Goal: Task Accomplishment & Management: Manage account settings

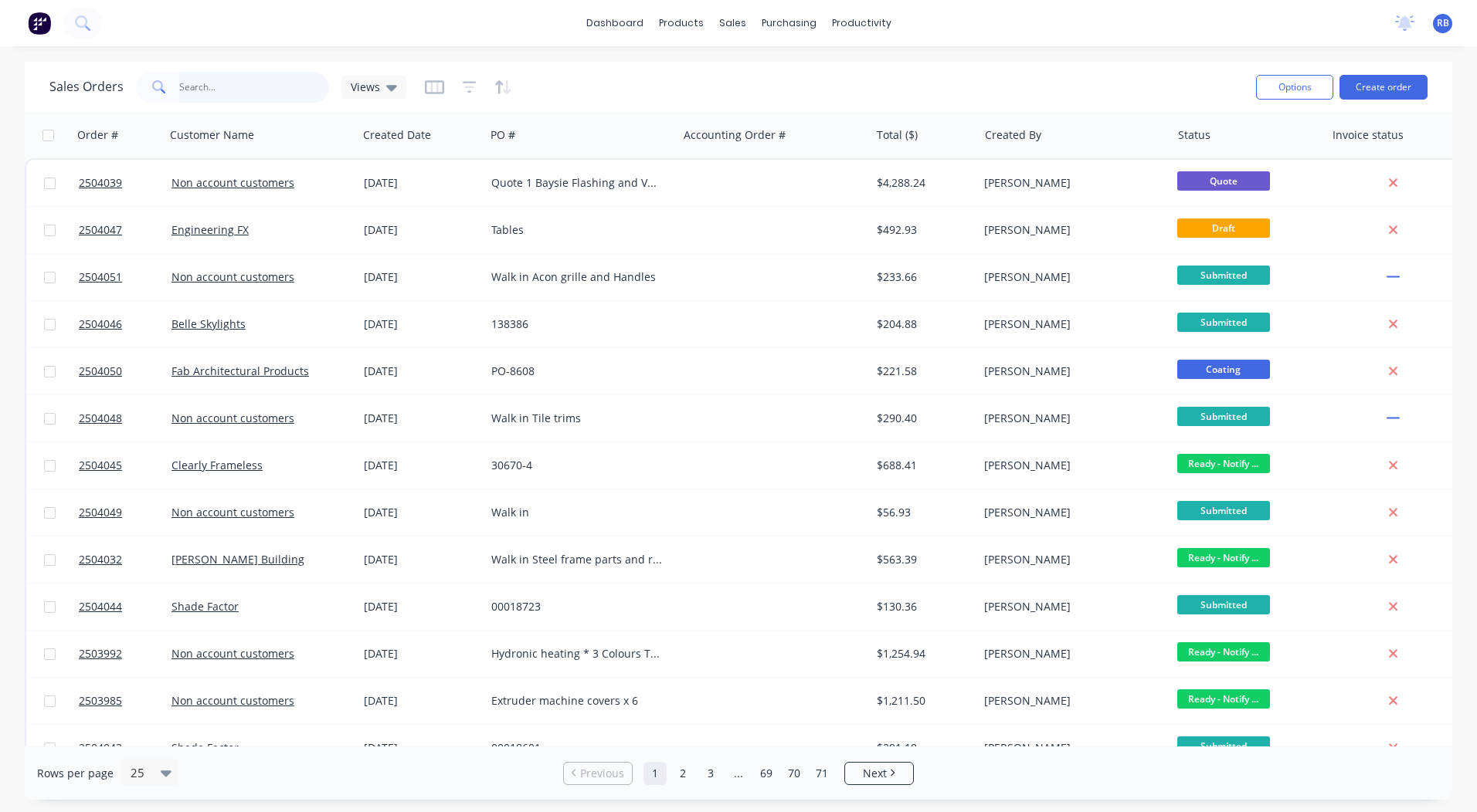
click at [239, 83] on input "text" at bounding box center [255, 87] width 151 height 31
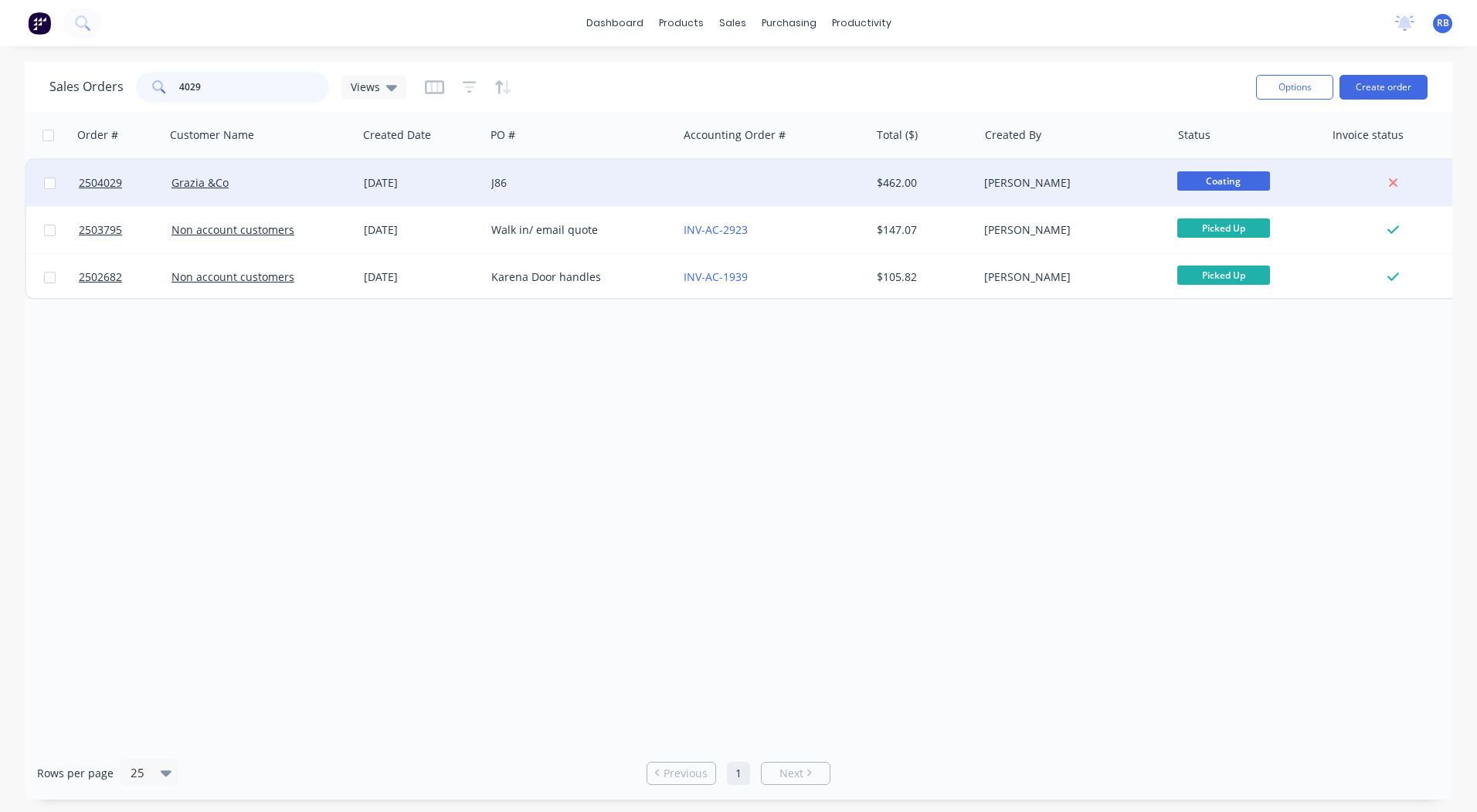
type input "4029"
click at [913, 170] on div "$462.00" at bounding box center [924, 183] width 108 height 46
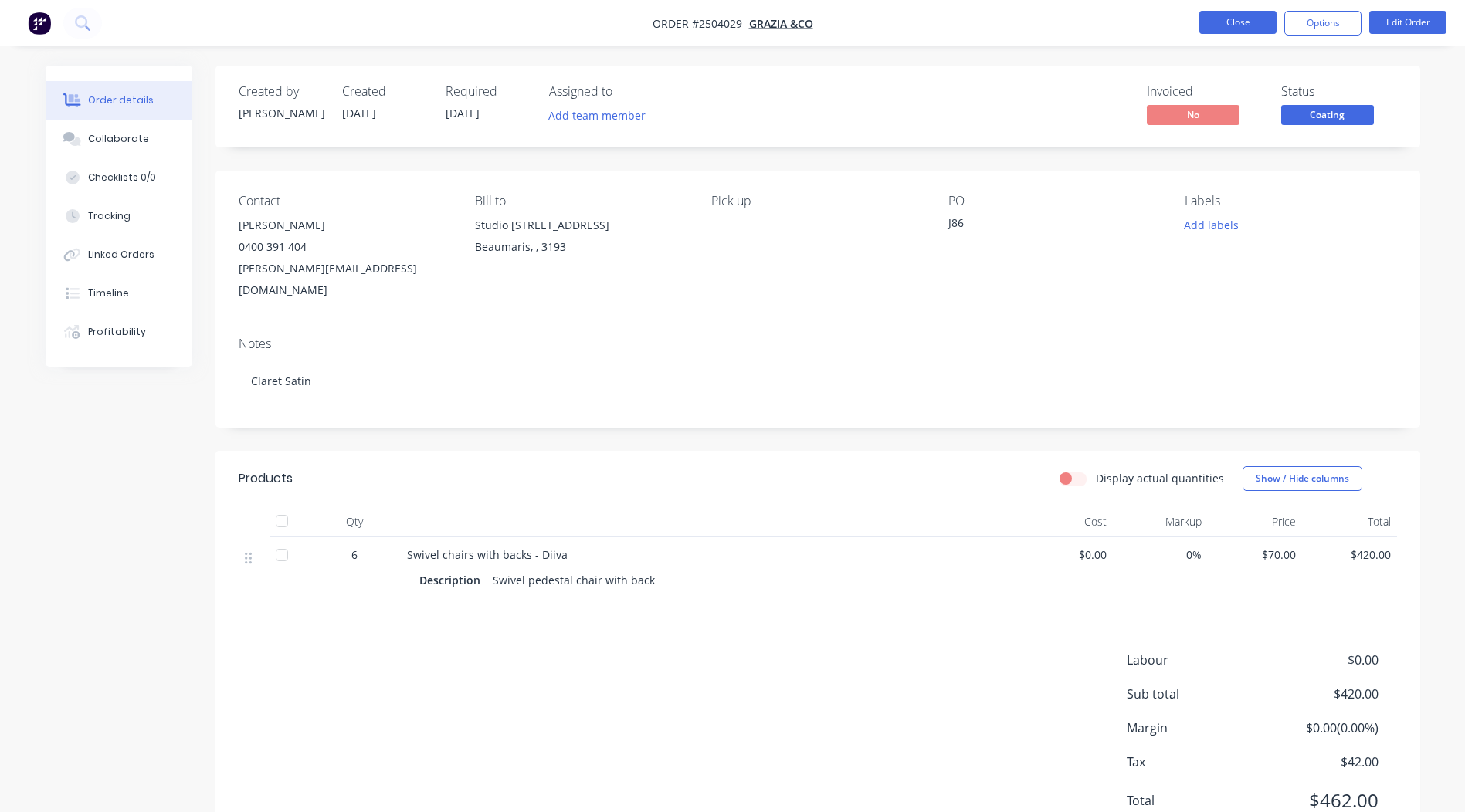
click at [1234, 21] on button "Close" at bounding box center [1238, 22] width 77 height 23
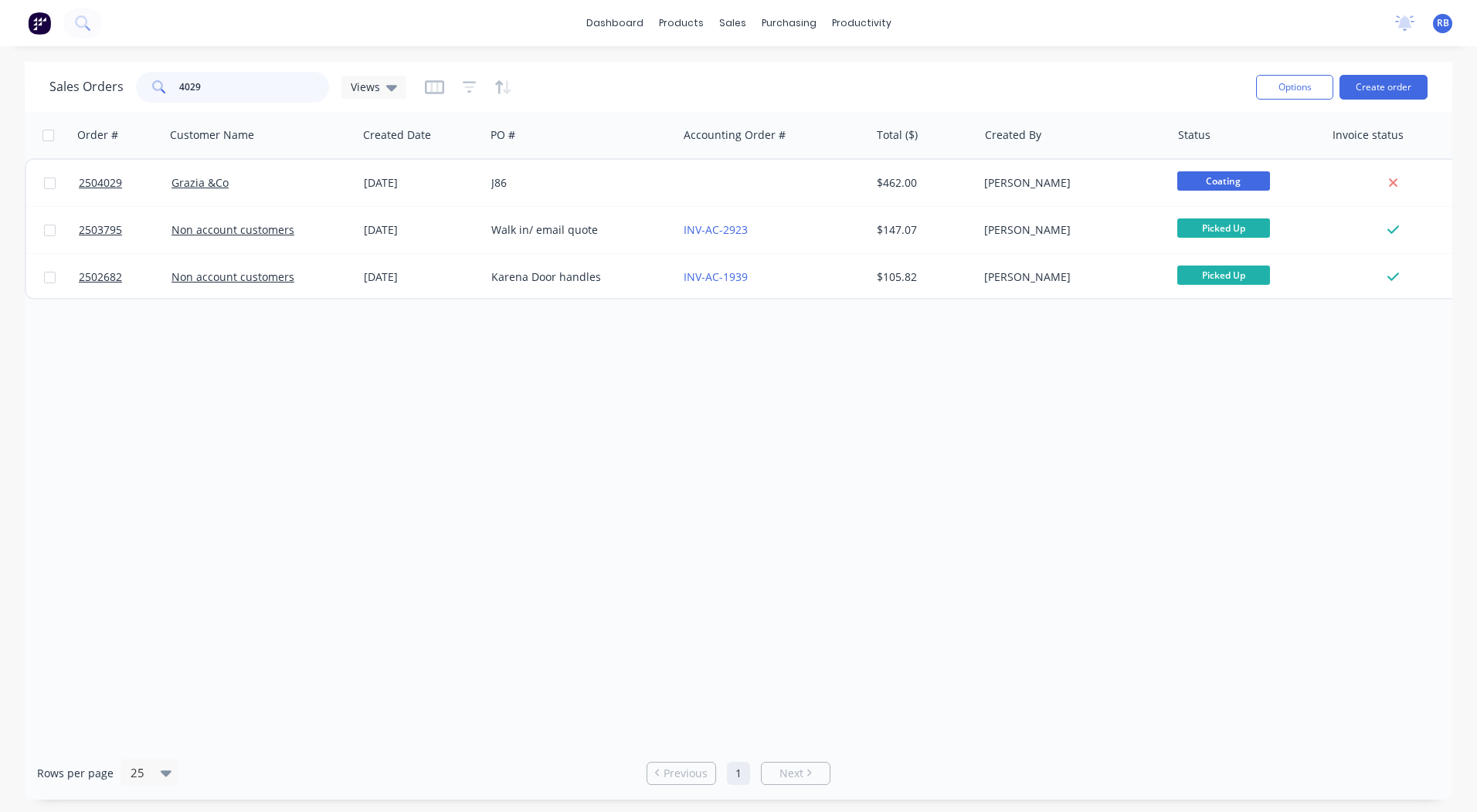
click at [233, 89] on input "4029" at bounding box center [255, 87] width 151 height 31
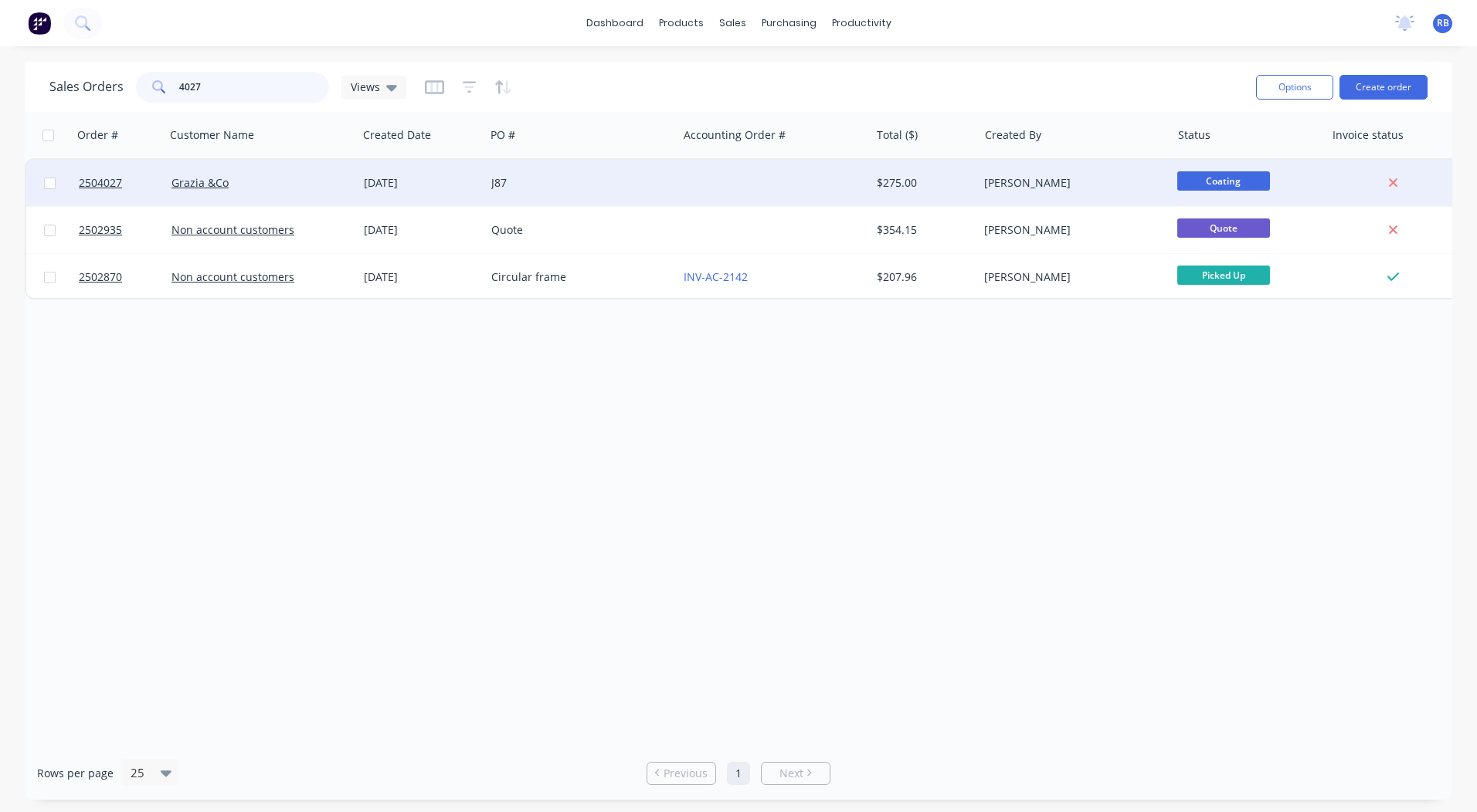
type input "4027"
click at [315, 184] on div "Grazia &Co" at bounding box center [257, 183] width 171 height 15
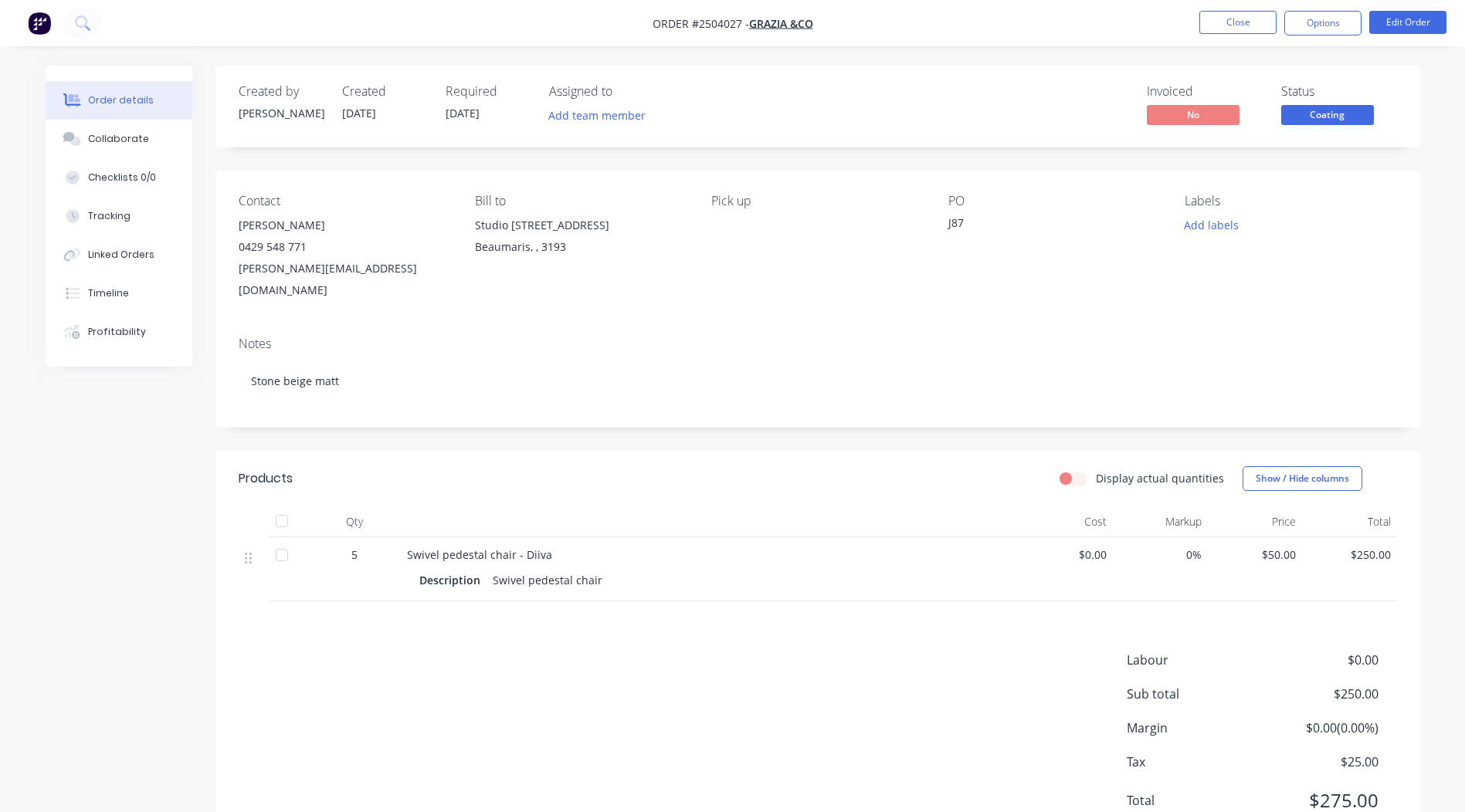
click at [1320, 115] on span "Coating" at bounding box center [1328, 115] width 93 height 19
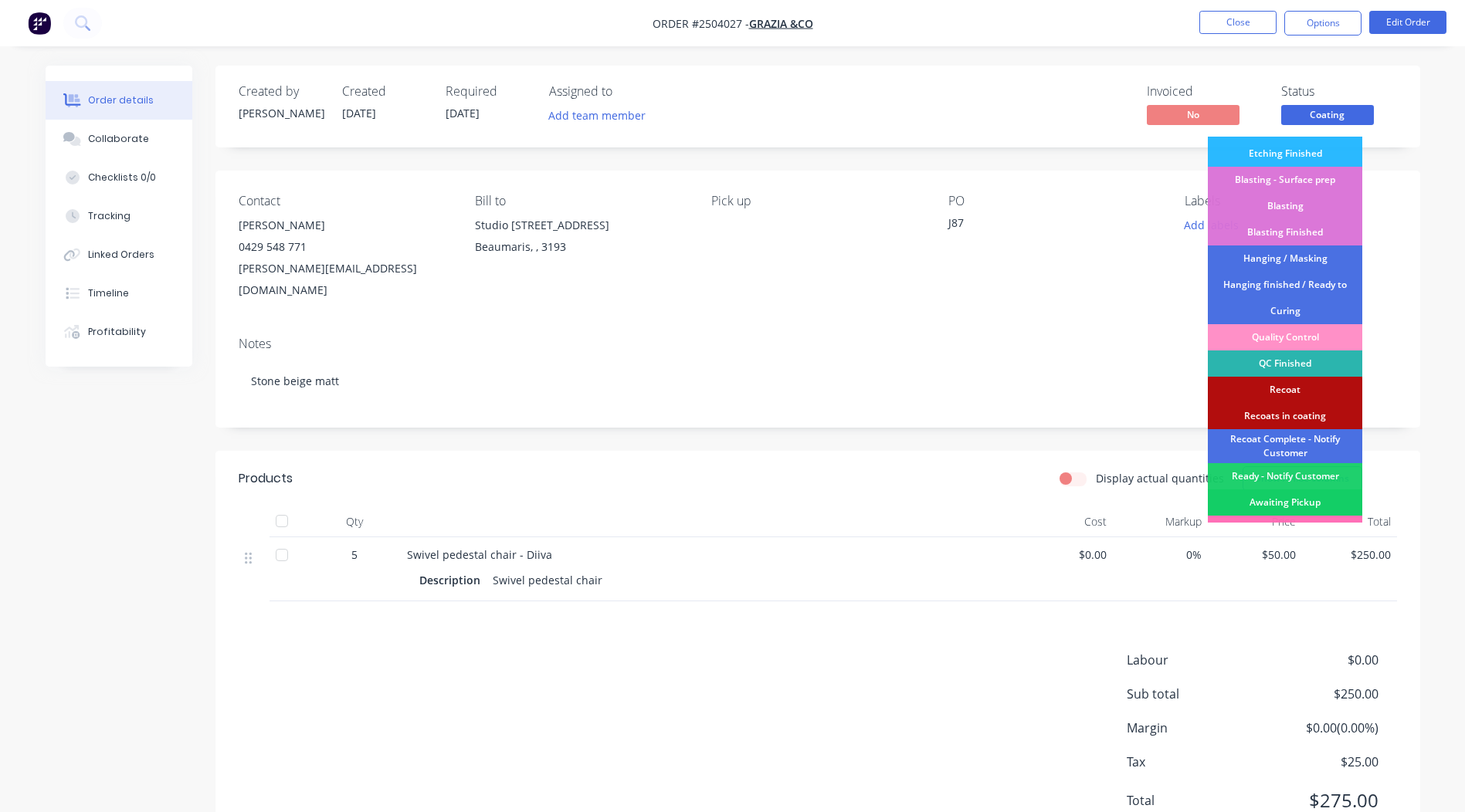
scroll to position [331, 0]
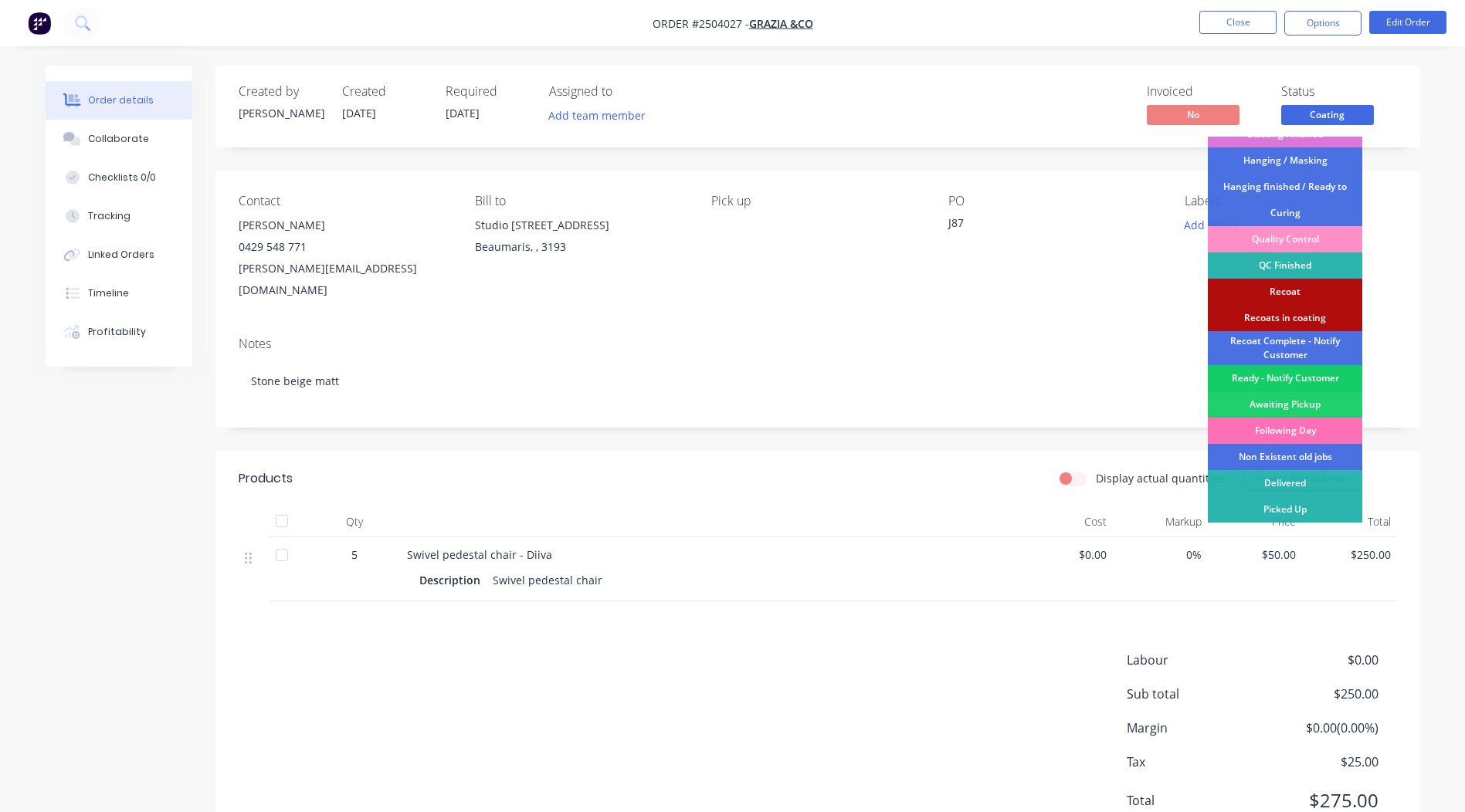
click at [1281, 377] on div "Ready - Notify Customer" at bounding box center [1285, 378] width 155 height 26
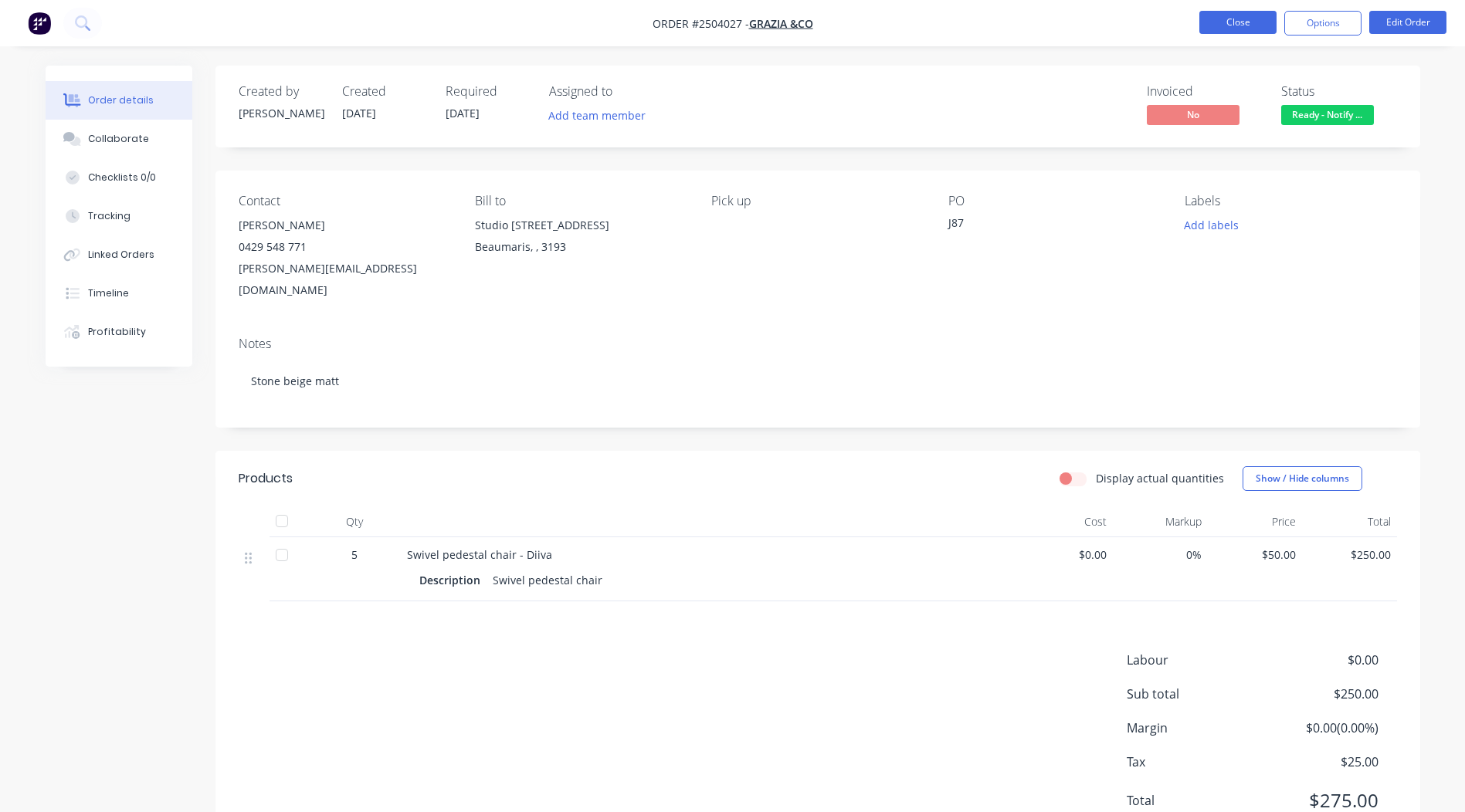
click at [1229, 22] on button "Close" at bounding box center [1238, 22] width 77 height 23
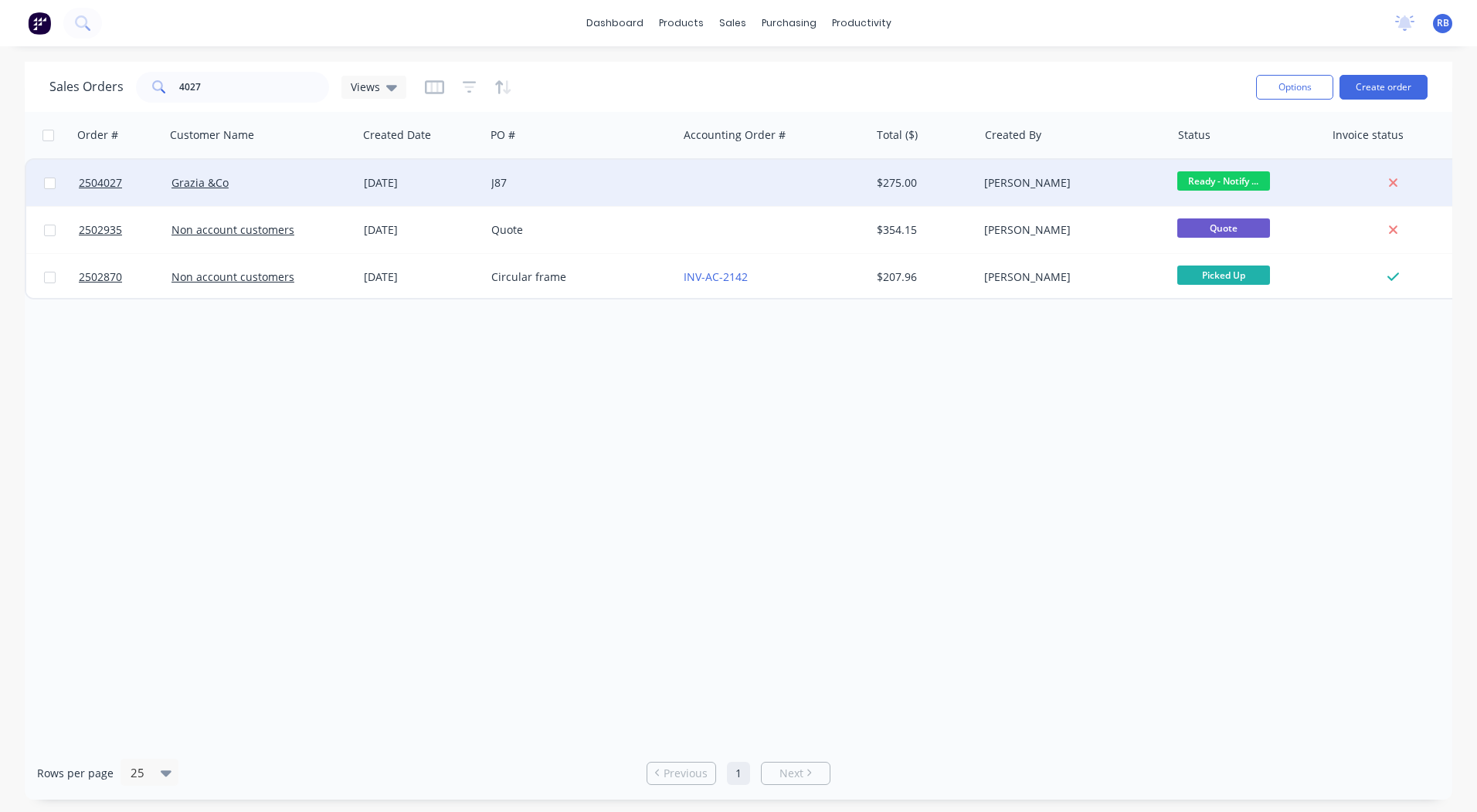
click at [864, 179] on div at bounding box center [774, 183] width 192 height 46
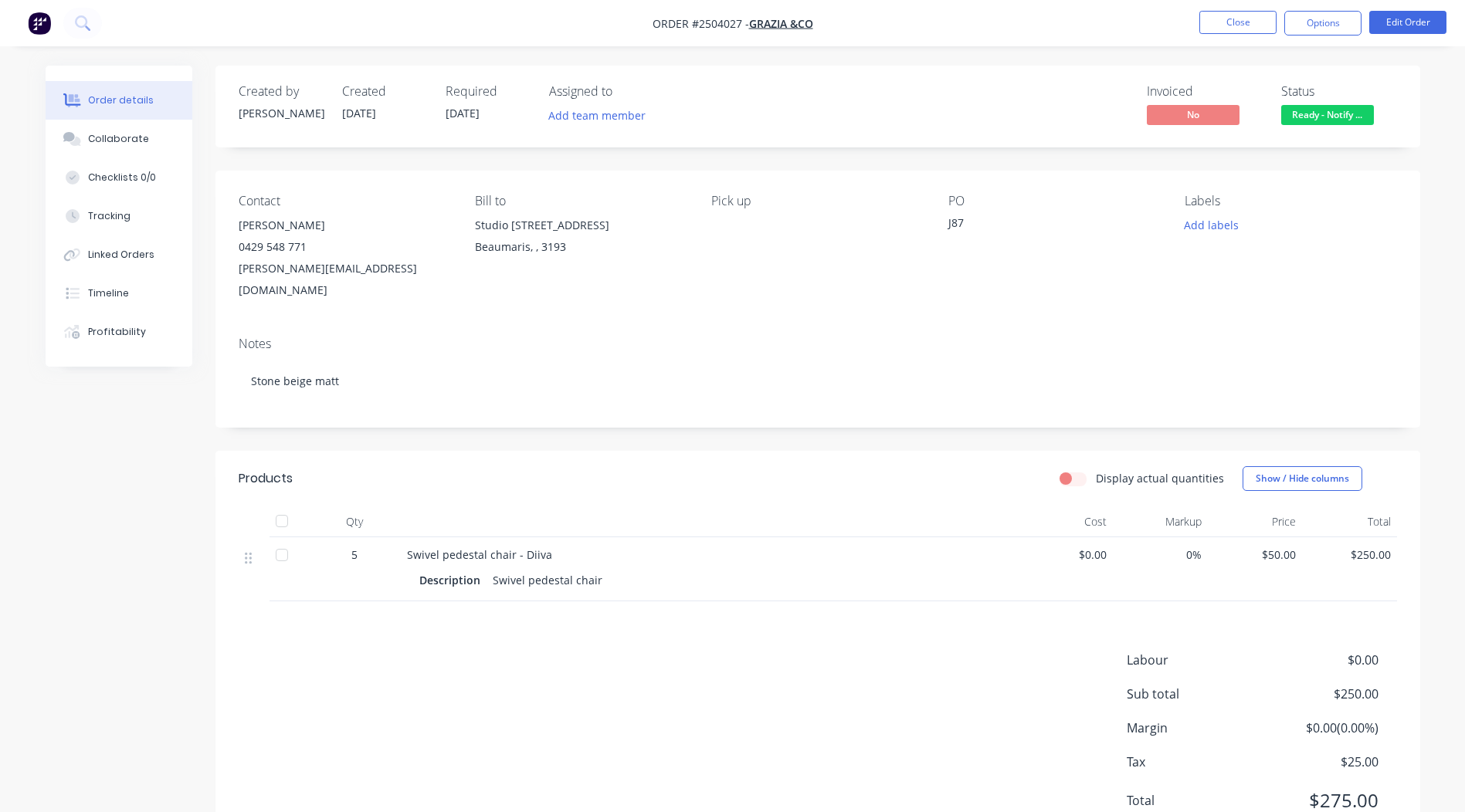
click at [1340, 126] on button "Ready - Notify ..." at bounding box center [1328, 116] width 93 height 23
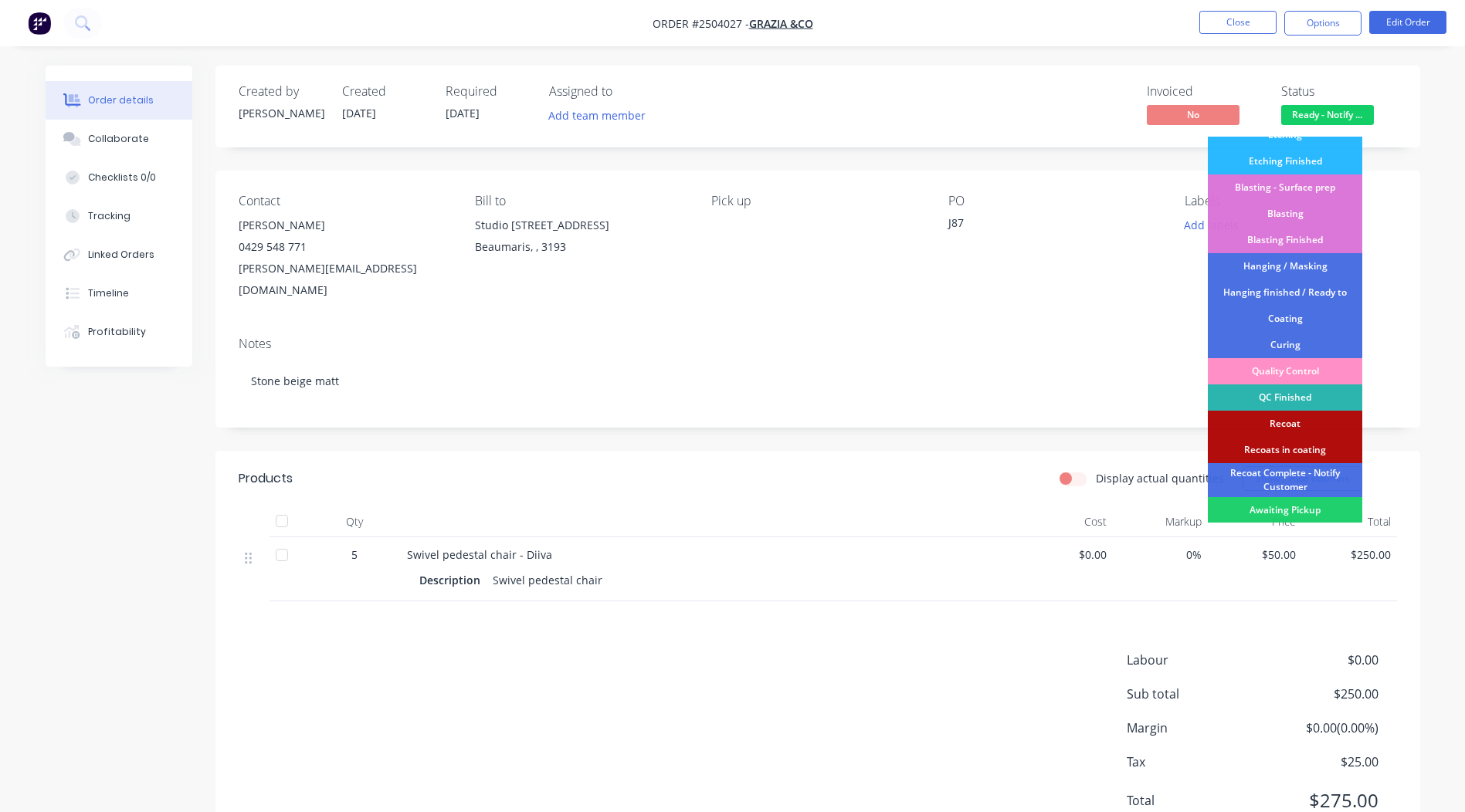
scroll to position [331, 0]
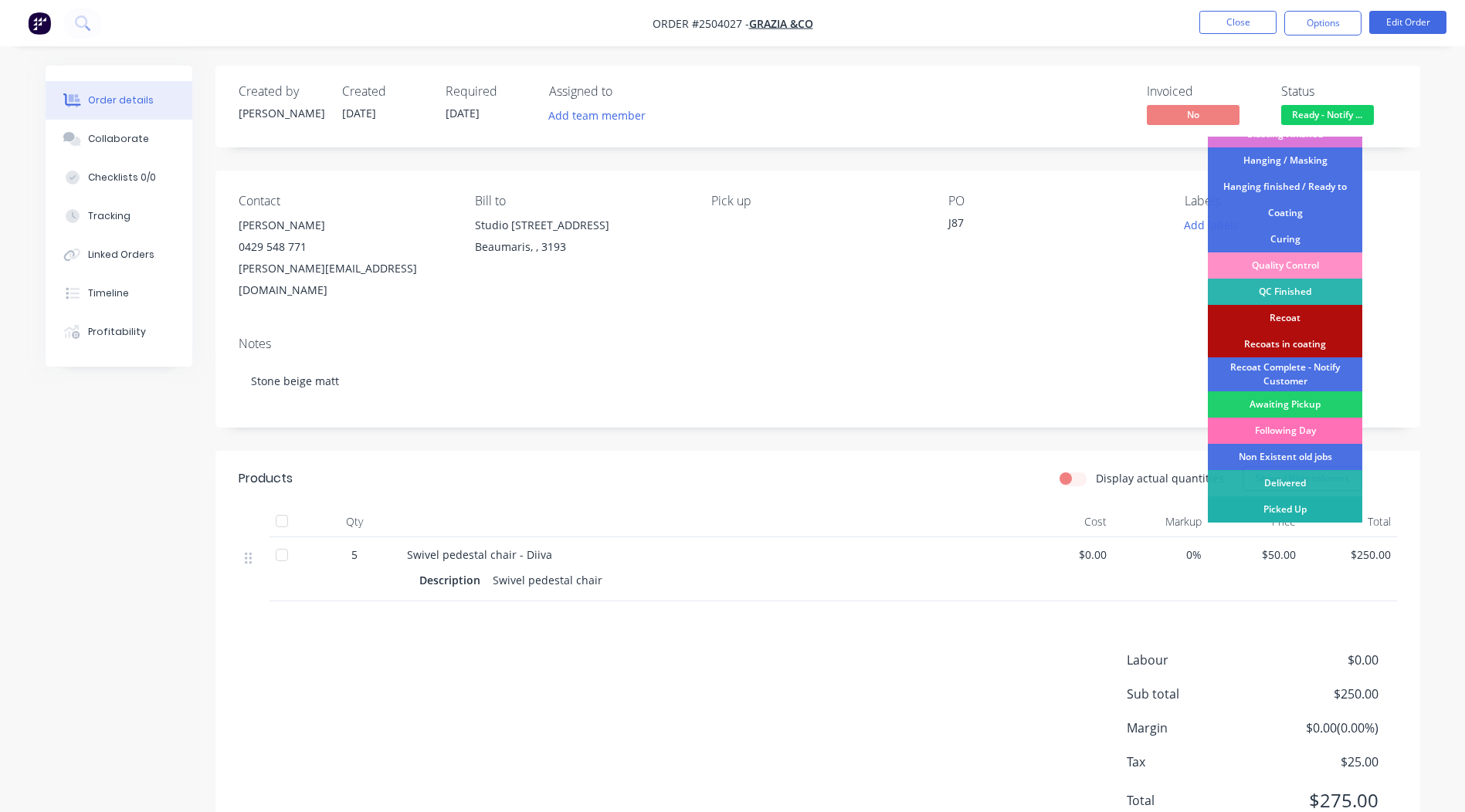
click at [1299, 506] on div "Picked Up" at bounding box center [1285, 509] width 155 height 26
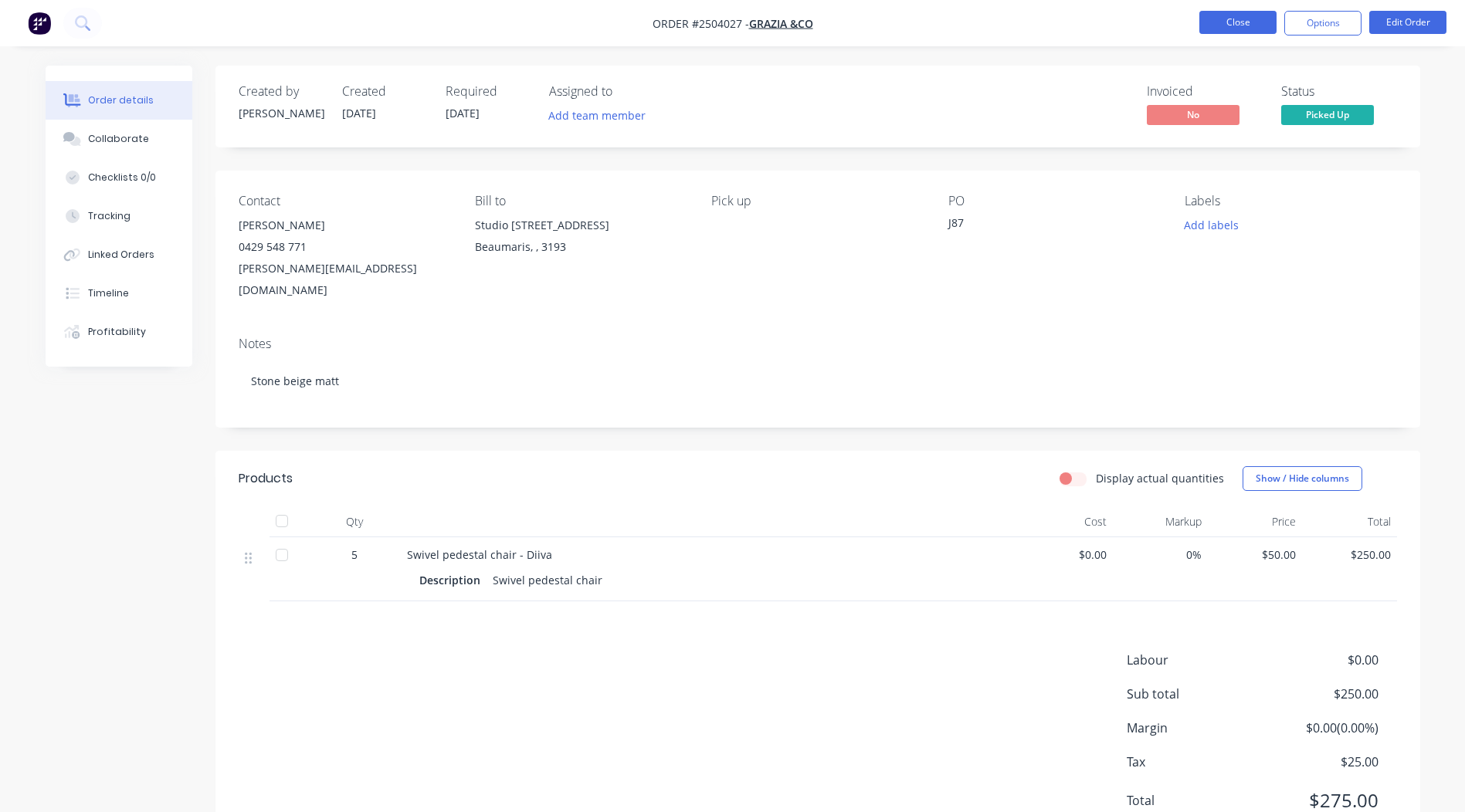
click at [1238, 33] on button "Close" at bounding box center [1238, 22] width 77 height 23
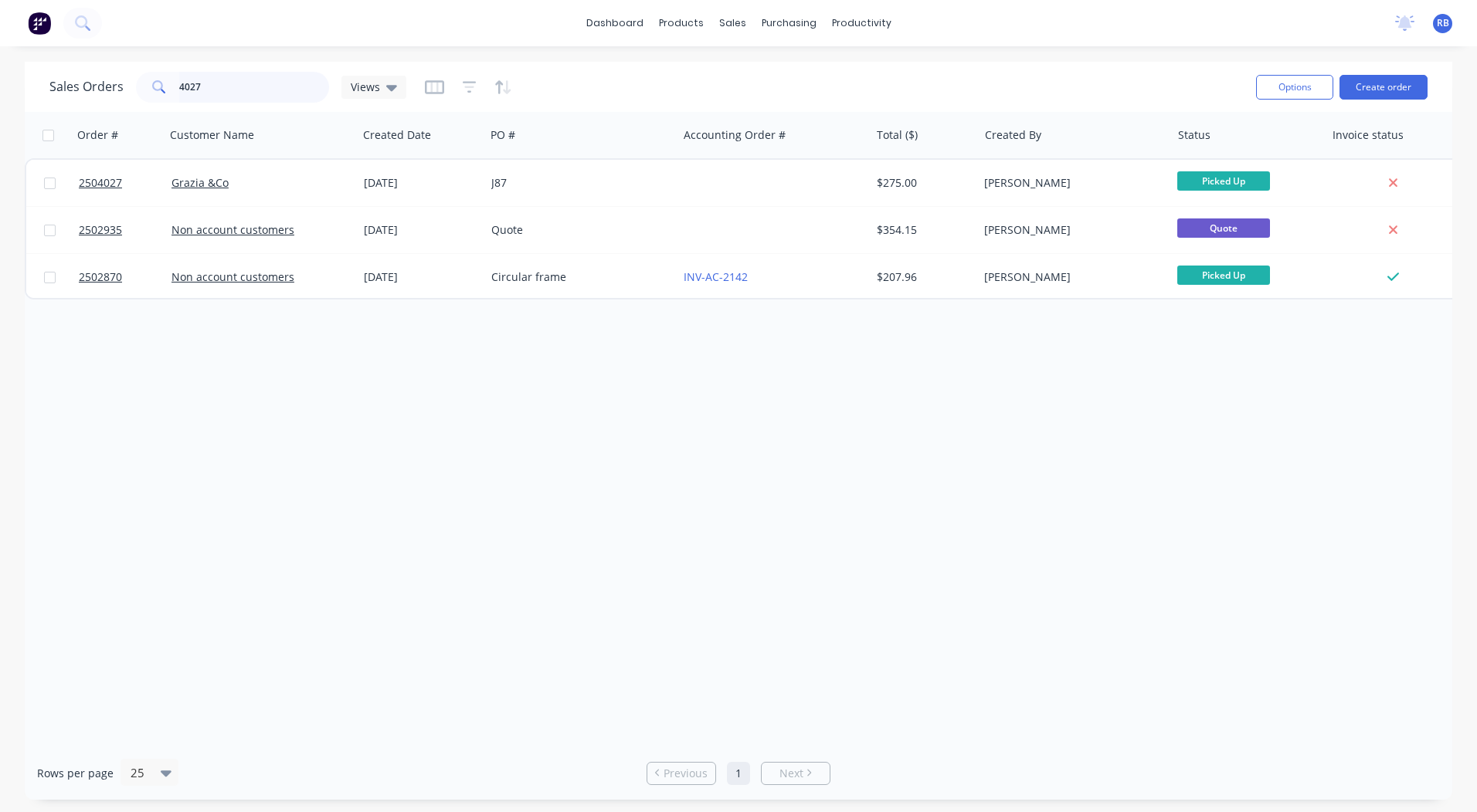
drag, startPoint x: 258, startPoint y: 84, endPoint x: 0, endPoint y: 33, distance: 263.0
click at [138, 88] on div "4027" at bounding box center [232, 87] width 193 height 31
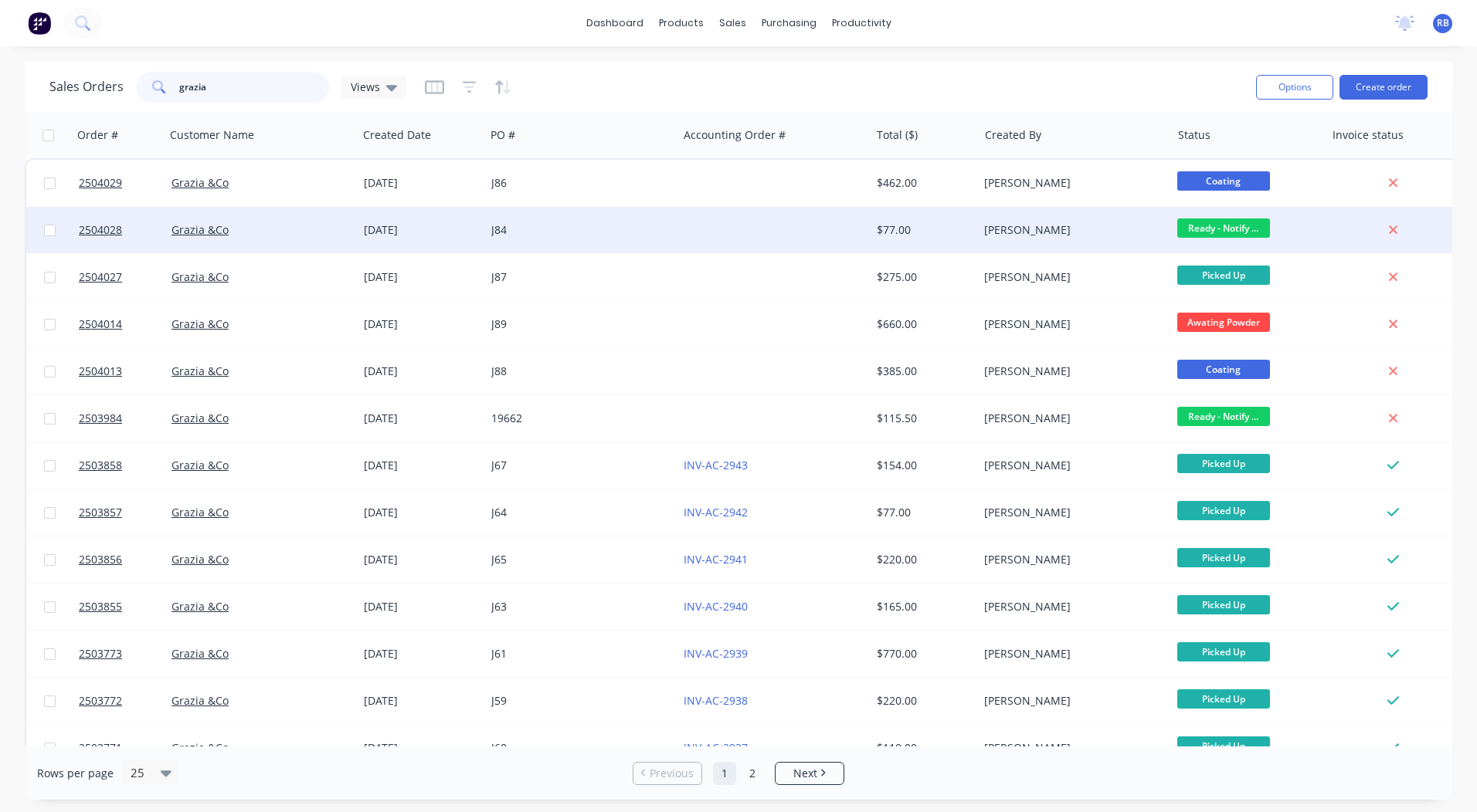
type input "grazia"
click at [1038, 227] on div "[PERSON_NAME]" at bounding box center [1070, 230] width 171 height 15
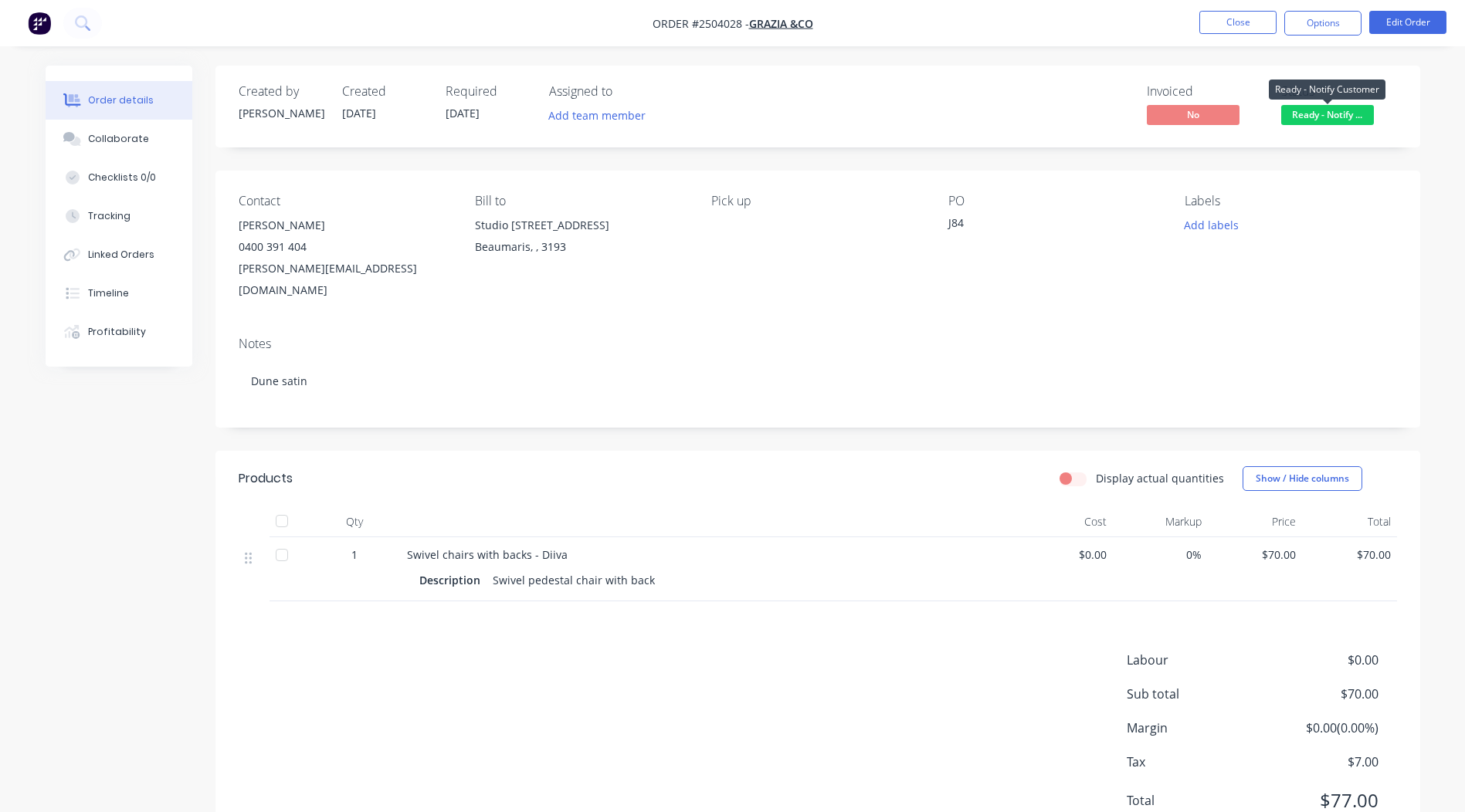
drag, startPoint x: 1326, startPoint y: 115, endPoint x: 1326, endPoint y: 130, distance: 15.0
click at [1326, 115] on span "Ready - Notify ..." at bounding box center [1328, 115] width 93 height 19
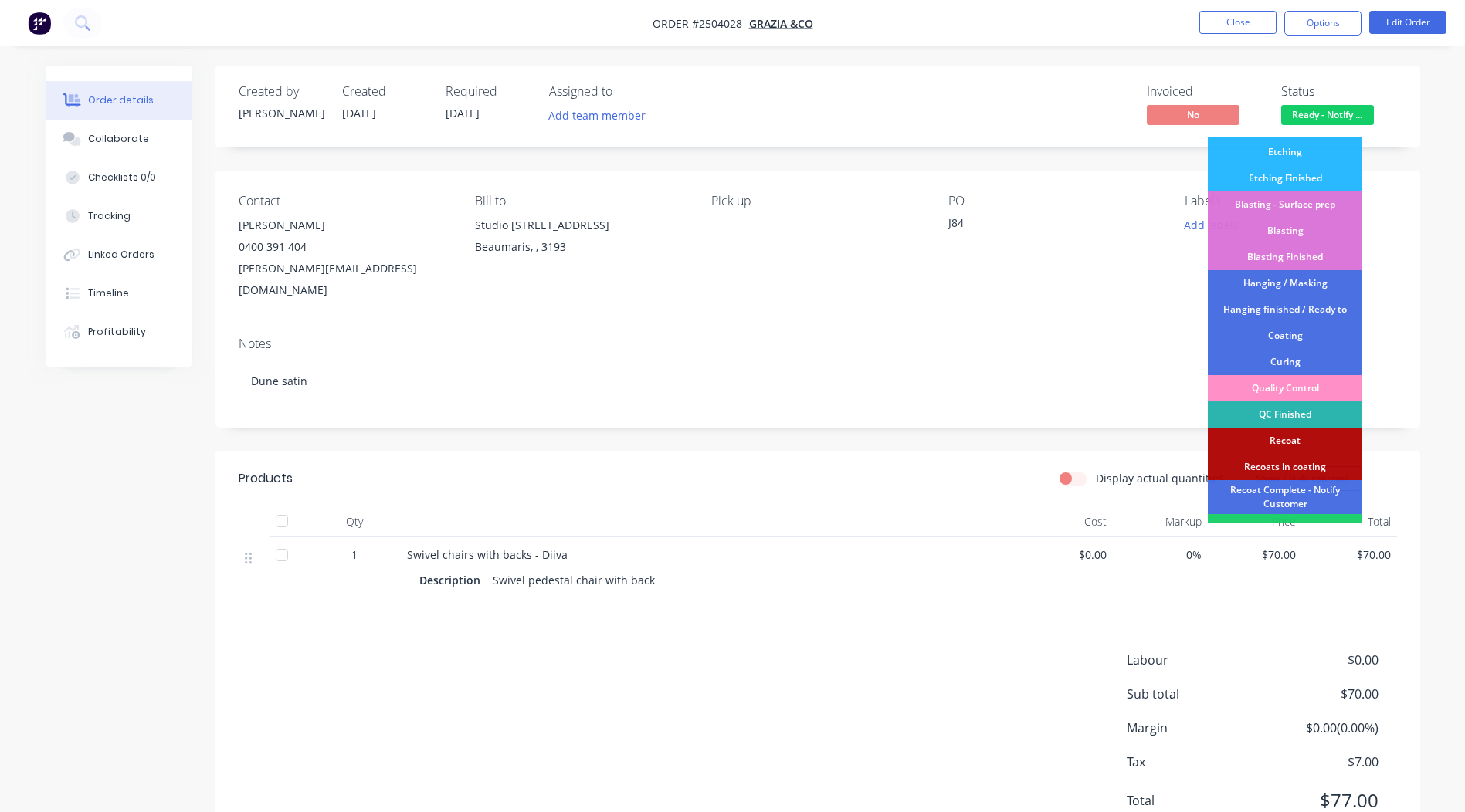
scroll to position [331, 0]
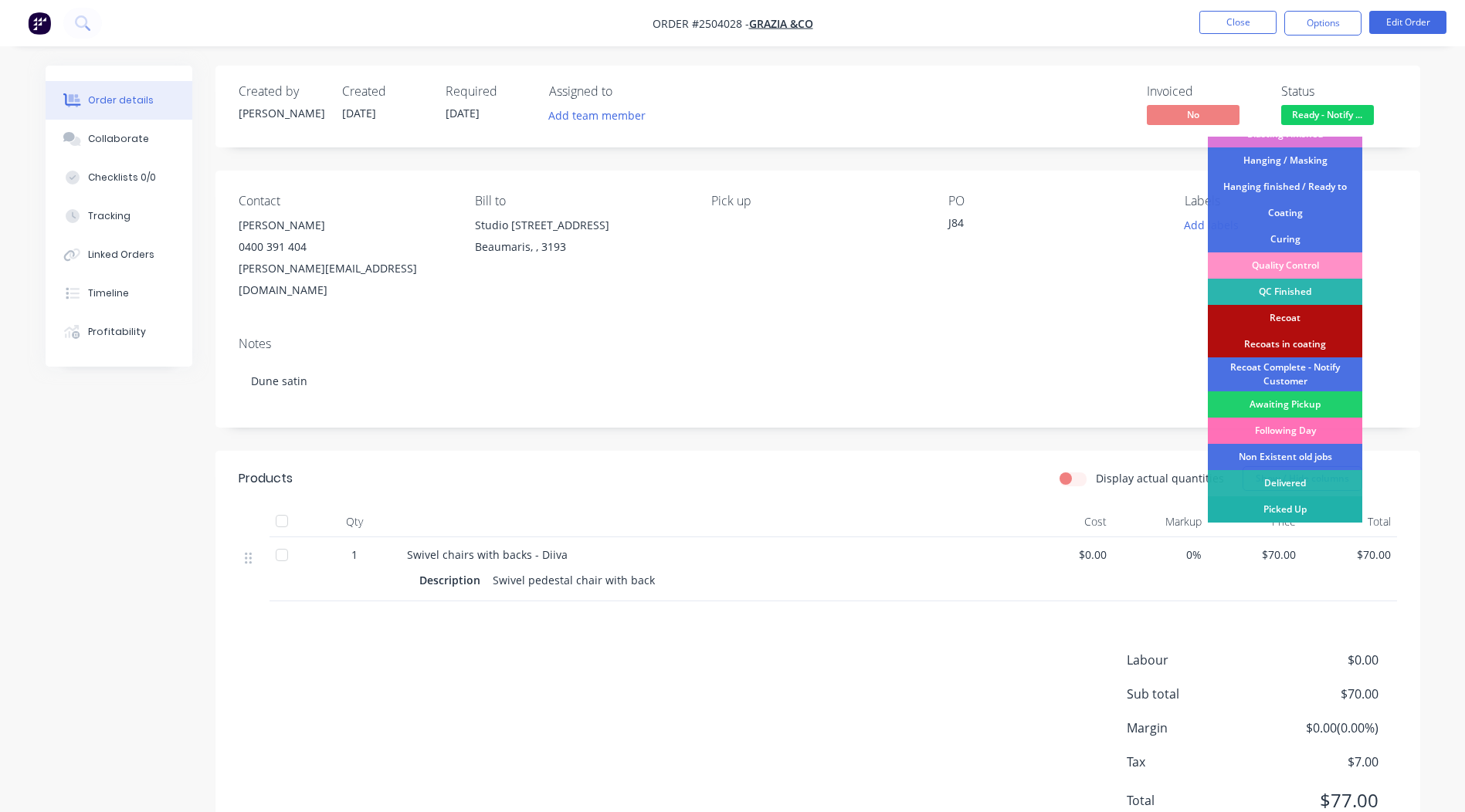
click at [1291, 508] on div "Picked Up" at bounding box center [1285, 509] width 155 height 26
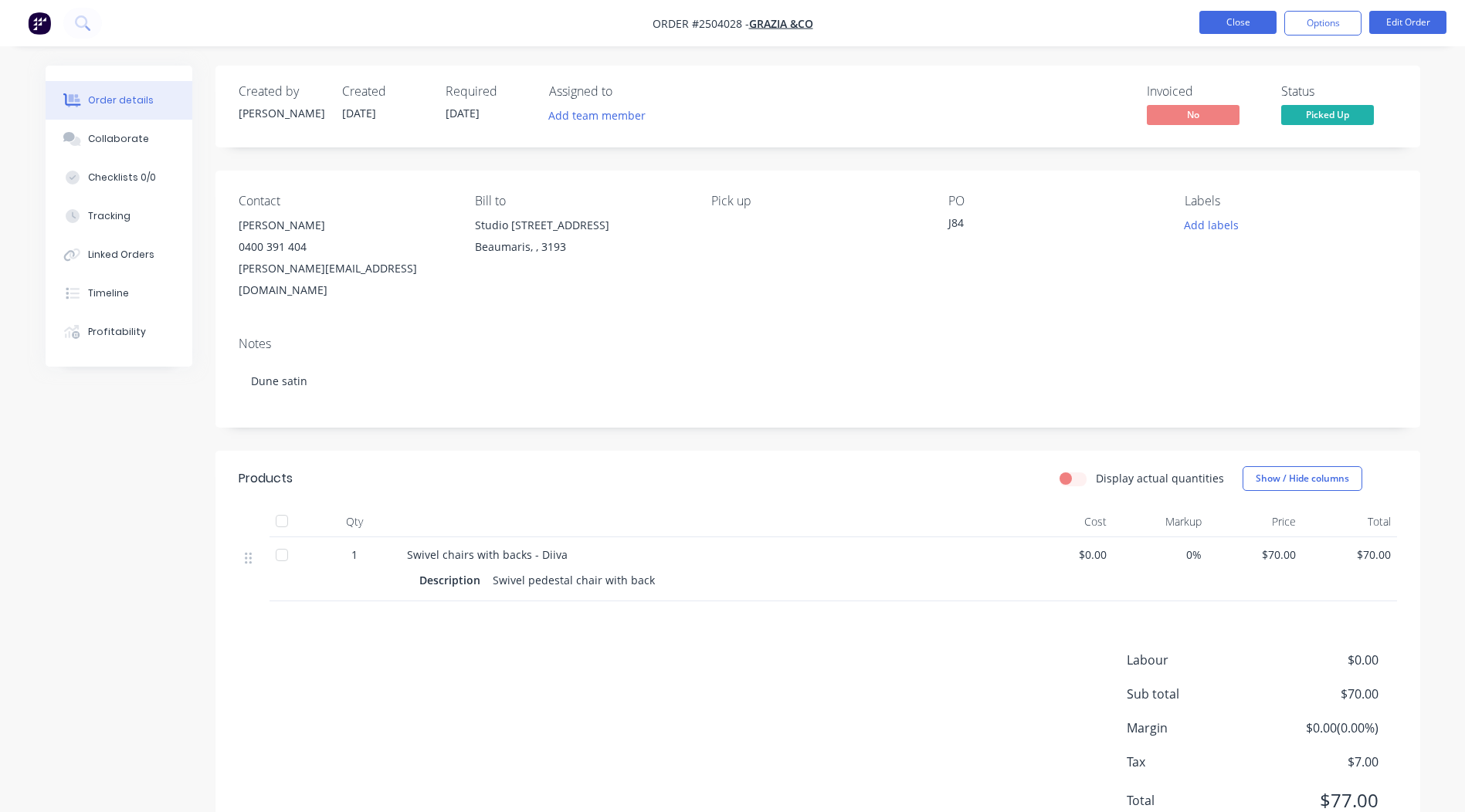
click at [1229, 21] on button "Close" at bounding box center [1238, 22] width 77 height 23
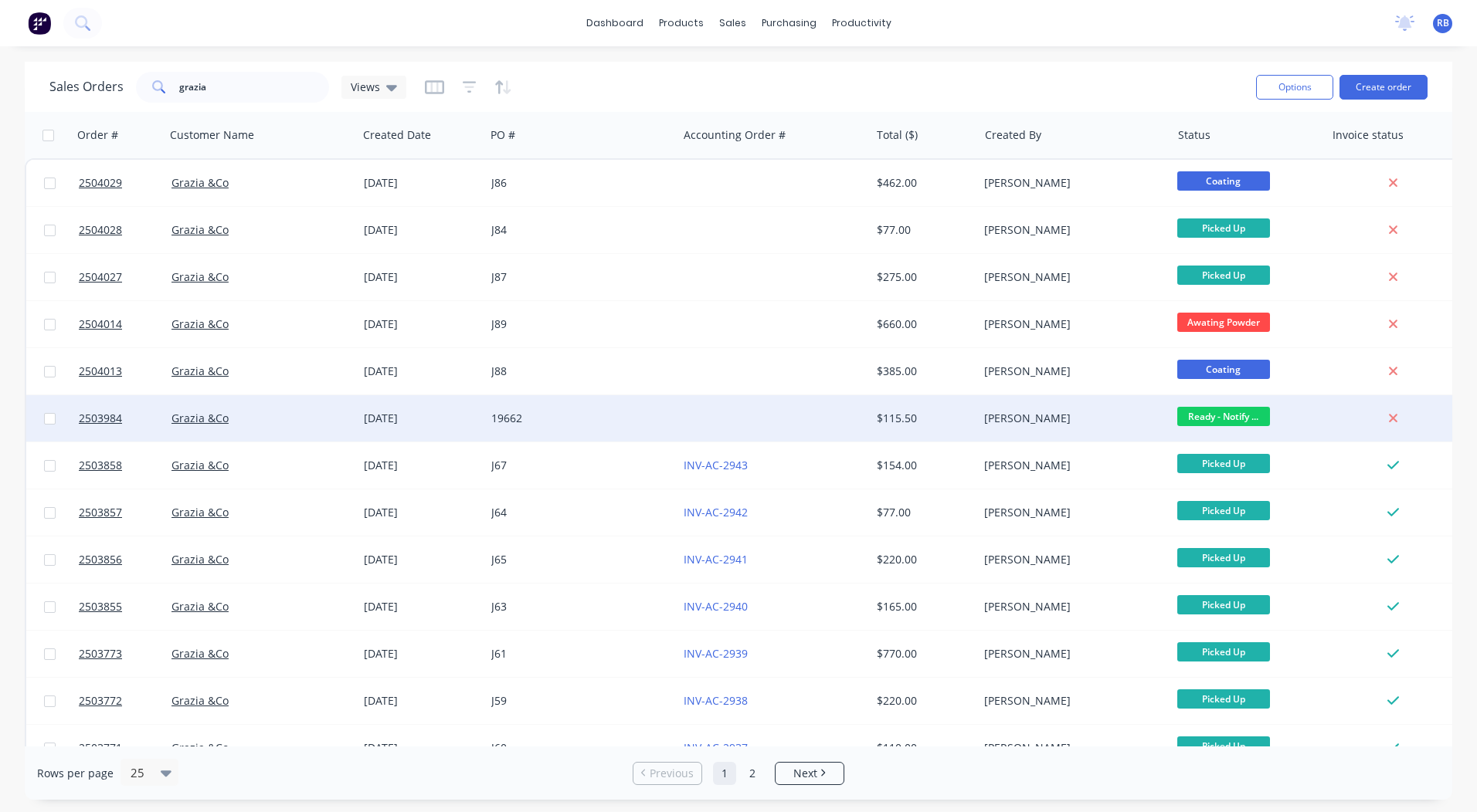
click at [1041, 434] on div "[PERSON_NAME]" at bounding box center [1074, 419] width 192 height 46
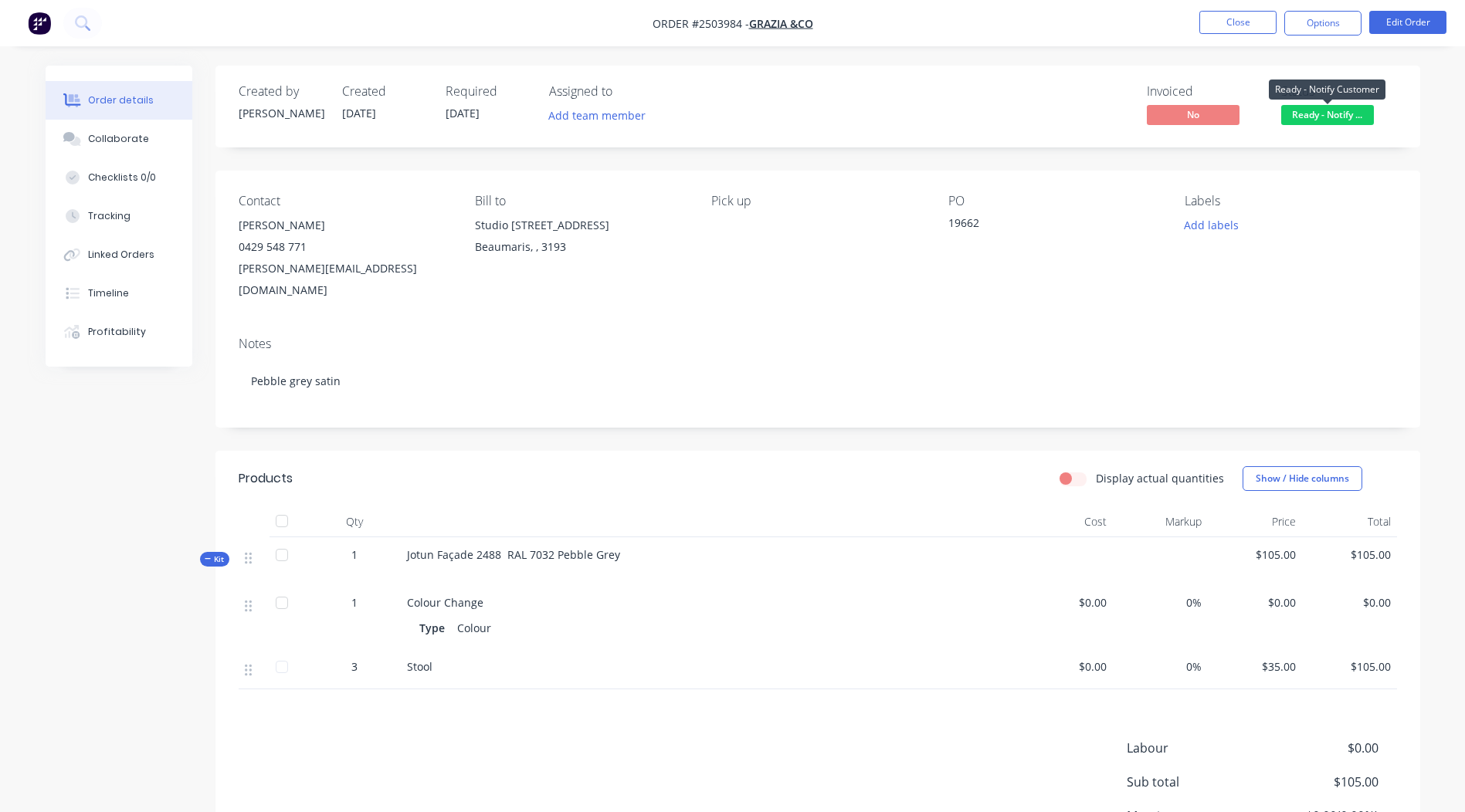
click at [1332, 117] on span "Ready - Notify ..." at bounding box center [1328, 115] width 93 height 19
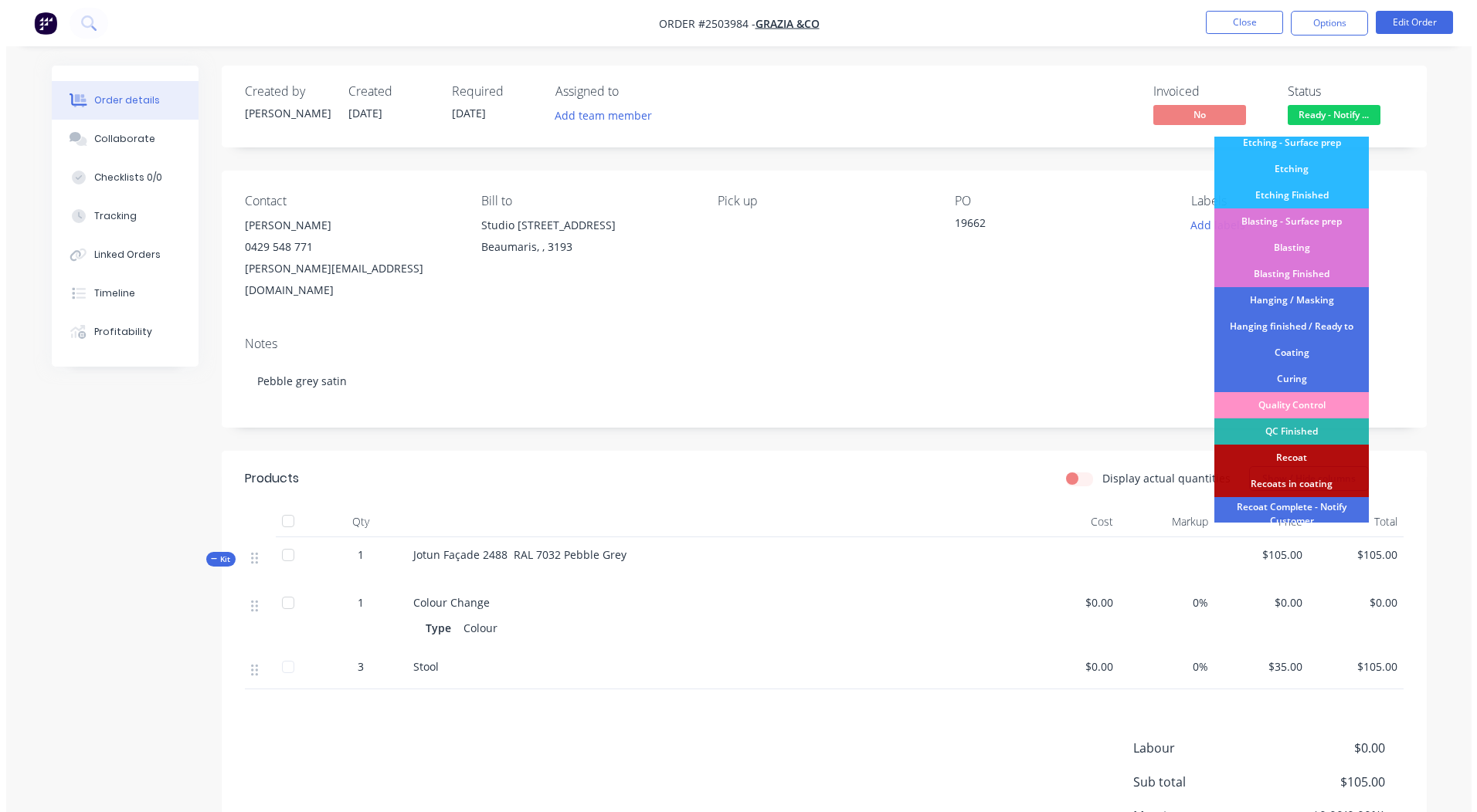
scroll to position [331, 0]
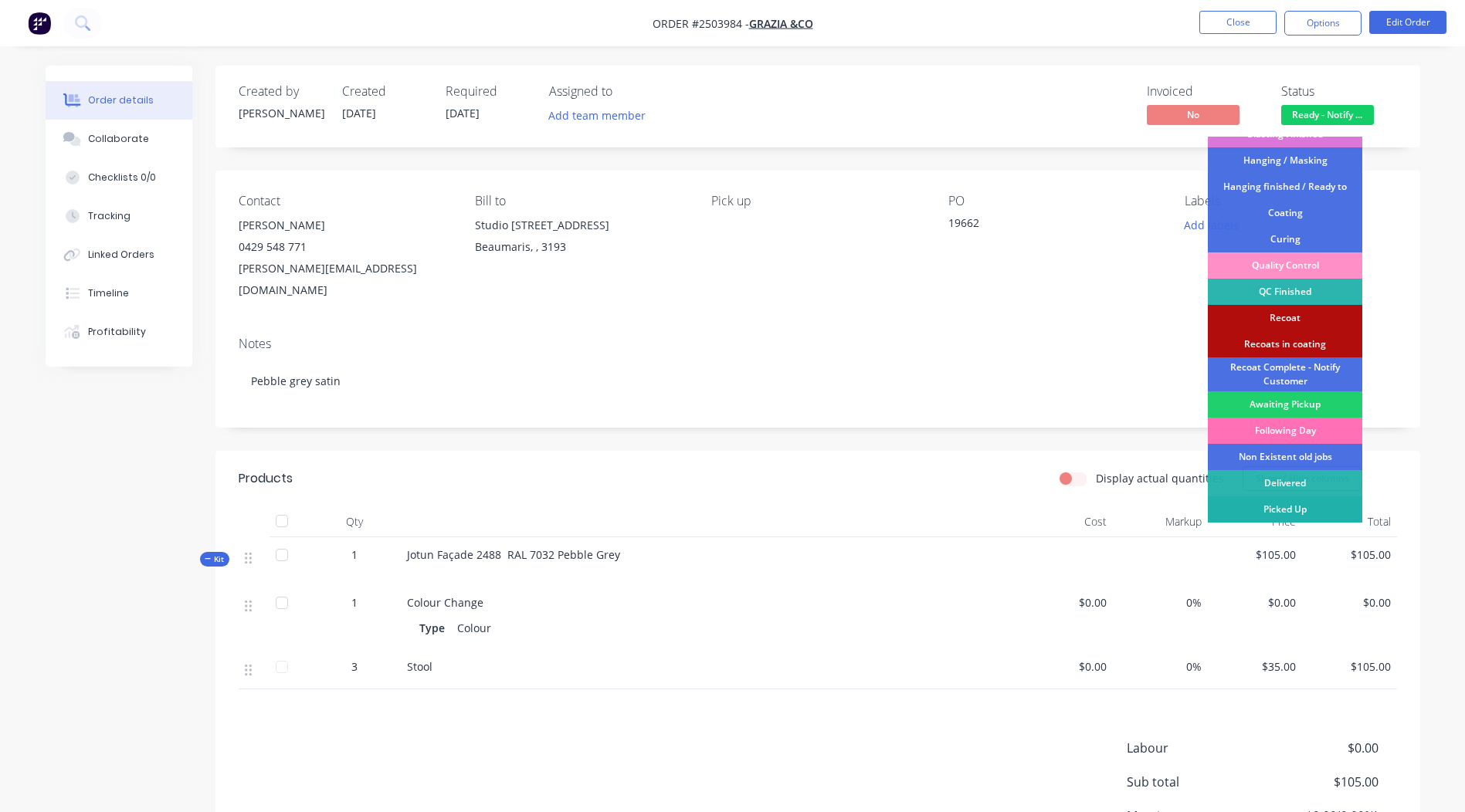
click at [1286, 507] on div "Picked Up" at bounding box center [1285, 509] width 155 height 26
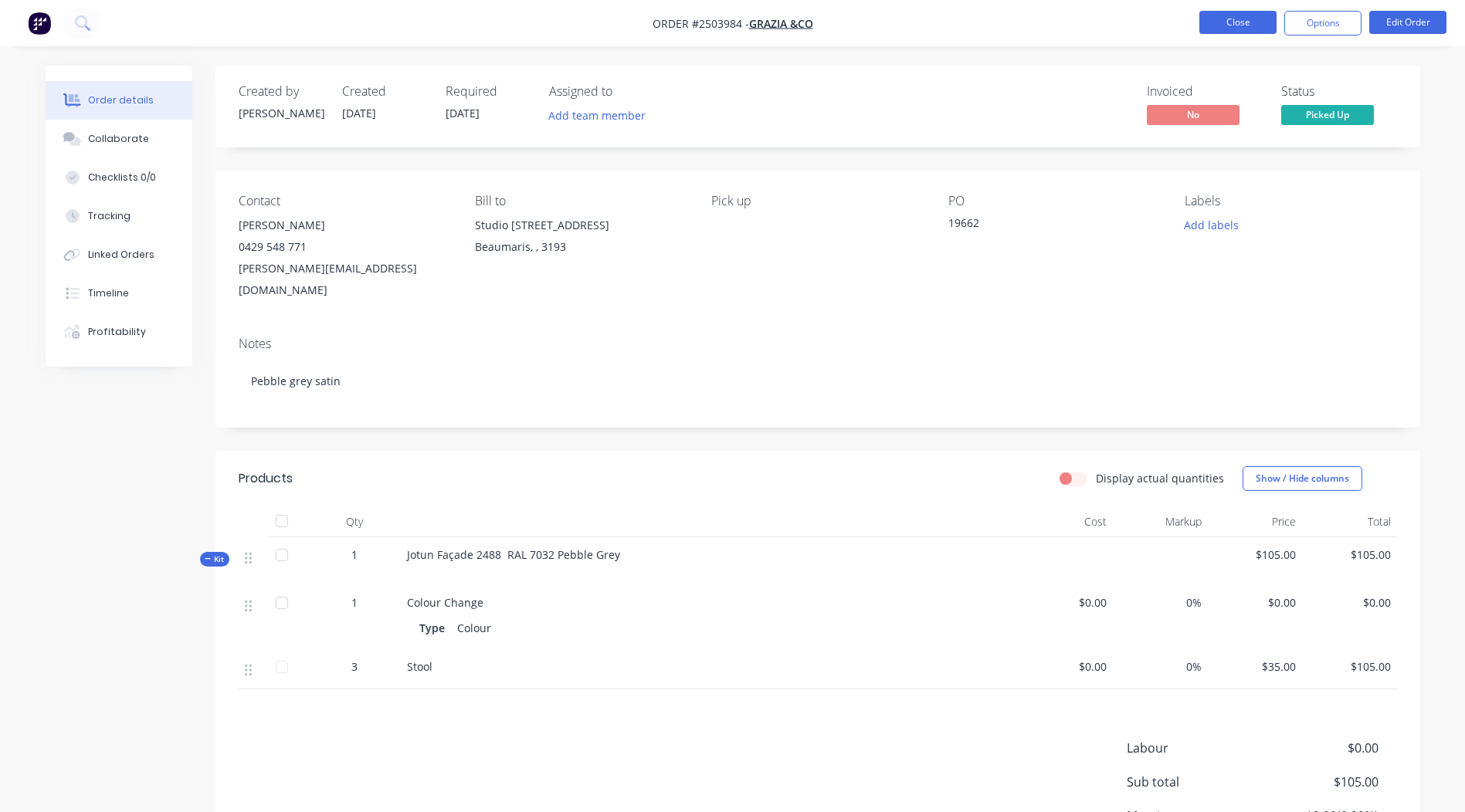
click at [1231, 19] on button "Close" at bounding box center [1238, 22] width 77 height 23
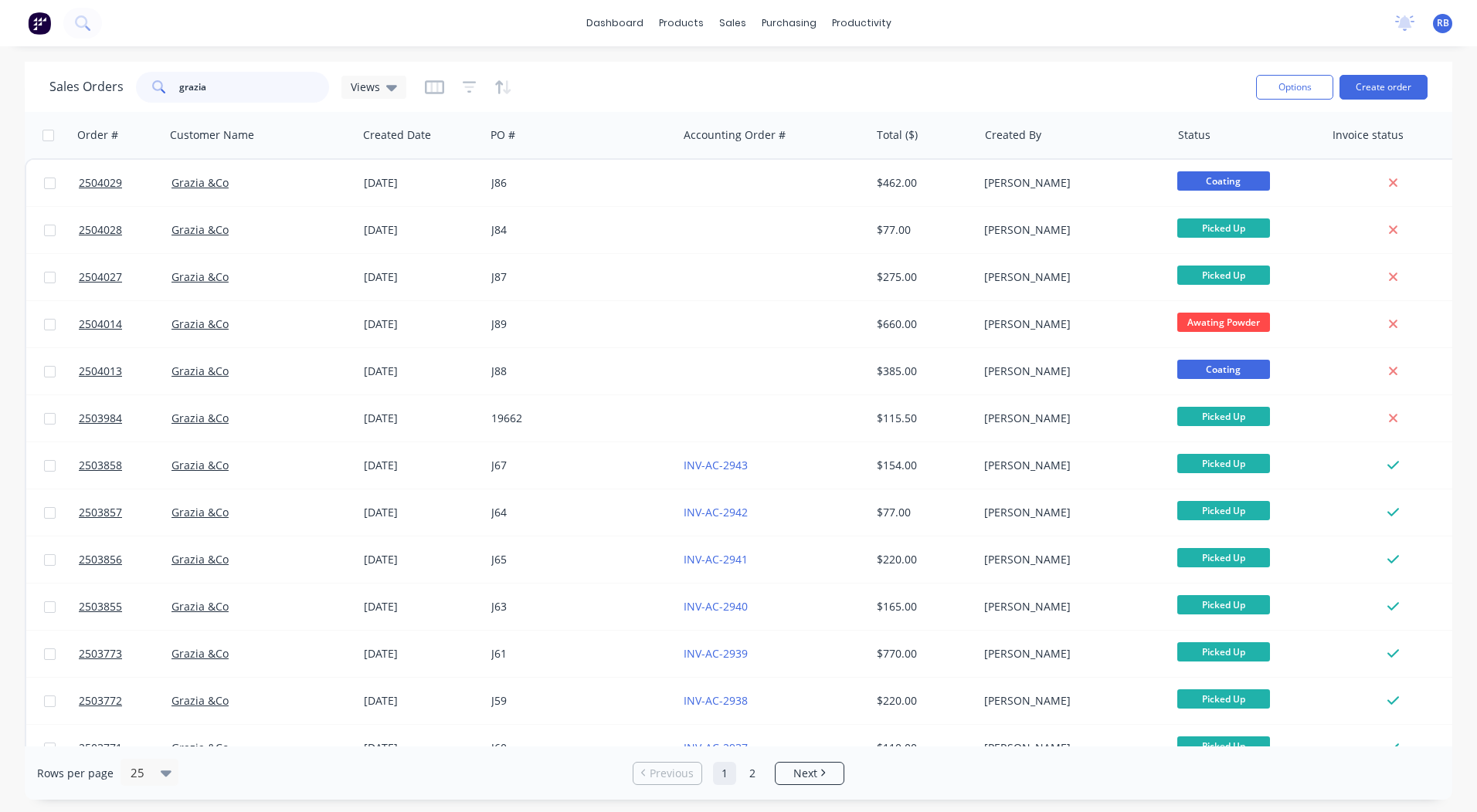
drag, startPoint x: 179, startPoint y: 95, endPoint x: 0, endPoint y: 116, distance: 180.2
click at [0, 116] on html "dashboard products sales purchasing productivity dashboard products Product Cat…" at bounding box center [738, 406] width 1477 height 812
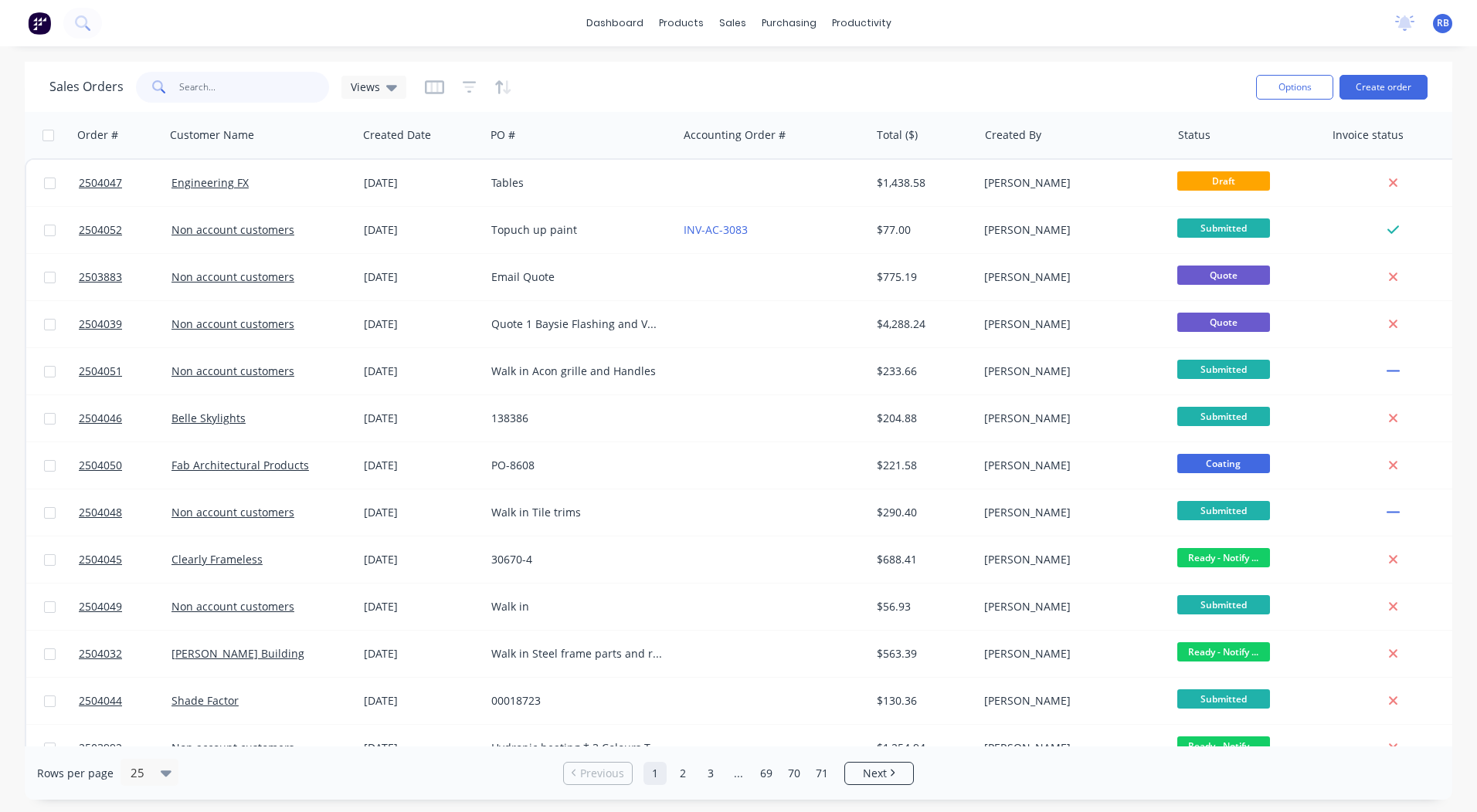
click at [232, 100] on input "text" at bounding box center [255, 87] width 151 height 31
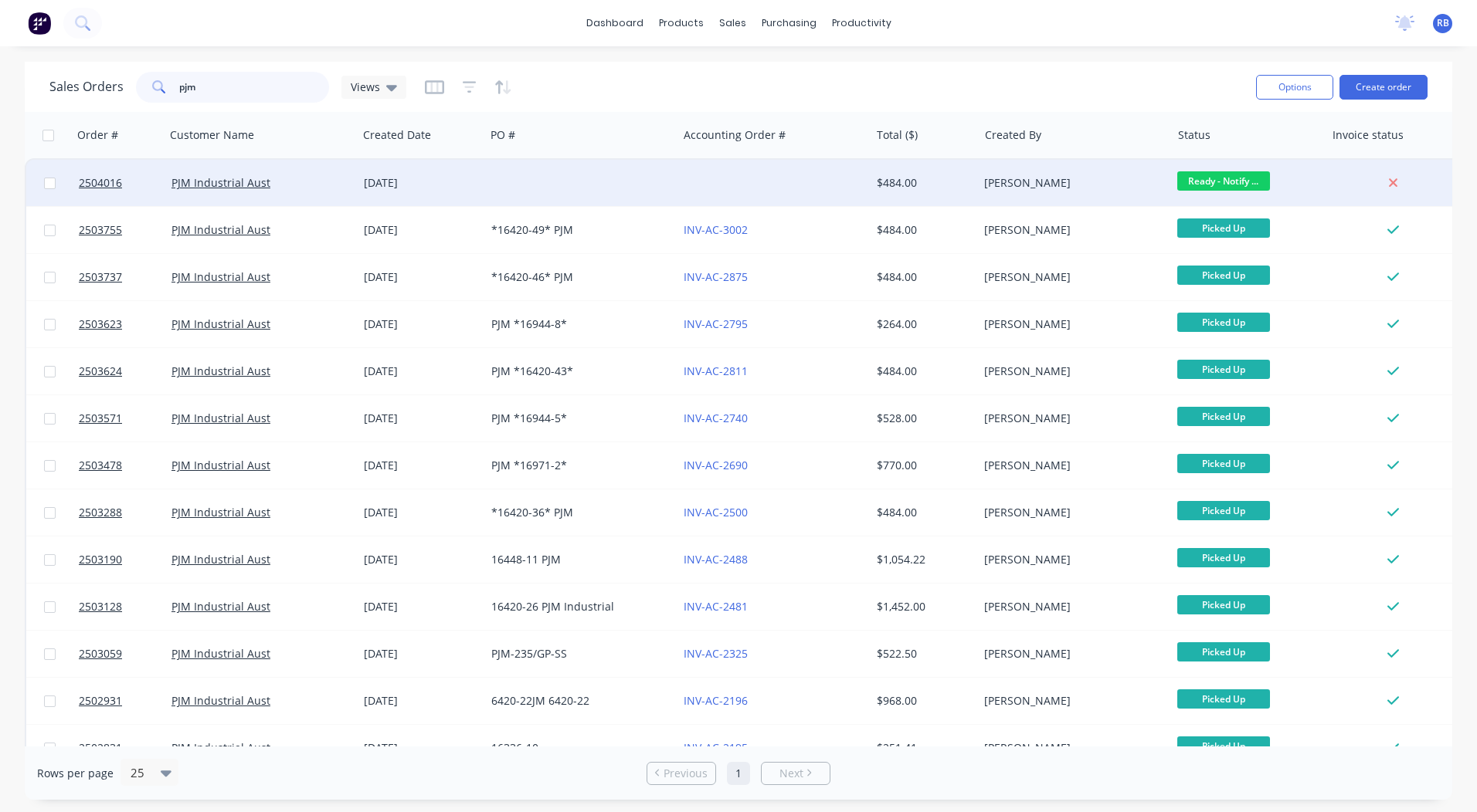
type input "pjm"
click at [745, 183] on div at bounding box center [774, 183] width 192 height 46
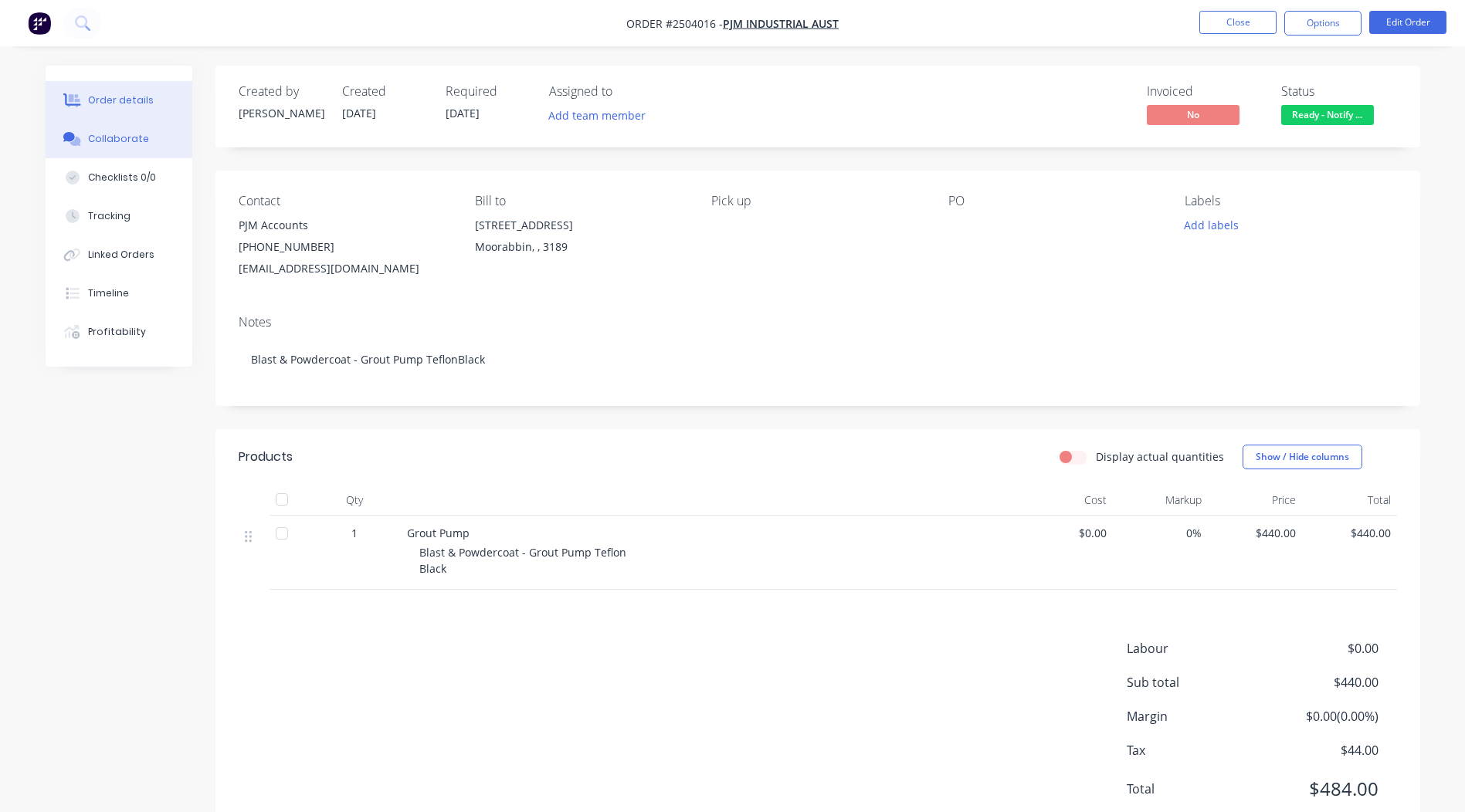
click at [129, 131] on button "Collaborate" at bounding box center [119, 139] width 147 height 38
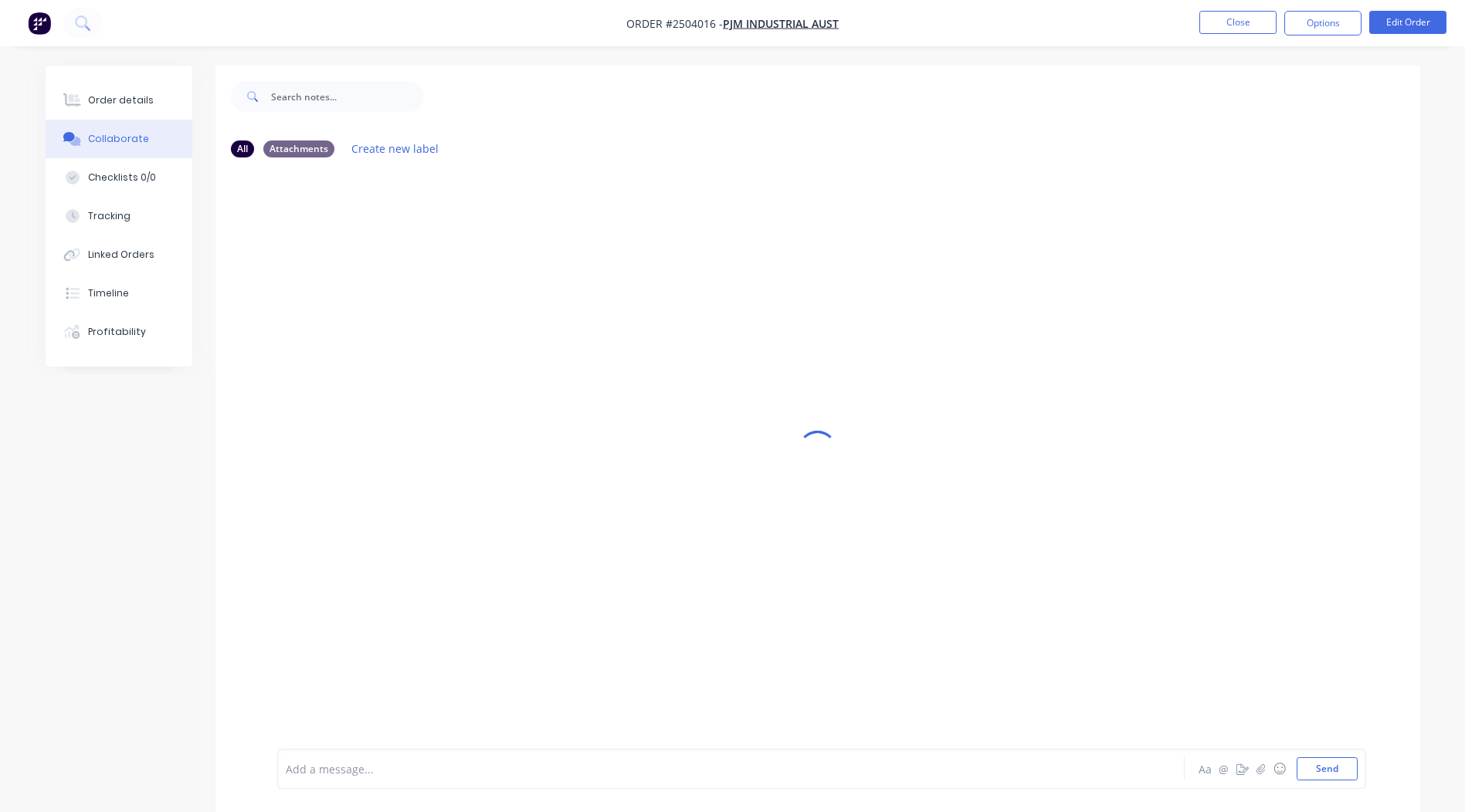
click at [364, 770] on div at bounding box center [688, 770] width 803 height 16
click at [71, 95] on icon at bounding box center [74, 101] width 12 height 13
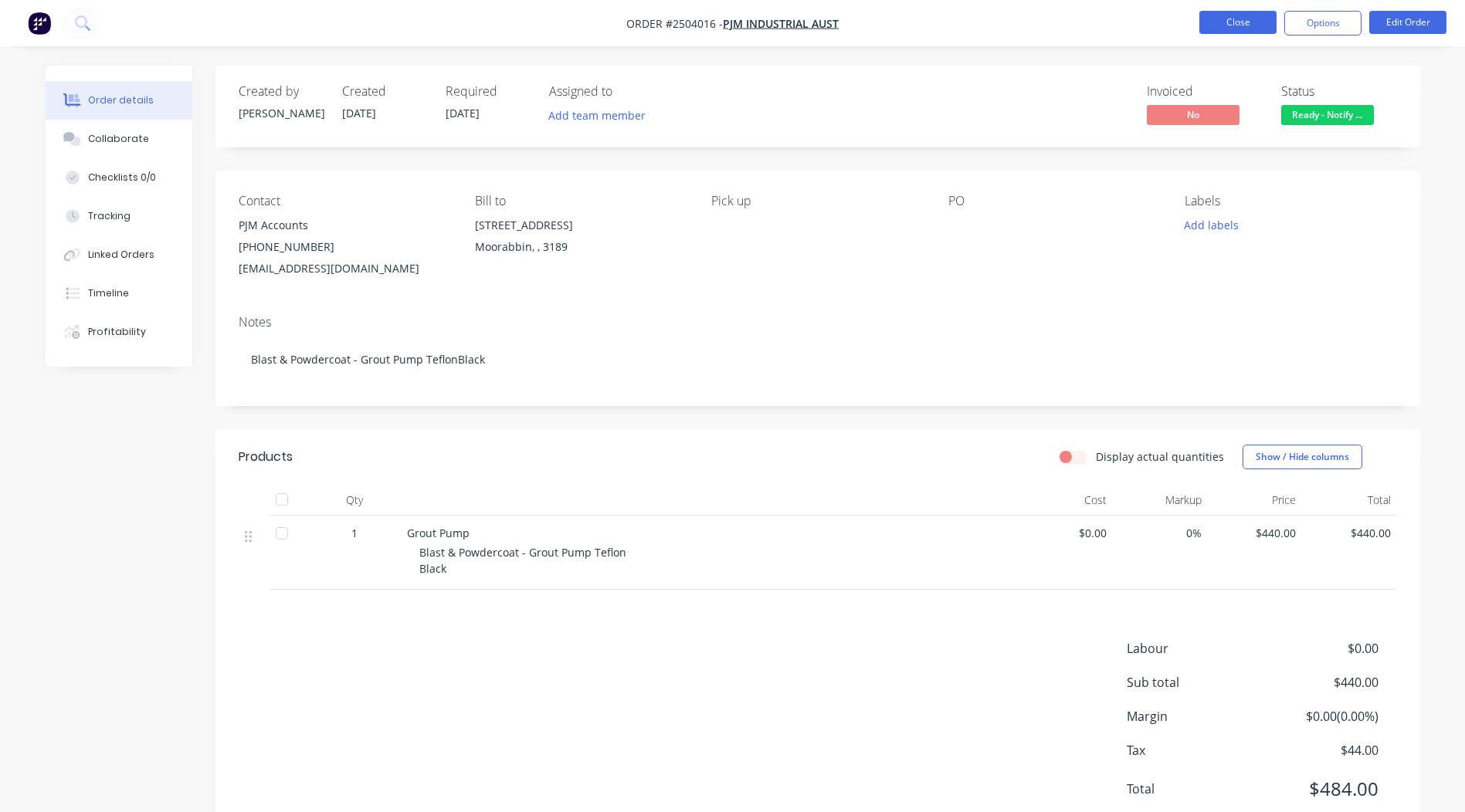
click at [1242, 19] on button "Close" at bounding box center [1238, 22] width 77 height 23
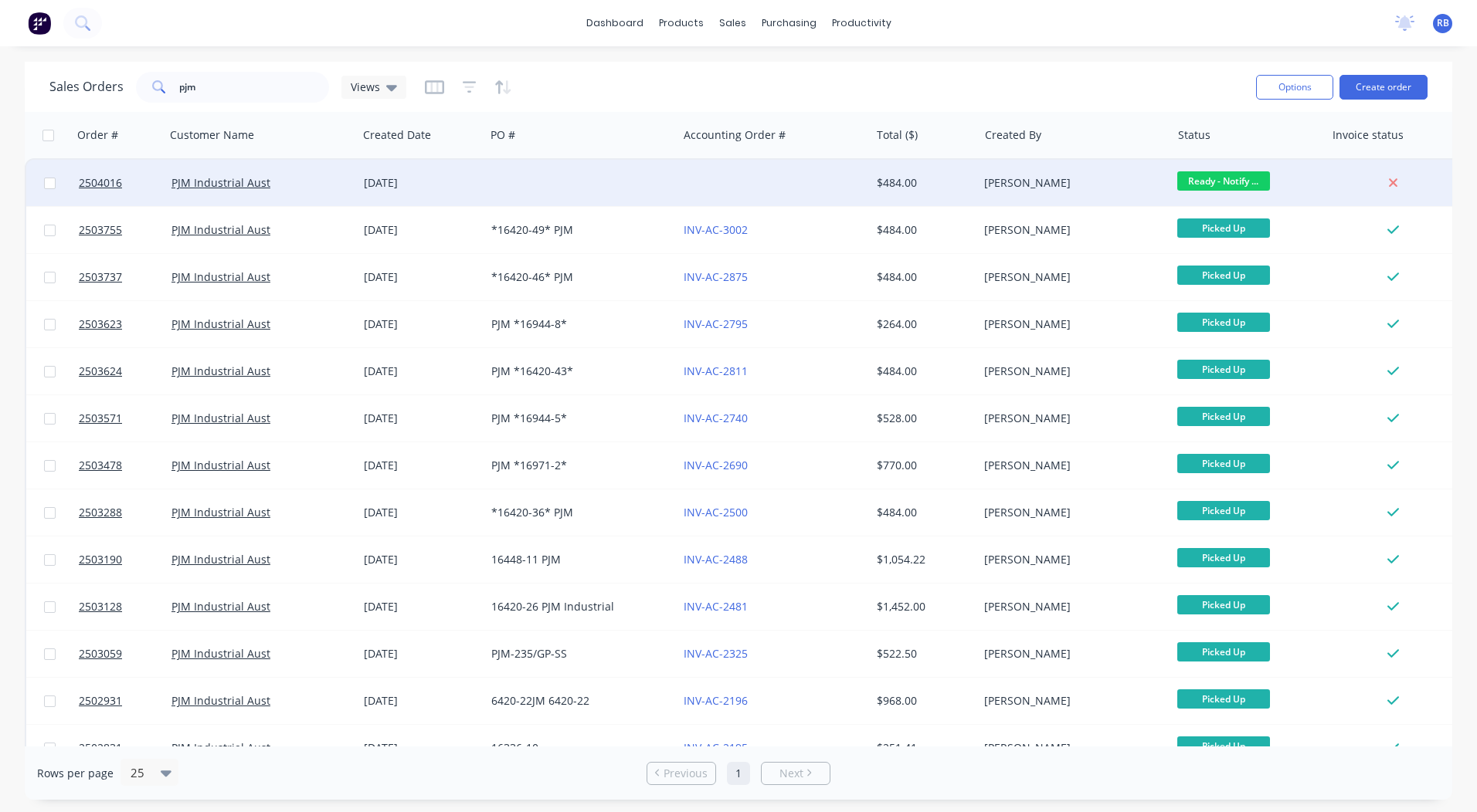
click at [866, 183] on div at bounding box center [774, 183] width 192 height 46
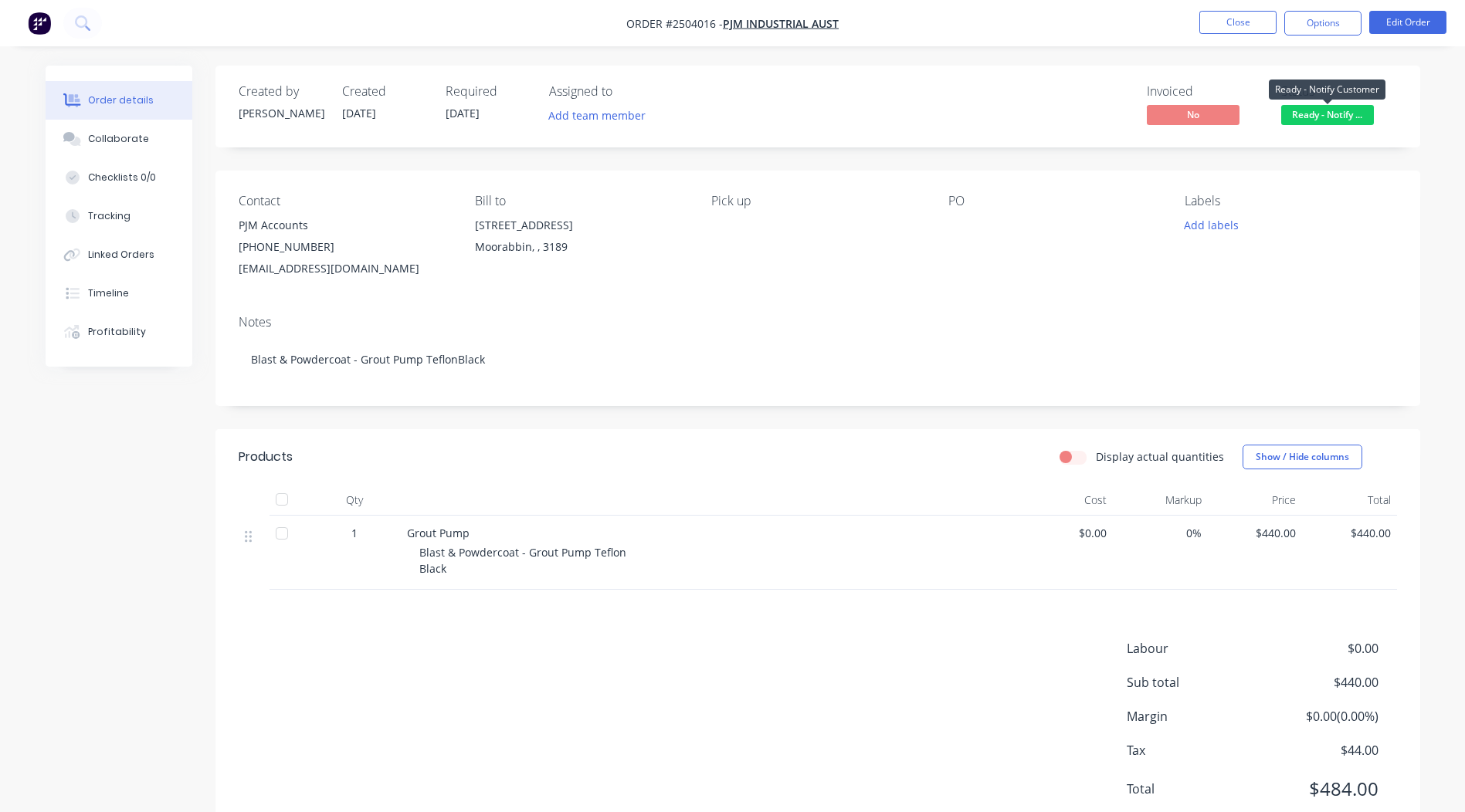
click at [1346, 119] on span "Ready - Notify ..." at bounding box center [1328, 115] width 93 height 19
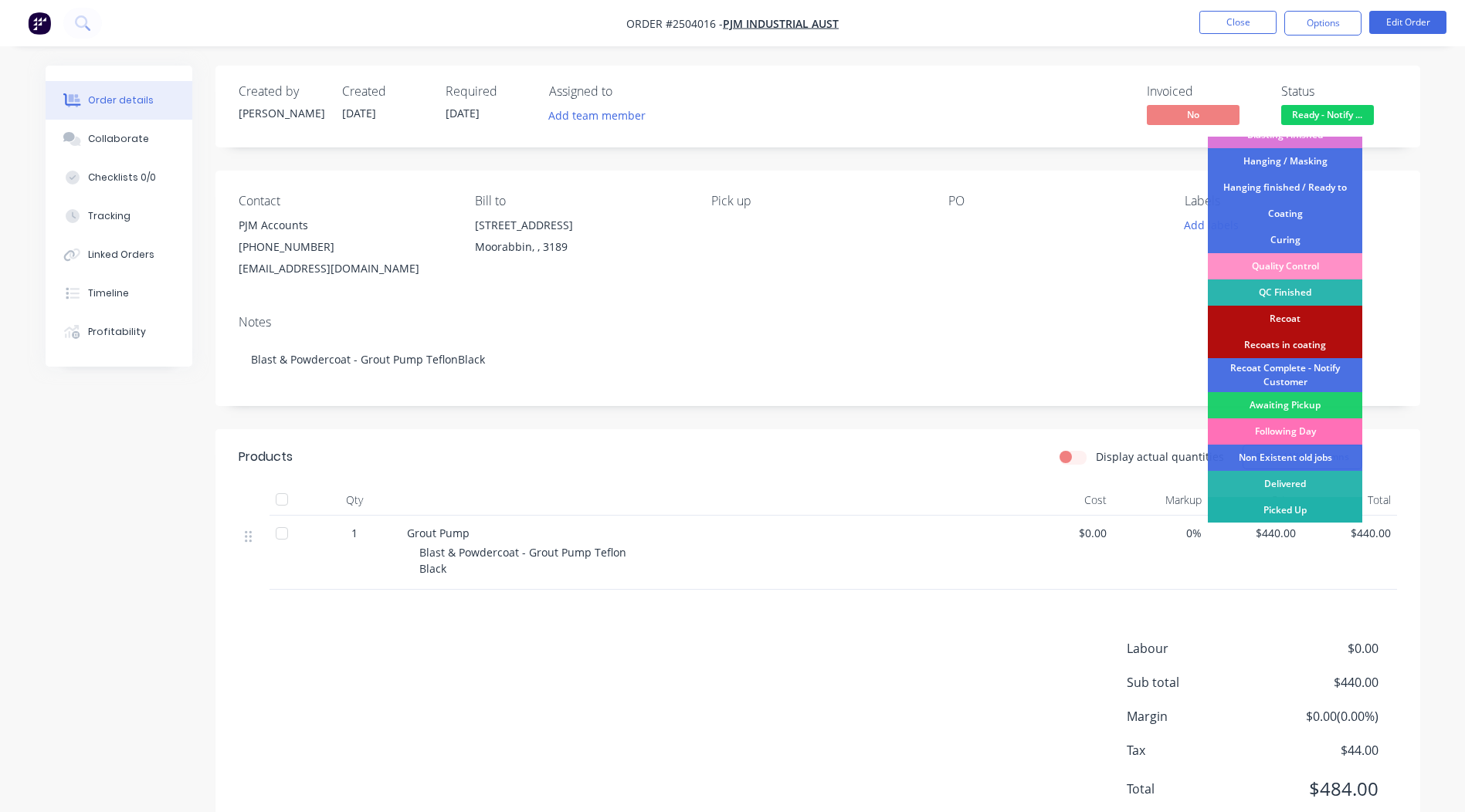
scroll to position [331, 0]
click at [1271, 505] on div "Picked Up" at bounding box center [1285, 509] width 155 height 26
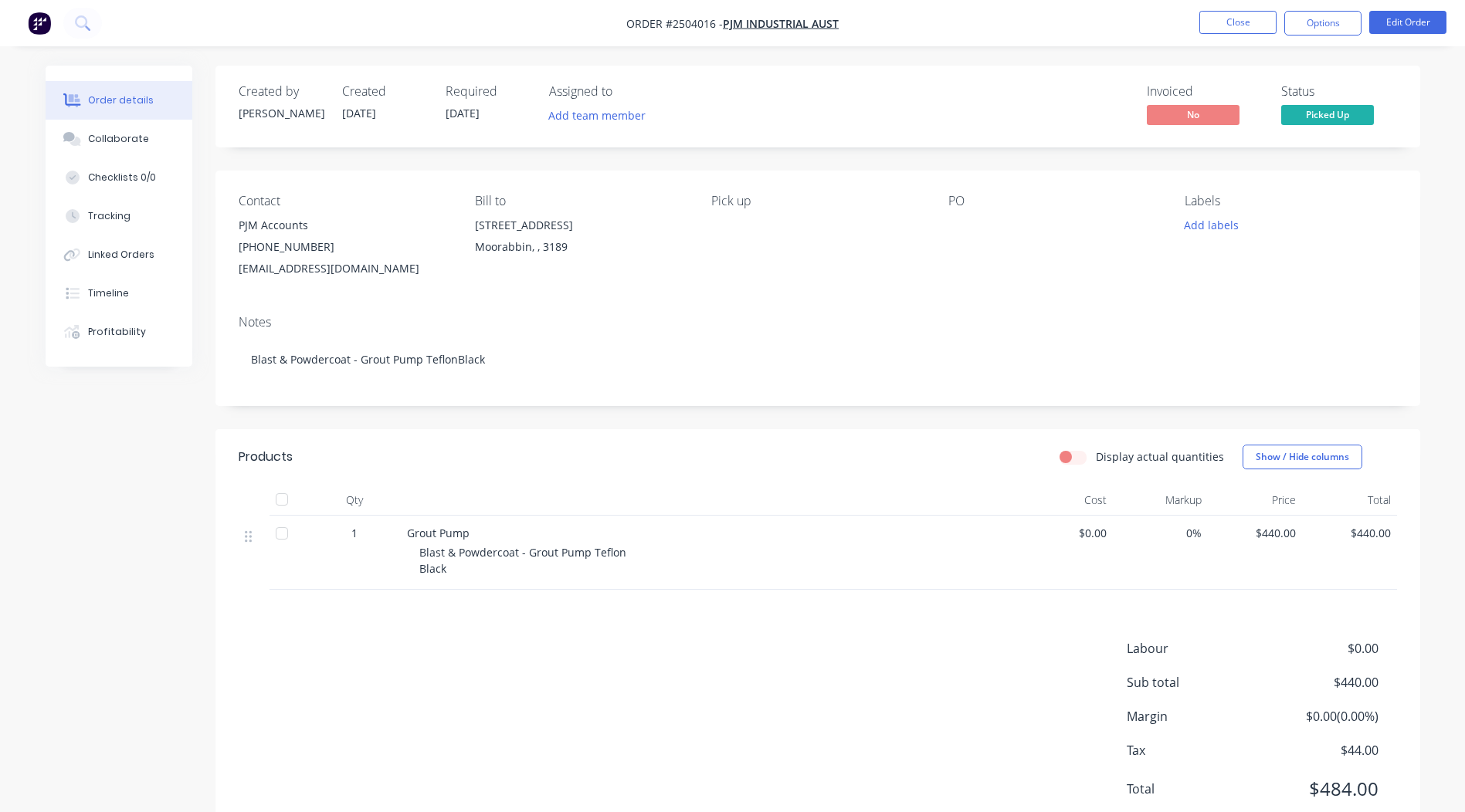
scroll to position [0, 0]
click at [1318, 19] on button "Options" at bounding box center [1323, 23] width 77 height 25
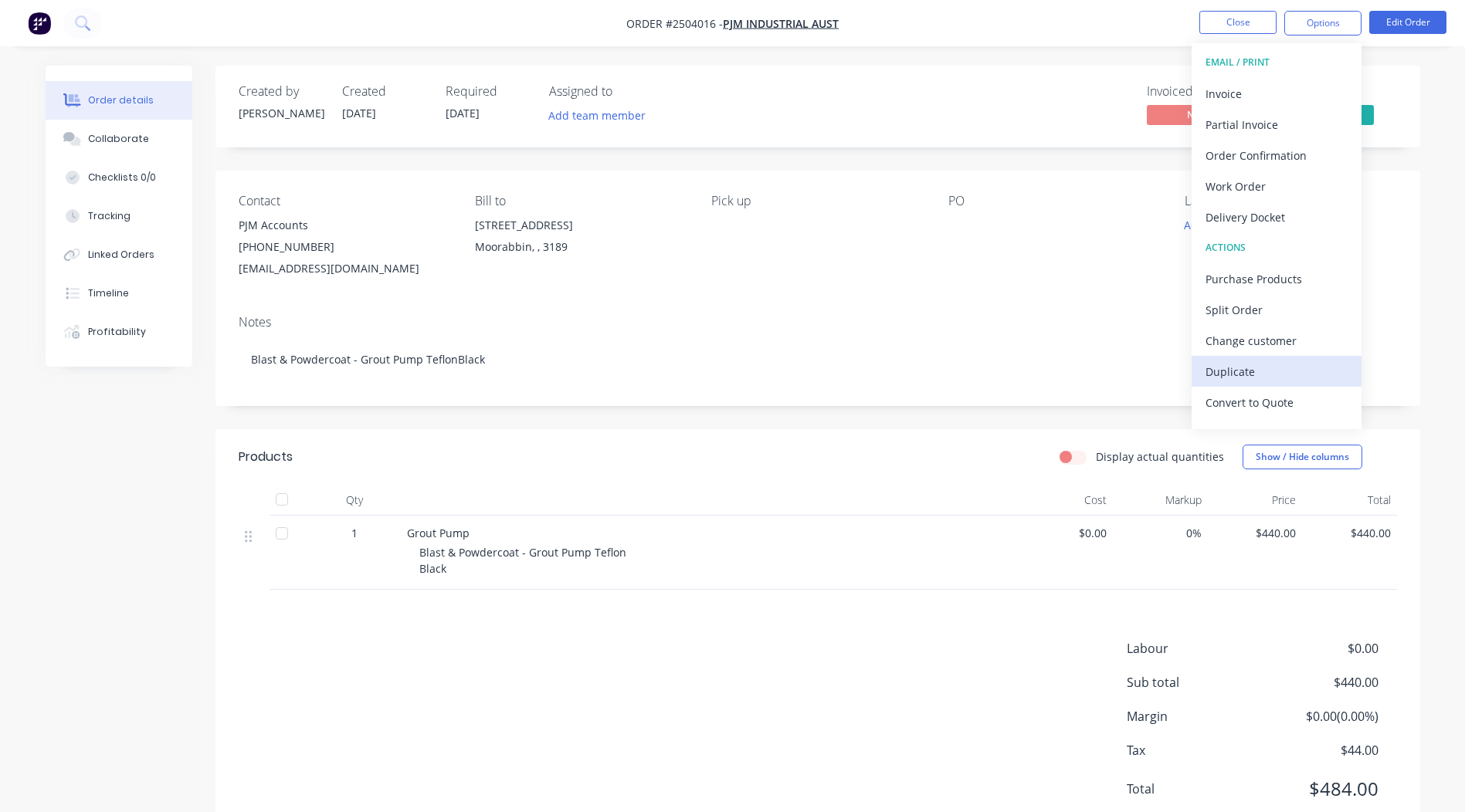
click at [1258, 384] on button "Duplicate" at bounding box center [1277, 372] width 170 height 31
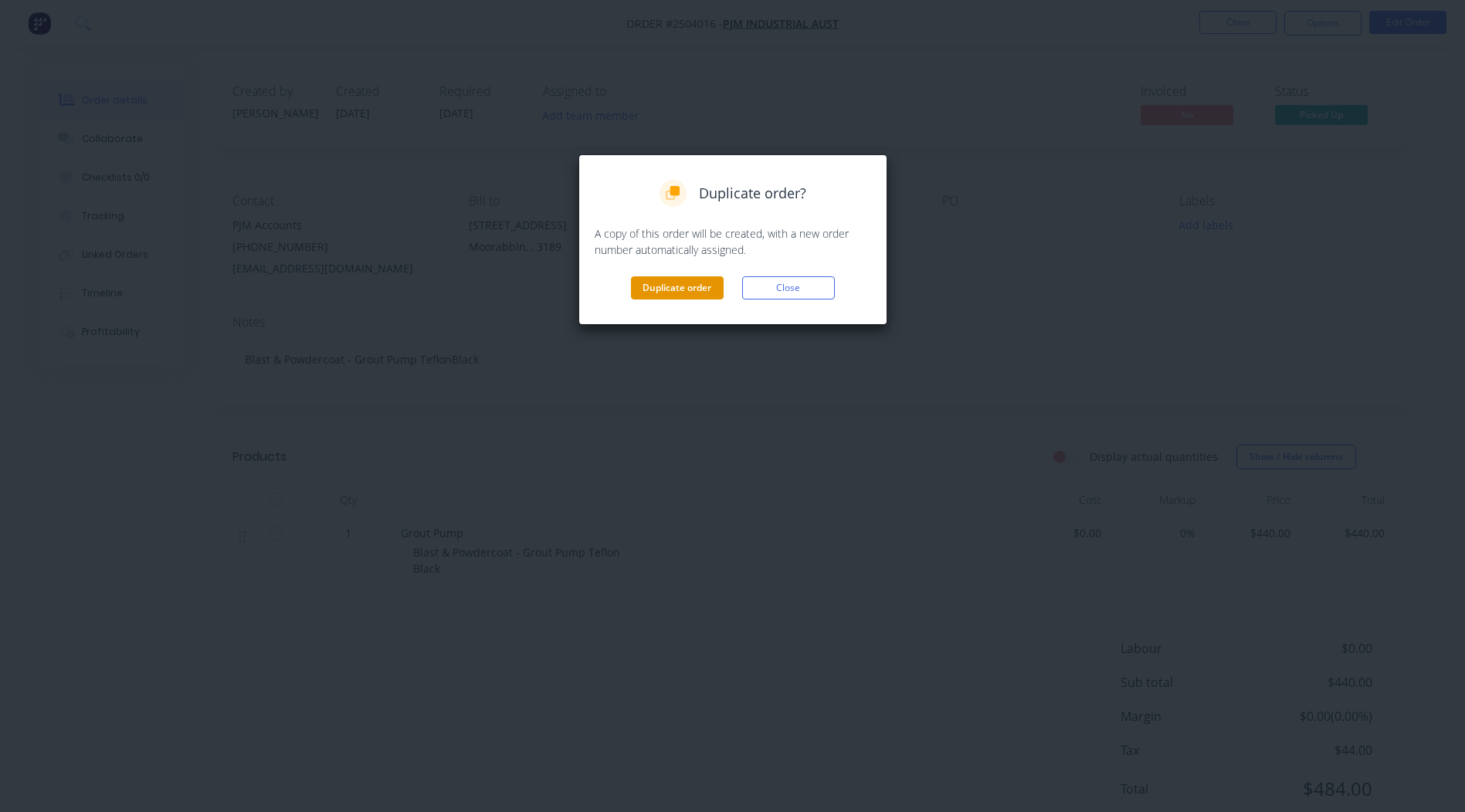
click at [654, 286] on button "Duplicate order" at bounding box center [678, 287] width 93 height 23
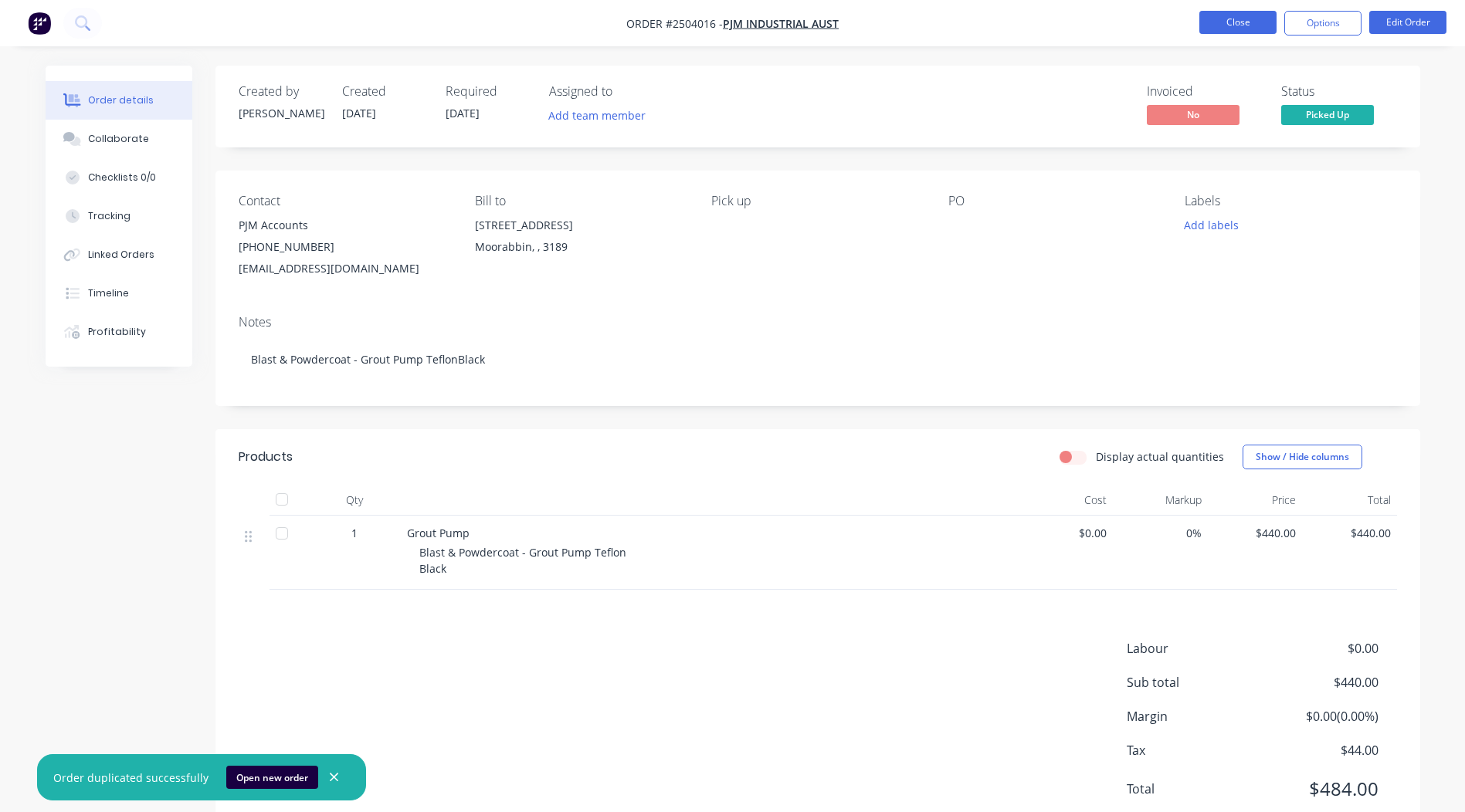
click at [1246, 25] on button "Close" at bounding box center [1238, 22] width 77 height 23
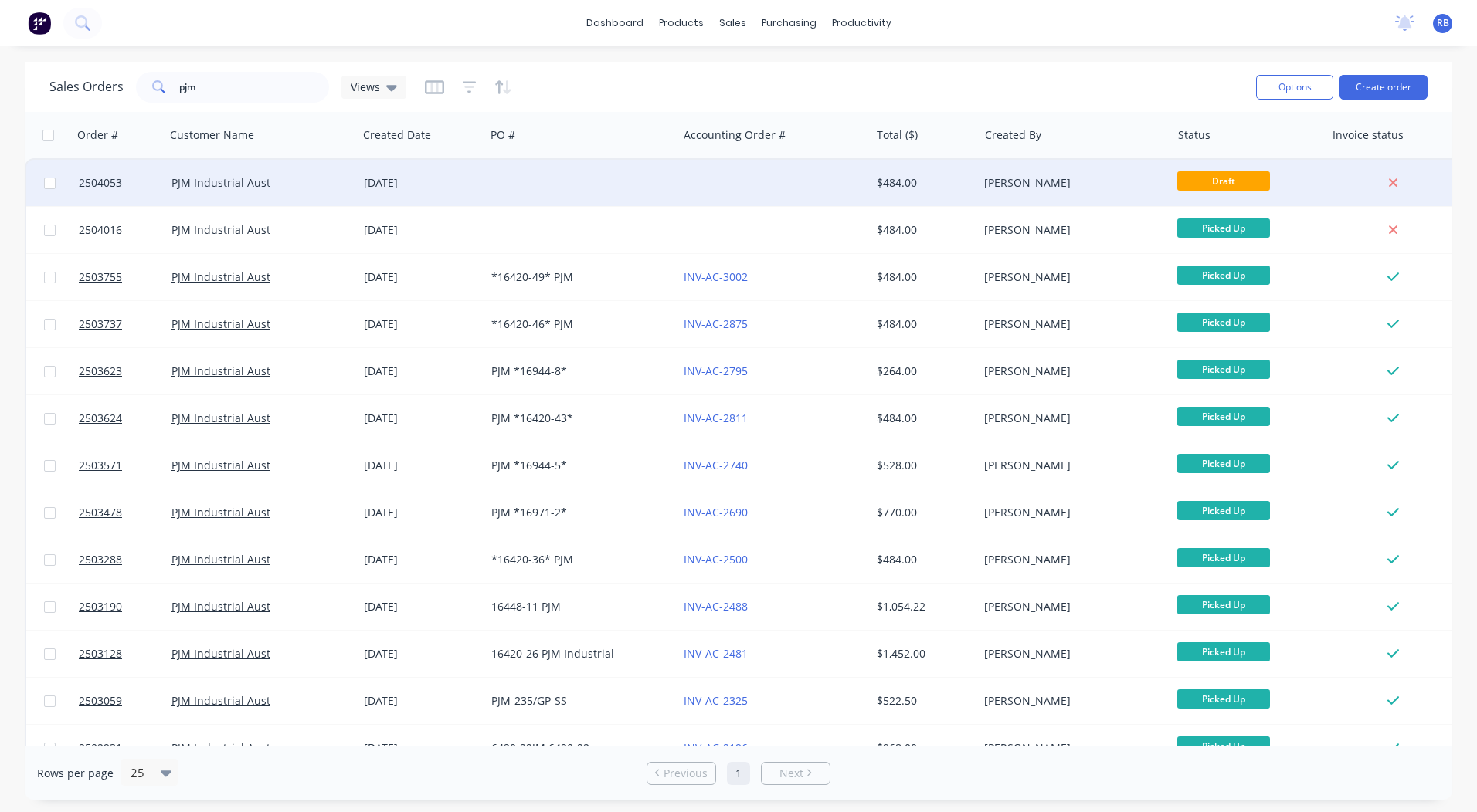
click at [807, 163] on div at bounding box center [774, 183] width 192 height 46
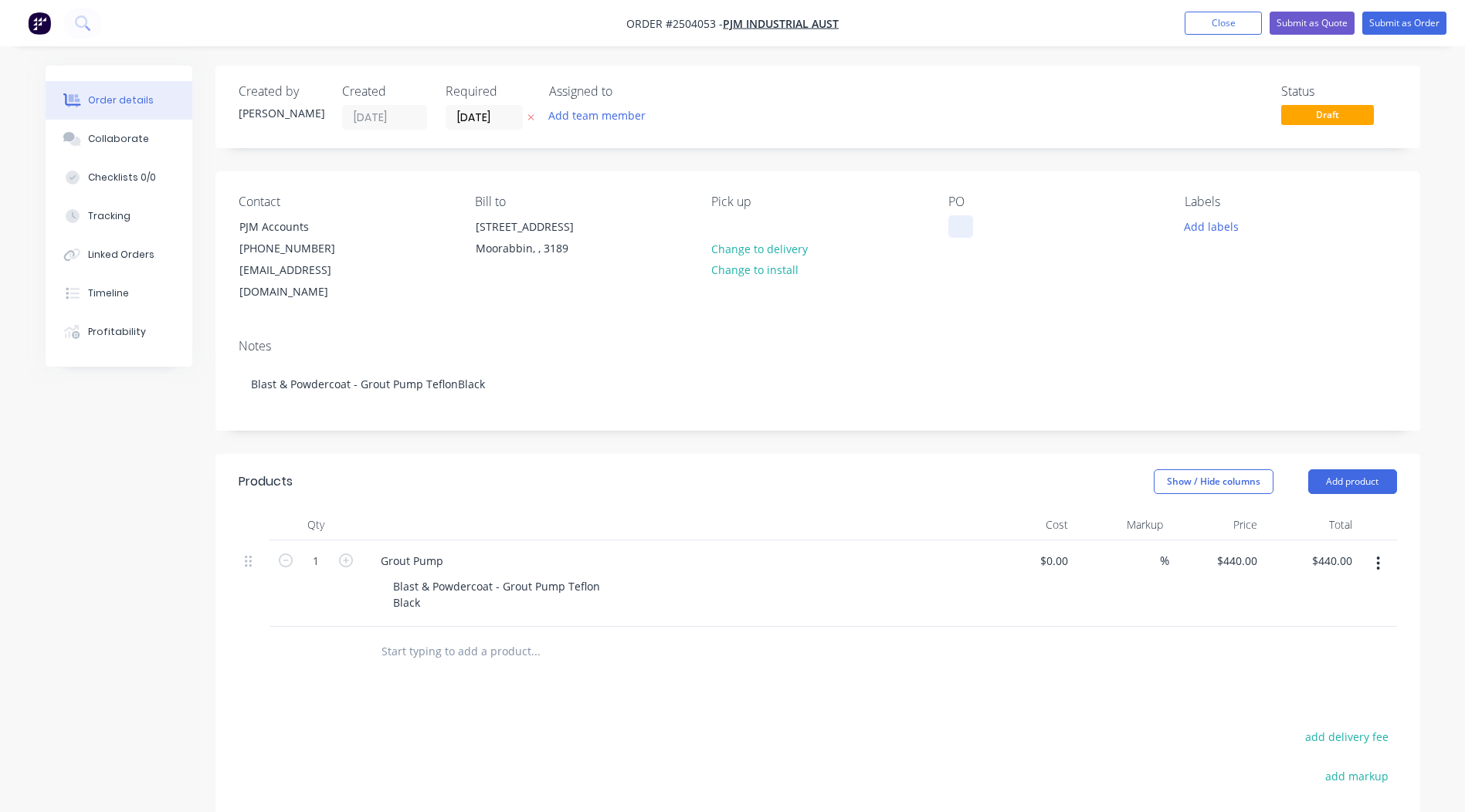
click at [966, 223] on div at bounding box center [960, 227] width 25 height 22
click at [1058, 155] on div "Created by [PERSON_NAME] Created [DATE] Required [DATE] Assigned to Add team me…" at bounding box center [818, 557] width 1205 height 983
click at [1371, 28] on button "Submit as Order" at bounding box center [1404, 22] width 84 height 23
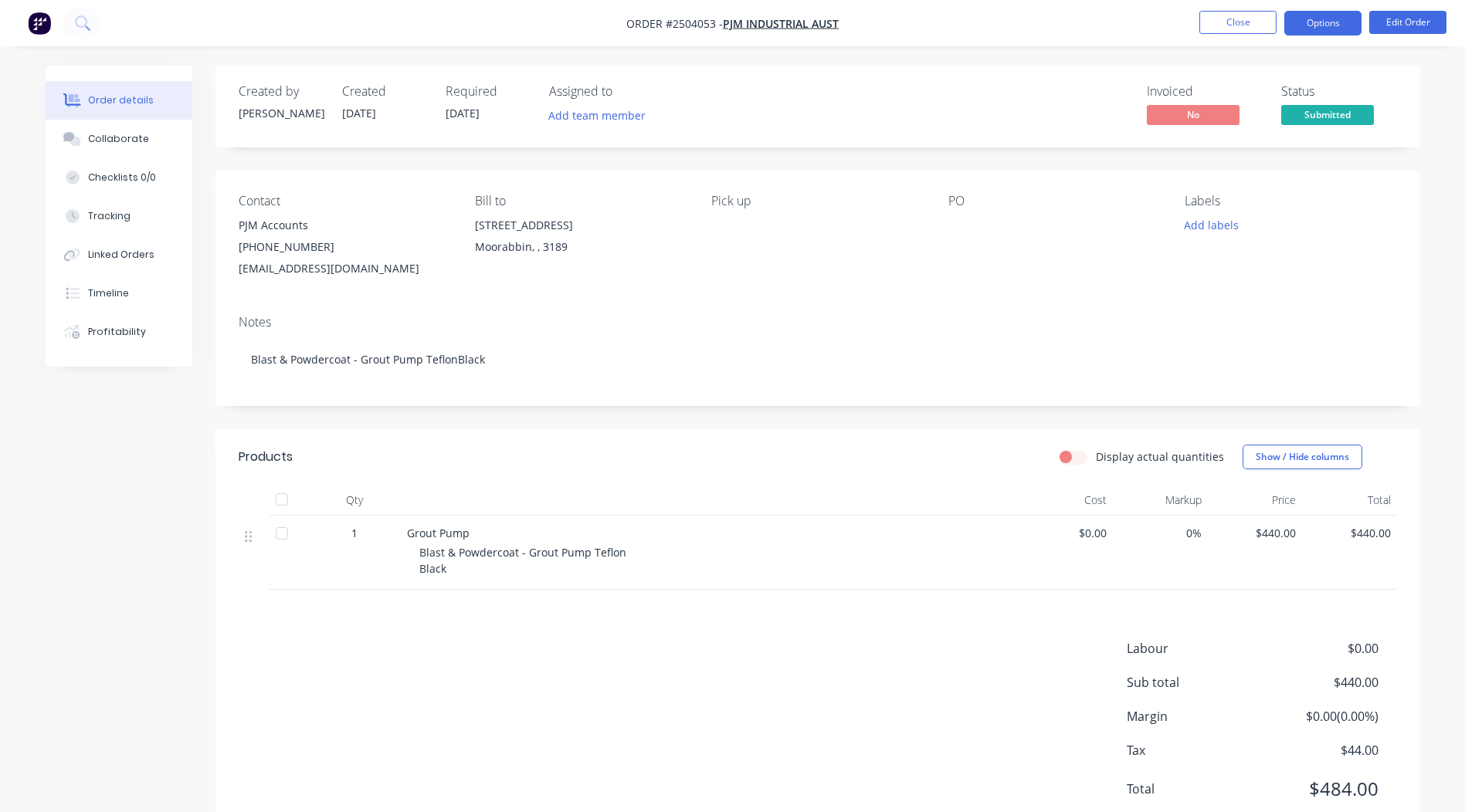
click at [1306, 30] on button "Options" at bounding box center [1323, 23] width 77 height 25
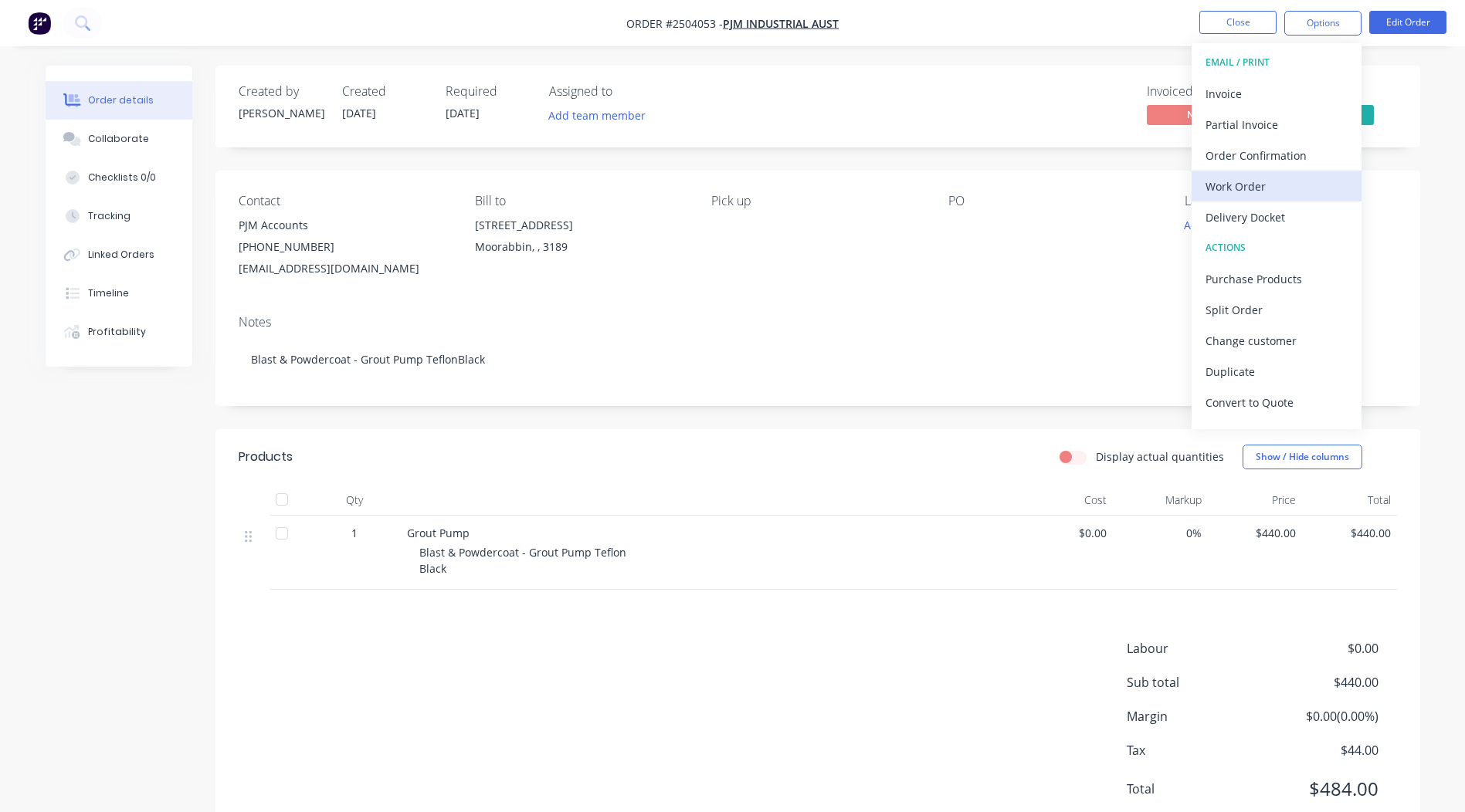
click at [1247, 176] on div "Work Order" at bounding box center [1276, 187] width 142 height 22
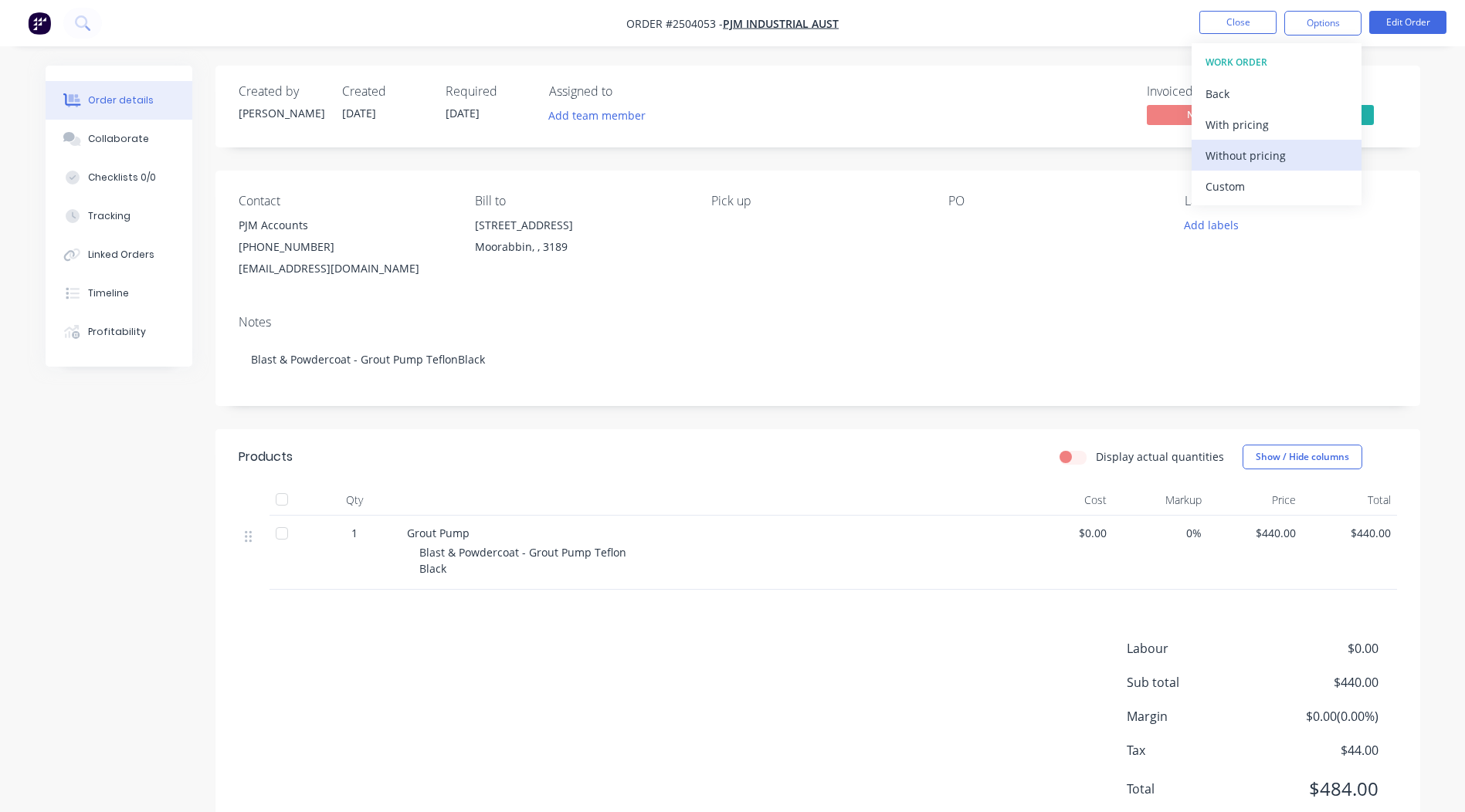
click at [1252, 159] on div "Without pricing" at bounding box center [1276, 155] width 142 height 22
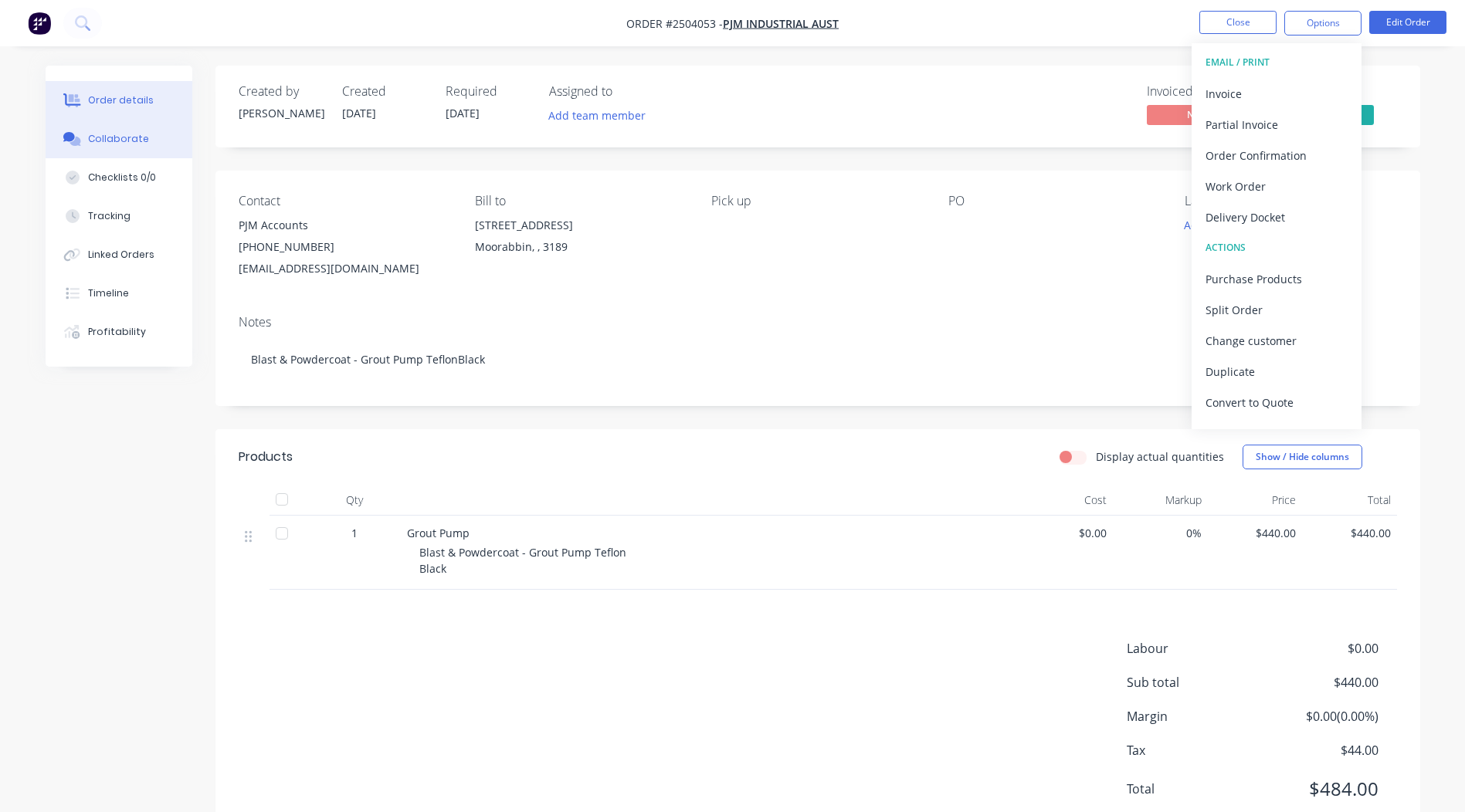
click at [131, 141] on div "Collaborate" at bounding box center [119, 139] width 61 height 14
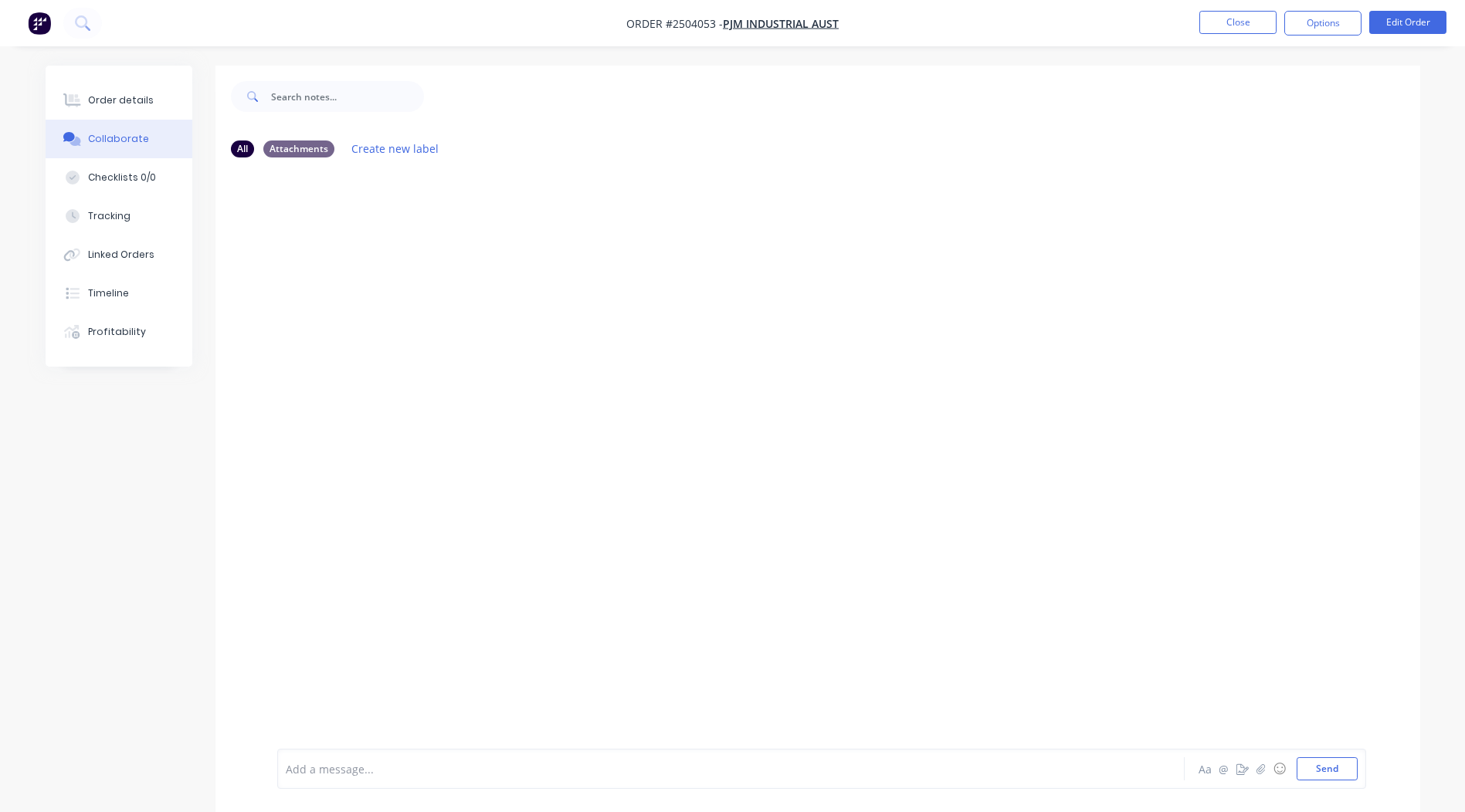
click at [364, 781] on div "Add a message... Aa @ ☺ Send" at bounding box center [822, 769] width 1089 height 40
click at [361, 781] on div "Add a message... Aa @ ☺ Send" at bounding box center [822, 769] width 1089 height 40
click at [357, 771] on div at bounding box center [688, 770] width 803 height 16
click at [1233, 21] on button "Close" at bounding box center [1238, 22] width 77 height 23
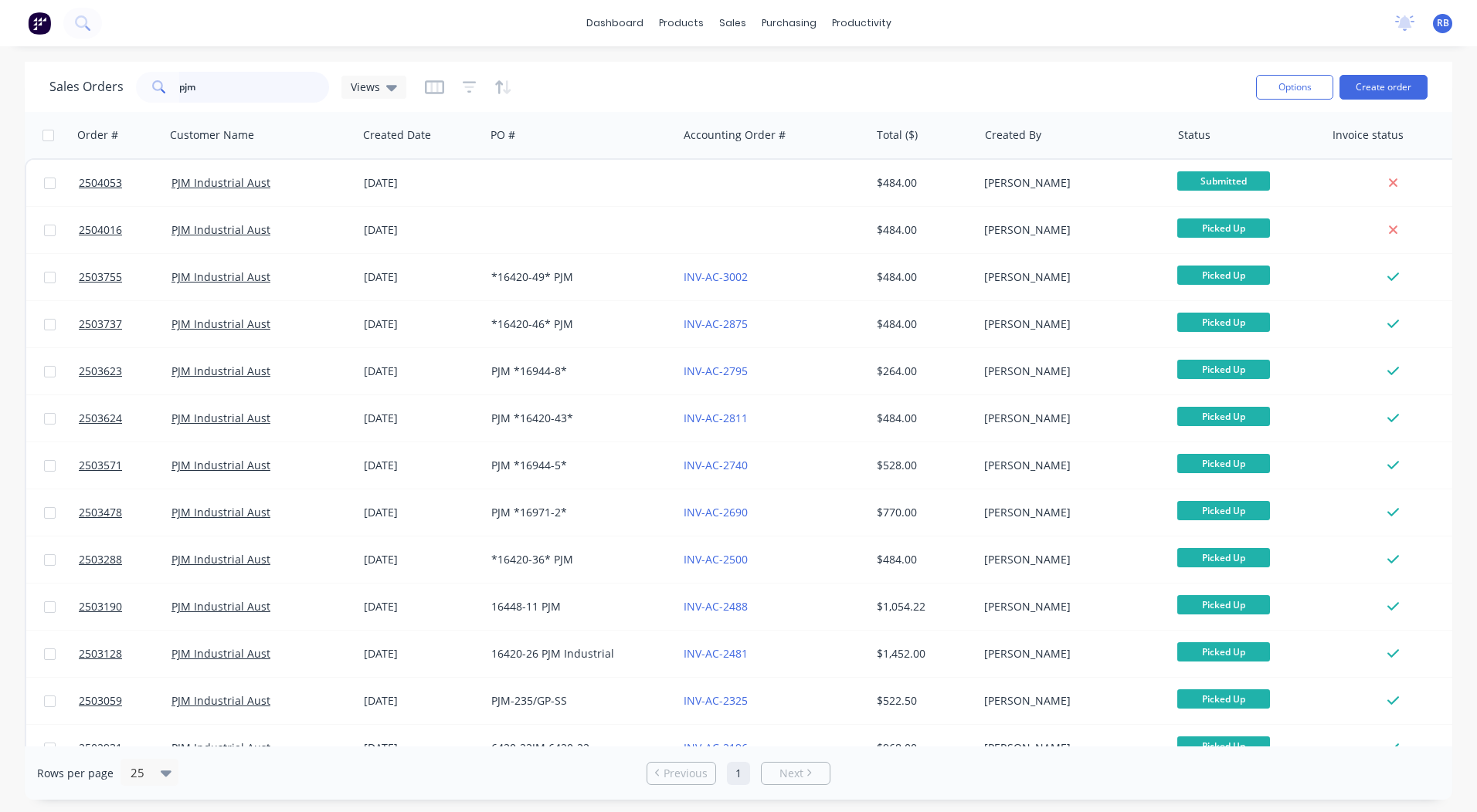
click at [163, 91] on div "pjm" at bounding box center [232, 87] width 193 height 31
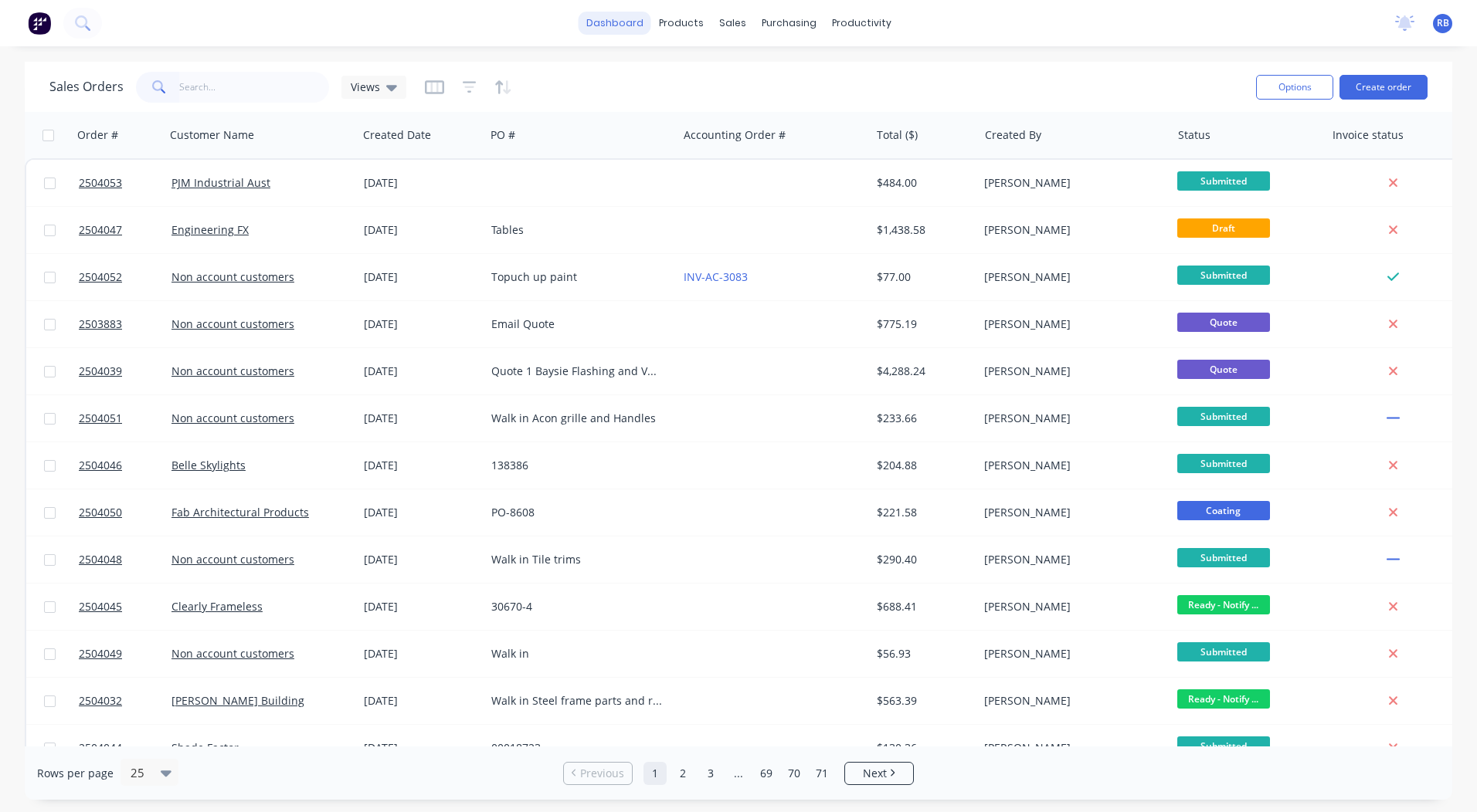
click at [611, 18] on link "dashboard" at bounding box center [614, 22] width 73 height 23
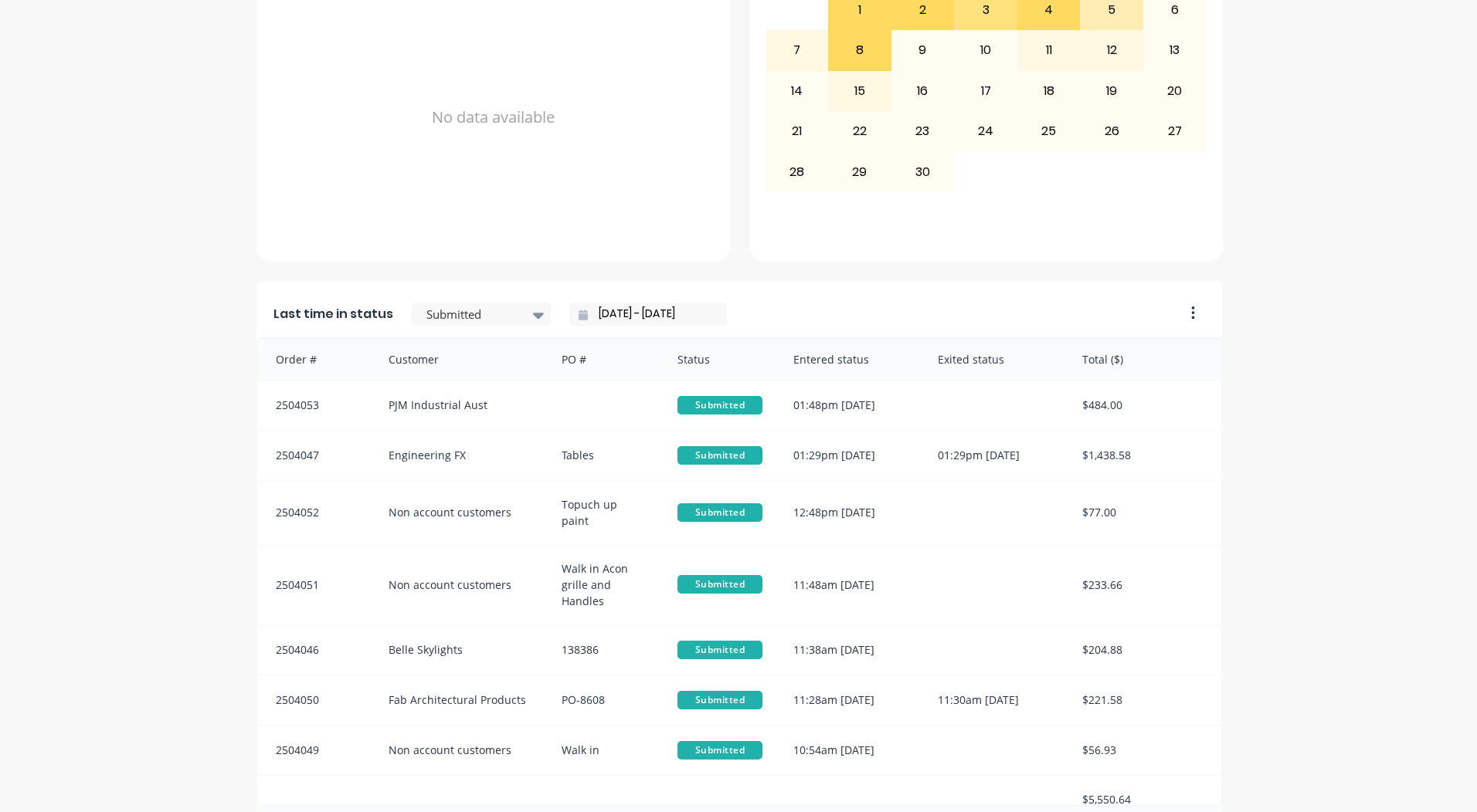
scroll to position [666, 0]
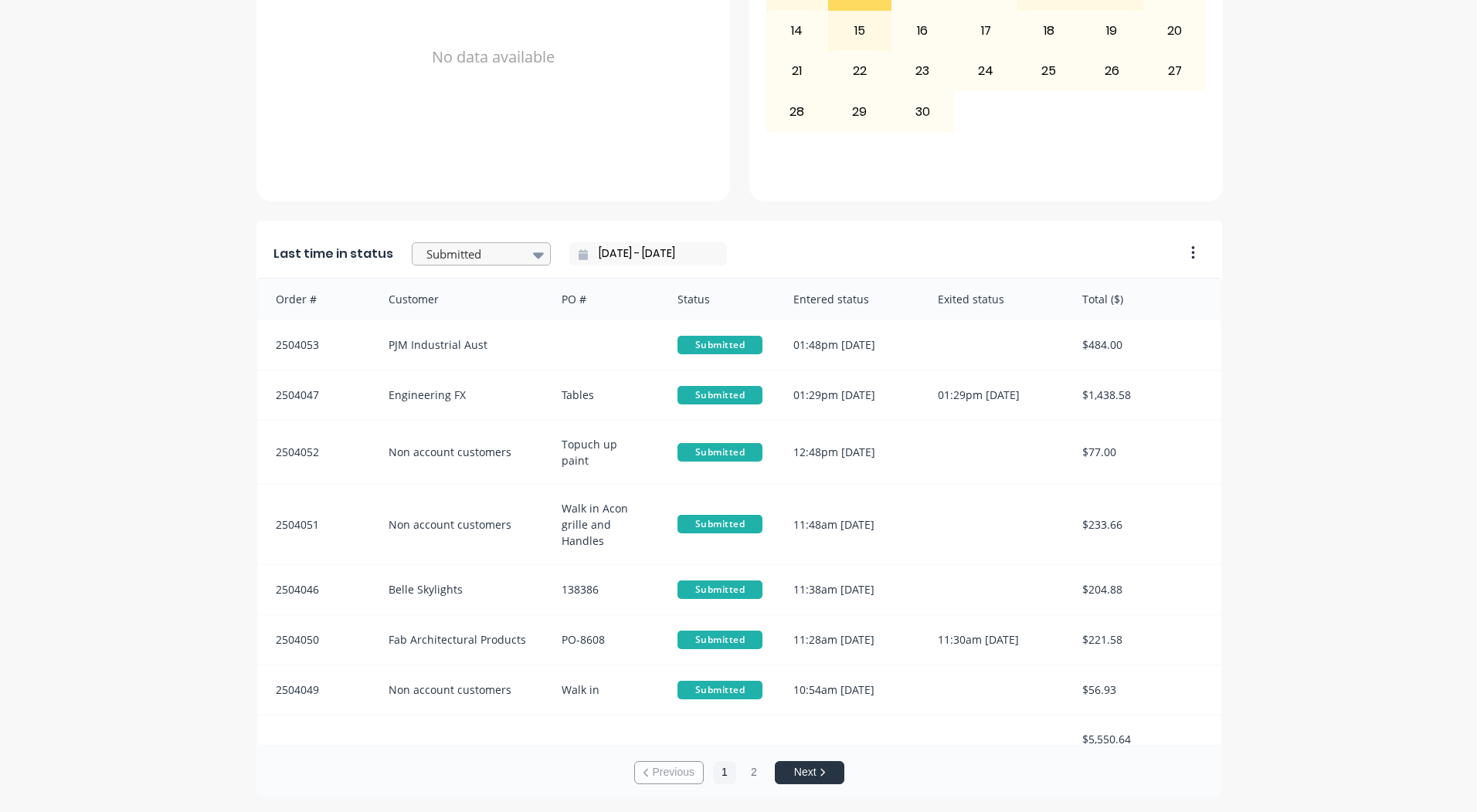
click at [484, 253] on div at bounding box center [473, 255] width 98 height 19
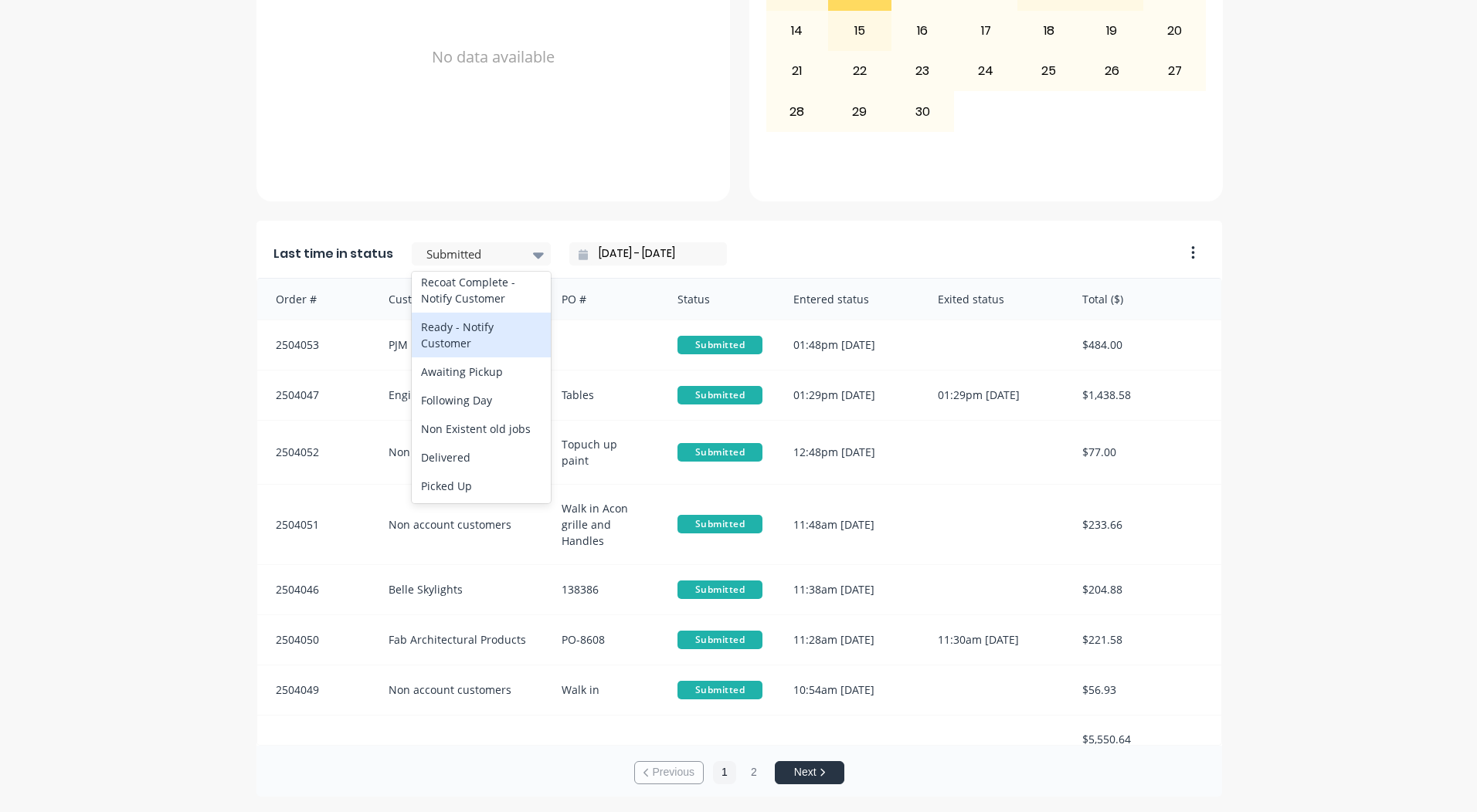
click at [471, 344] on div "Ready - Notify Customer" at bounding box center [481, 336] width 139 height 45
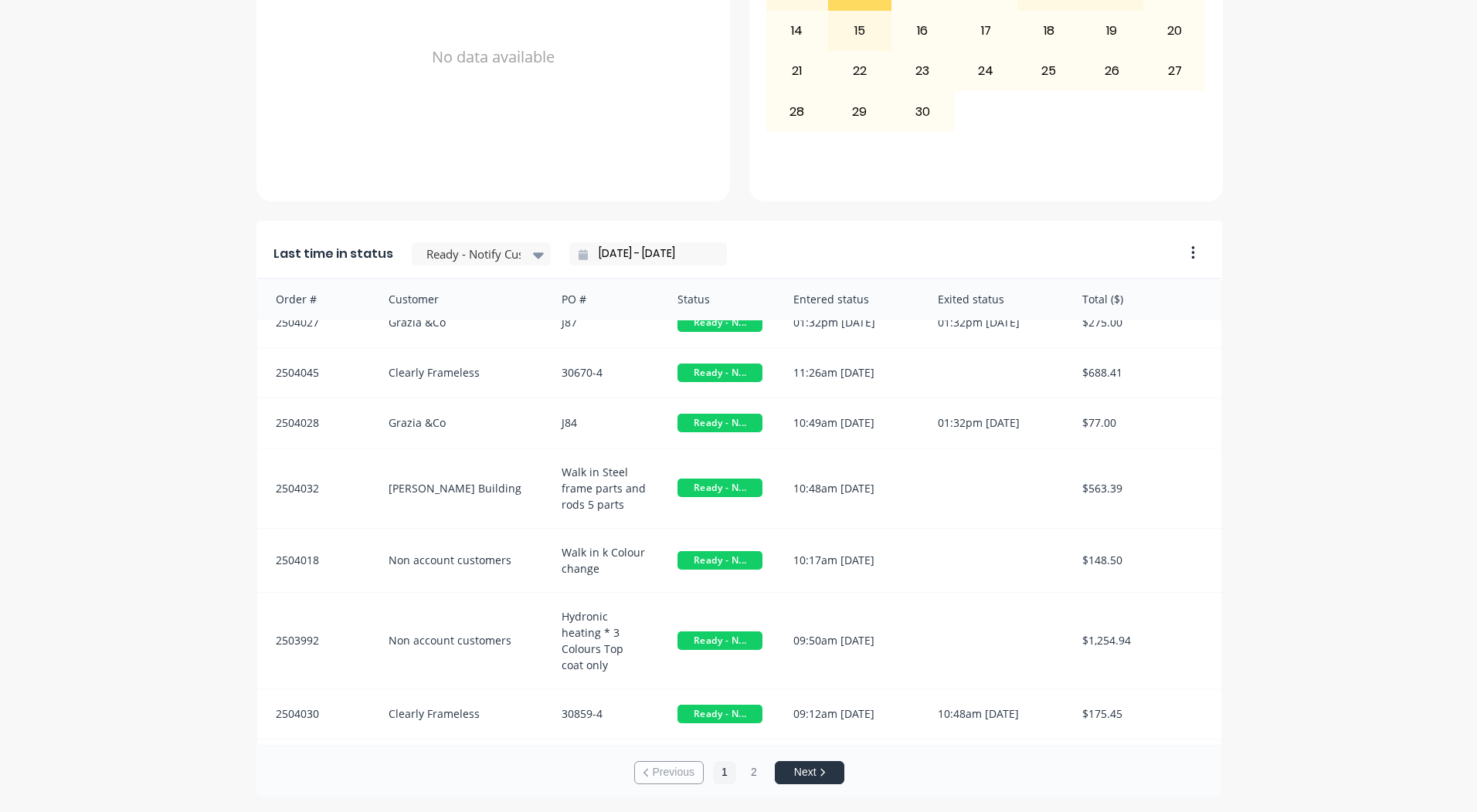
scroll to position [0, 0]
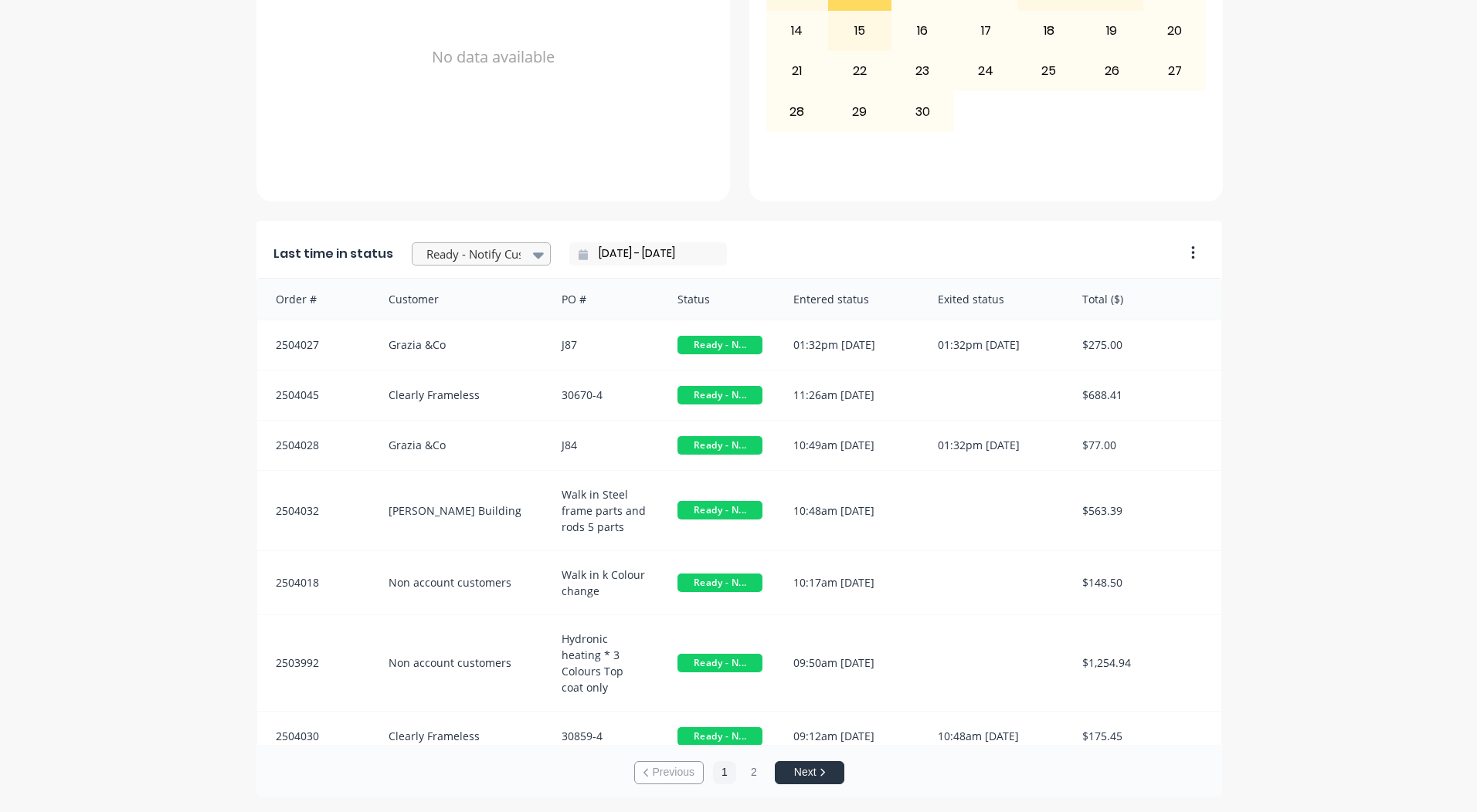
click at [474, 260] on div at bounding box center [473, 255] width 98 height 19
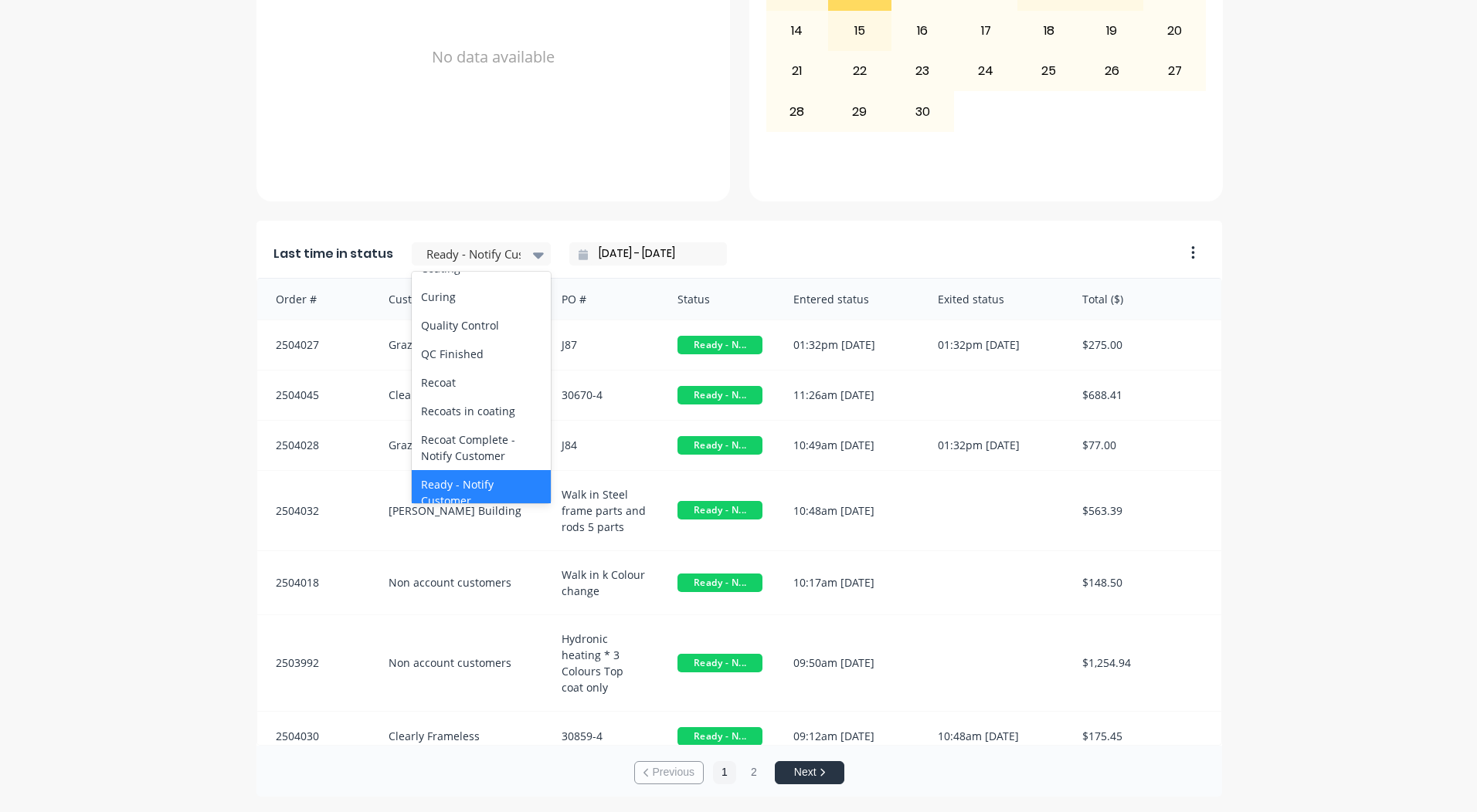
scroll to position [571, 0]
click at [452, 308] on div "Coating" at bounding box center [481, 294] width 139 height 29
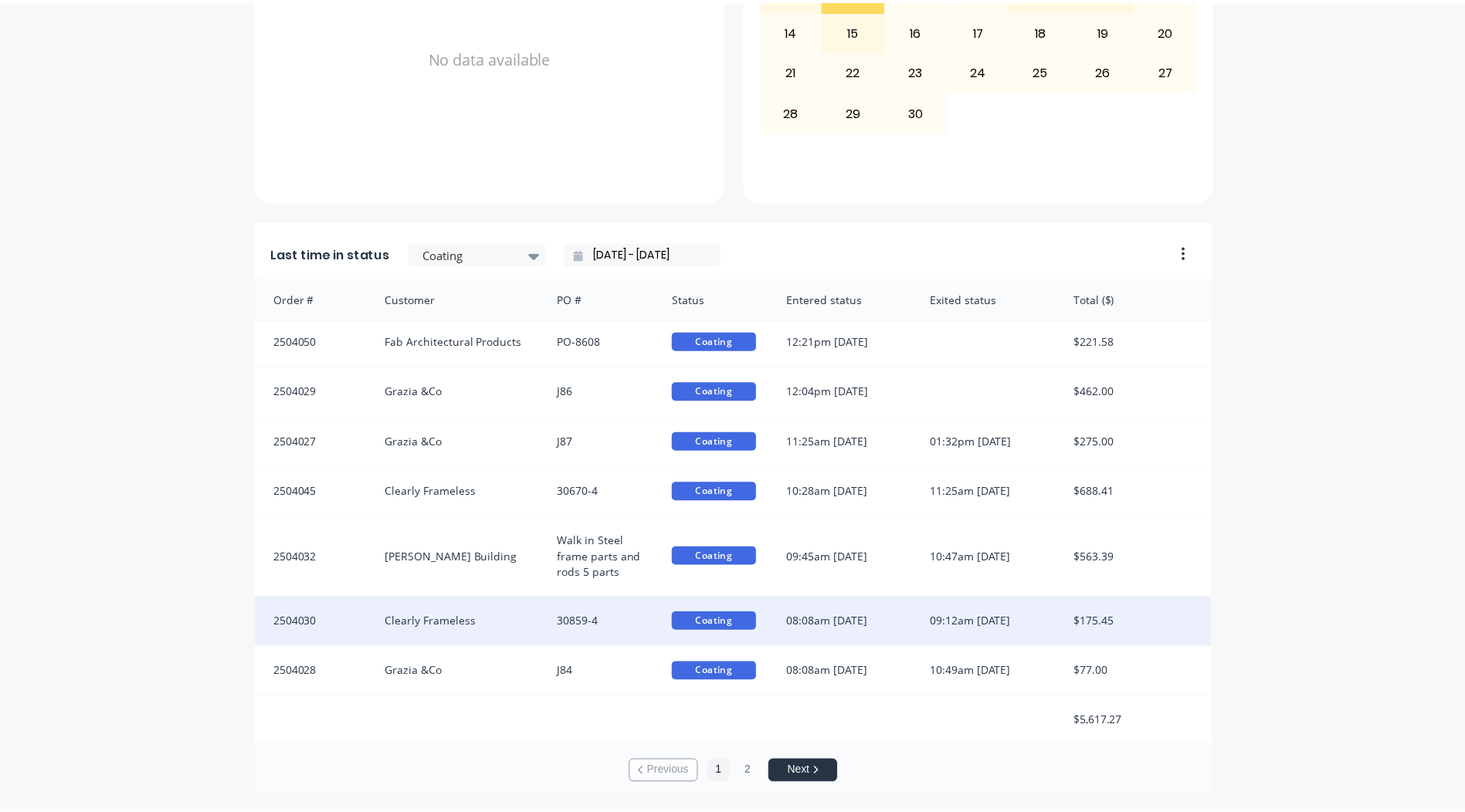
scroll to position [0, 0]
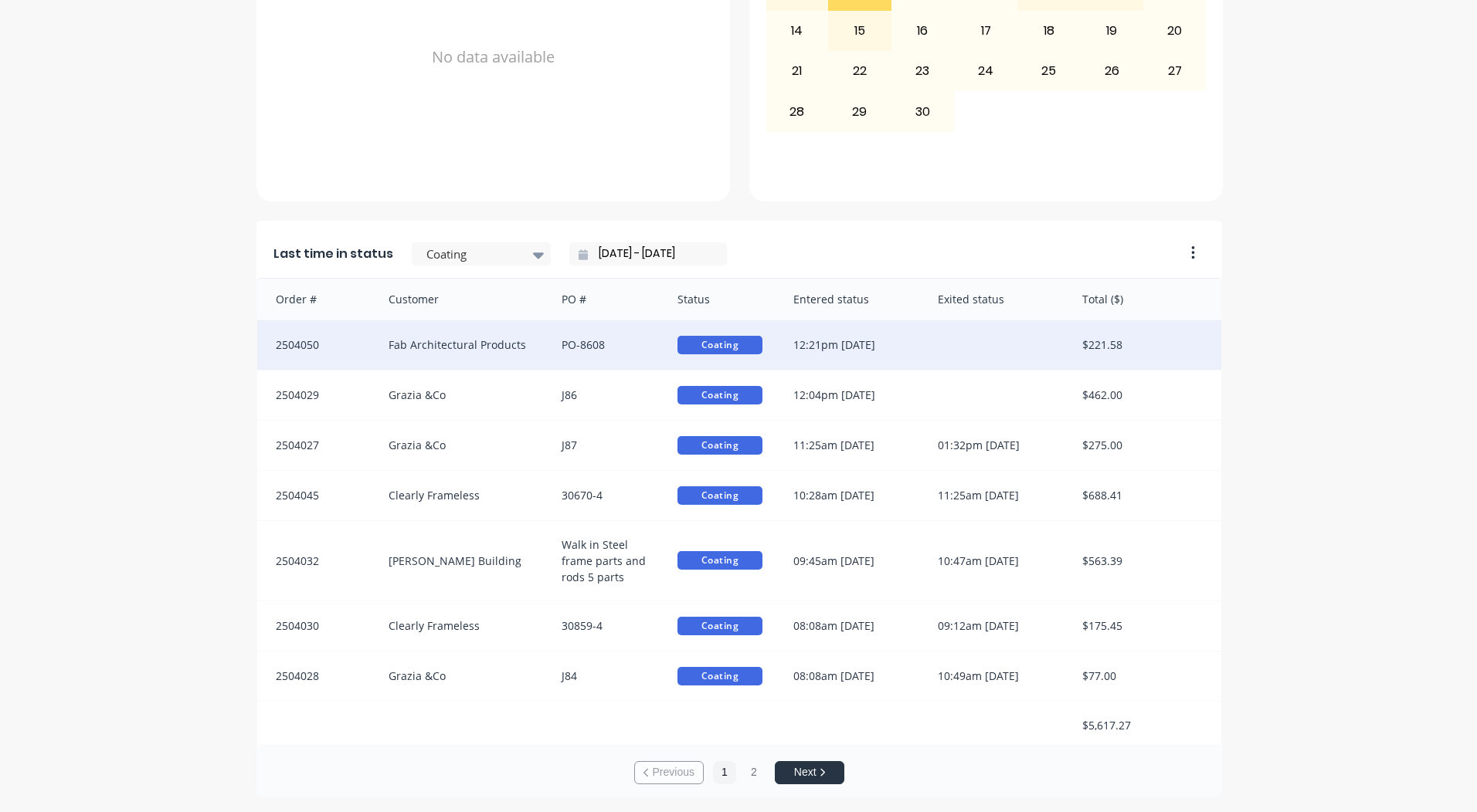
click at [820, 341] on div "12:21pm [DATE]" at bounding box center [850, 345] width 144 height 50
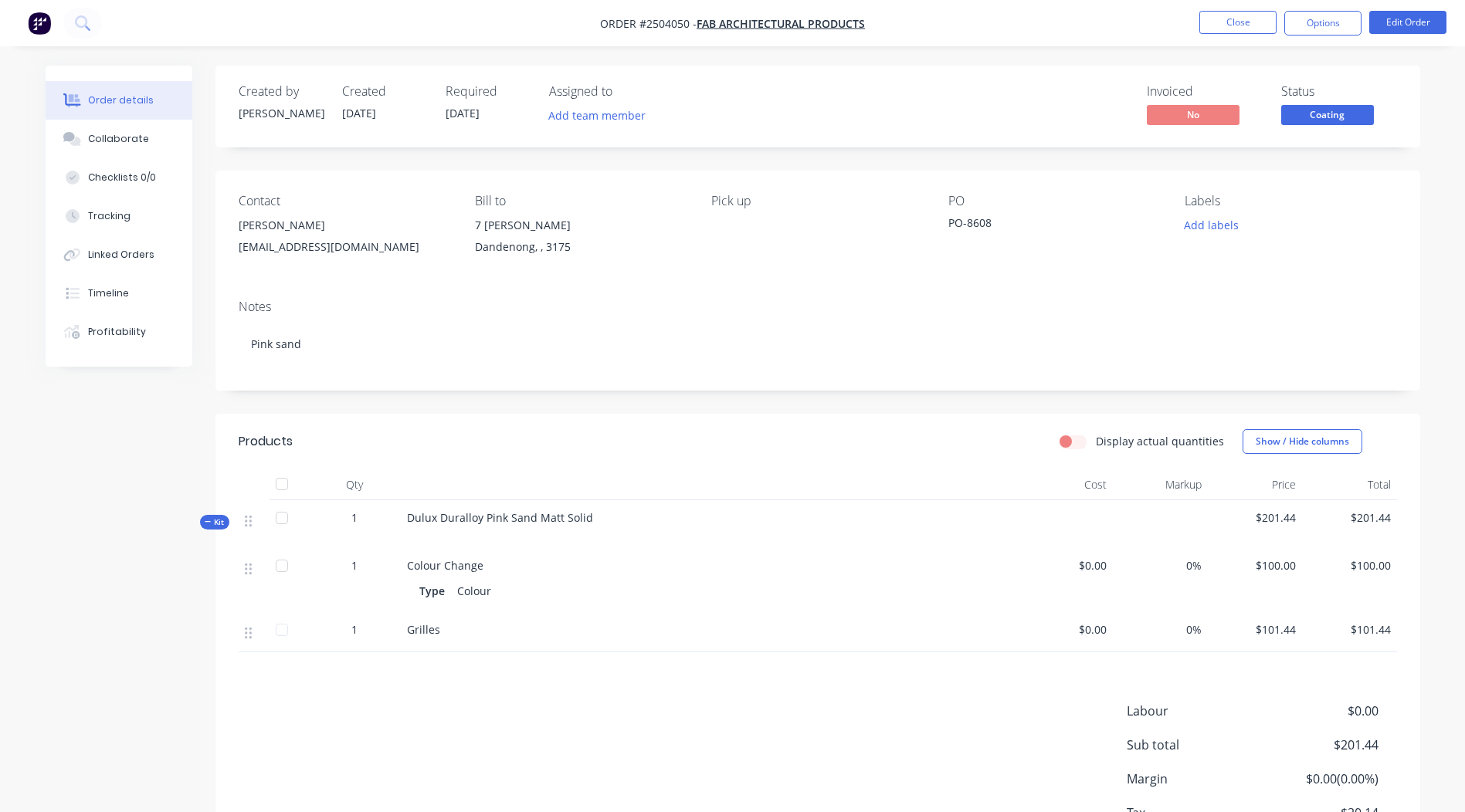
click at [1337, 114] on span "Coating" at bounding box center [1328, 115] width 93 height 19
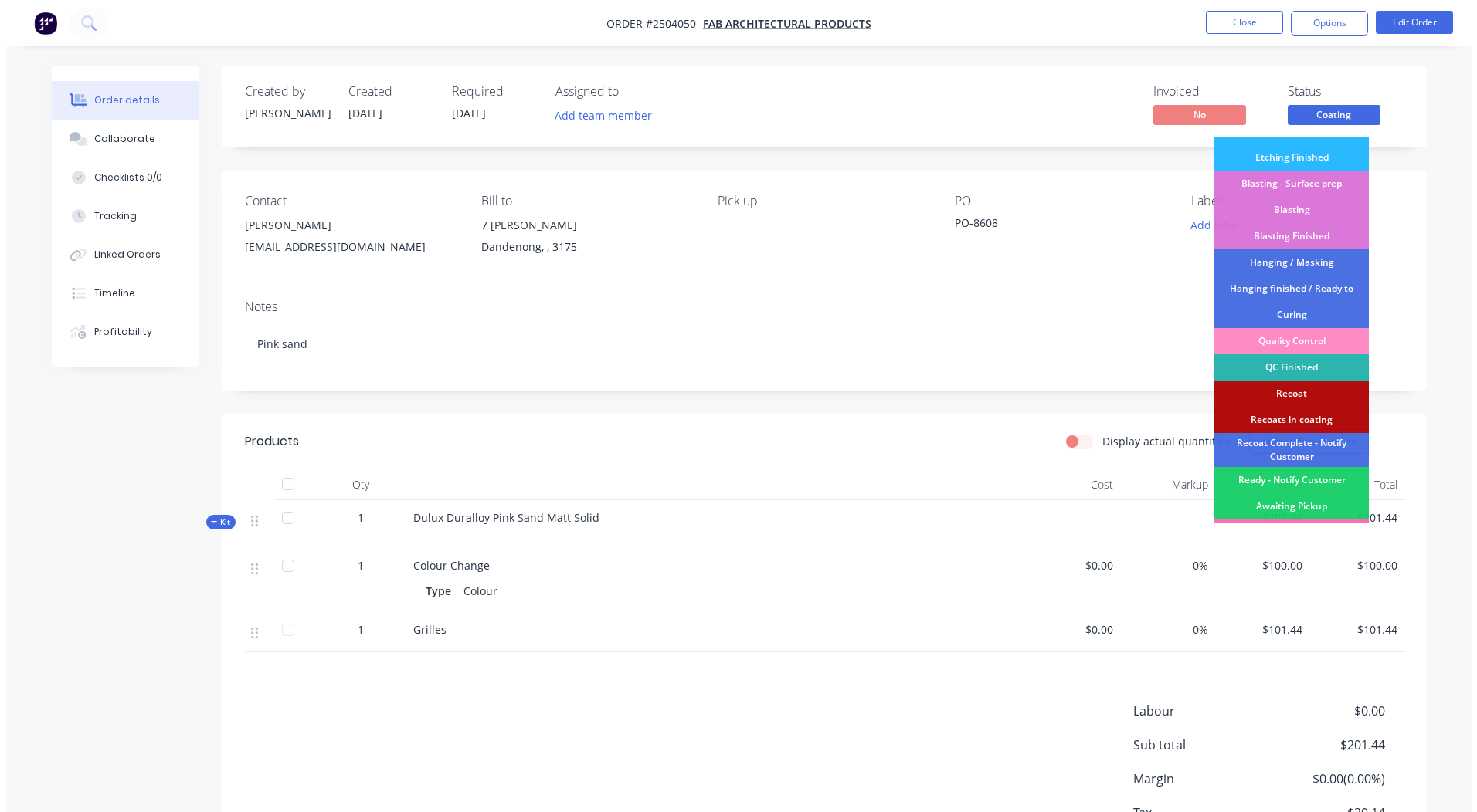
scroll to position [331, 0]
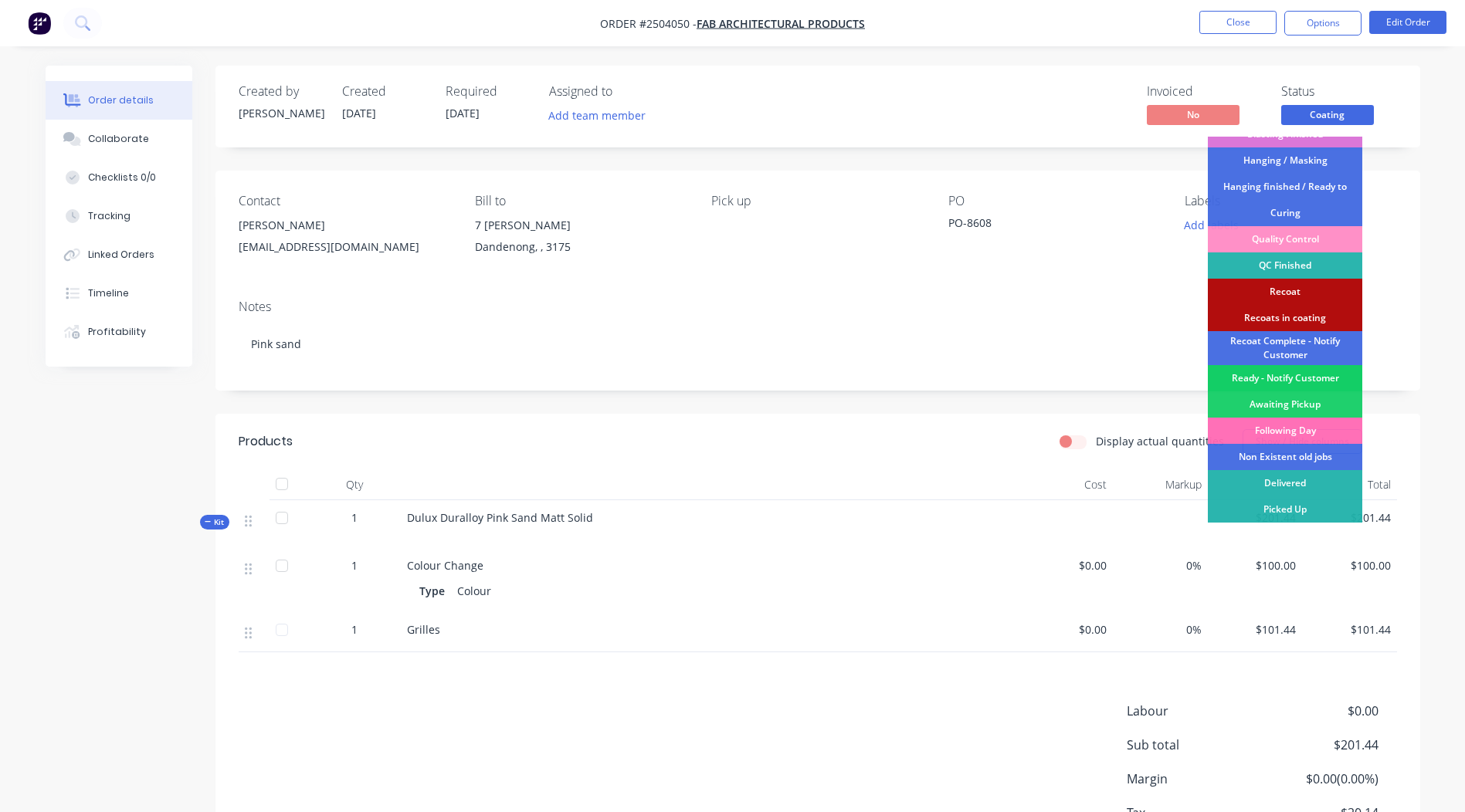
click at [1278, 380] on div "Ready - Notify Customer" at bounding box center [1285, 378] width 155 height 26
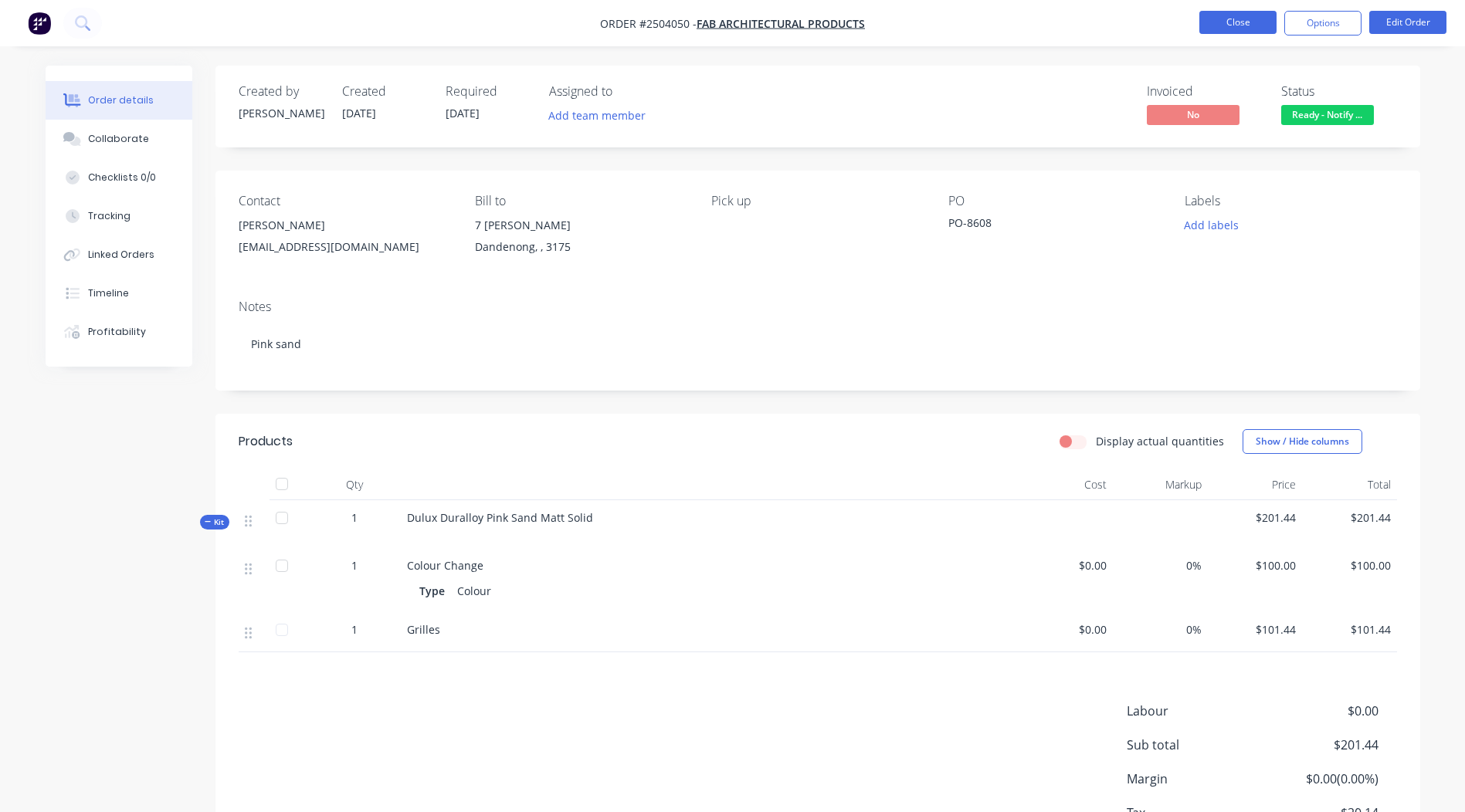
click at [1222, 11] on button "Close" at bounding box center [1238, 22] width 77 height 23
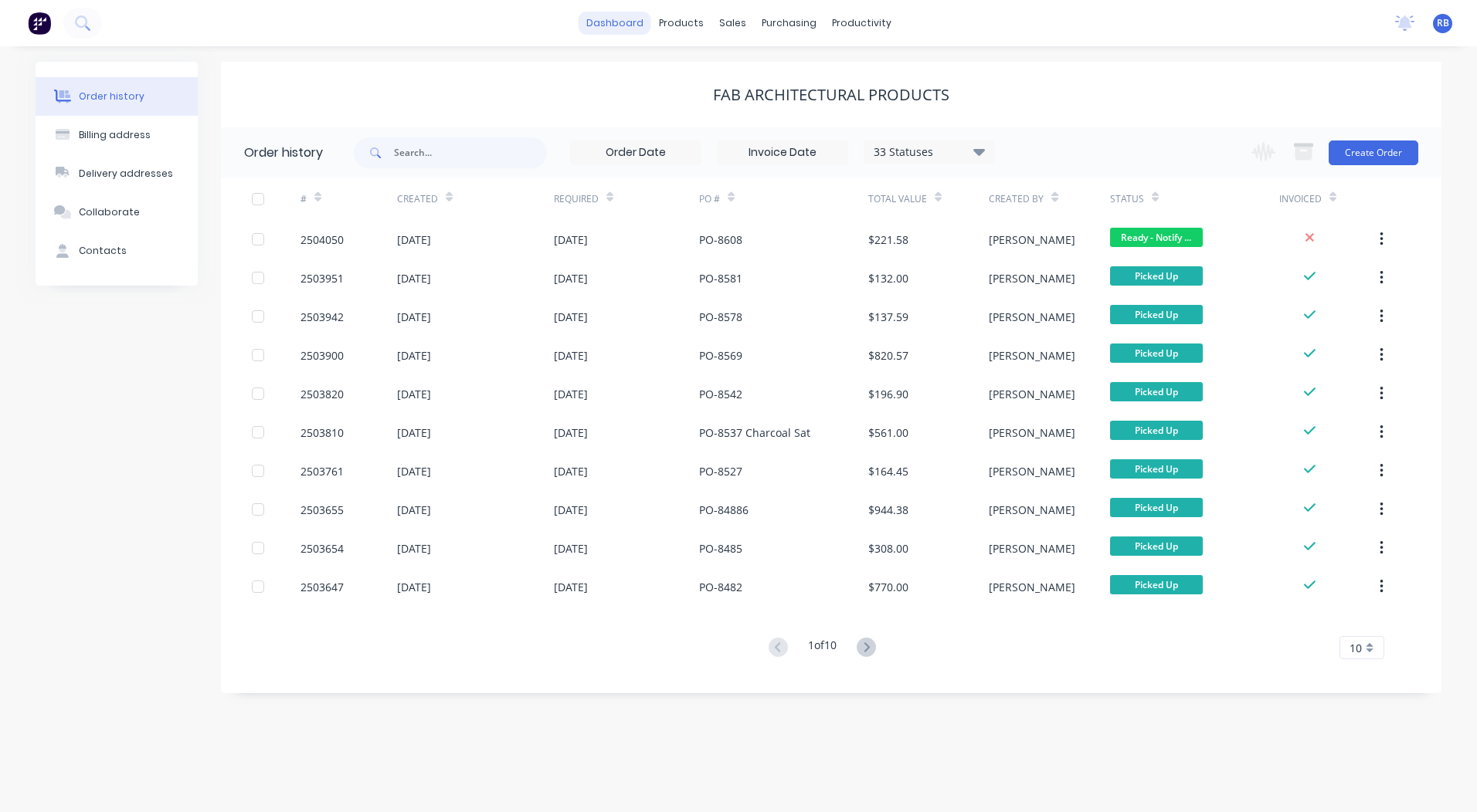
click at [604, 19] on link "dashboard" at bounding box center [614, 22] width 73 height 23
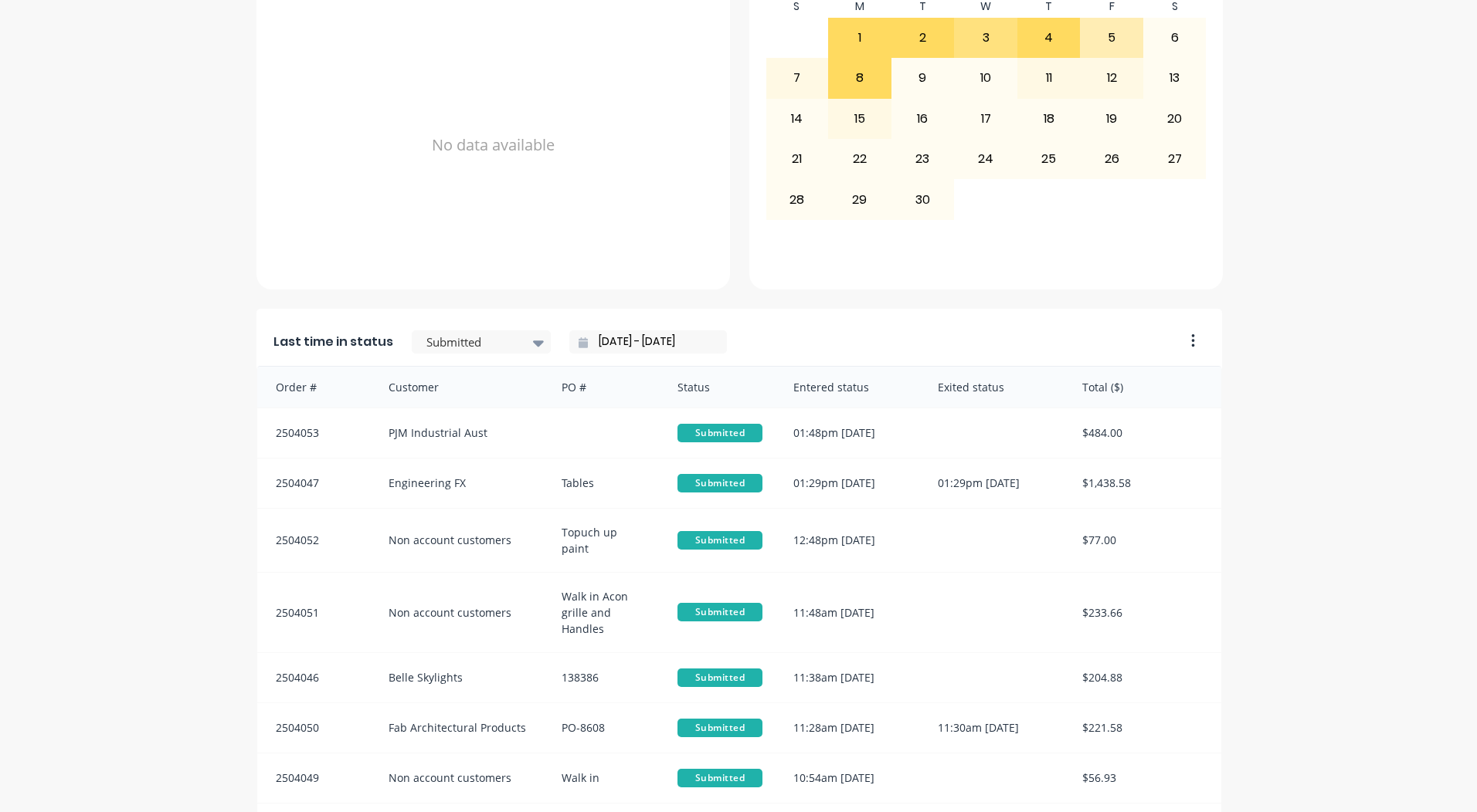
scroll to position [666, 0]
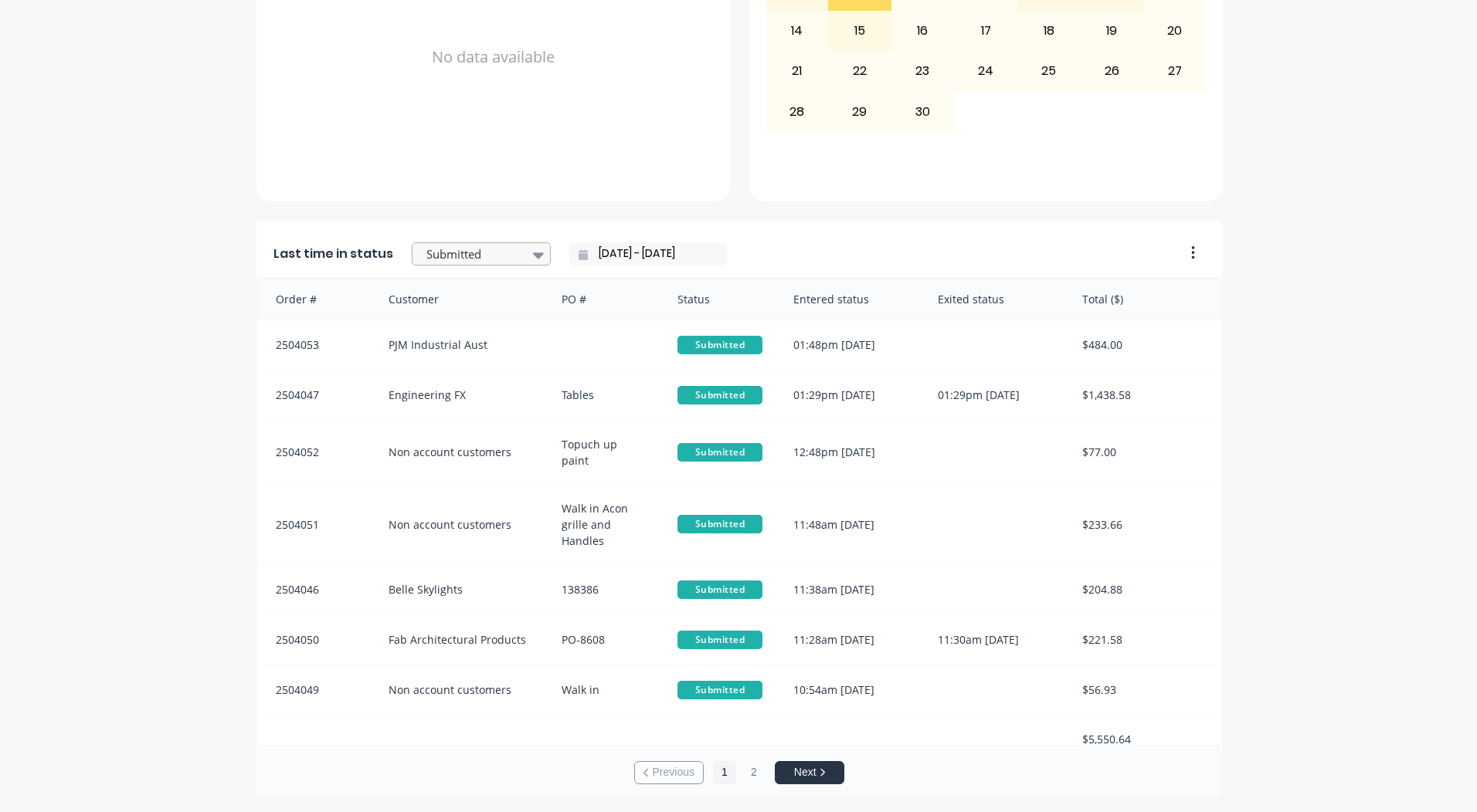
click at [486, 256] on div at bounding box center [473, 255] width 98 height 19
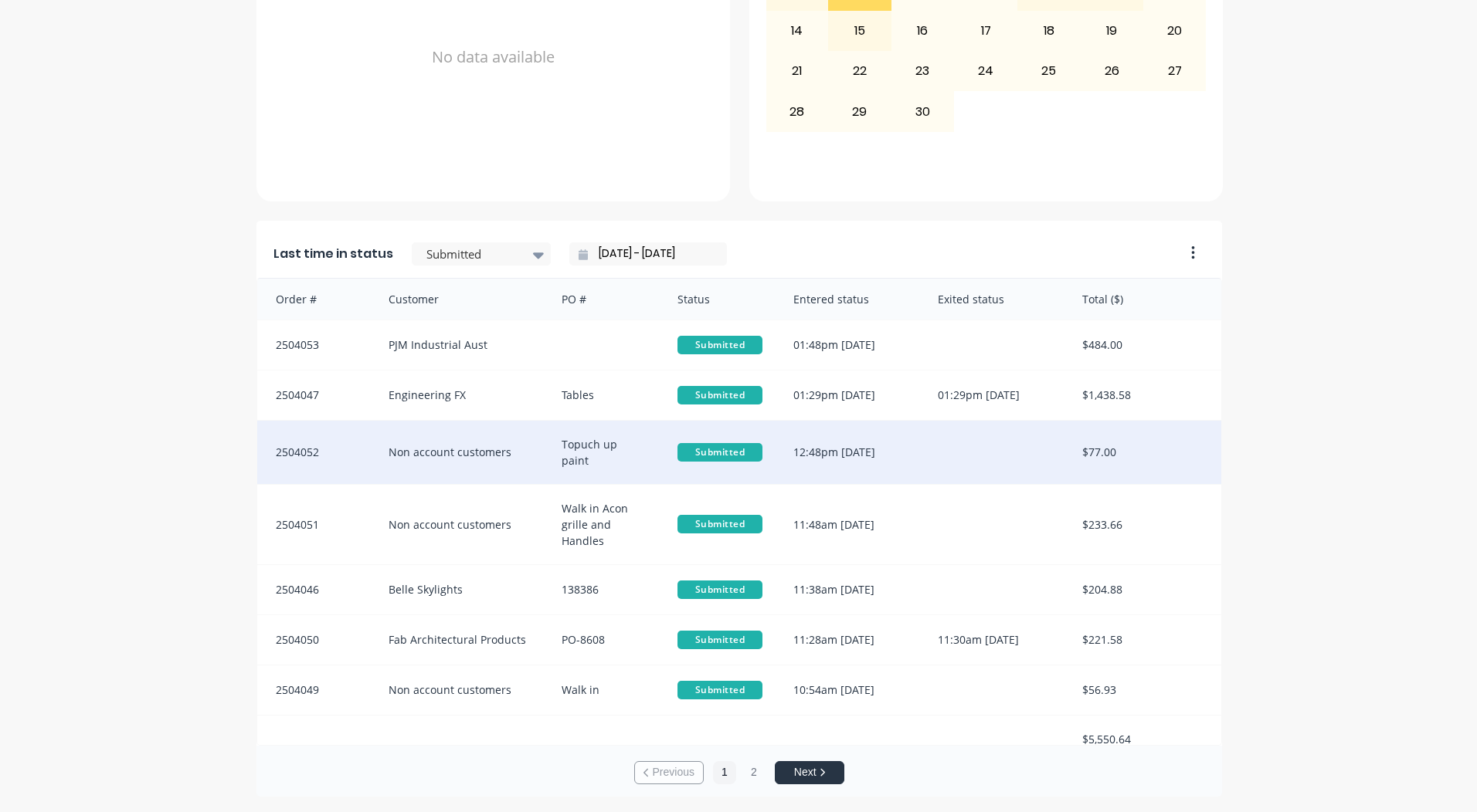
scroll to position [4, 0]
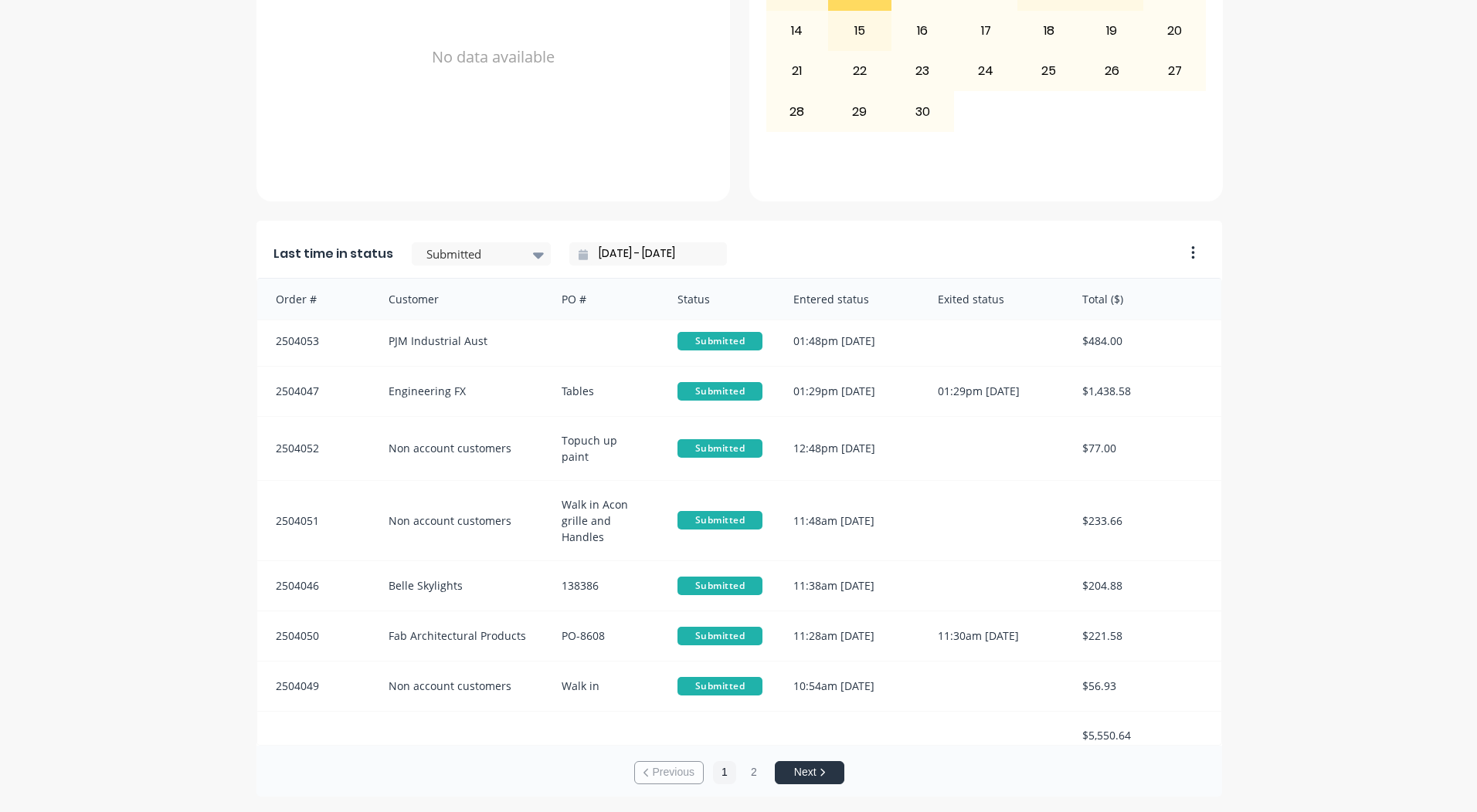
drag, startPoint x: 518, startPoint y: 432, endPoint x: 484, endPoint y: 203, distance: 231.5
click at [484, 203] on div "No data available" at bounding box center [493, 57] width 441 height 299
click at [475, 255] on div at bounding box center [473, 255] width 98 height 19
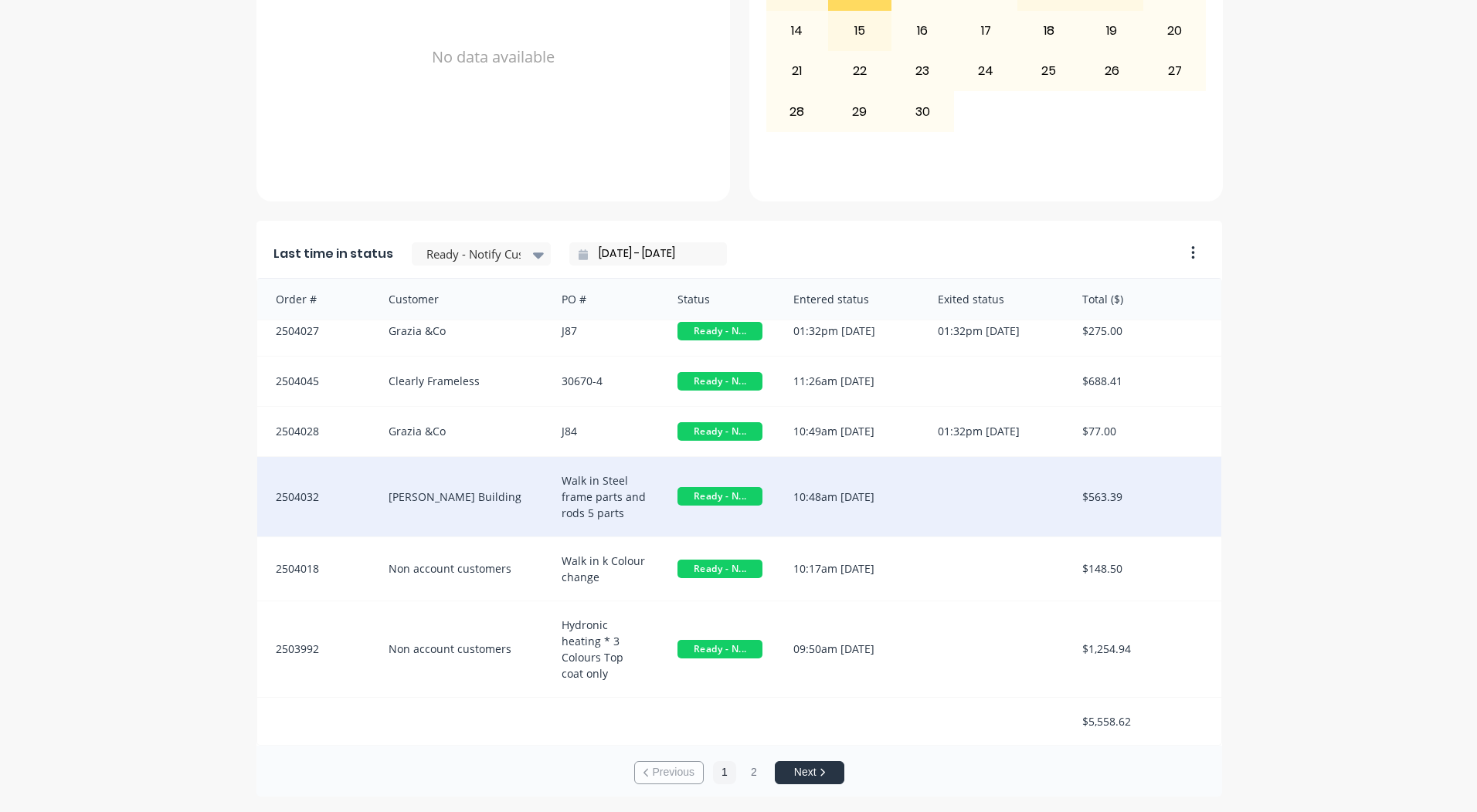
scroll to position [3, 0]
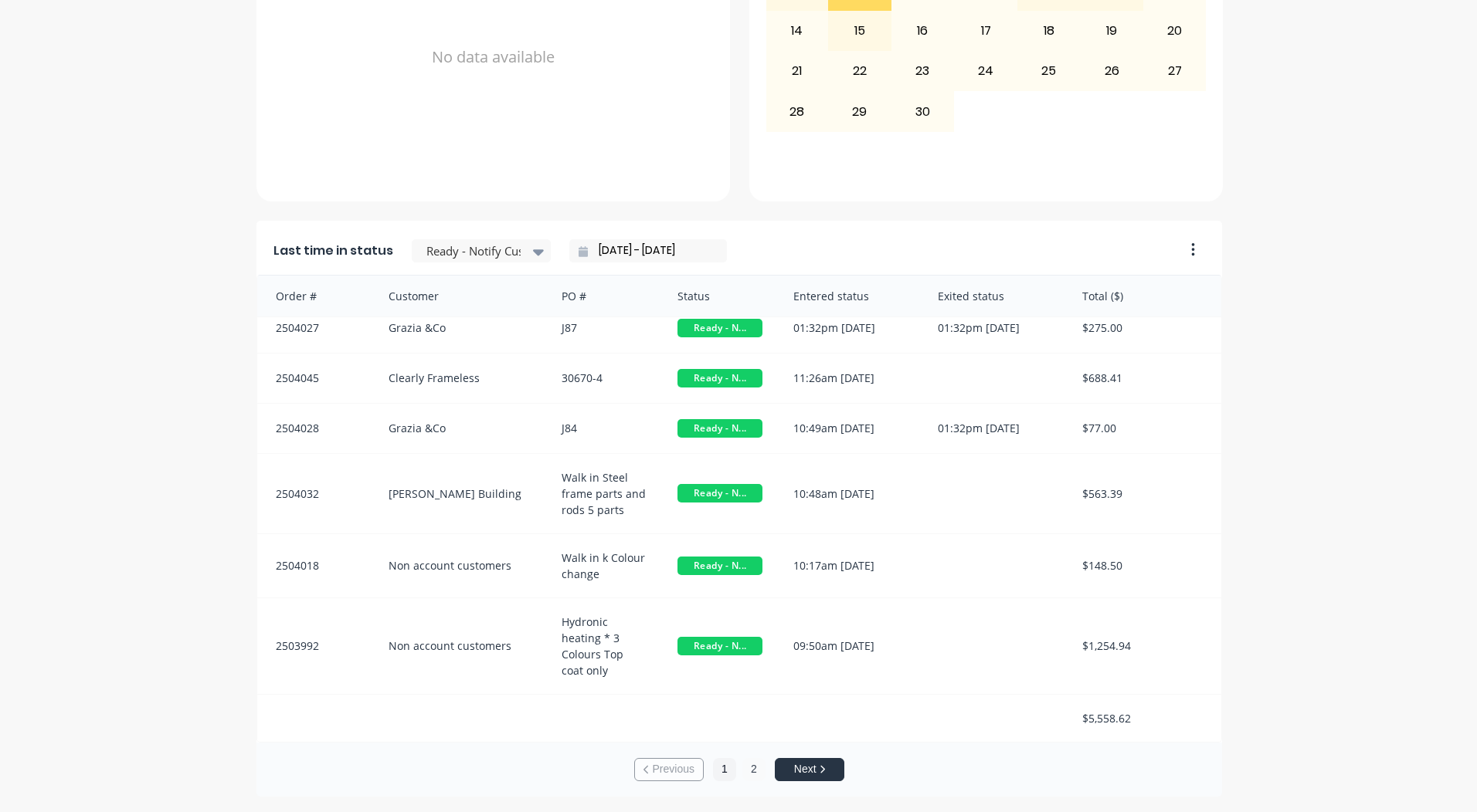
click at [743, 768] on button "2" at bounding box center [754, 770] width 23 height 23
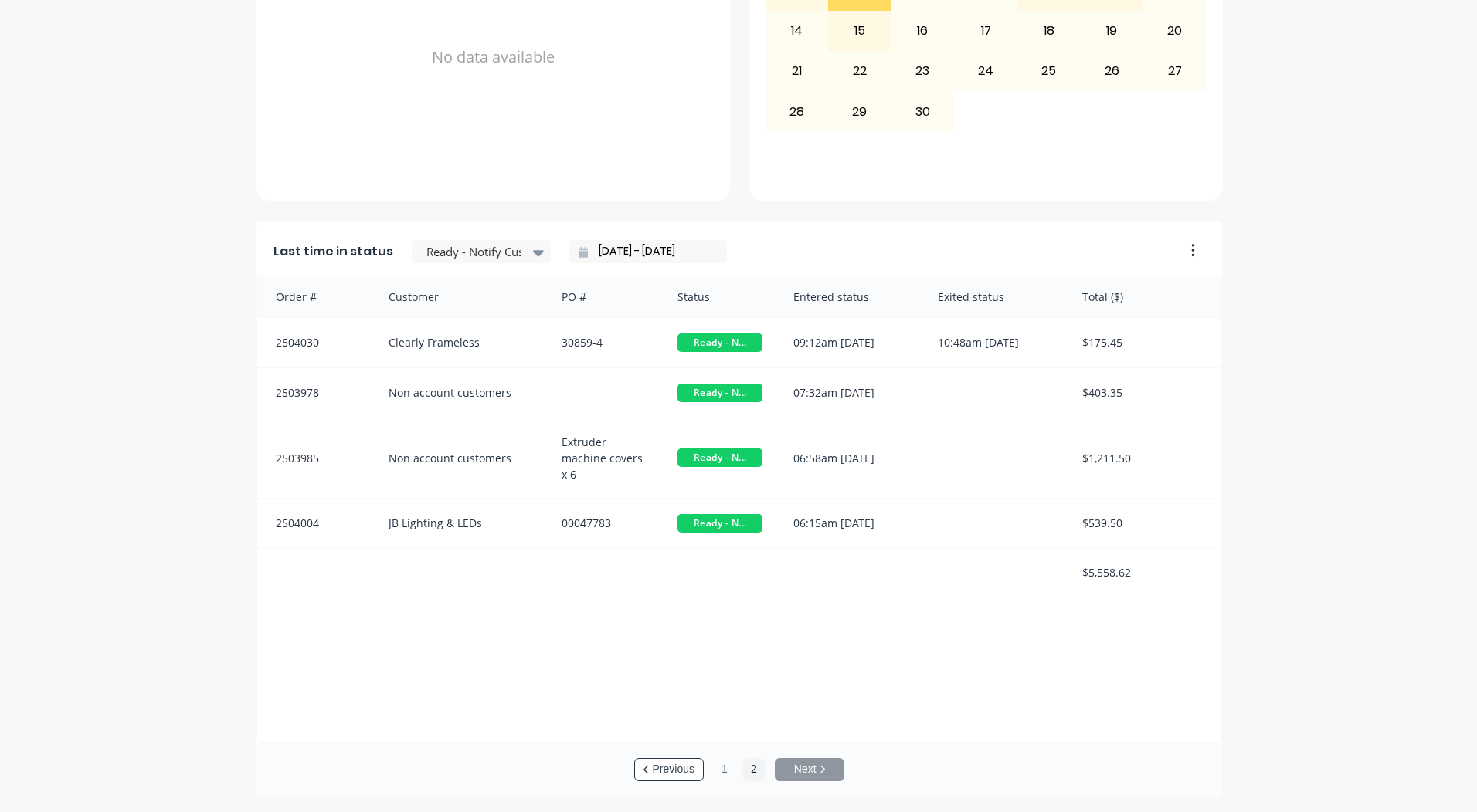
scroll to position [2, 0]
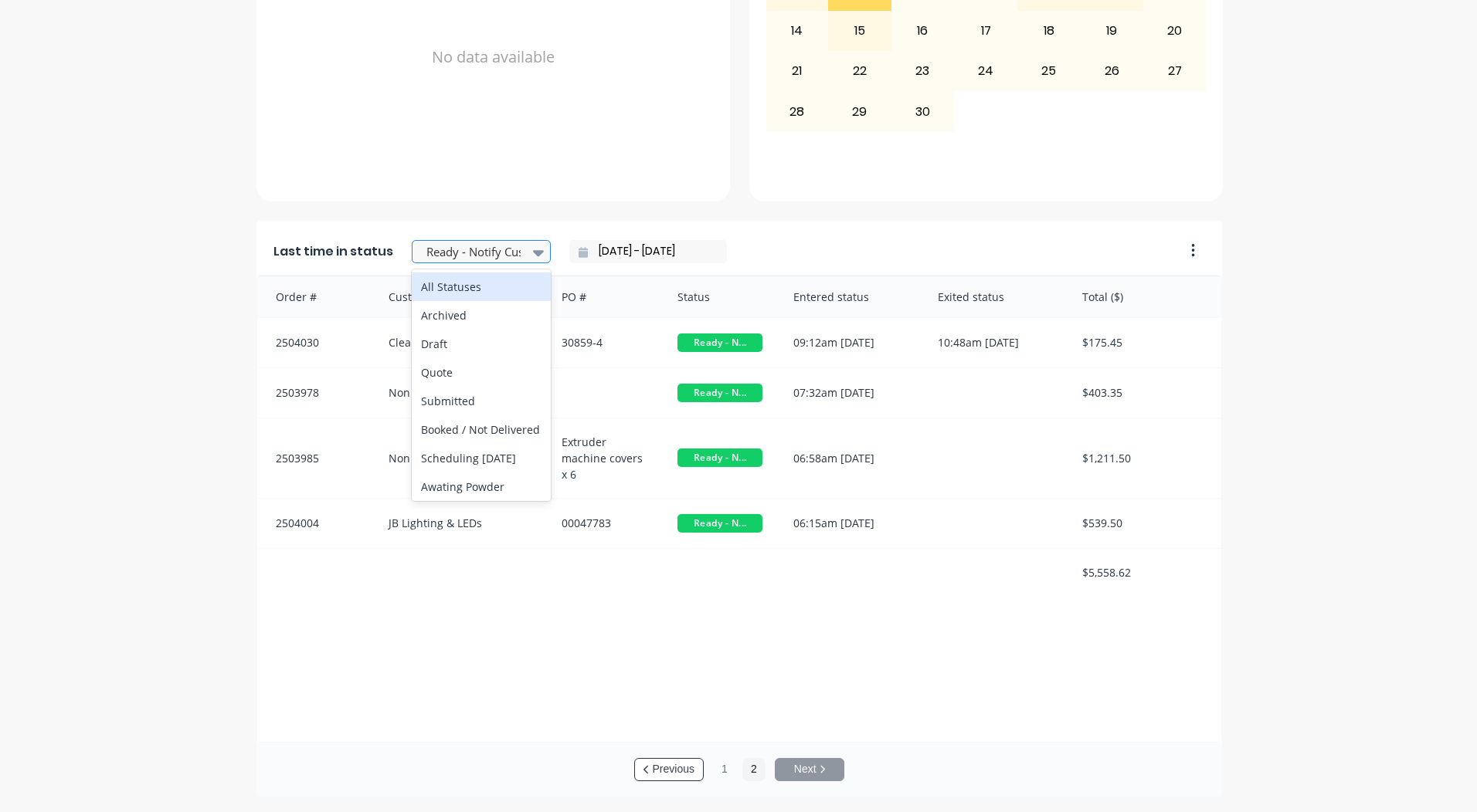
click at [478, 255] on div at bounding box center [473, 252] width 98 height 19
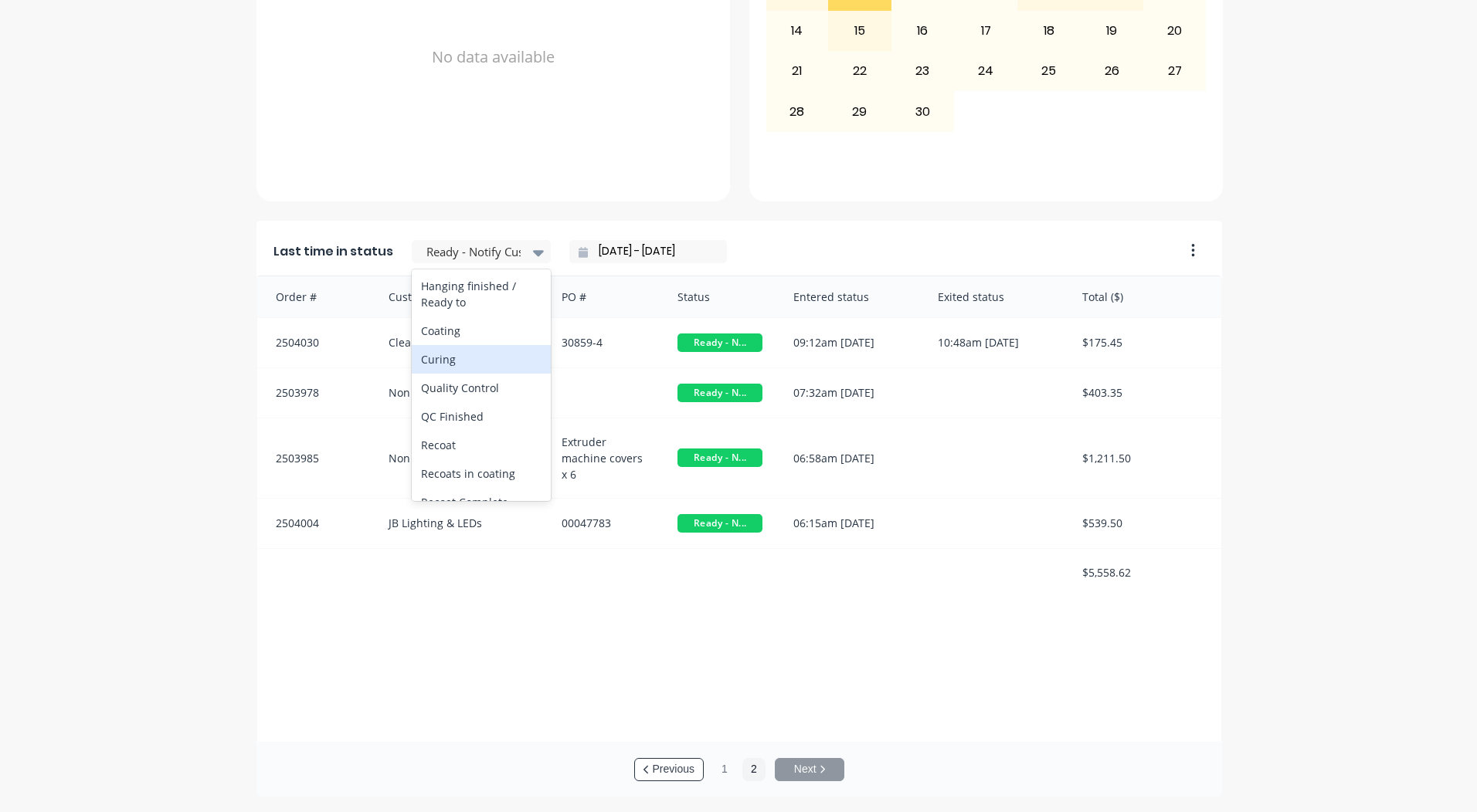
scroll to position [493, 0]
click at [455, 383] on div "Coating" at bounding box center [481, 369] width 139 height 29
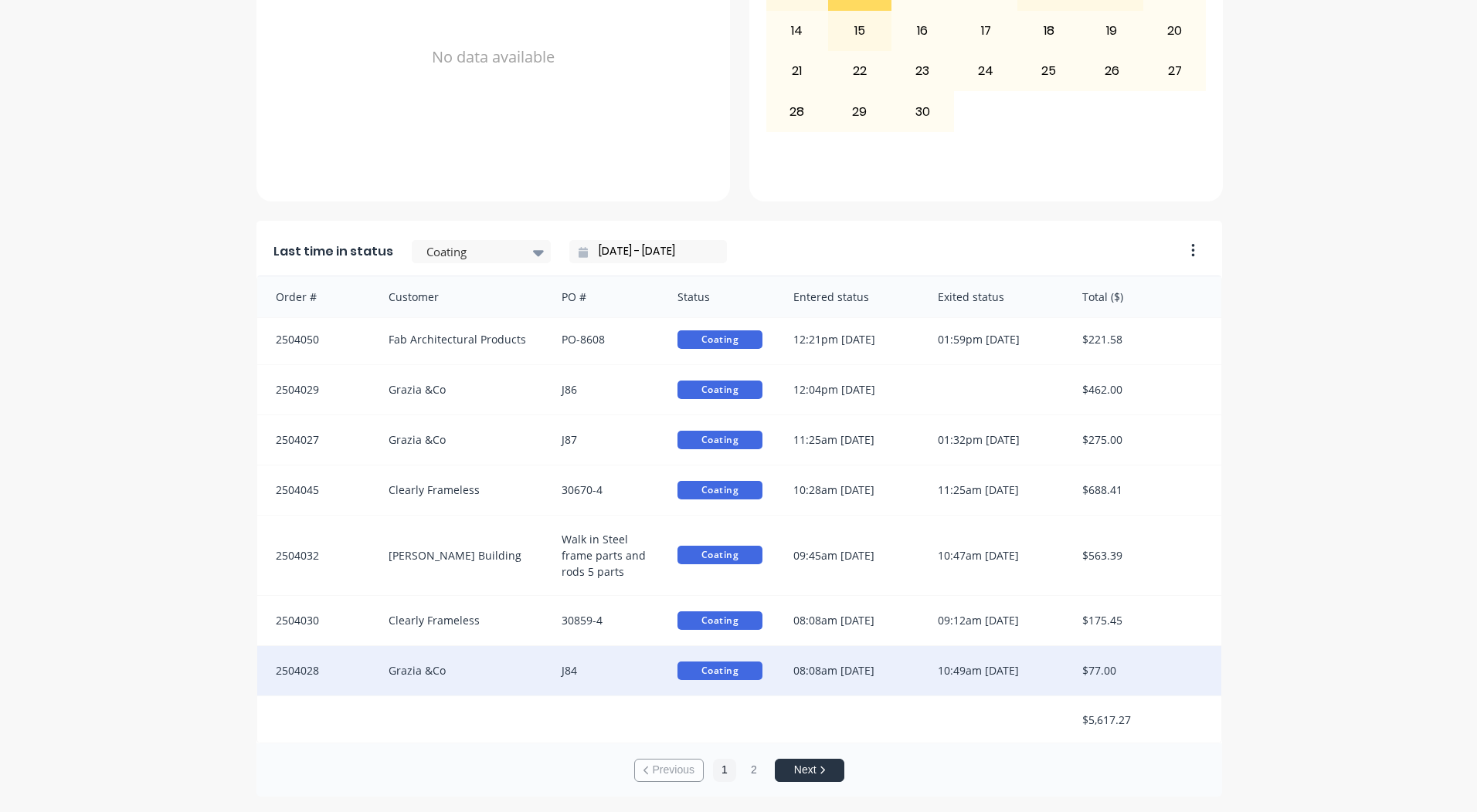
scroll to position [4, 0]
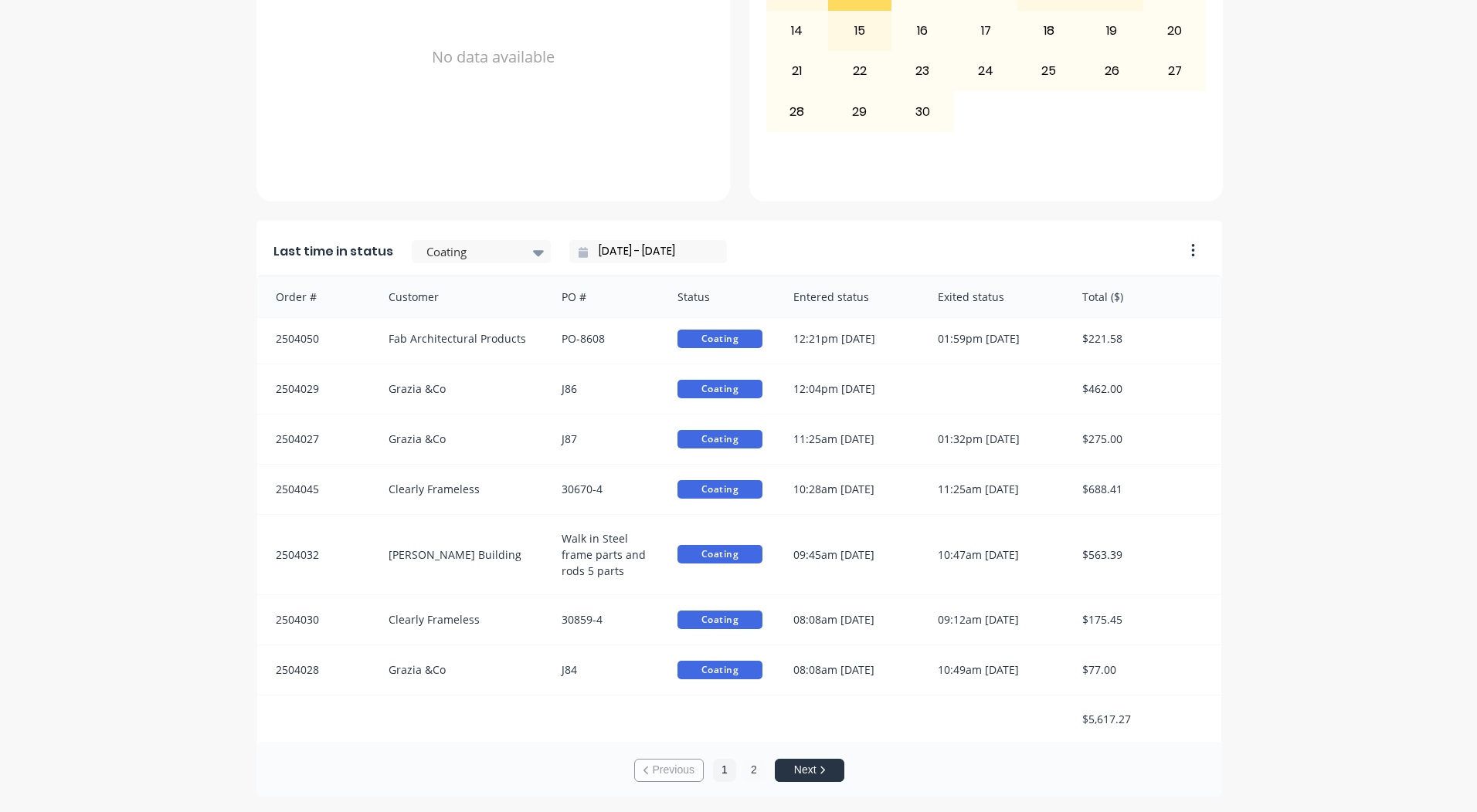
click at [748, 764] on button "2" at bounding box center [754, 770] width 23 height 23
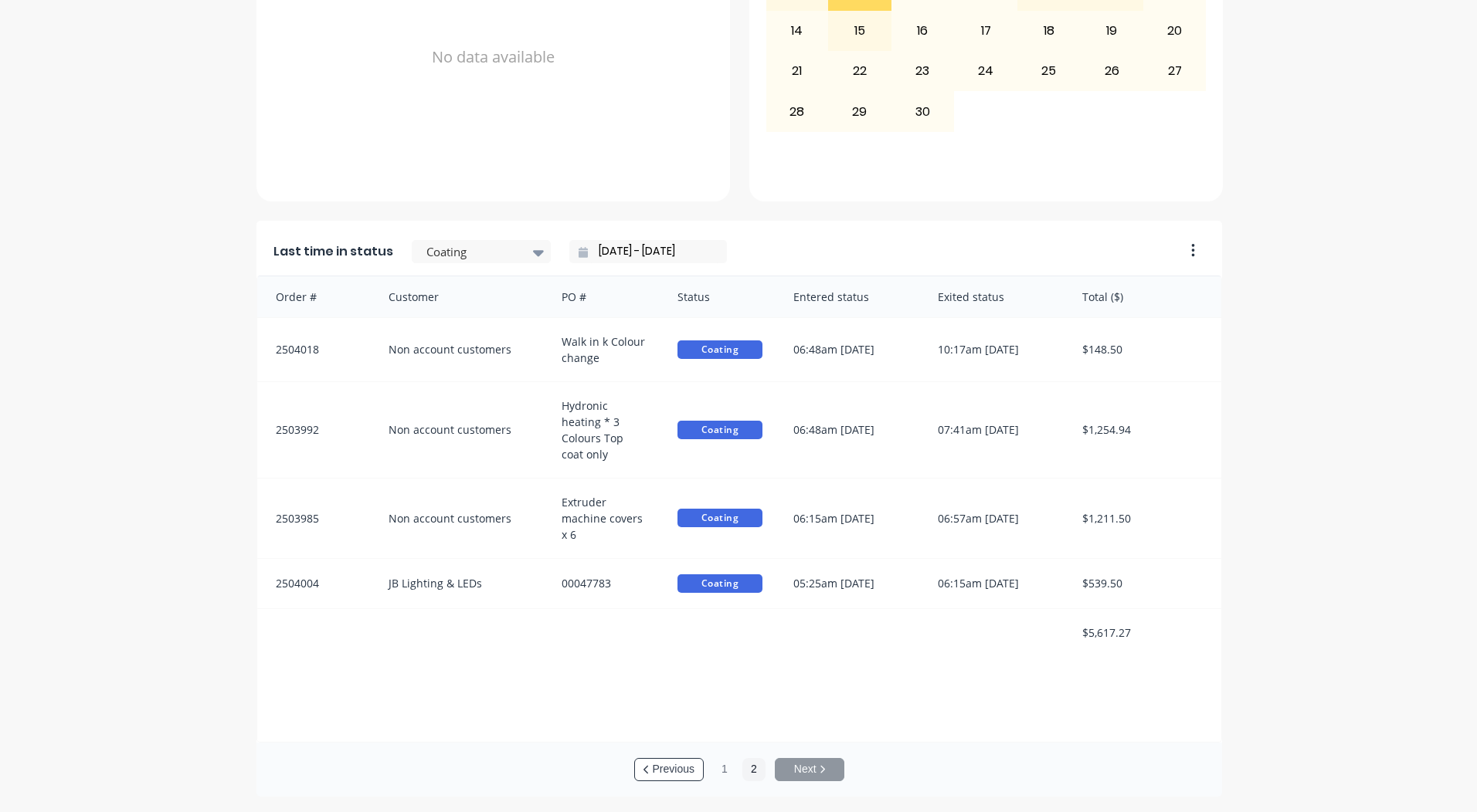
scroll to position [0, 0]
click at [722, 772] on button "1" at bounding box center [724, 770] width 23 height 23
click at [449, 237] on div "Last time in status Coating [DATE] - [DATE]" at bounding box center [715, 247] width 918 height 57
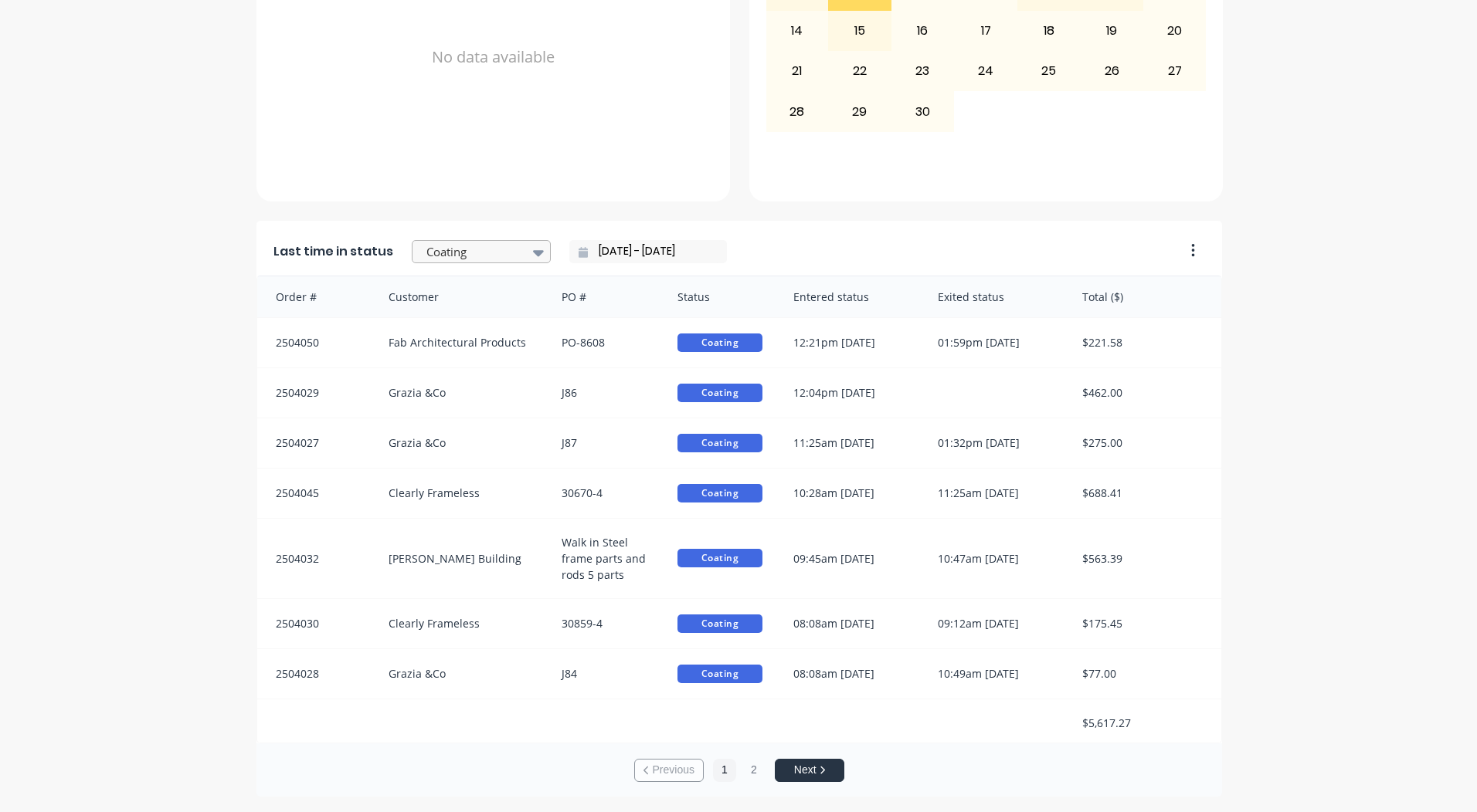
click at [447, 243] on div at bounding box center [473, 252] width 98 height 19
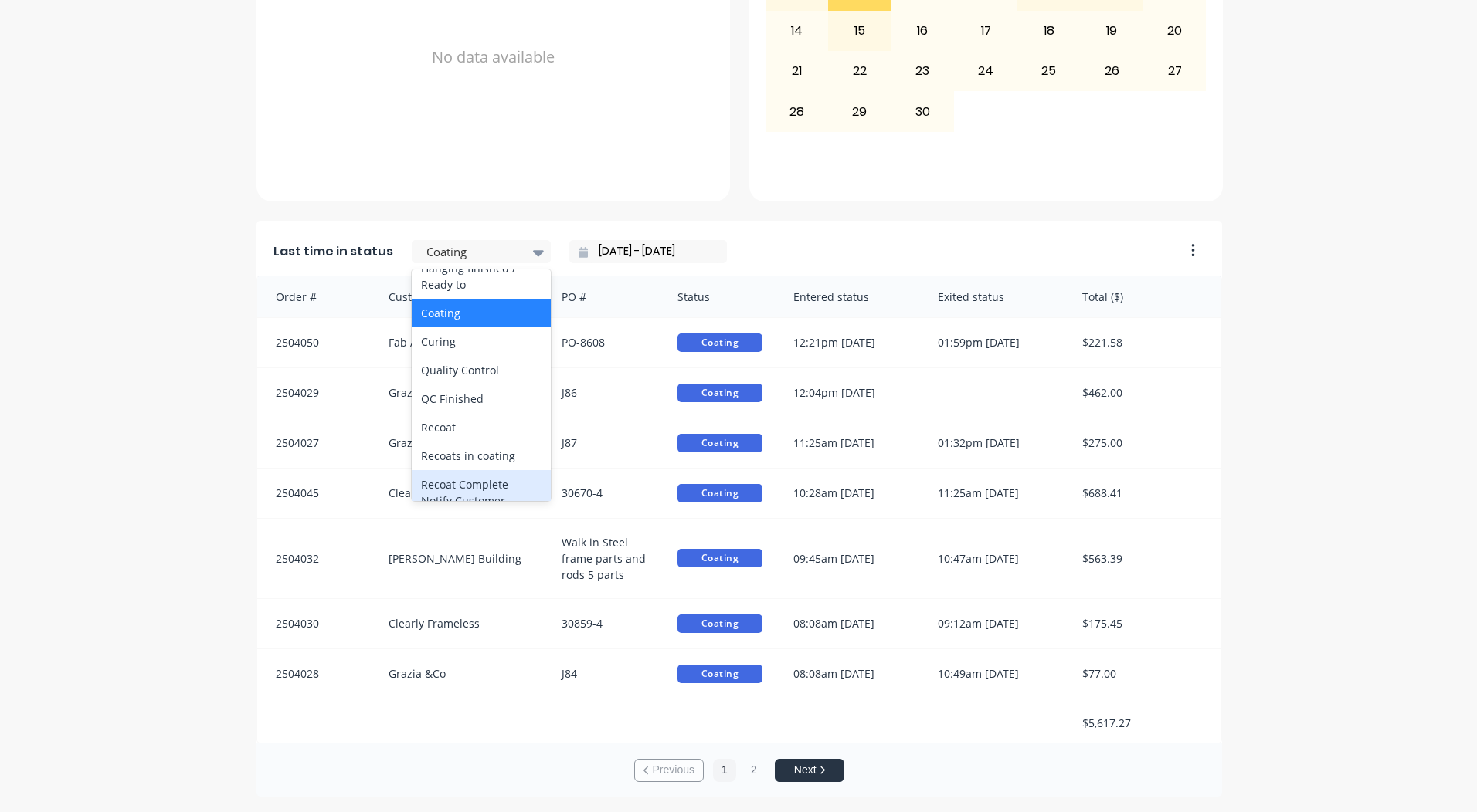
scroll to position [802, 0]
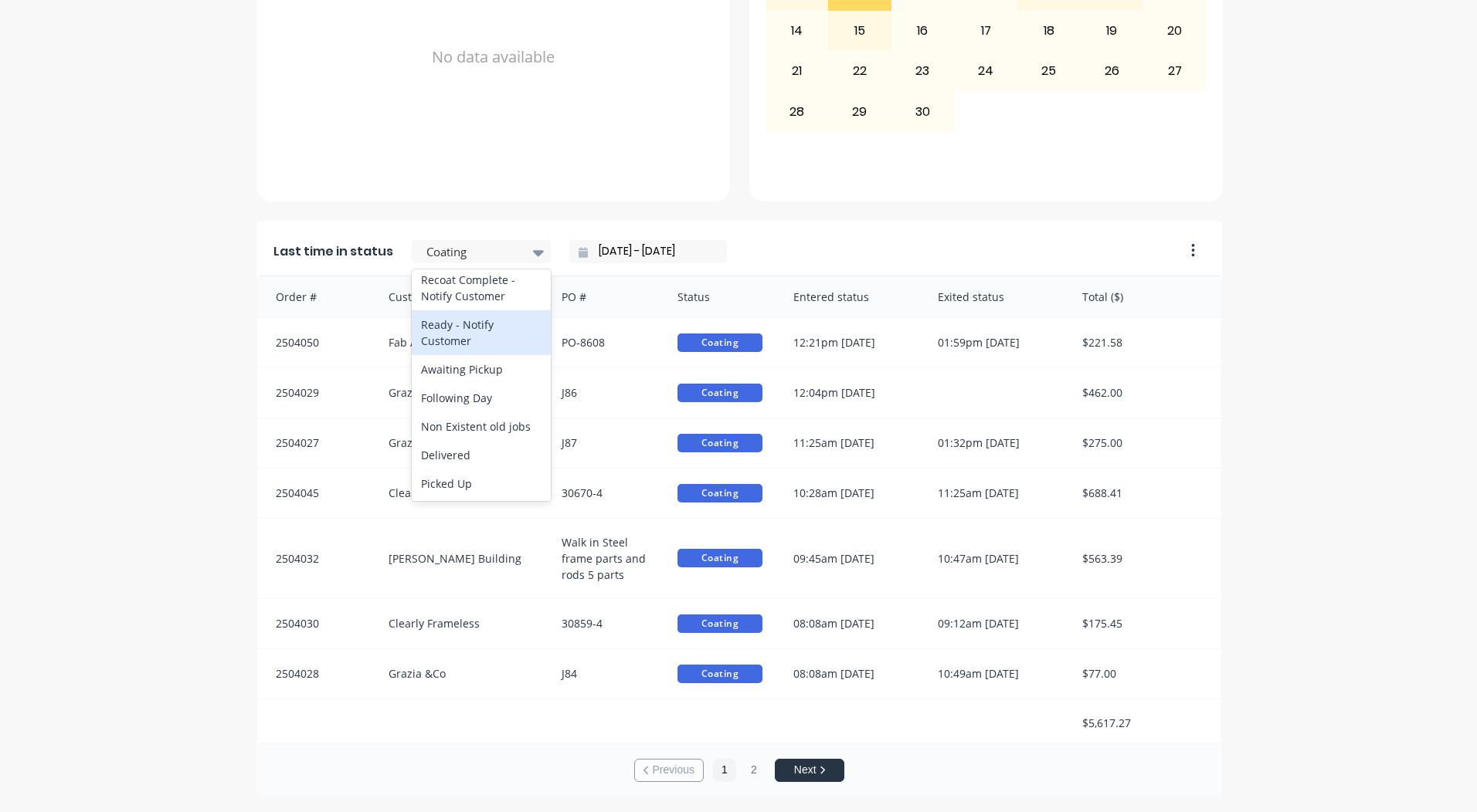
click at [464, 340] on div "Ready - Notify Customer" at bounding box center [481, 333] width 139 height 45
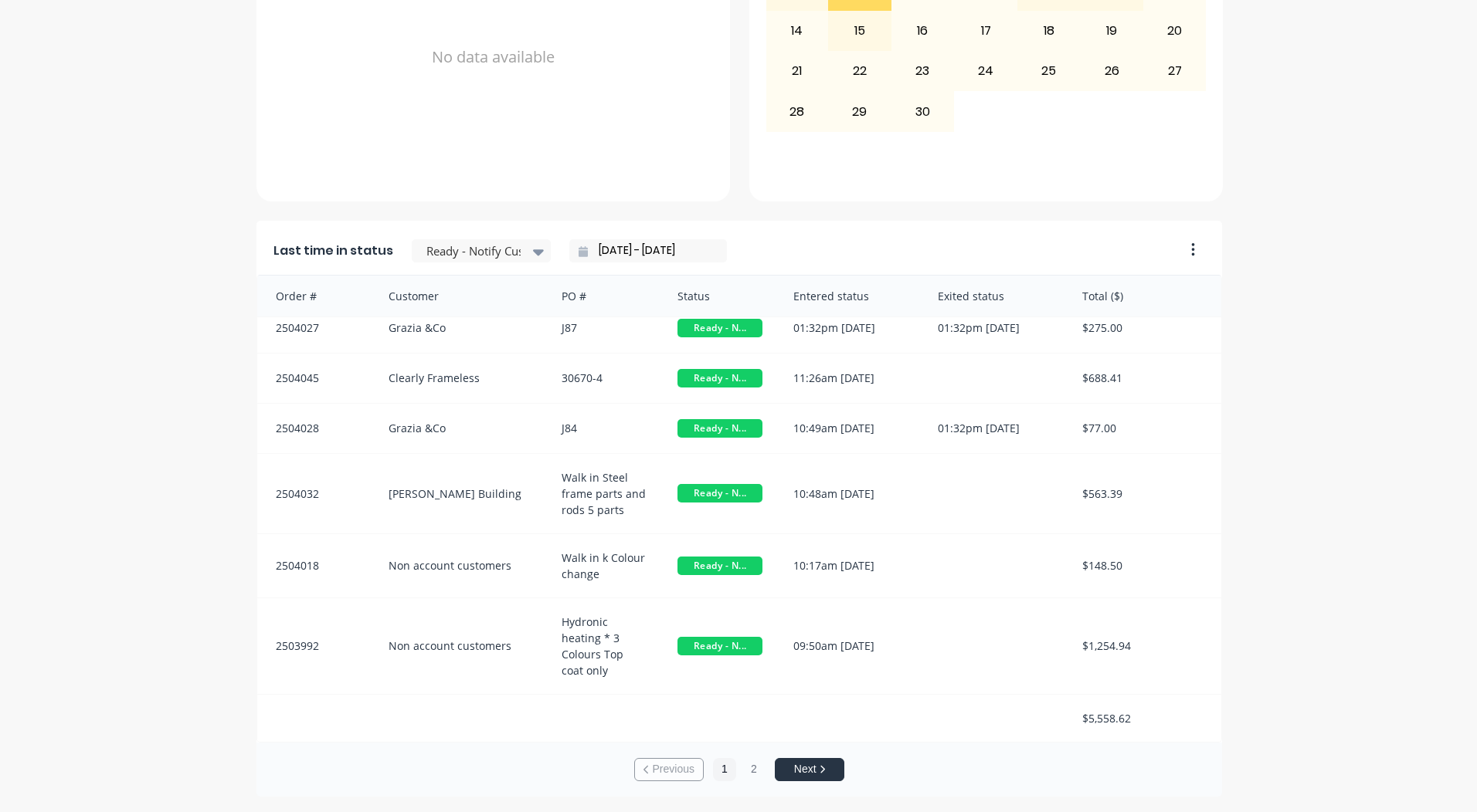
scroll to position [0, 0]
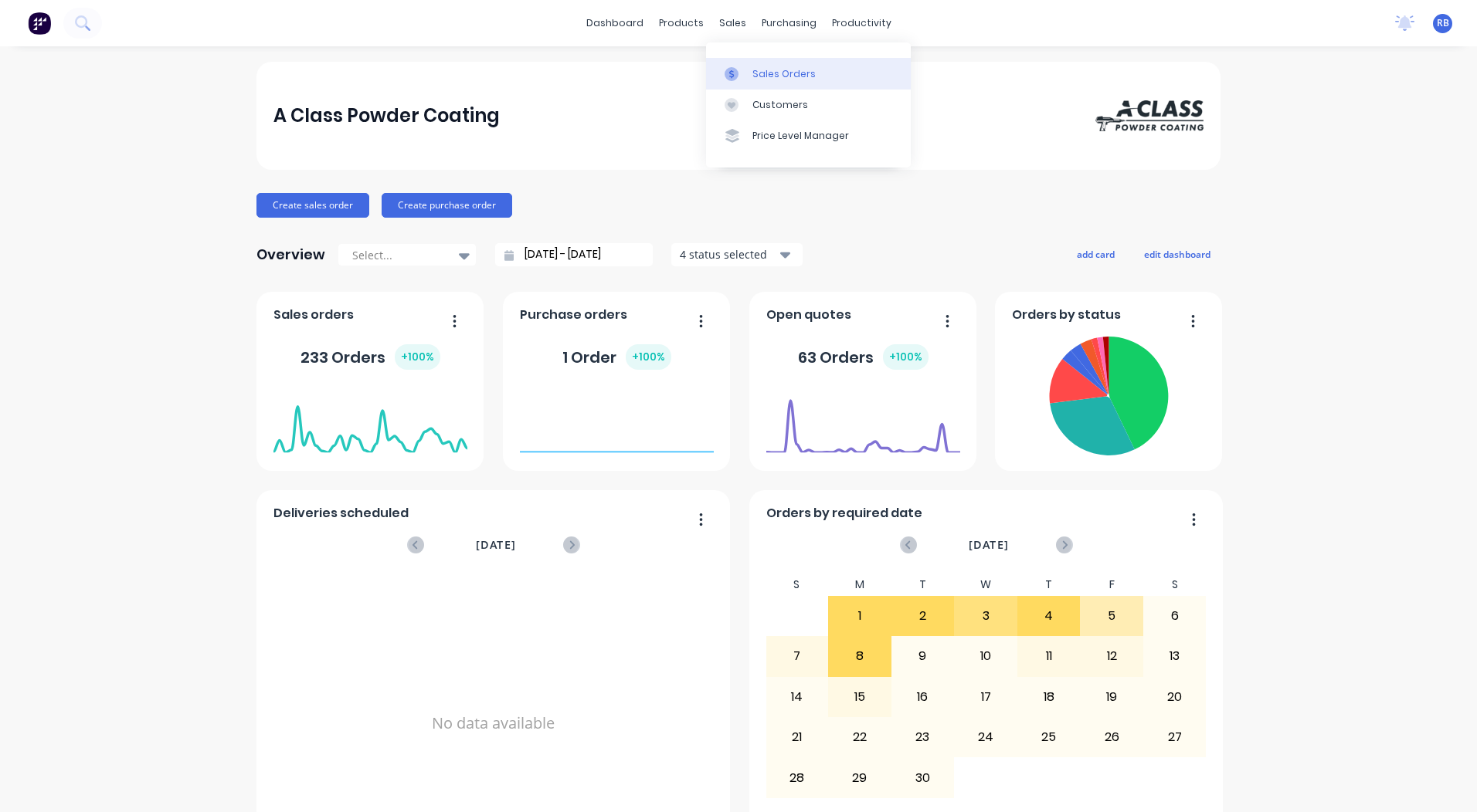
click at [764, 71] on div "Sales Orders" at bounding box center [783, 74] width 63 height 14
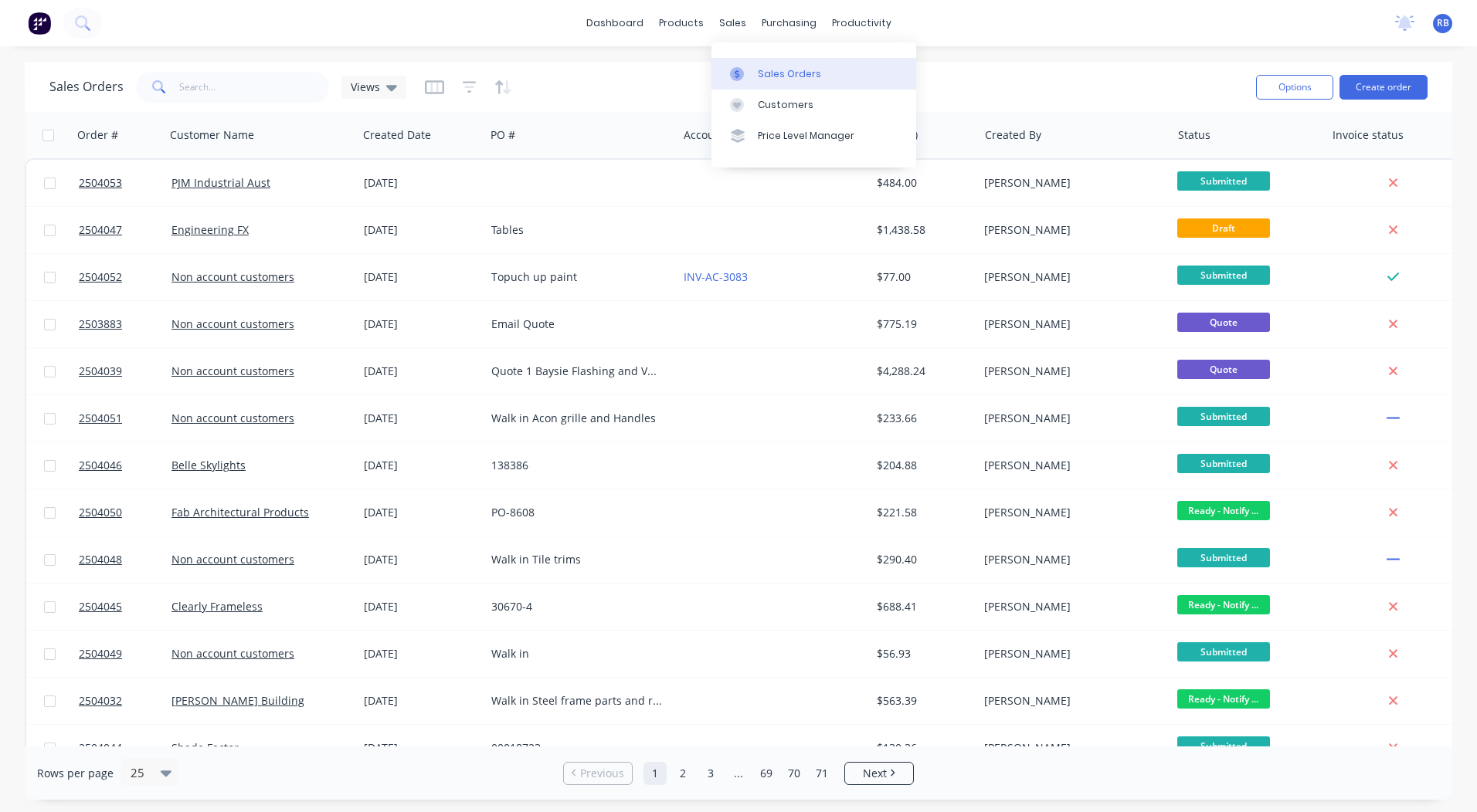
click at [748, 59] on link "Sales Orders" at bounding box center [814, 73] width 205 height 31
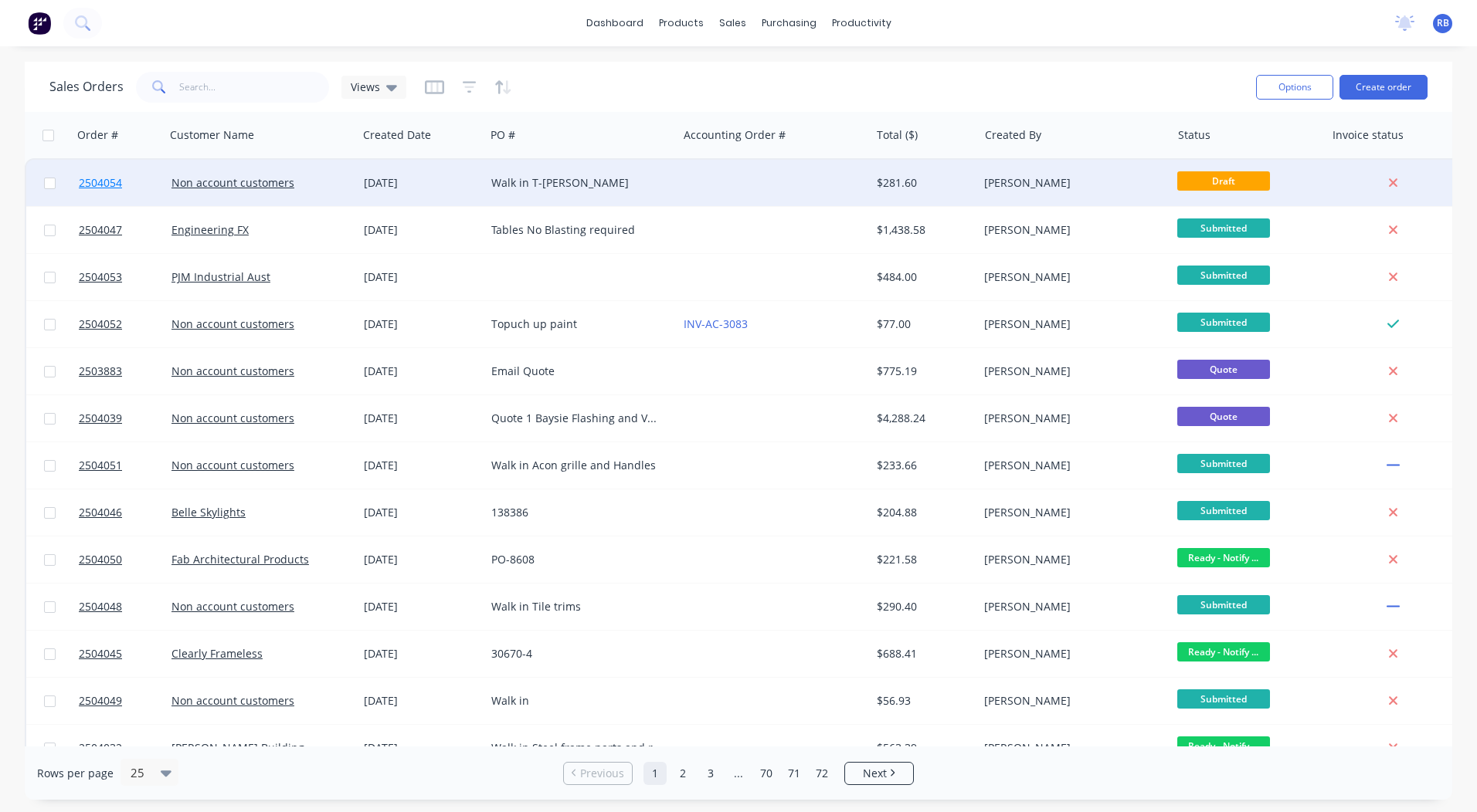
click at [103, 184] on span "2504054" at bounding box center [100, 183] width 43 height 15
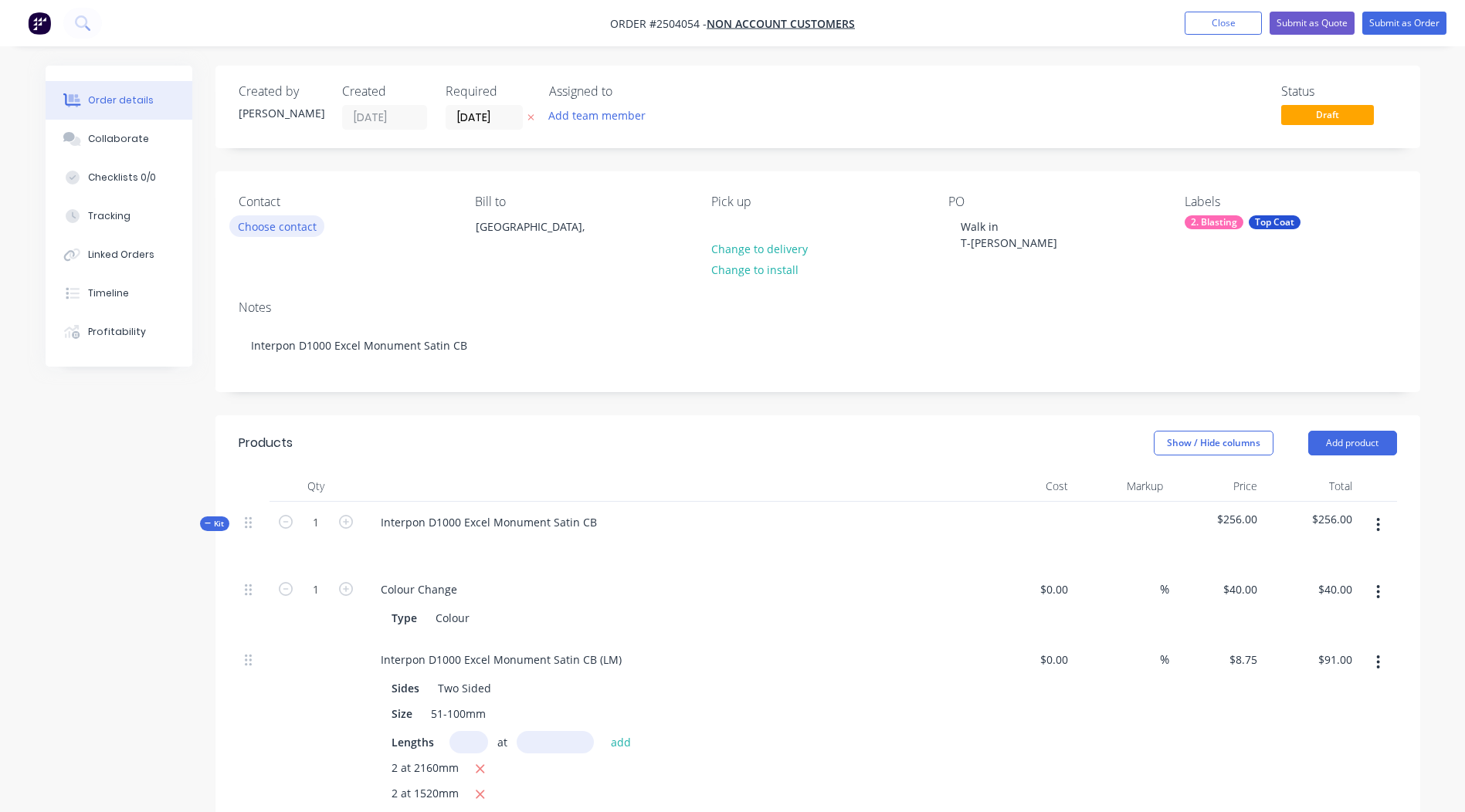
click at [248, 216] on button "Choose contact" at bounding box center [276, 226] width 95 height 21
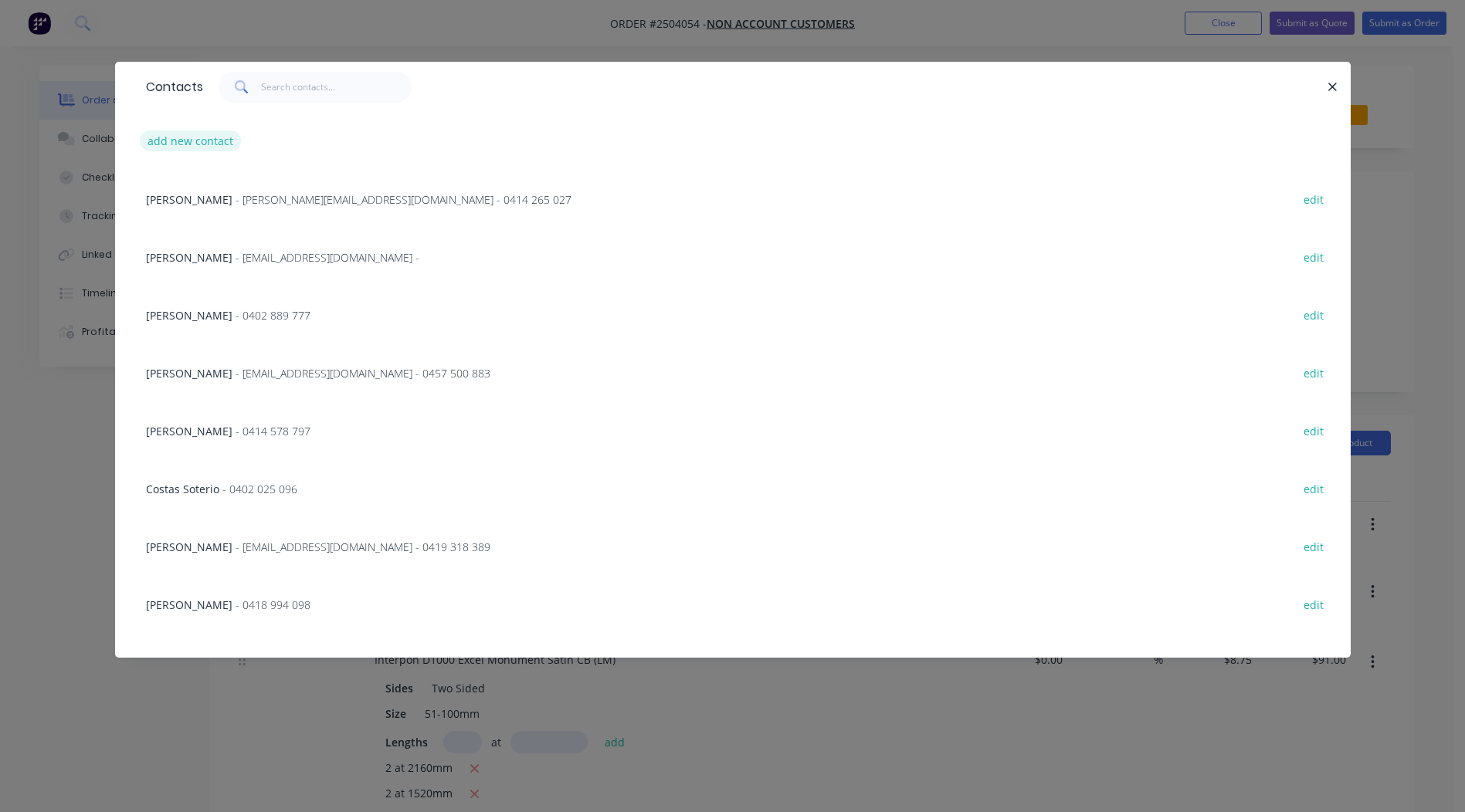
click at [196, 143] on button "add new contact" at bounding box center [191, 141] width 102 height 21
select select "AU"
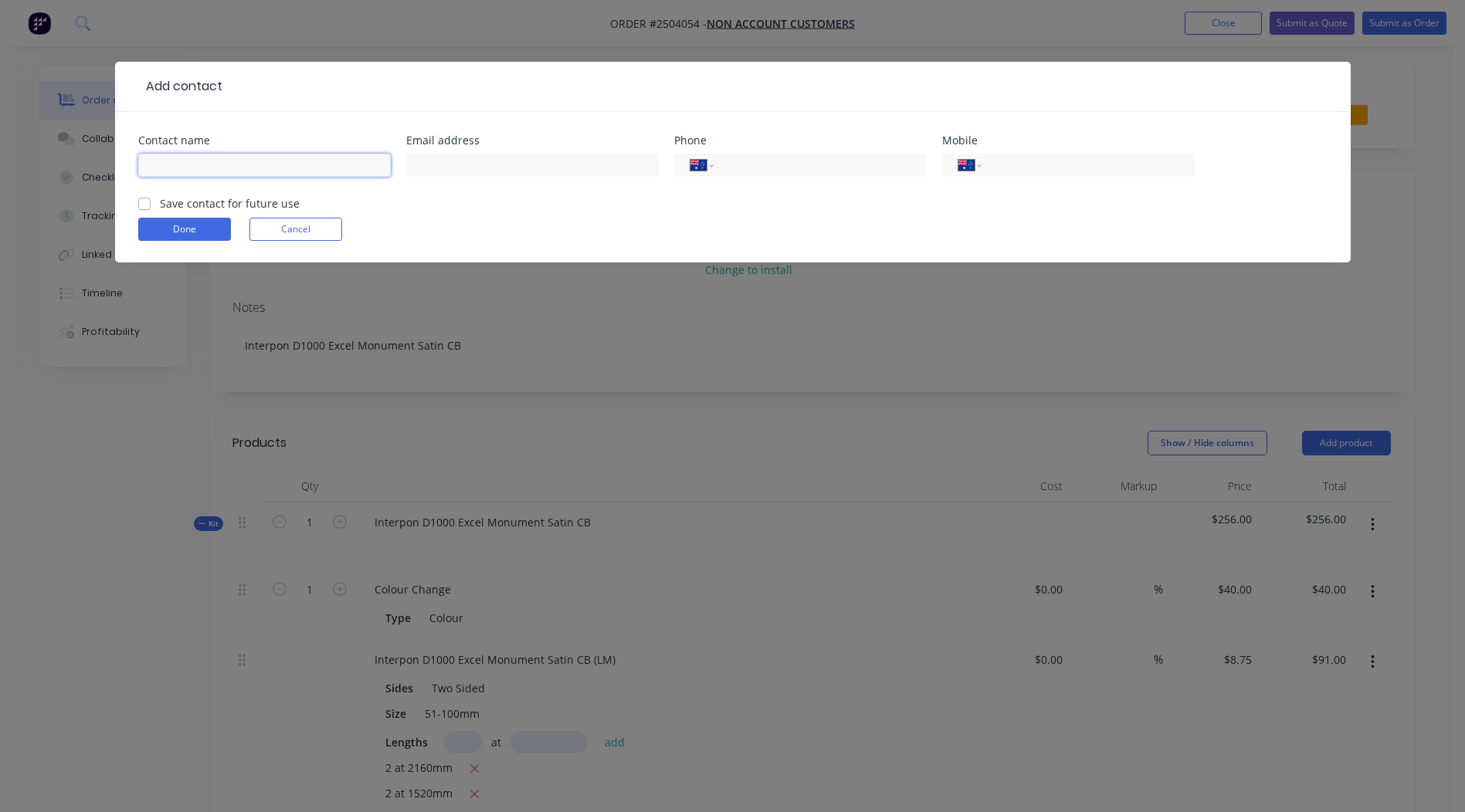
drag, startPoint x: 196, startPoint y: 143, endPoint x: 228, endPoint y: 163, distance: 37.7
click at [228, 163] on input "text" at bounding box center [264, 165] width 252 height 23
type input "Greg White"
click at [461, 163] on input "text" at bounding box center [532, 165] width 252 height 23
type input "workshop@johnbarnes.com.au"
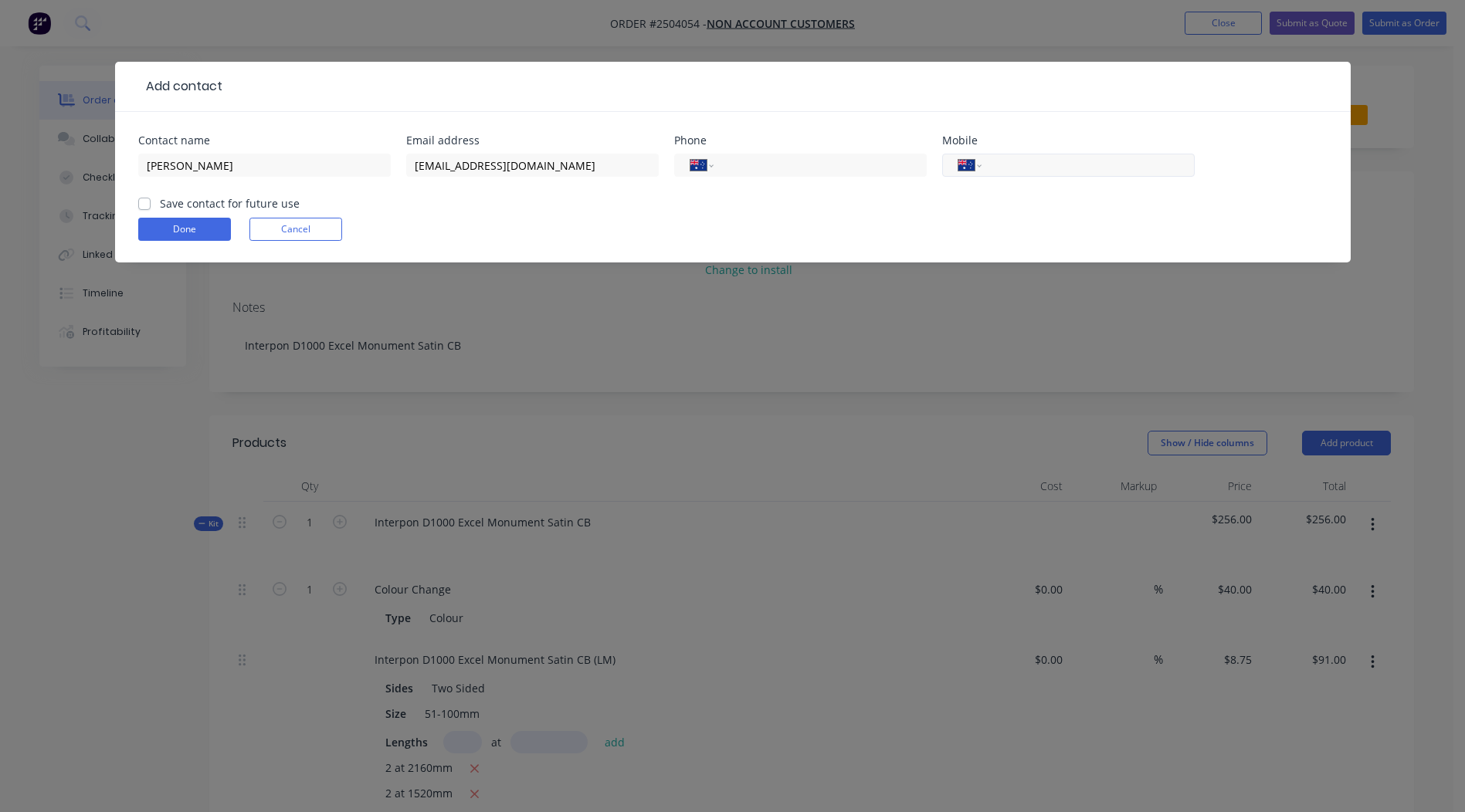
click at [1035, 171] on input "tel" at bounding box center [1085, 166] width 185 height 18
type input "0430 543 601"
click at [160, 206] on label "Save contact for future use" at bounding box center [230, 203] width 140 height 16
click at [146, 206] on input "Save contact for future use" at bounding box center [144, 203] width 12 height 14
checkbox input "true"
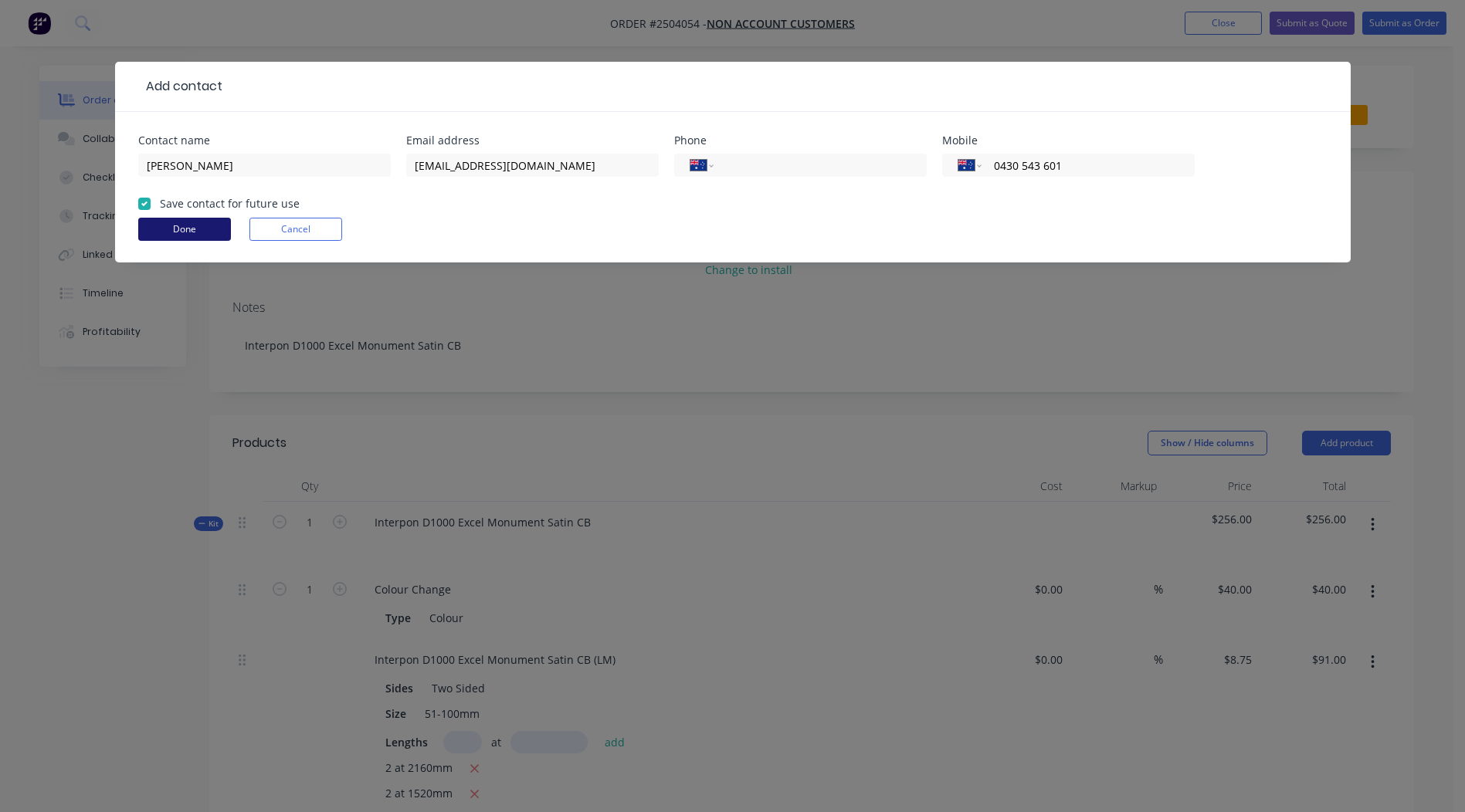
click at [191, 229] on button "Done" at bounding box center [185, 229] width 93 height 23
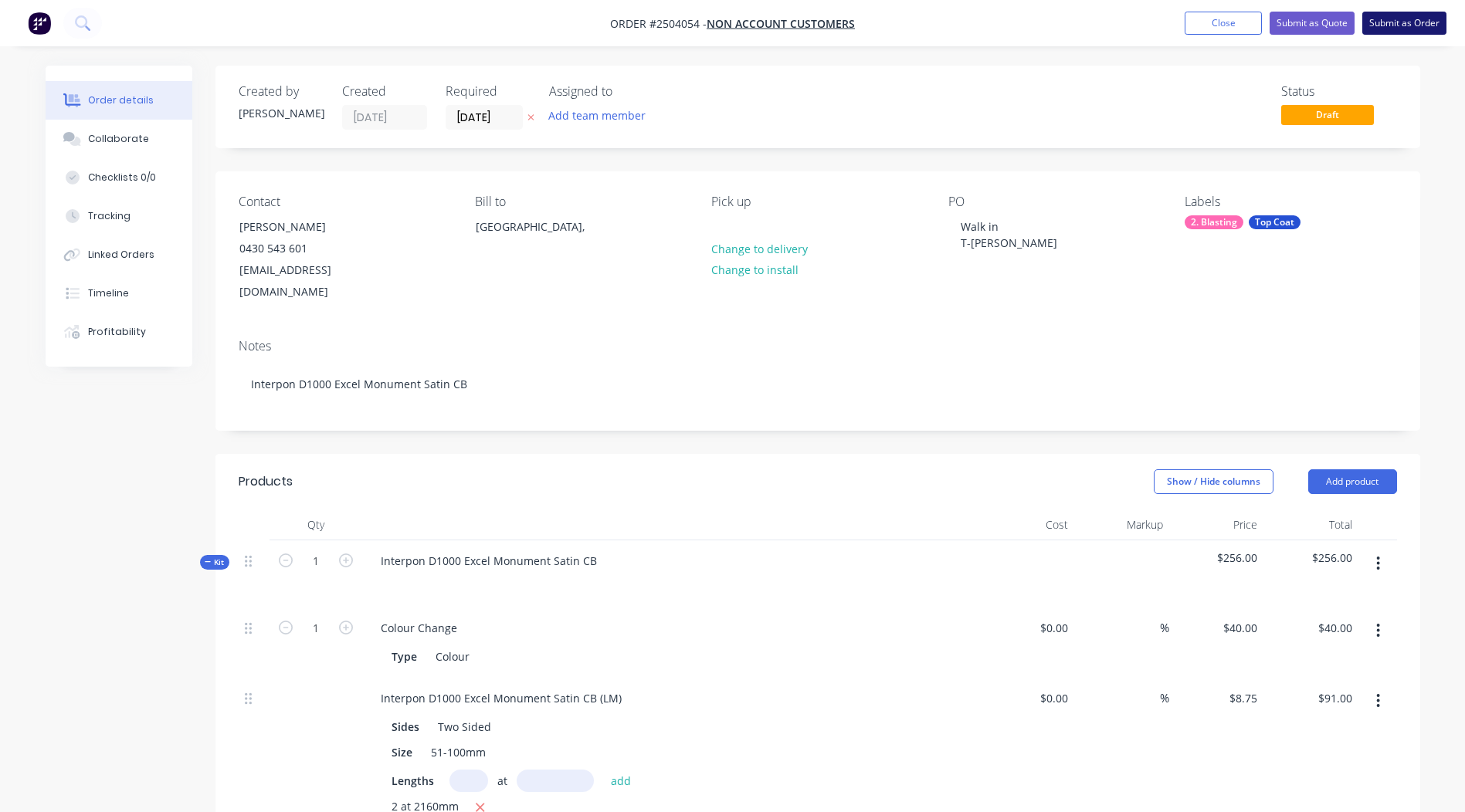
click at [1401, 24] on button "Submit as Order" at bounding box center [1404, 22] width 84 height 23
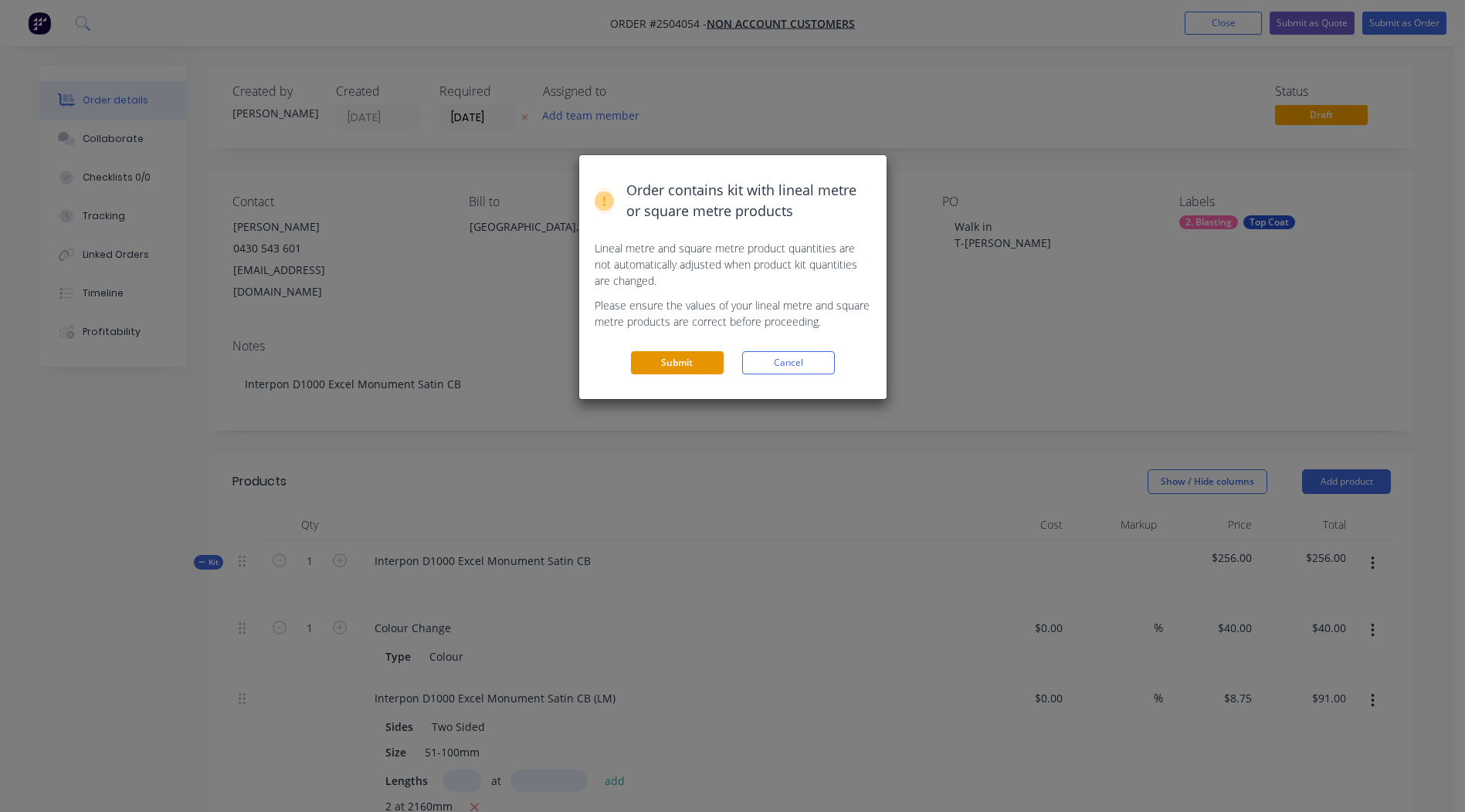
click at [690, 369] on button "Submit" at bounding box center [678, 363] width 93 height 23
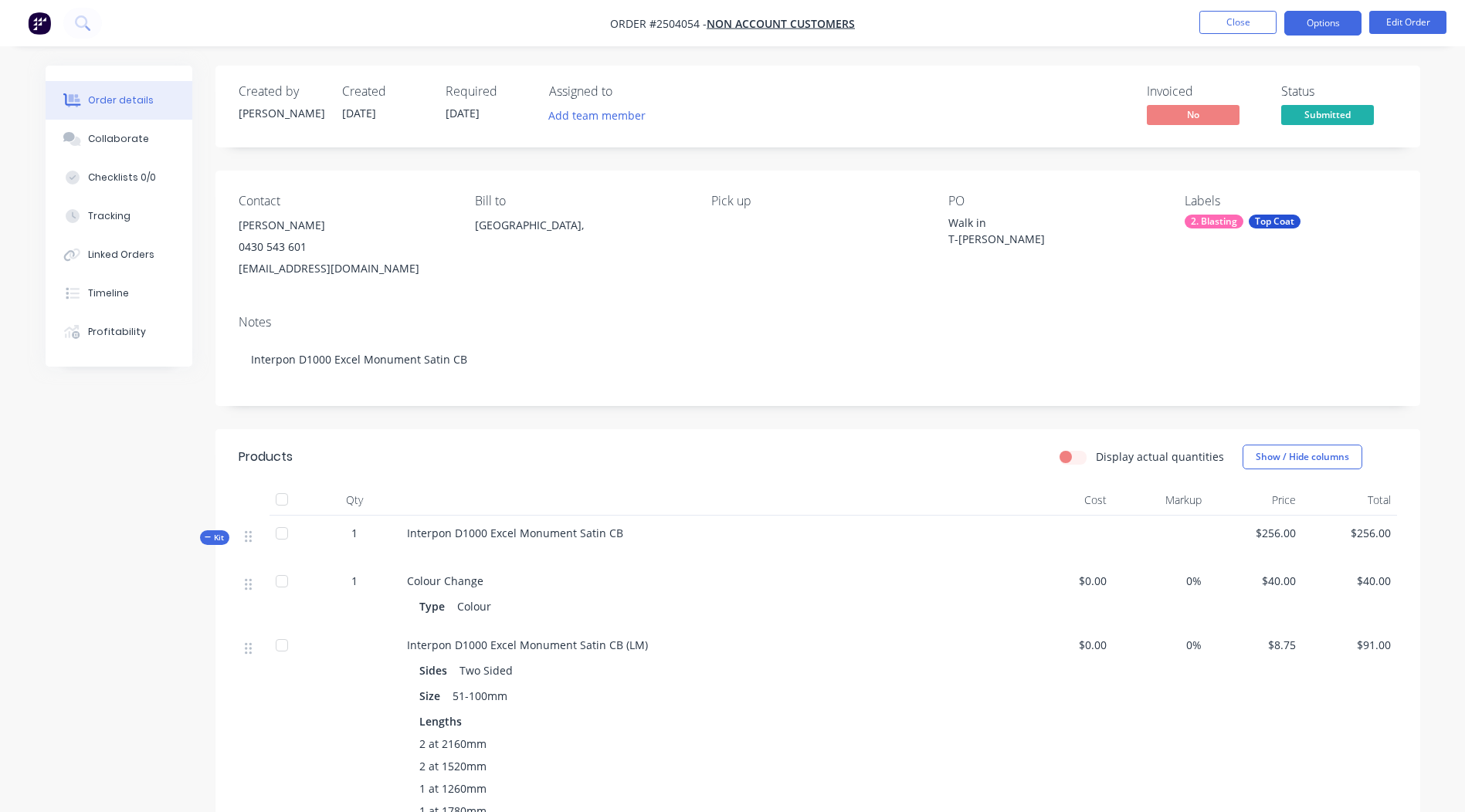
click at [1314, 26] on button "Options" at bounding box center [1323, 23] width 77 height 25
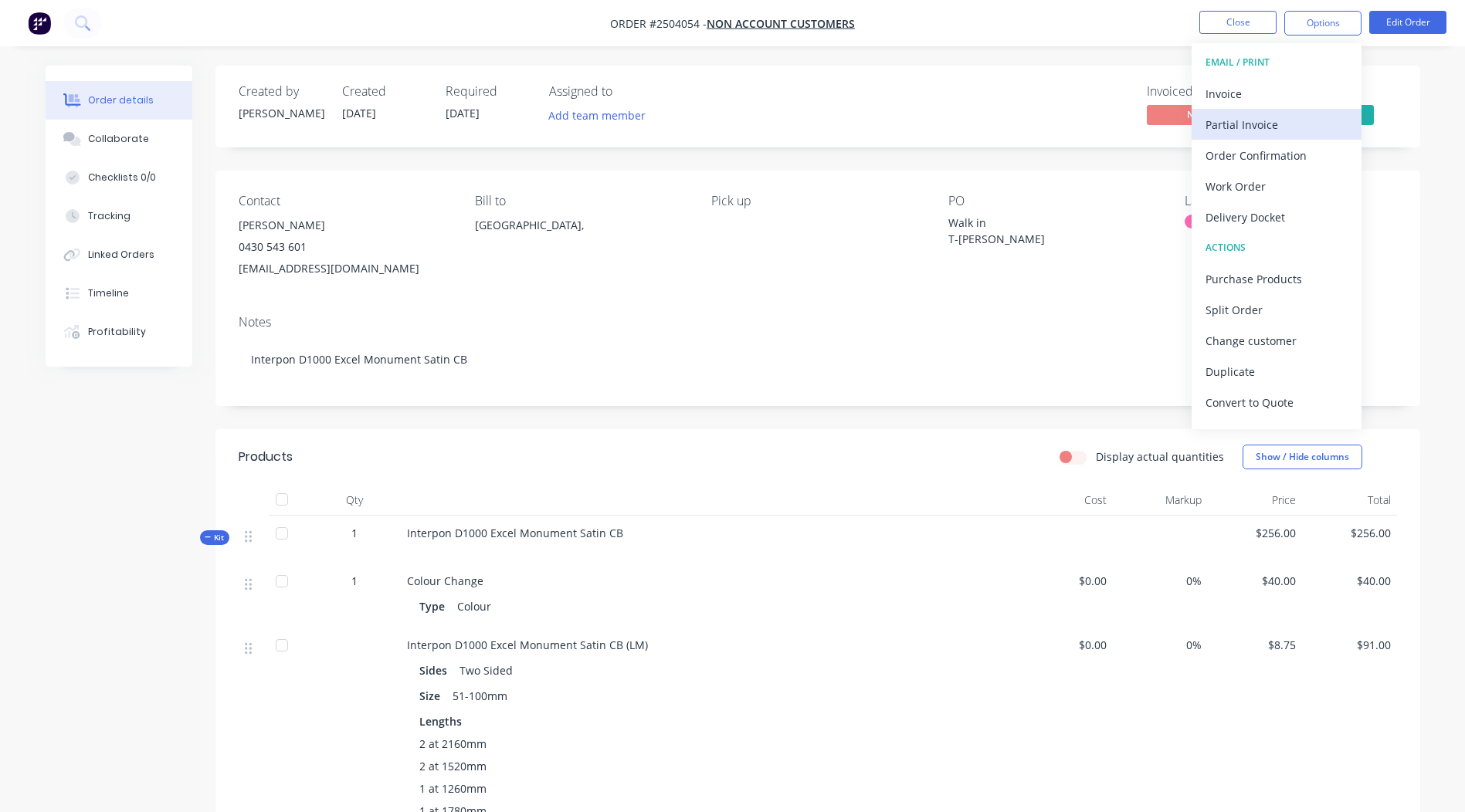
click at [1265, 121] on div "Partial Invoice" at bounding box center [1276, 125] width 142 height 22
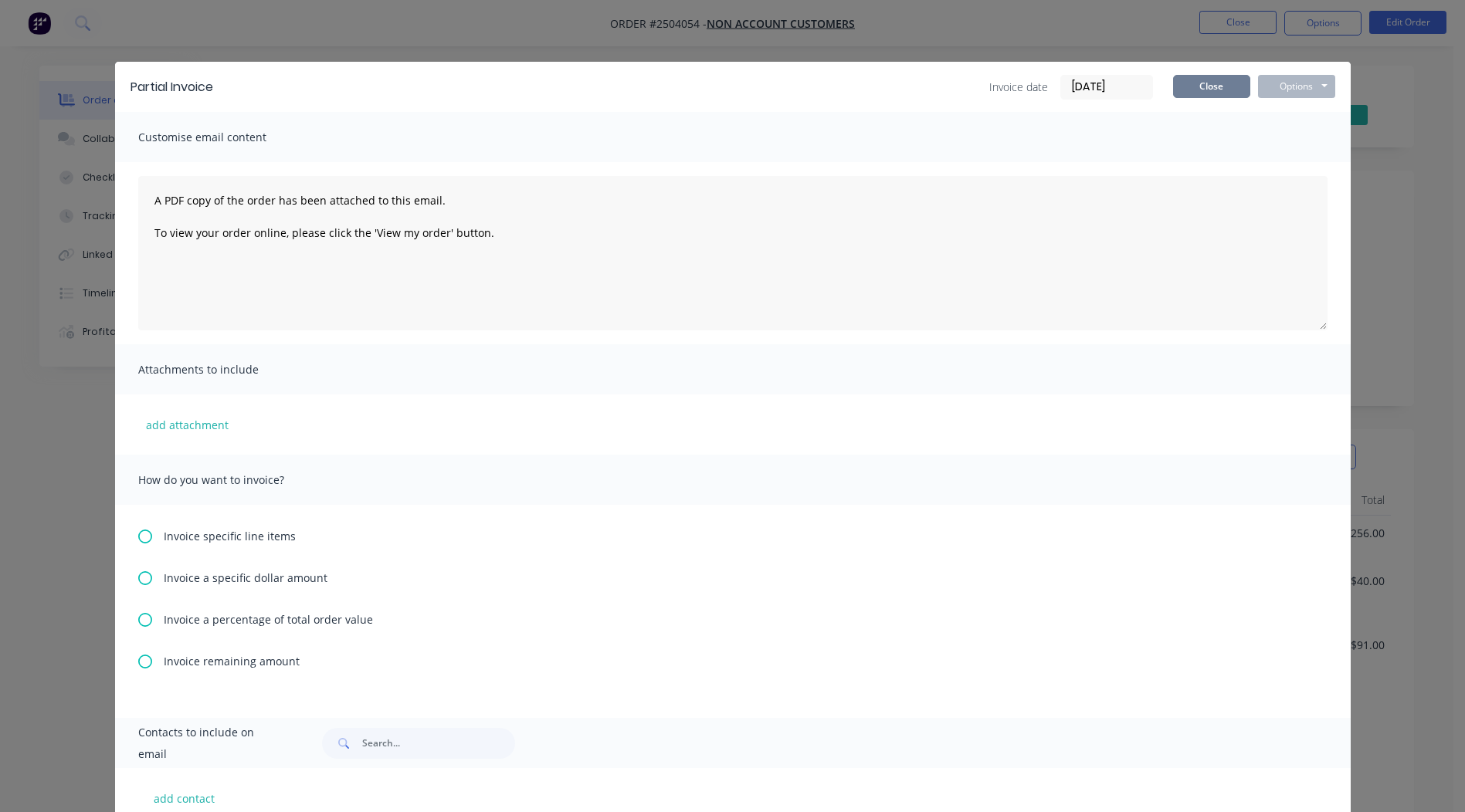
click at [1204, 89] on button "Close" at bounding box center [1212, 86] width 77 height 23
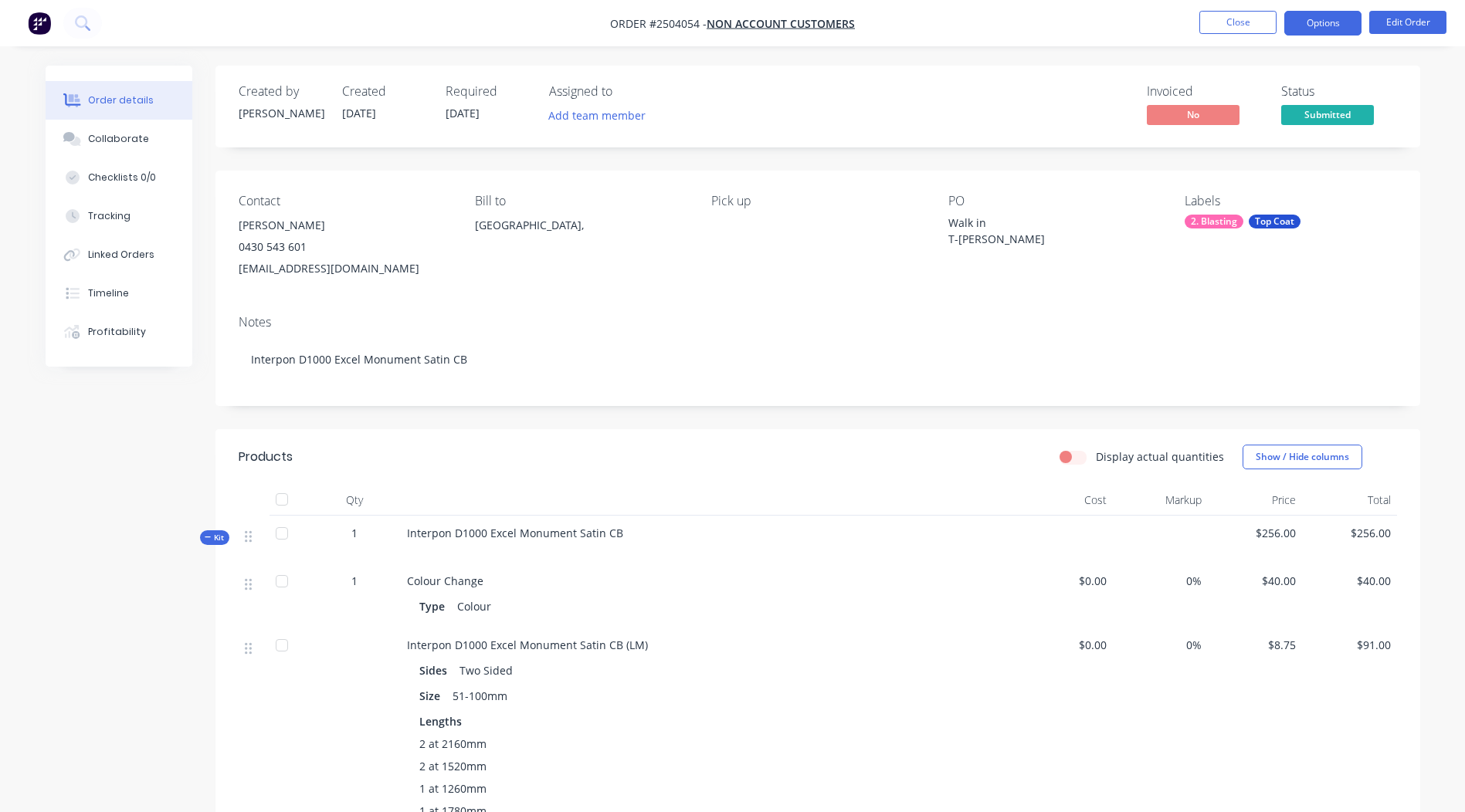
click at [1324, 24] on button "Options" at bounding box center [1323, 23] width 77 height 25
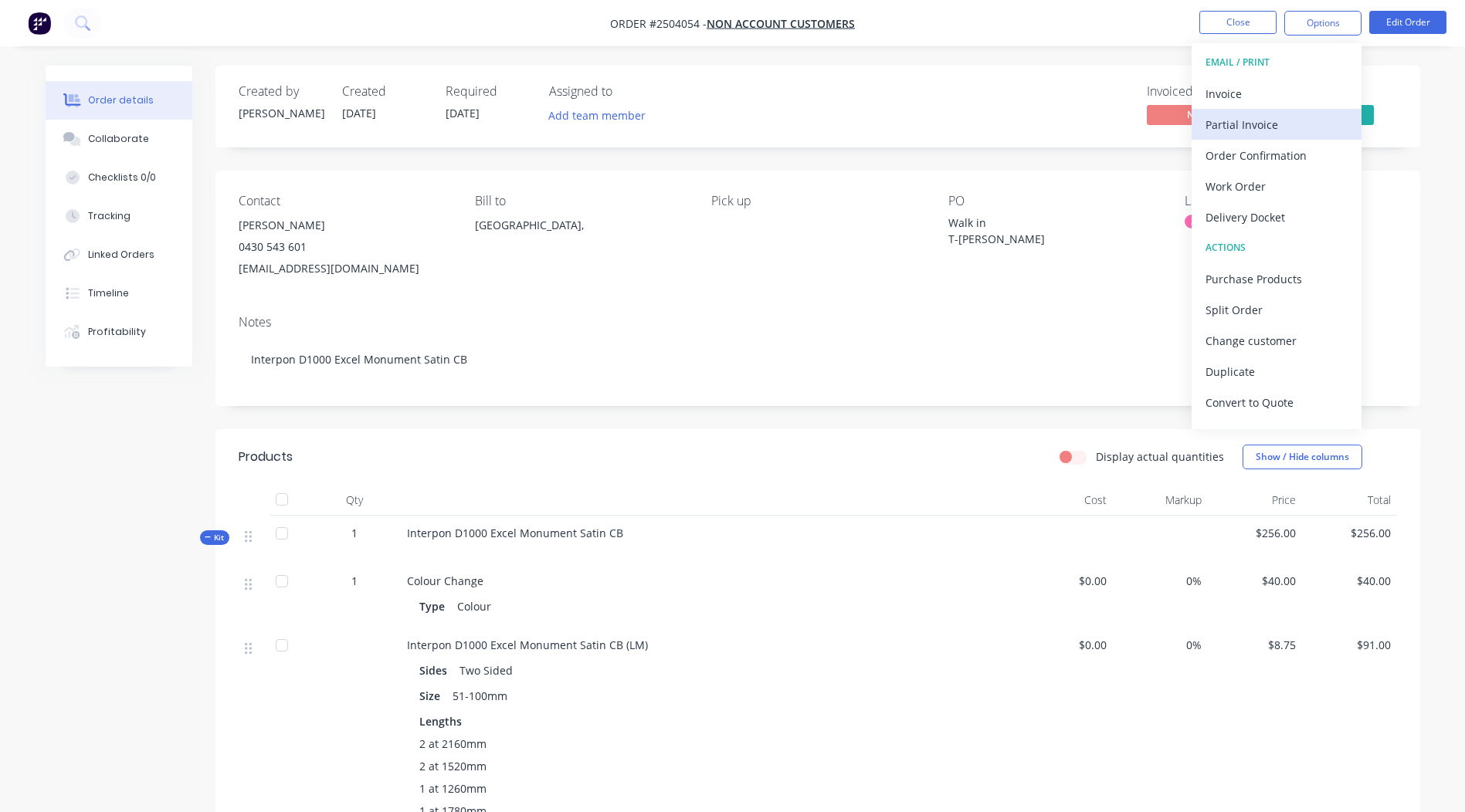
click at [1278, 132] on div "Partial Invoice" at bounding box center [1276, 125] width 142 height 22
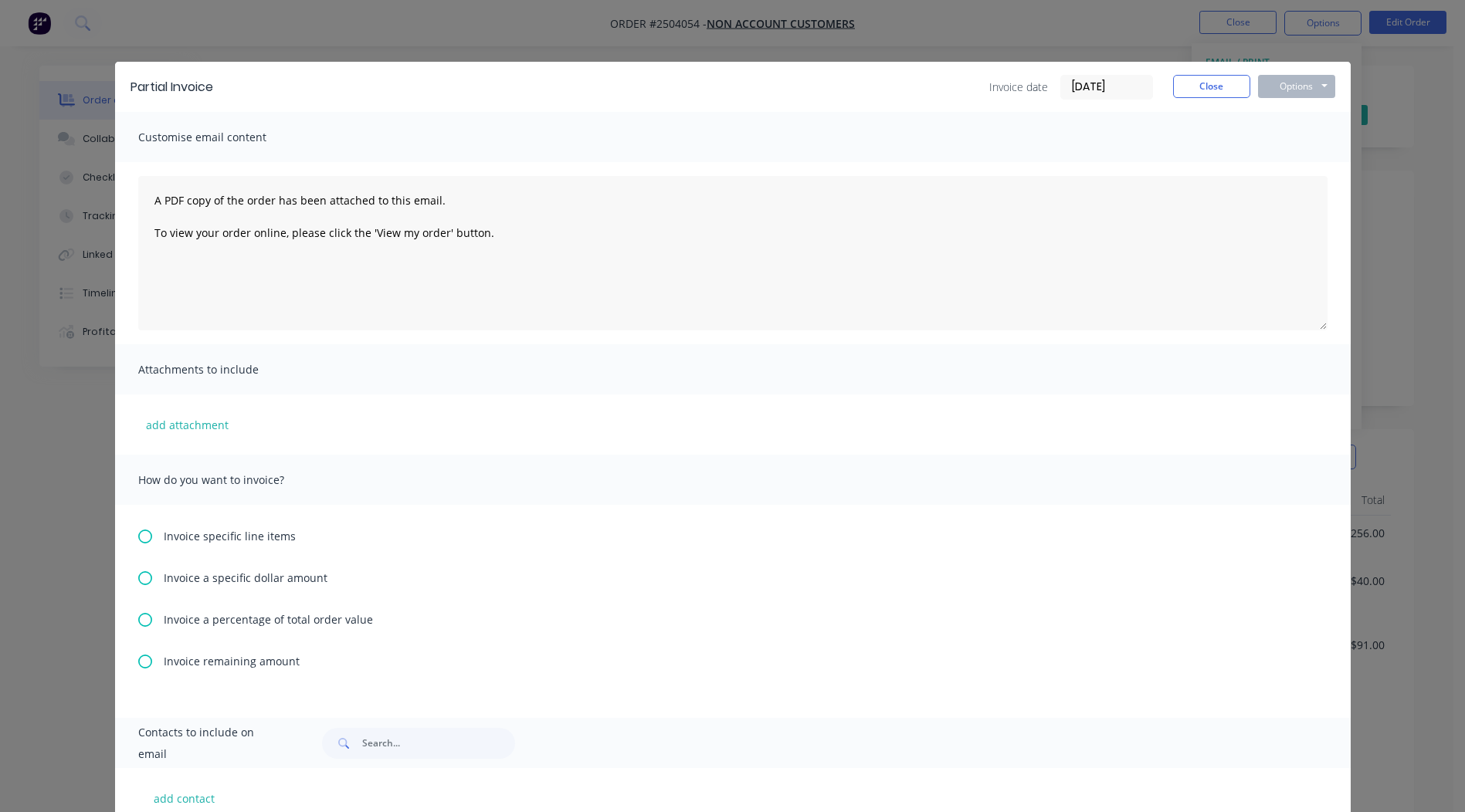
click at [142, 620] on icon at bounding box center [145, 620] width 14 height 14
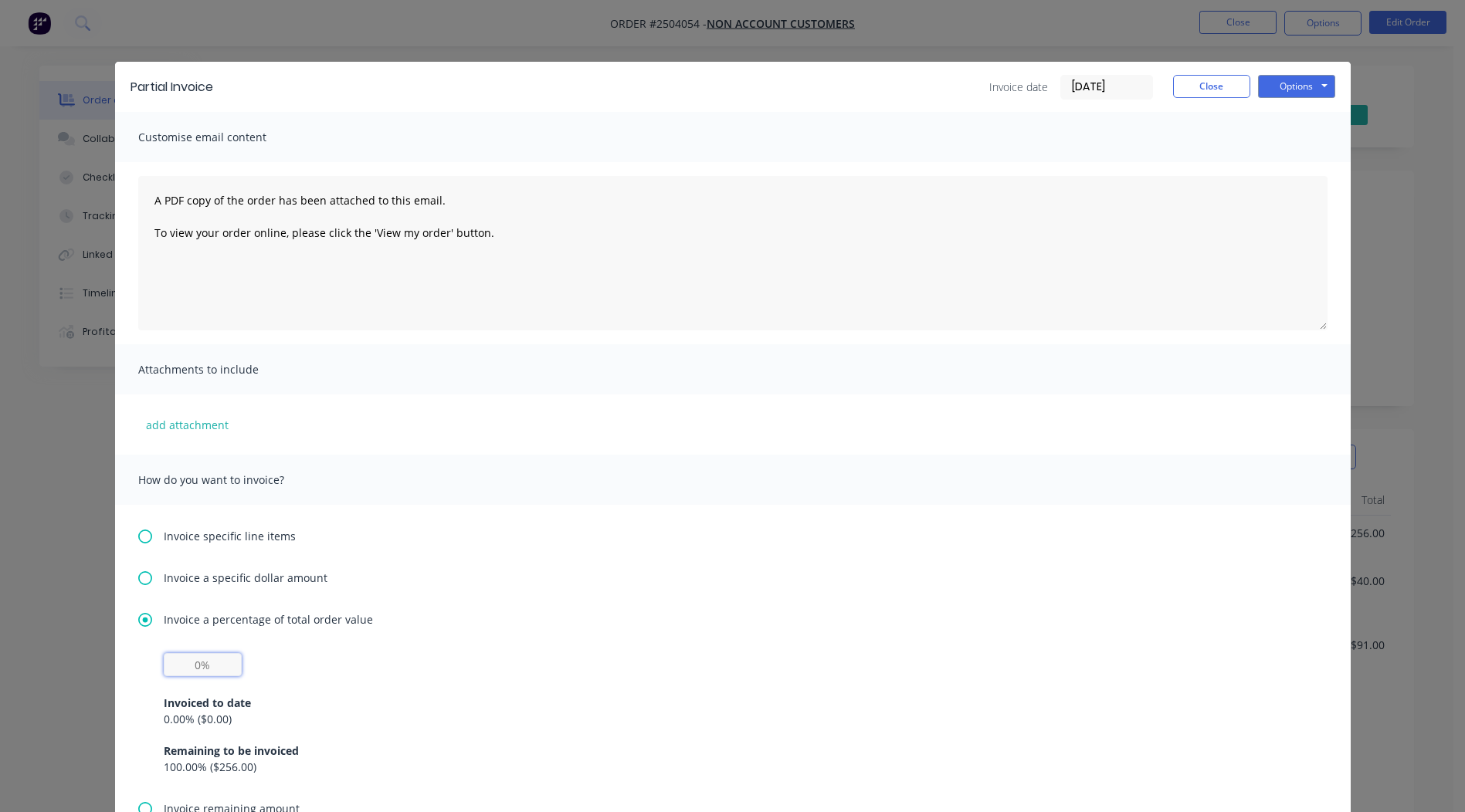
click at [179, 668] on input "text" at bounding box center [202, 665] width 78 height 23
type input "50%"
click at [553, 641] on div "Invoice a percentage of total order value 50% Invoiced to date 0.00 % ( $0.00 )…" at bounding box center [733, 706] width 1189 height 189
click at [1286, 72] on div "Partial Invoice Invoice date 08/09/25 Close Options Preview Print Email" at bounding box center [733, 86] width 1236 height 50
click at [1286, 77] on button "Options" at bounding box center [1297, 86] width 77 height 23
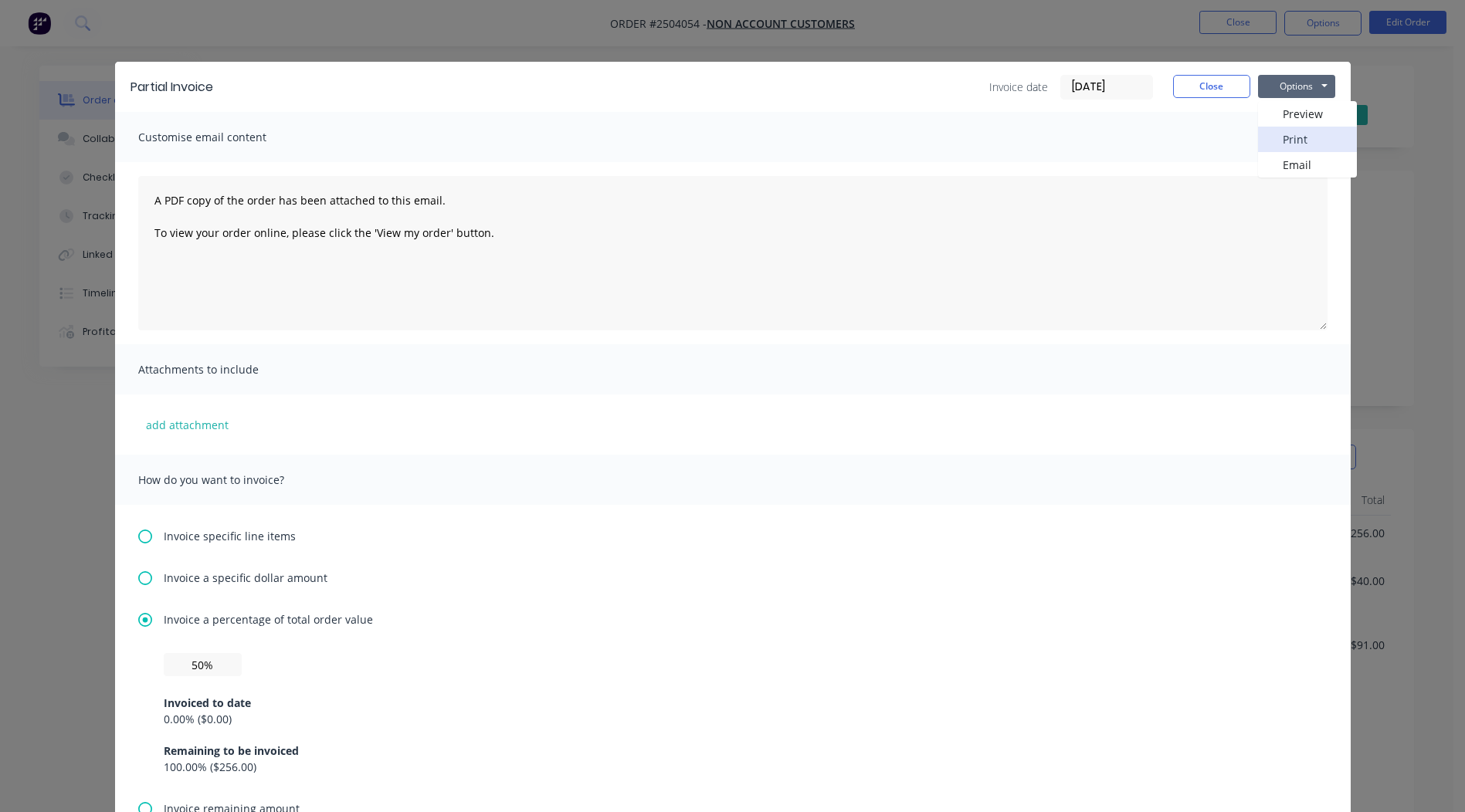
click at [1296, 136] on button "Print" at bounding box center [1307, 139] width 99 height 26
click at [1202, 89] on button "Close" at bounding box center [1212, 86] width 77 height 23
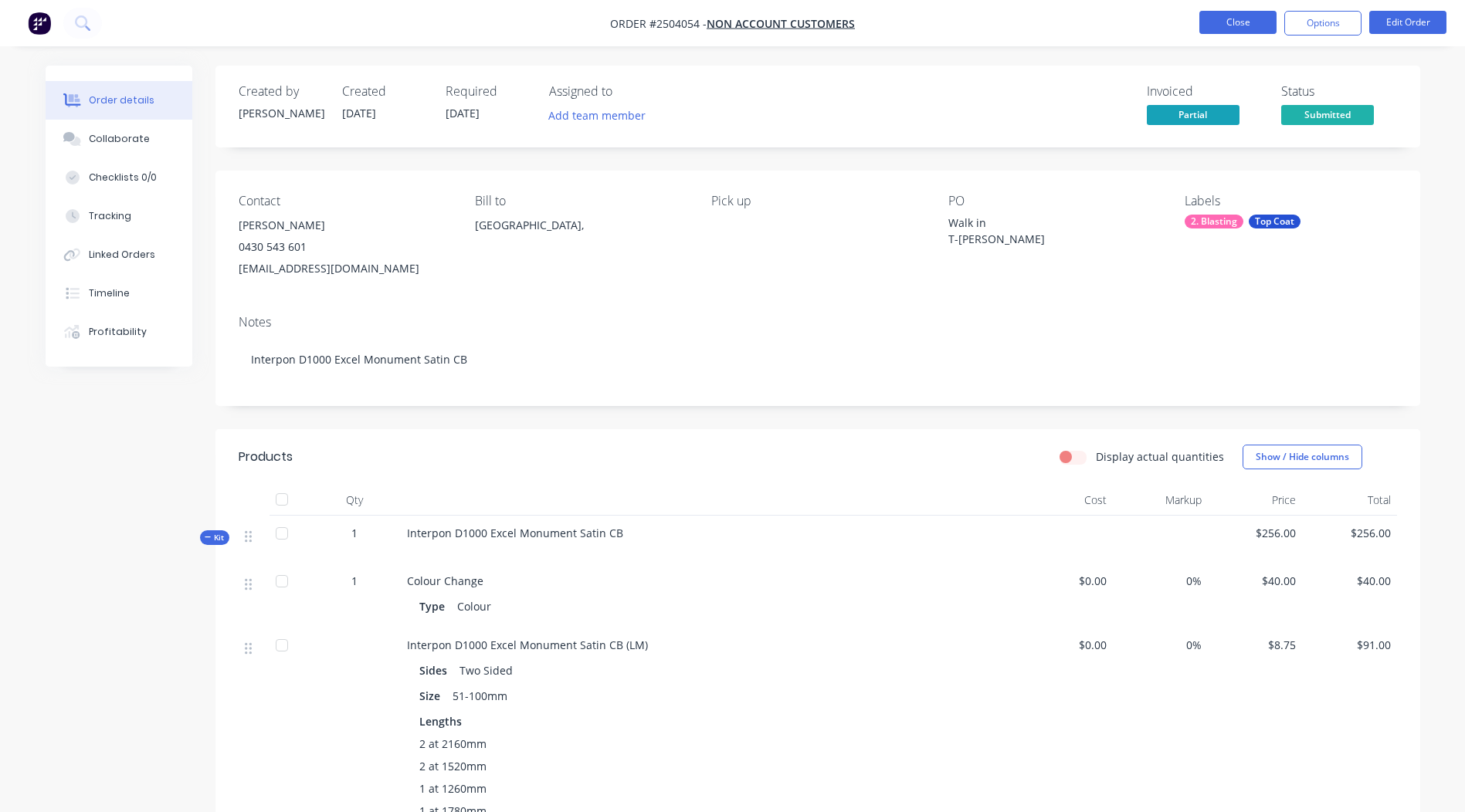
click at [1228, 19] on button "Close" at bounding box center [1238, 22] width 77 height 23
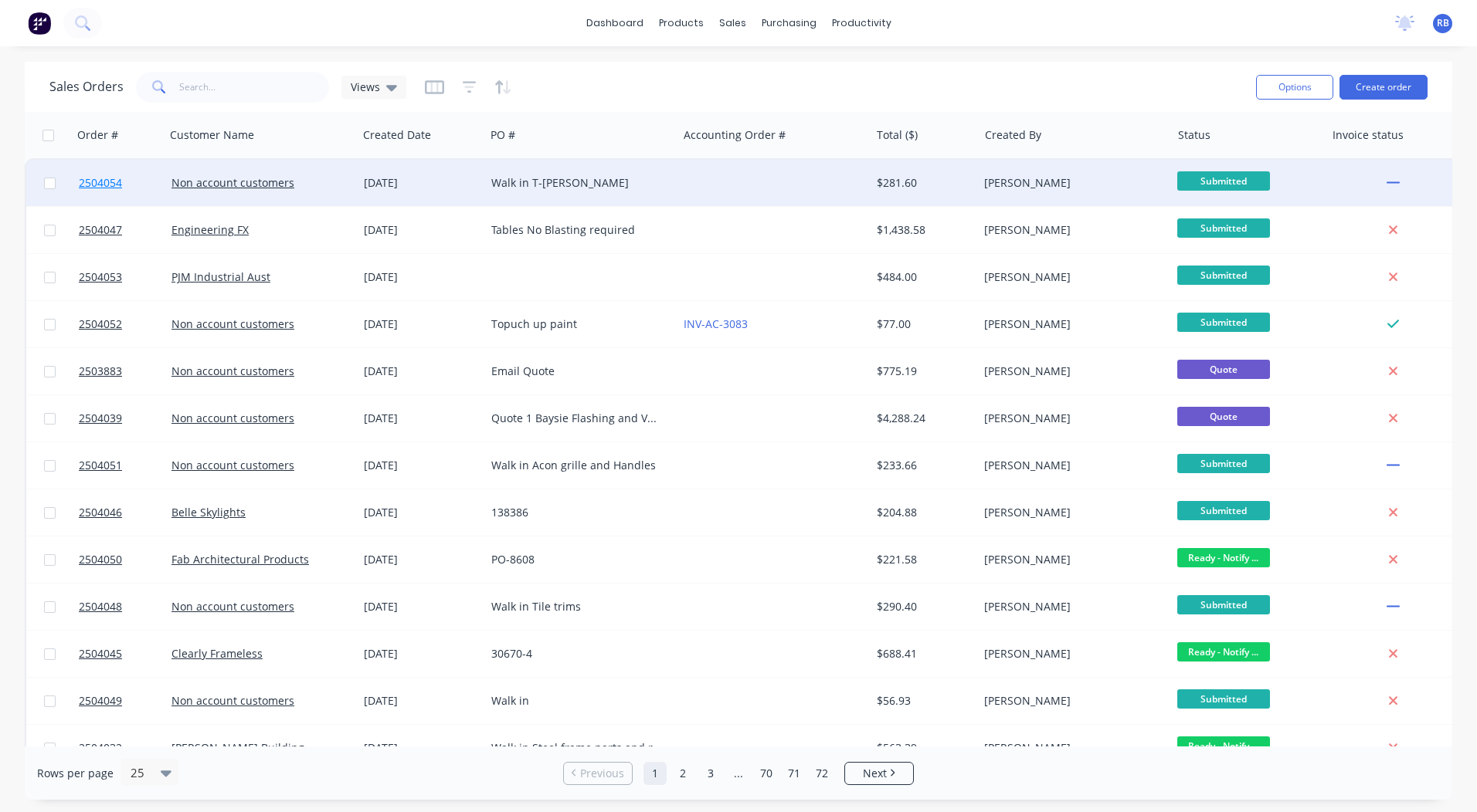
click at [98, 179] on span "2504054" at bounding box center [100, 183] width 43 height 15
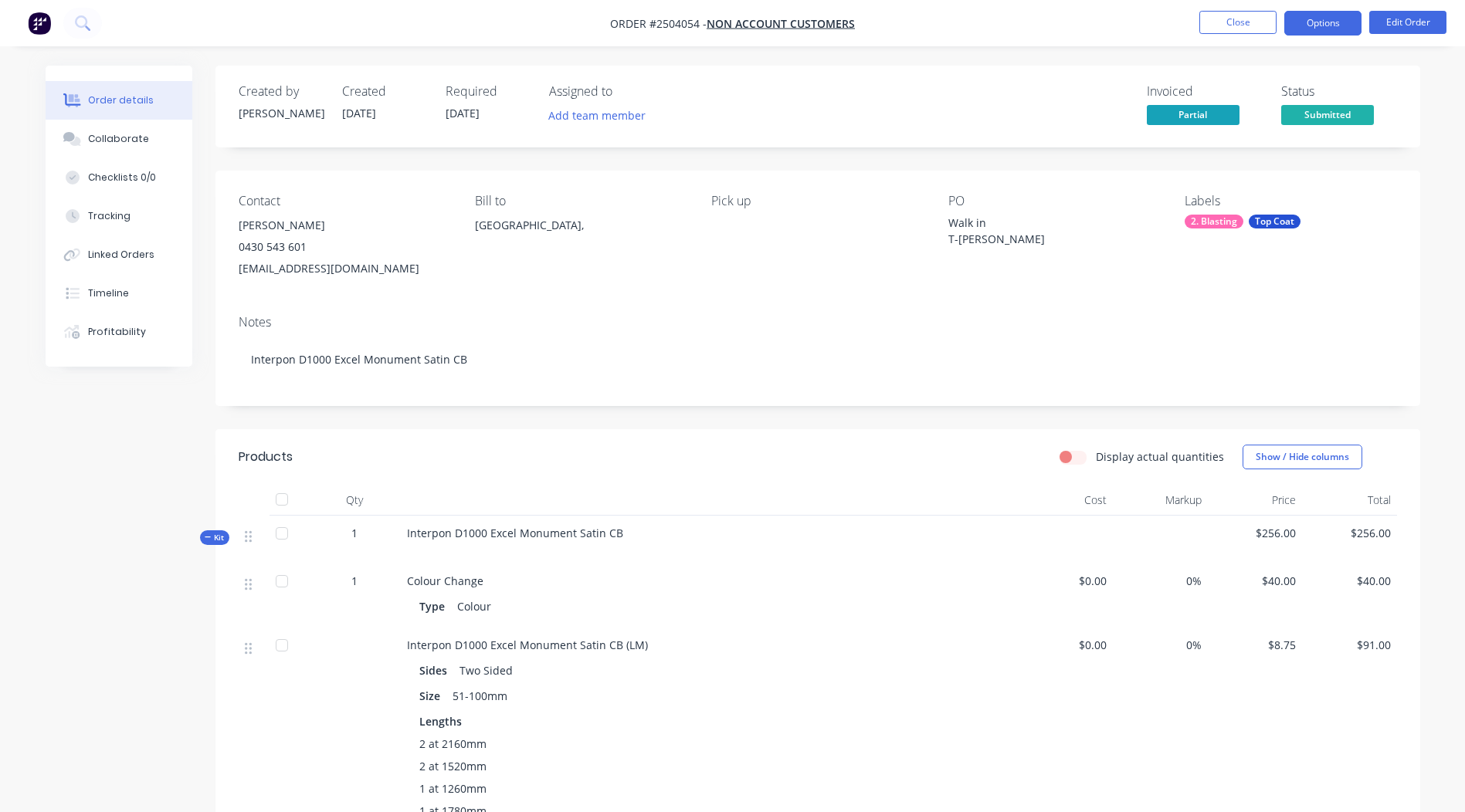
click at [1318, 19] on button "Options" at bounding box center [1323, 23] width 77 height 25
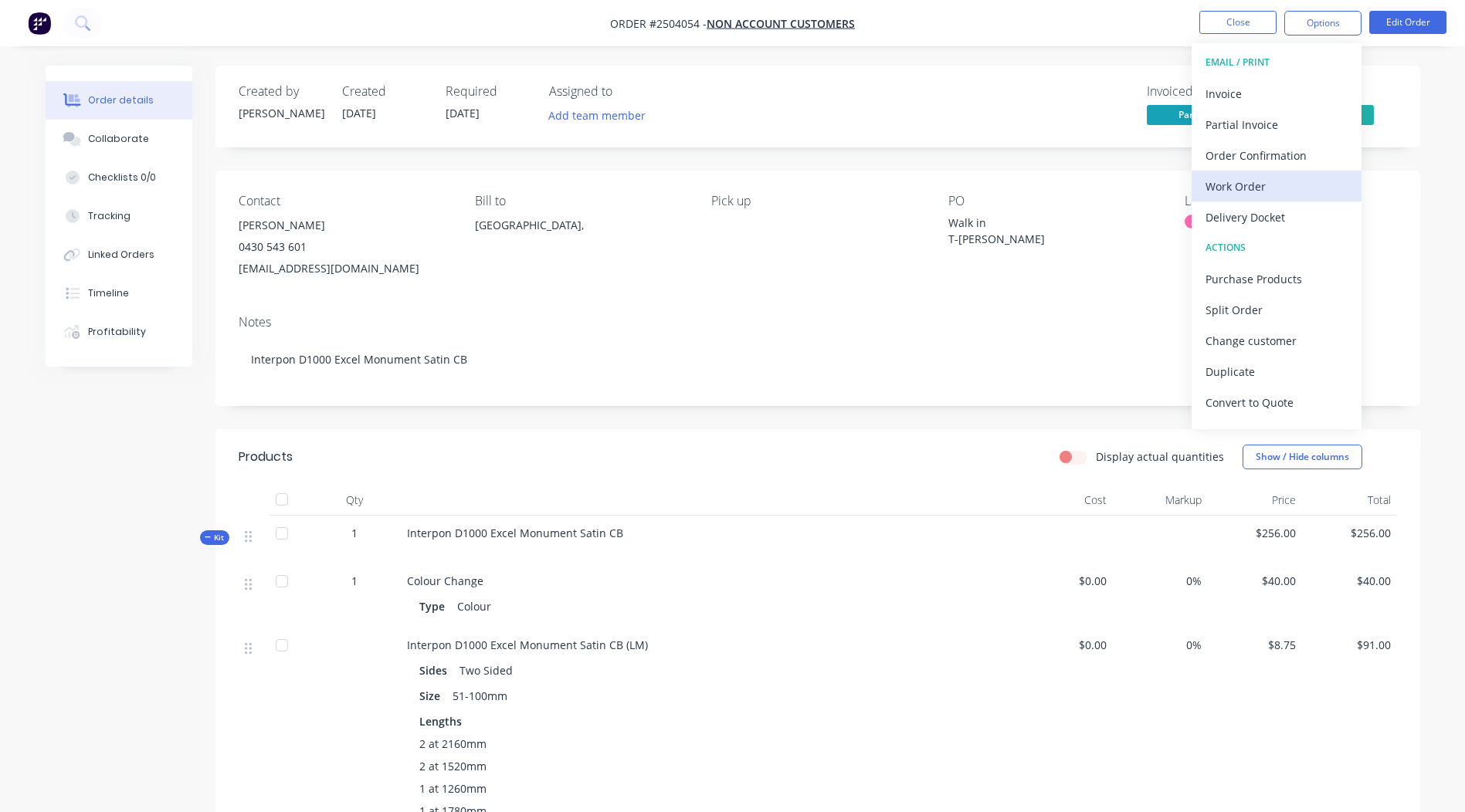
click at [1250, 190] on div "Work Order" at bounding box center [1276, 187] width 142 height 22
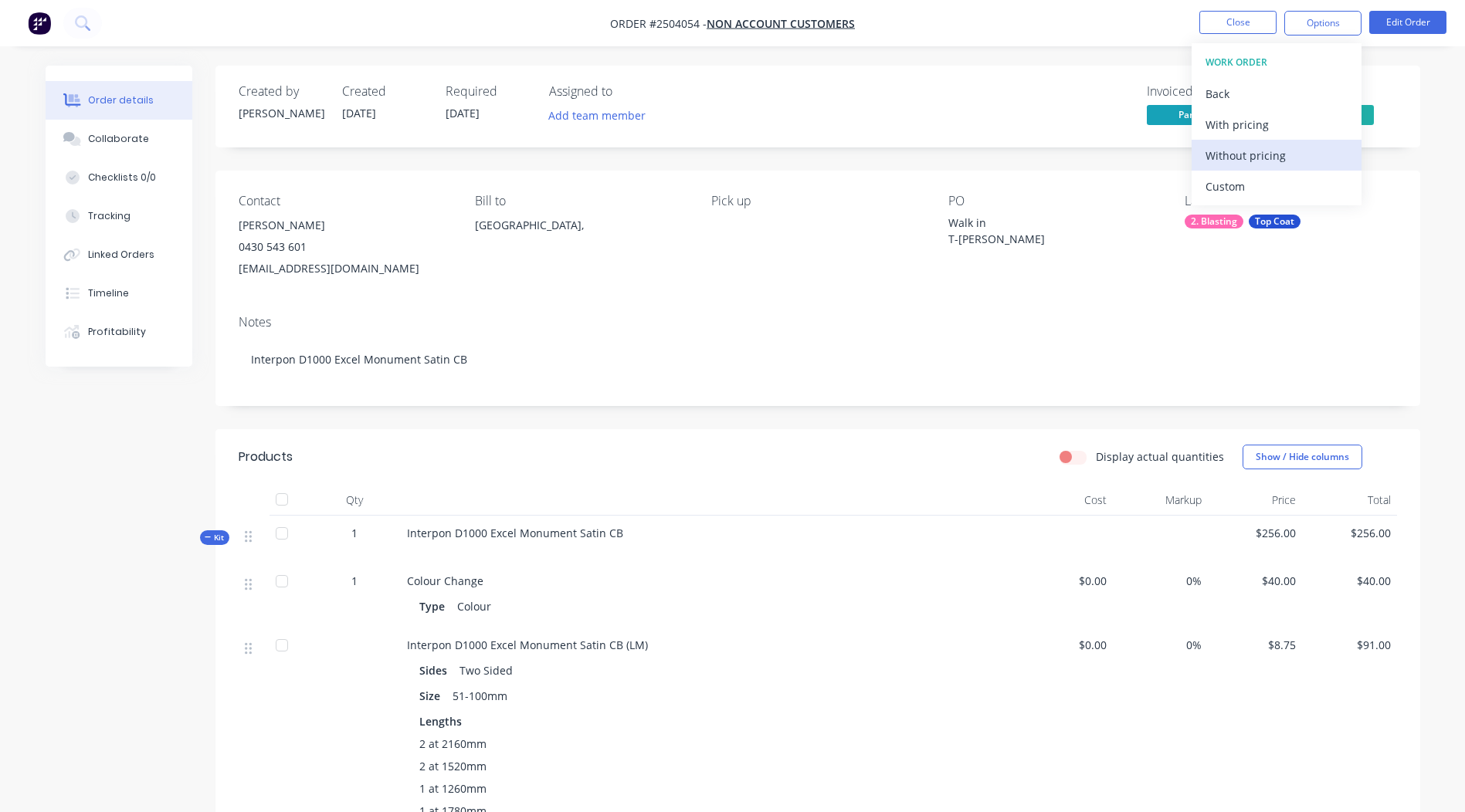
click at [1247, 162] on div "Without pricing" at bounding box center [1276, 155] width 142 height 22
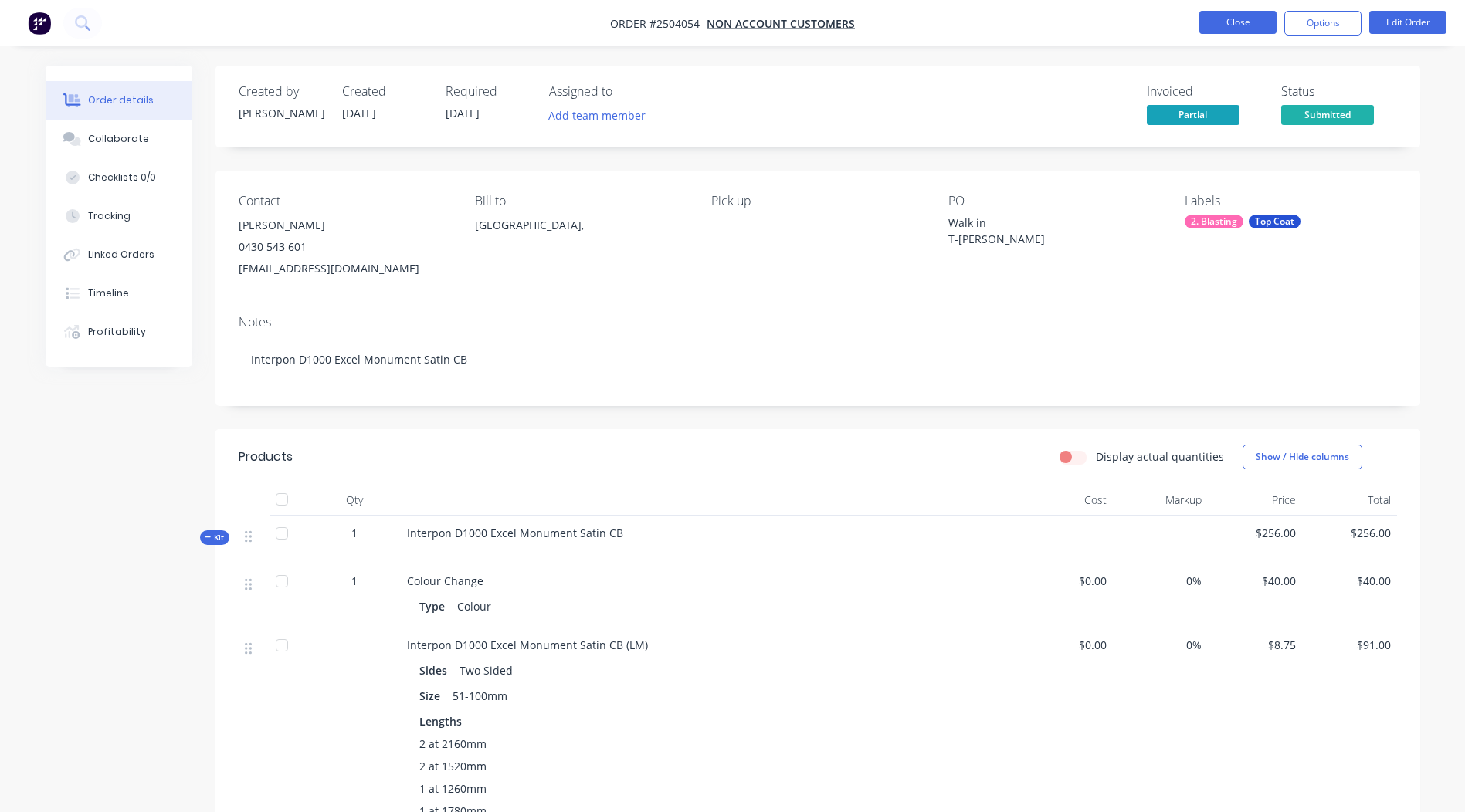
click at [1222, 22] on button "Close" at bounding box center [1238, 22] width 77 height 23
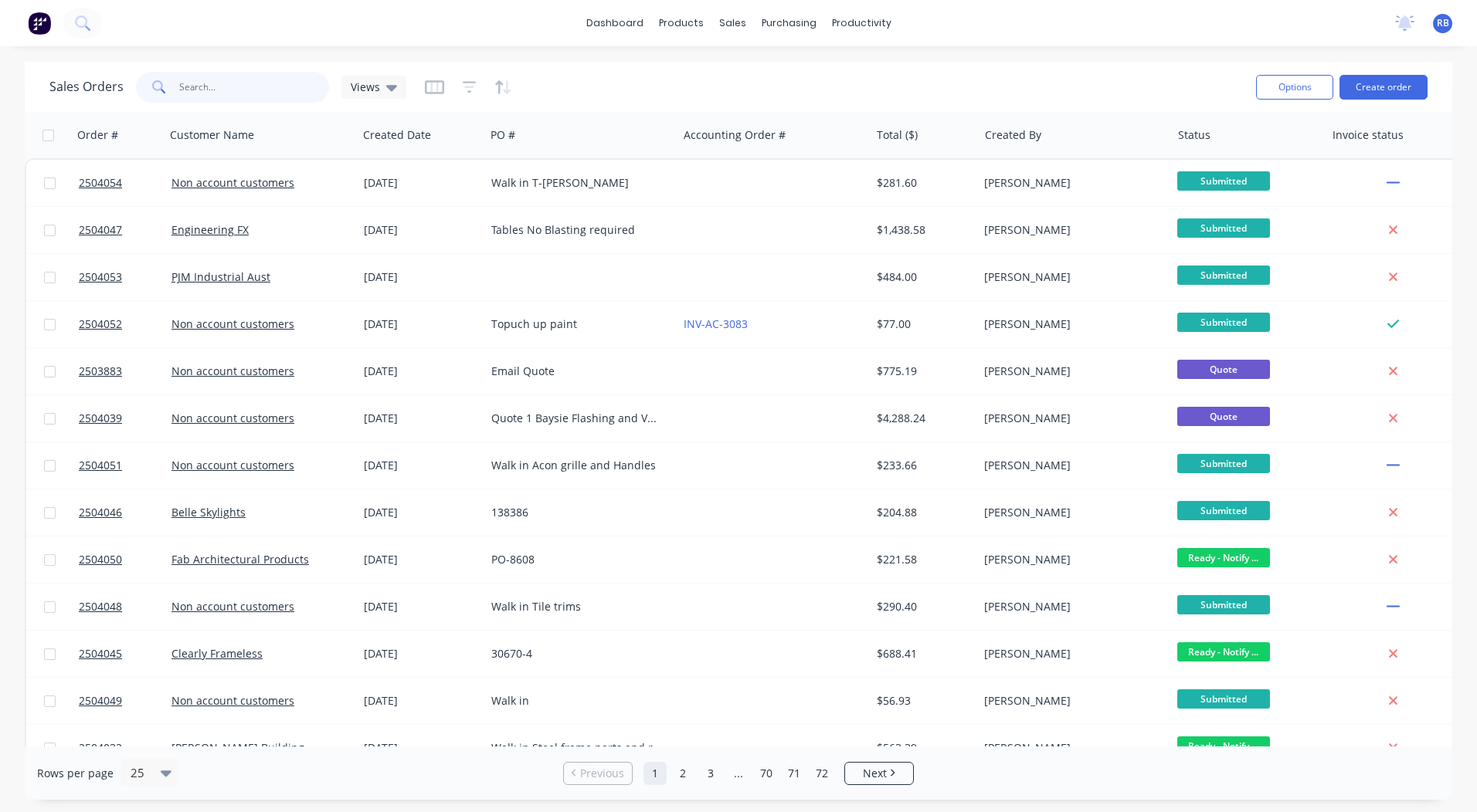
click at [239, 95] on input "text" at bounding box center [255, 87] width 151 height 31
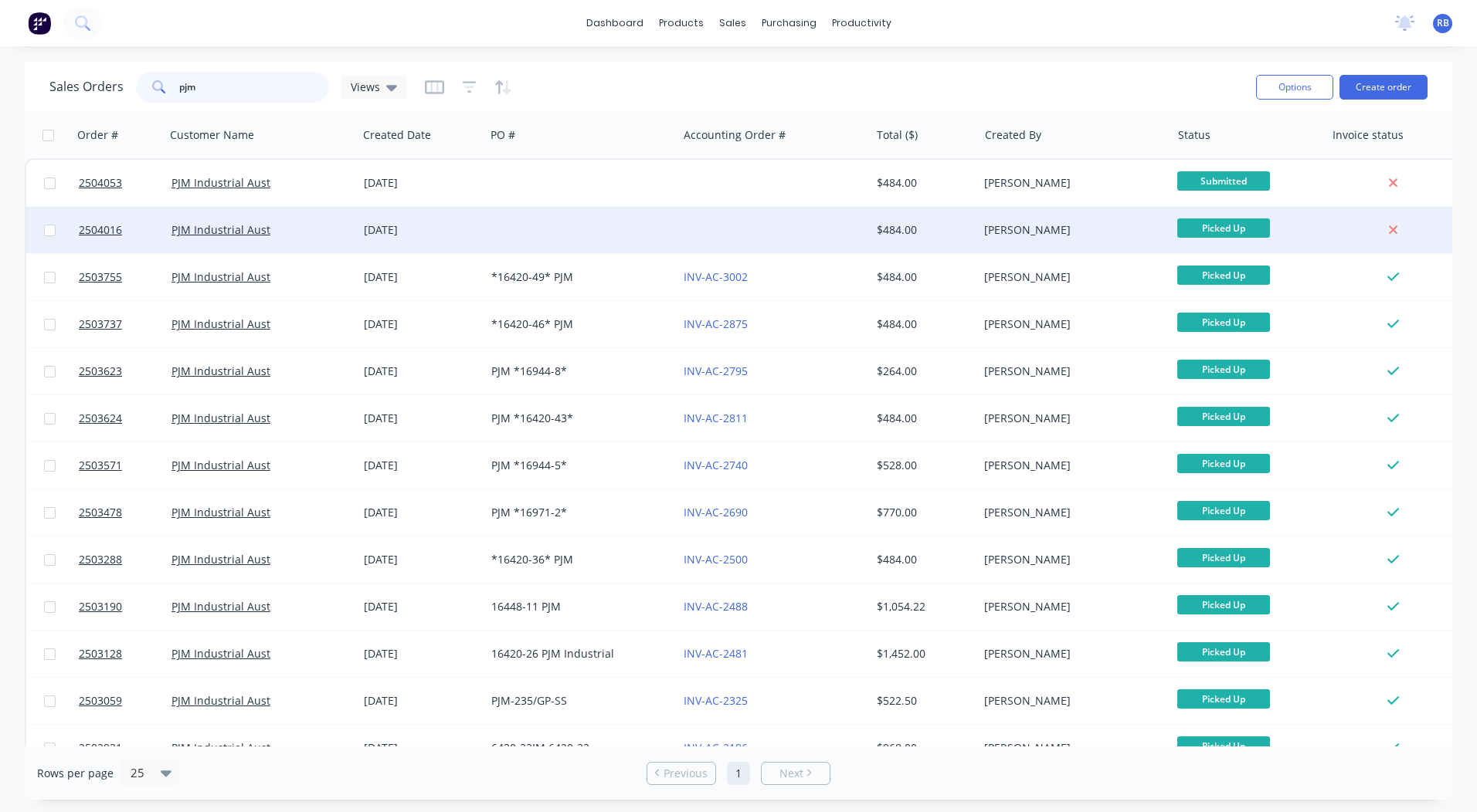
type input "pjm"
click at [703, 210] on div at bounding box center [774, 230] width 192 height 46
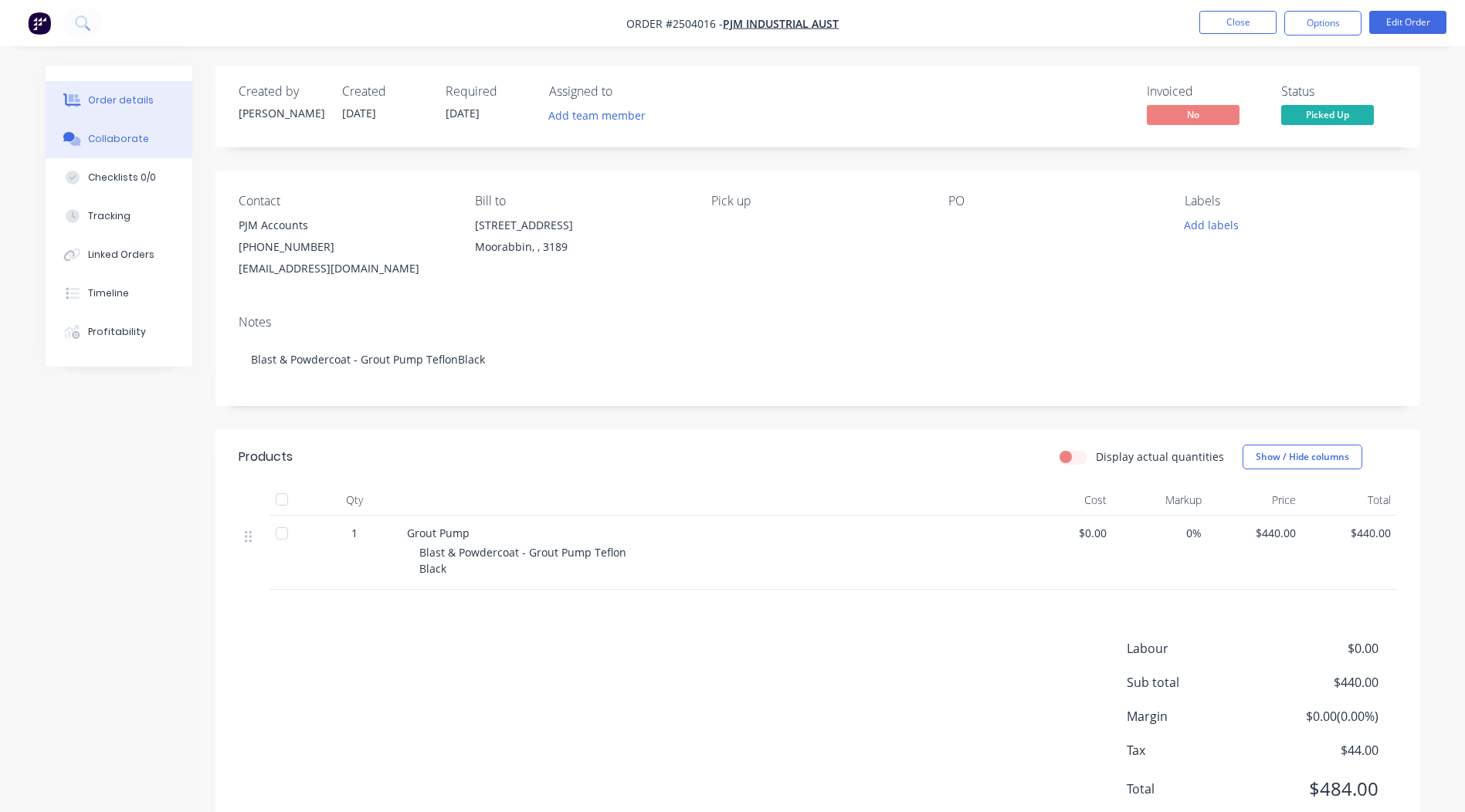
click at [98, 134] on div "Collaborate" at bounding box center [119, 139] width 61 height 14
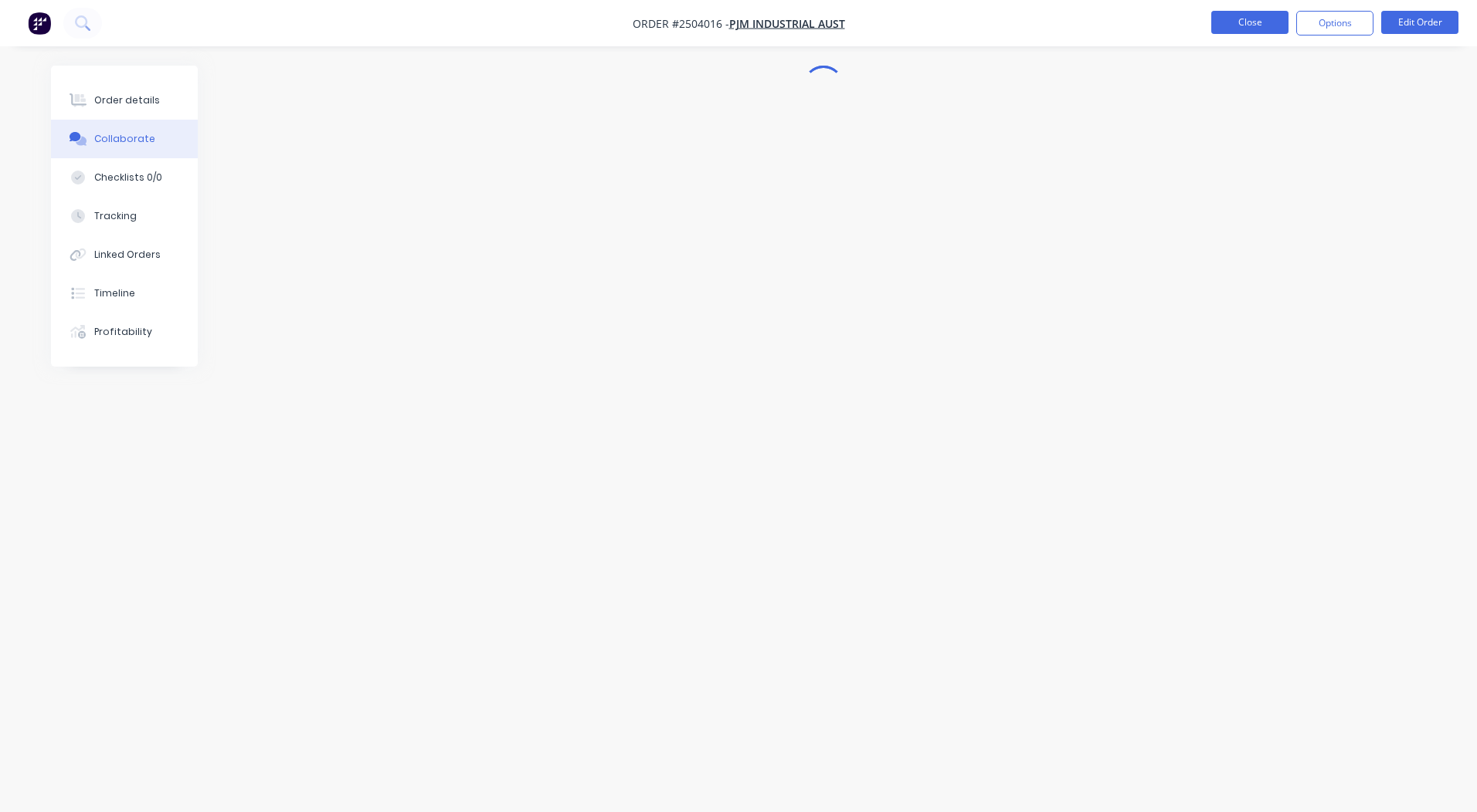
click at [1230, 16] on button "Close" at bounding box center [1250, 22] width 77 height 23
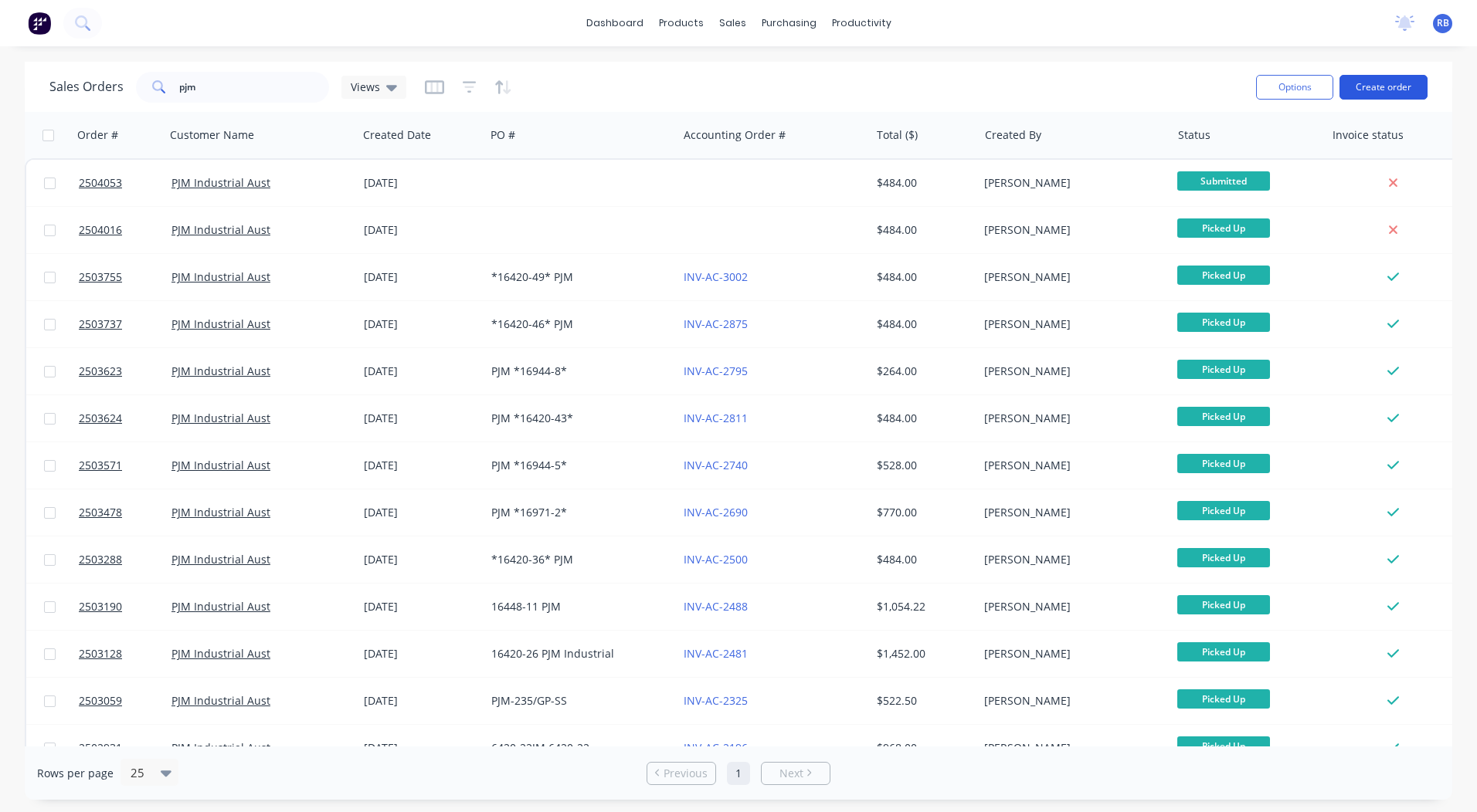
click at [1351, 76] on button "Create order" at bounding box center [1383, 87] width 88 height 25
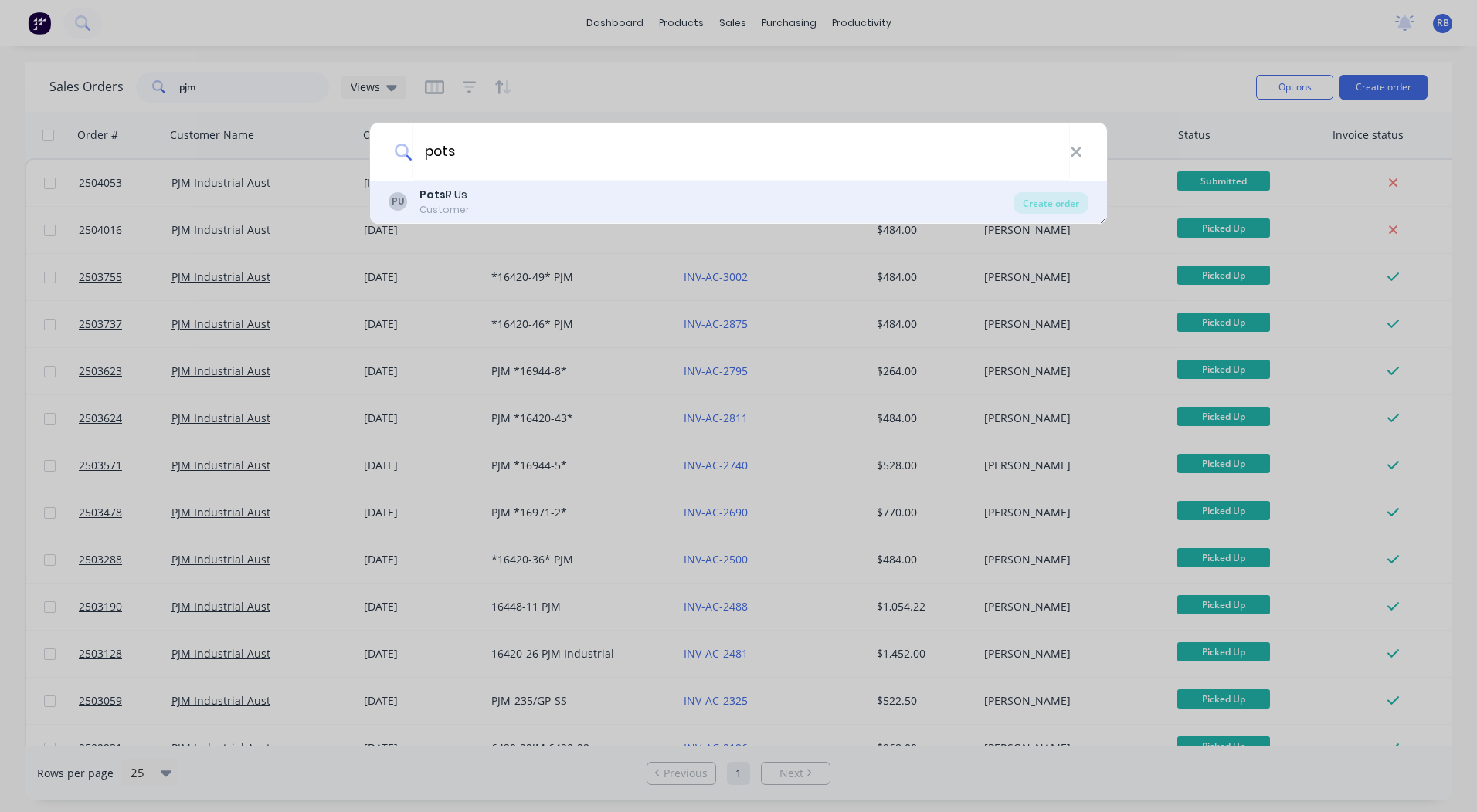
type input "pots"
click at [459, 199] on div "Pots R Us" at bounding box center [445, 195] width 50 height 16
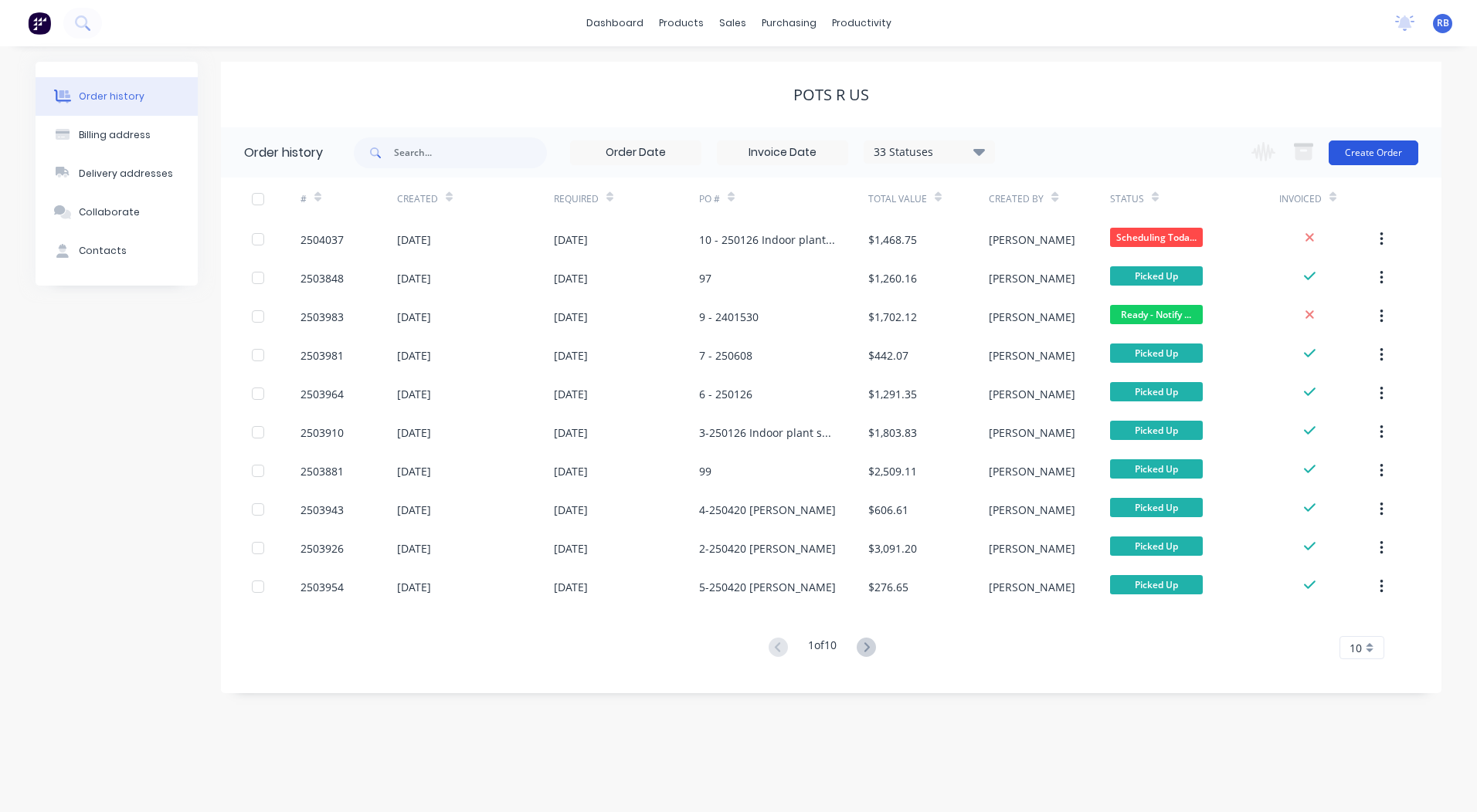
click at [1375, 163] on button "Create Order" at bounding box center [1374, 153] width 90 height 25
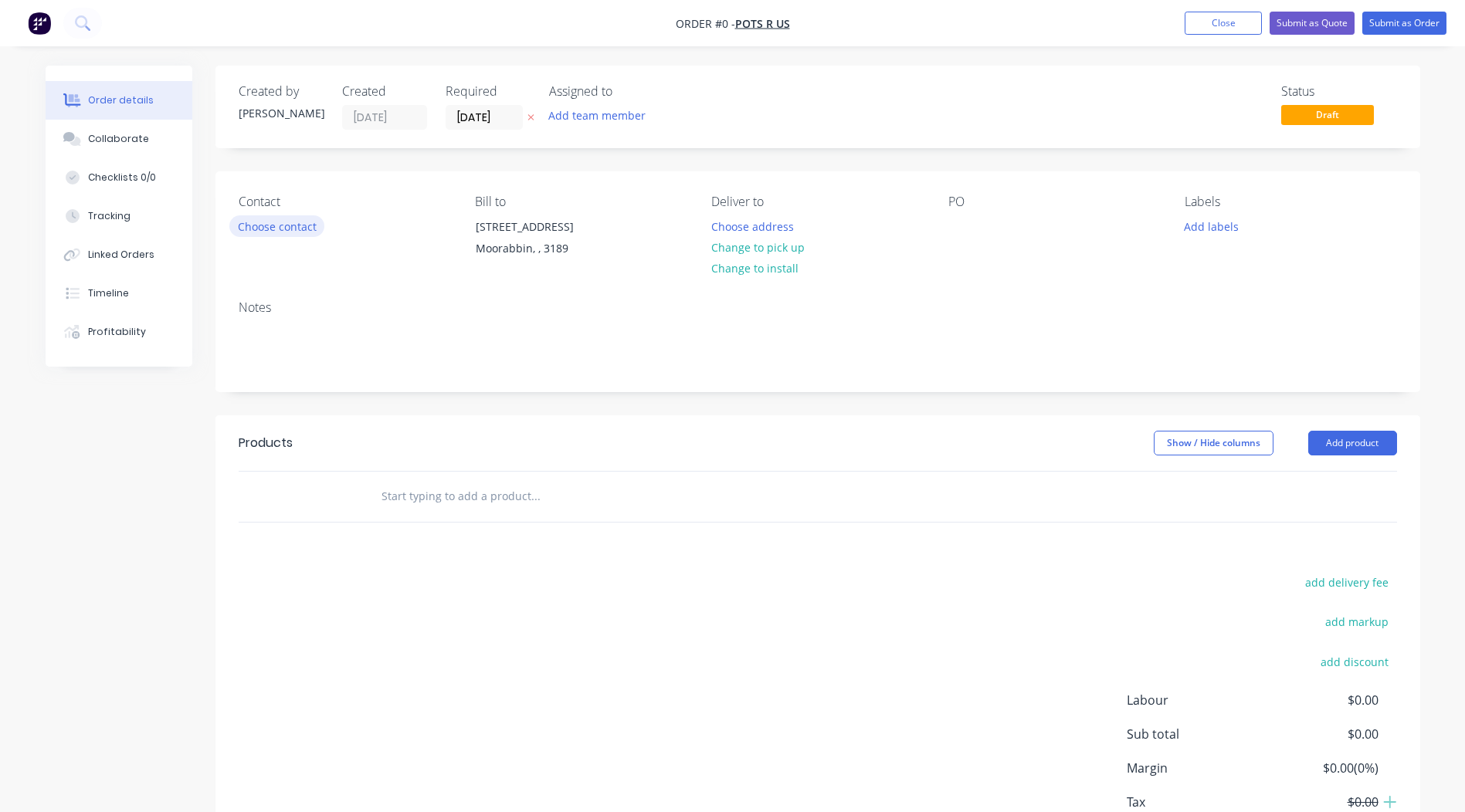
click at [301, 224] on button "Choose contact" at bounding box center [276, 226] width 95 height 21
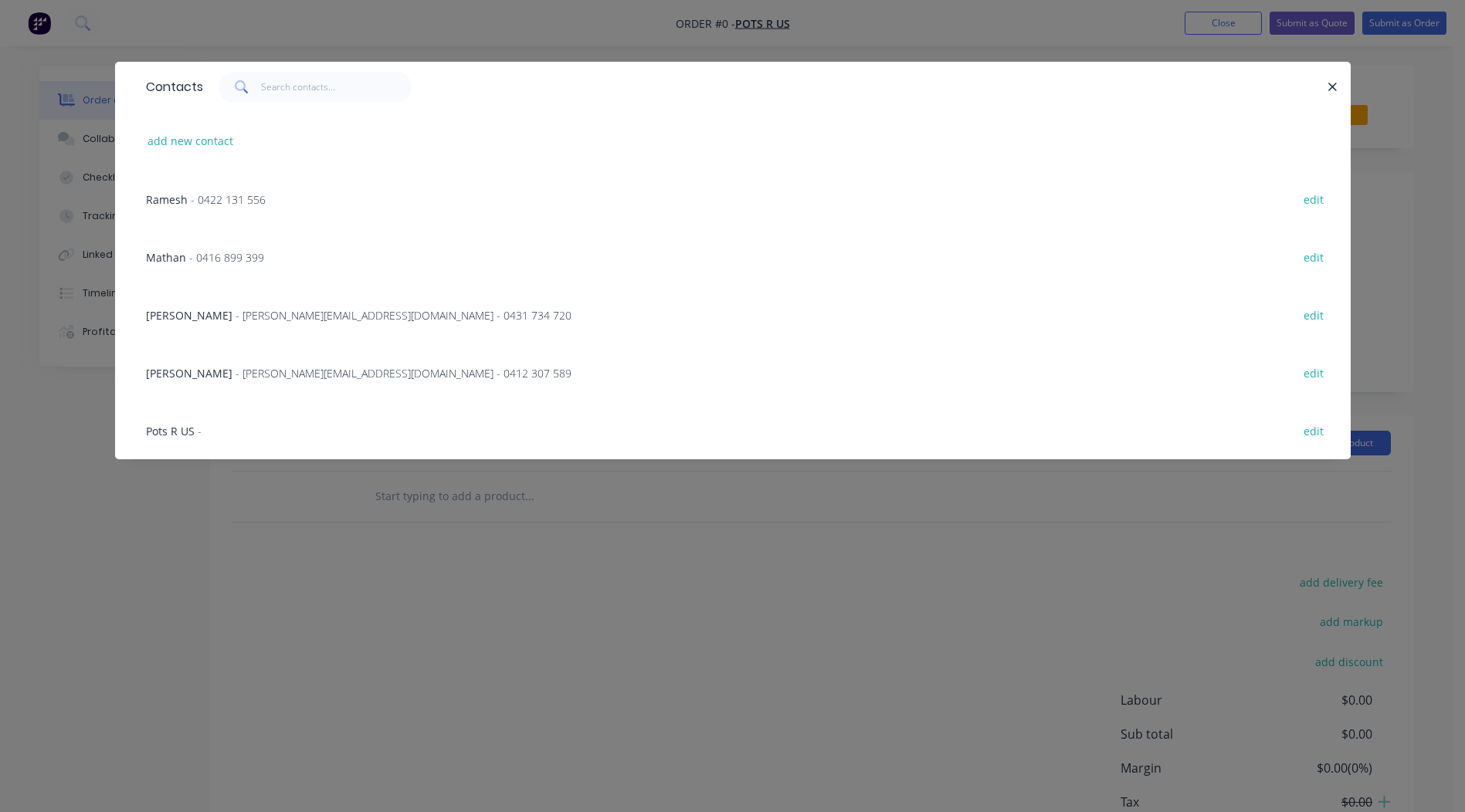
click at [174, 202] on span "Ramesh" at bounding box center [167, 199] width 42 height 14
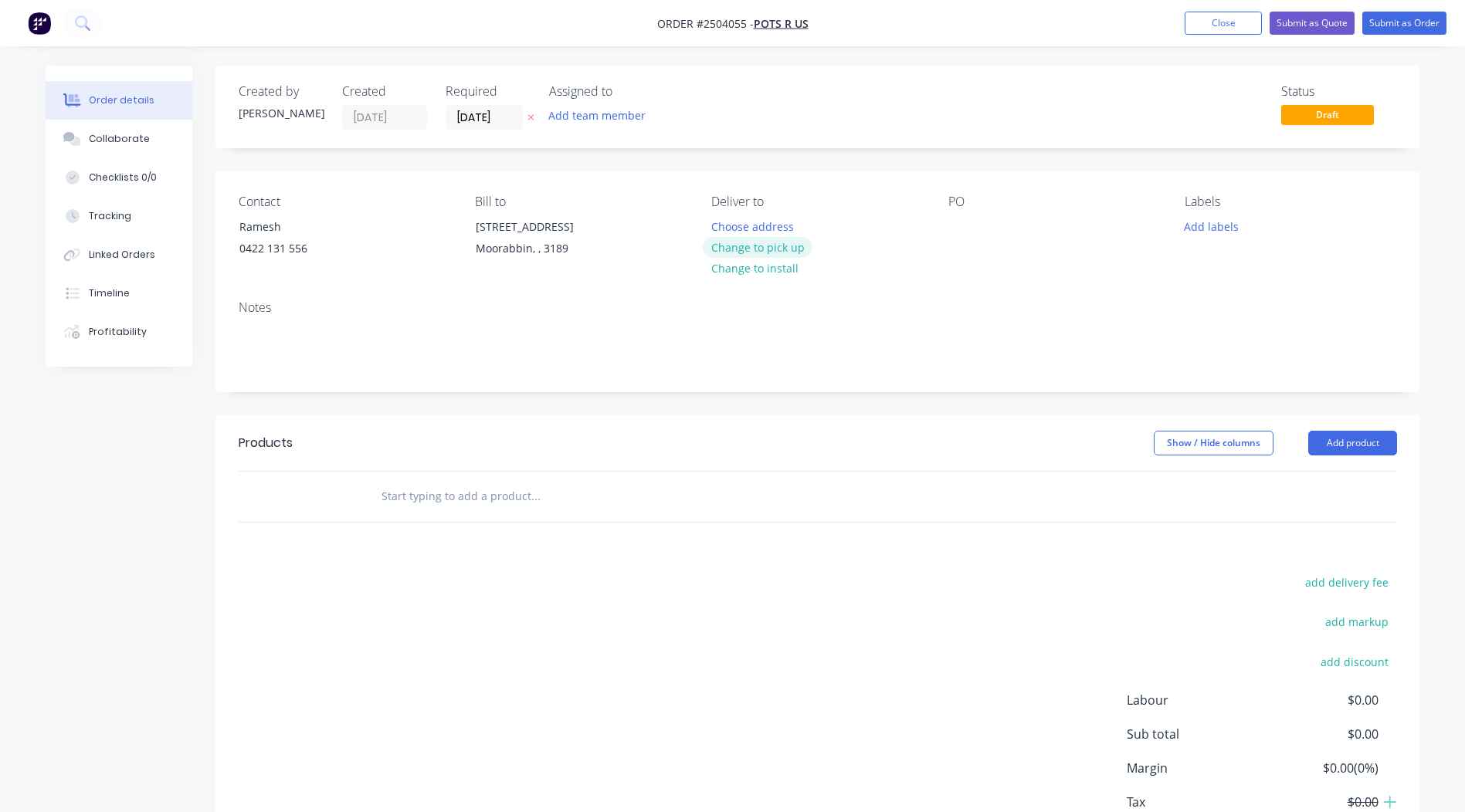
click at [791, 244] on button "Change to pick up" at bounding box center [758, 247] width 110 height 21
click at [964, 232] on div at bounding box center [960, 227] width 25 height 22
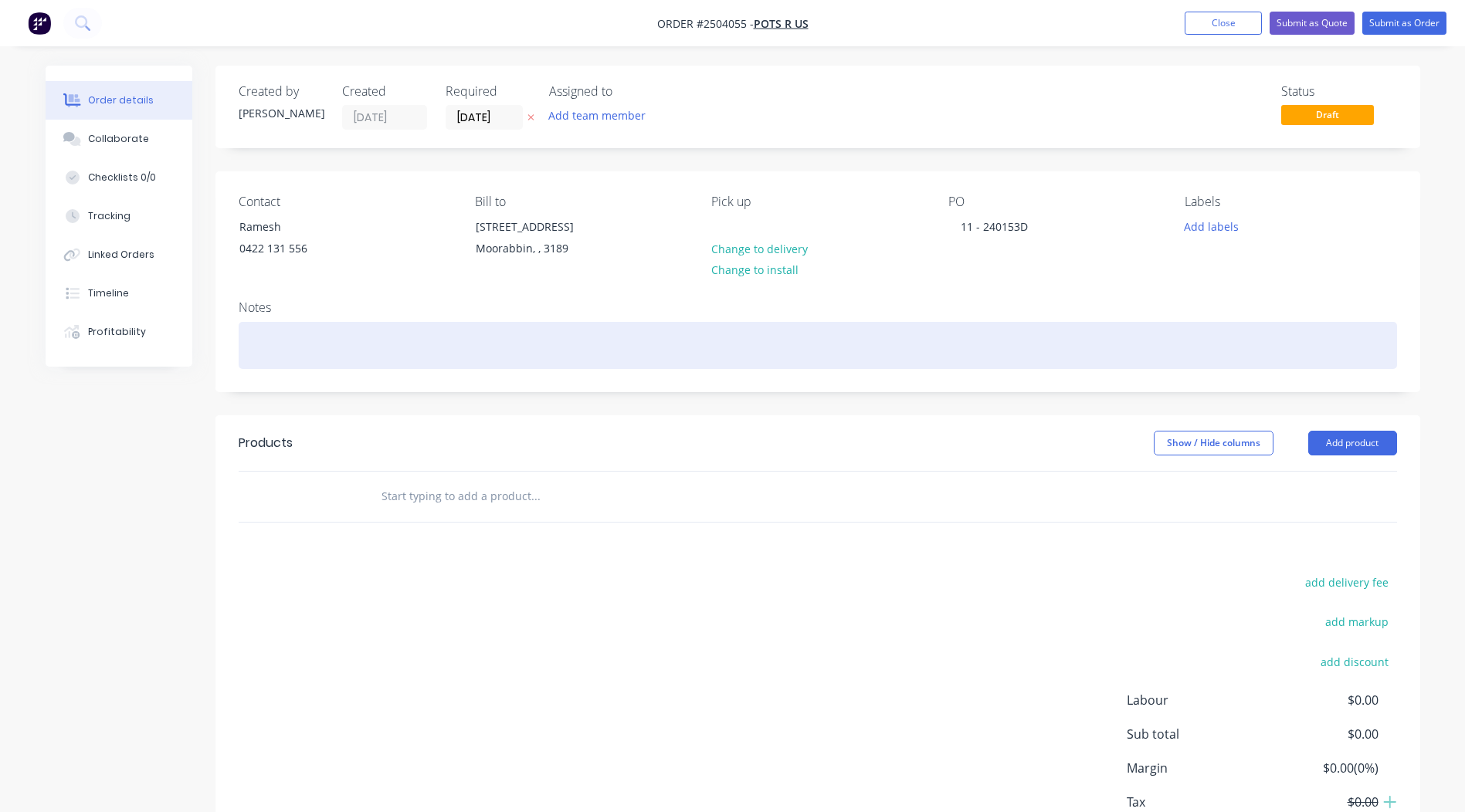
click at [336, 334] on div at bounding box center [818, 345] width 1159 height 47
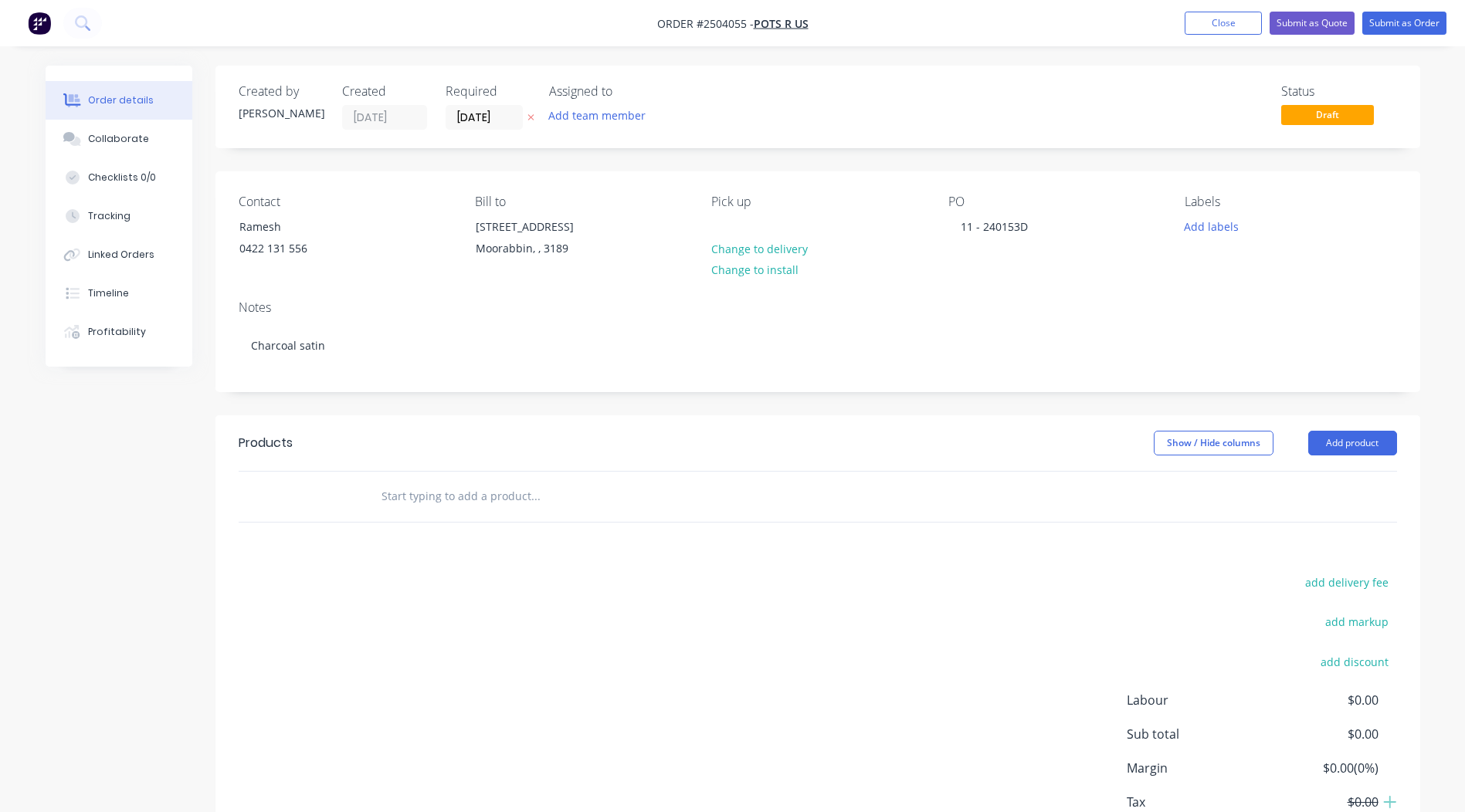
click at [239, 302] on div "Notes" at bounding box center [818, 308] width 1159 height 14
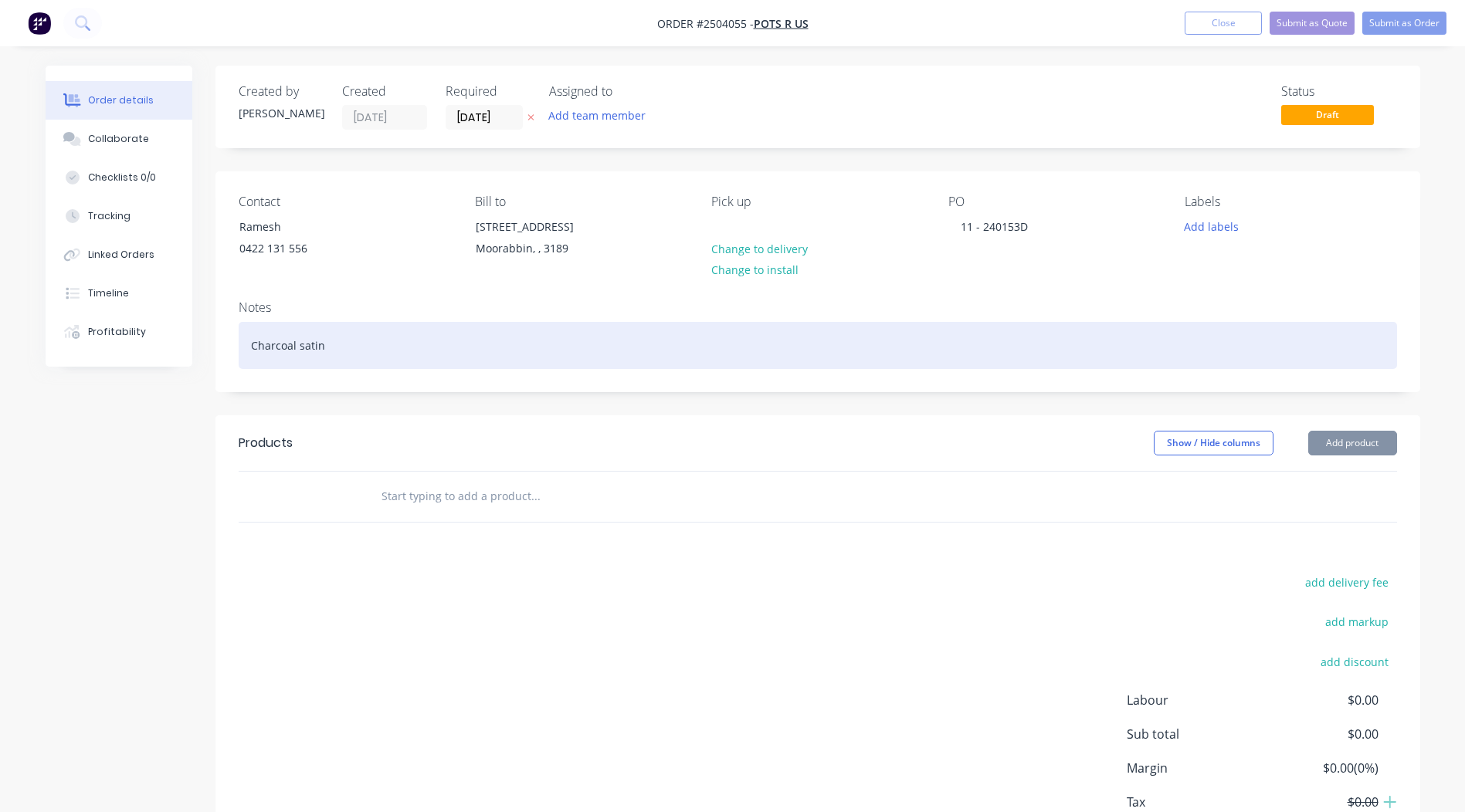
drag, startPoint x: 356, startPoint y: 352, endPoint x: 0, endPoint y: 360, distance: 356.1
click at [0, 357] on html "Order #2504055 - Pots R Us Add product Close Submit as Quote Submit as Order Or…" at bounding box center [732, 458] width 1465 height 917
copy div "Charcoal satin"
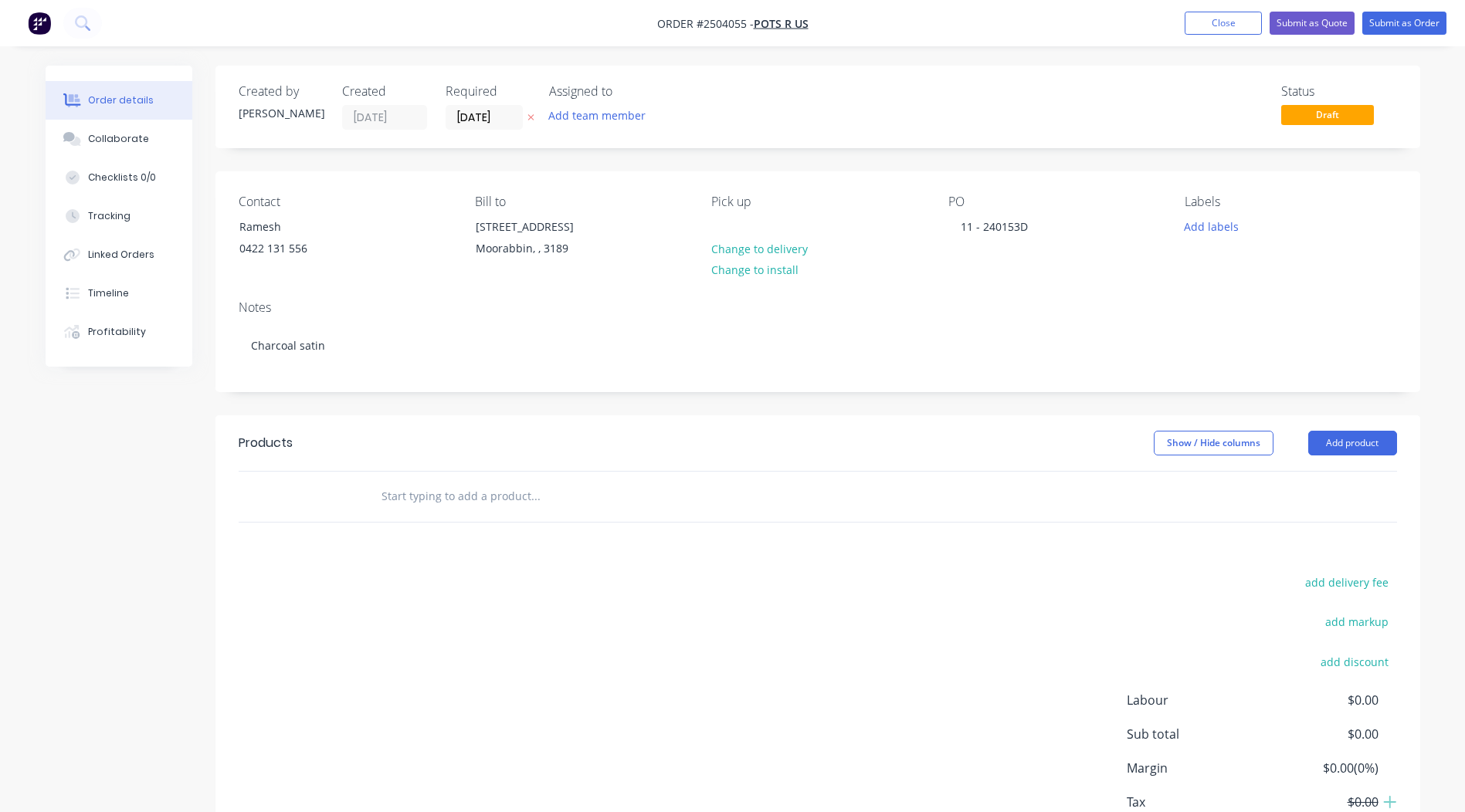
click at [341, 291] on div "Notes Charcoal satin" at bounding box center [818, 340] width 1205 height 103
click at [1351, 443] on button "Add product" at bounding box center [1353, 443] width 89 height 25
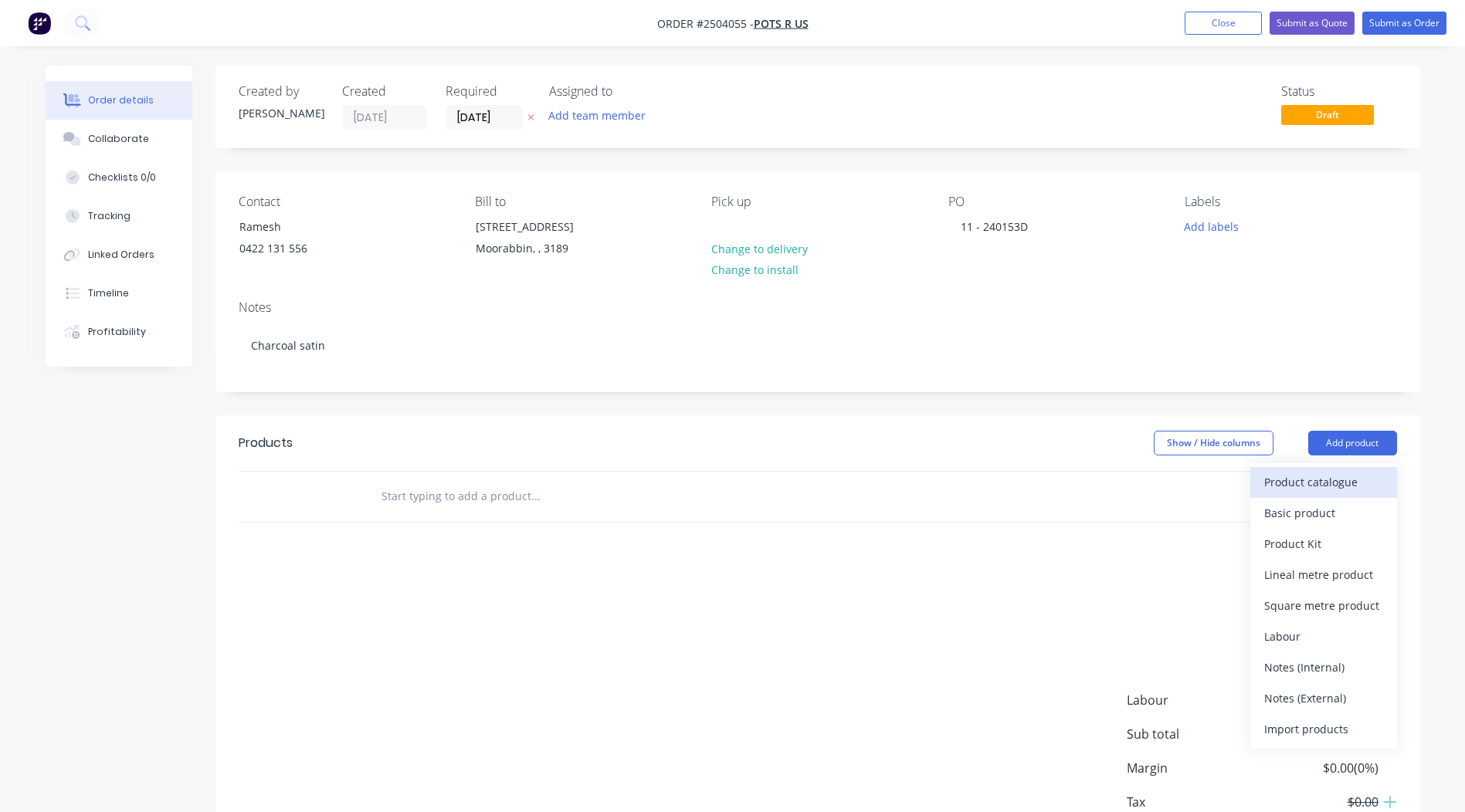
click at [1353, 479] on div "Product catalogue" at bounding box center [1324, 482] width 119 height 22
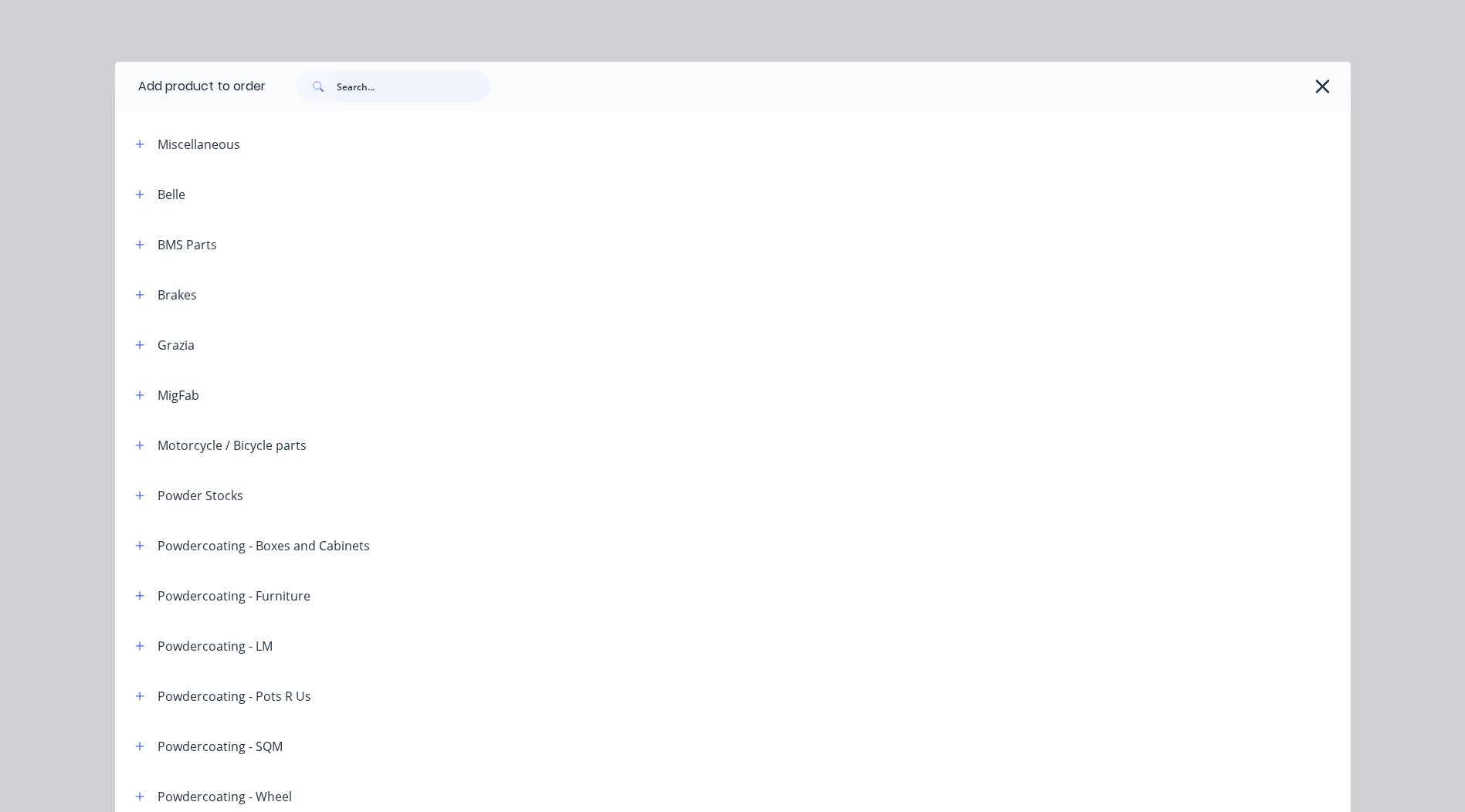
click at [339, 76] on input "text" at bounding box center [413, 86] width 153 height 31
paste input "Charcoal satin"
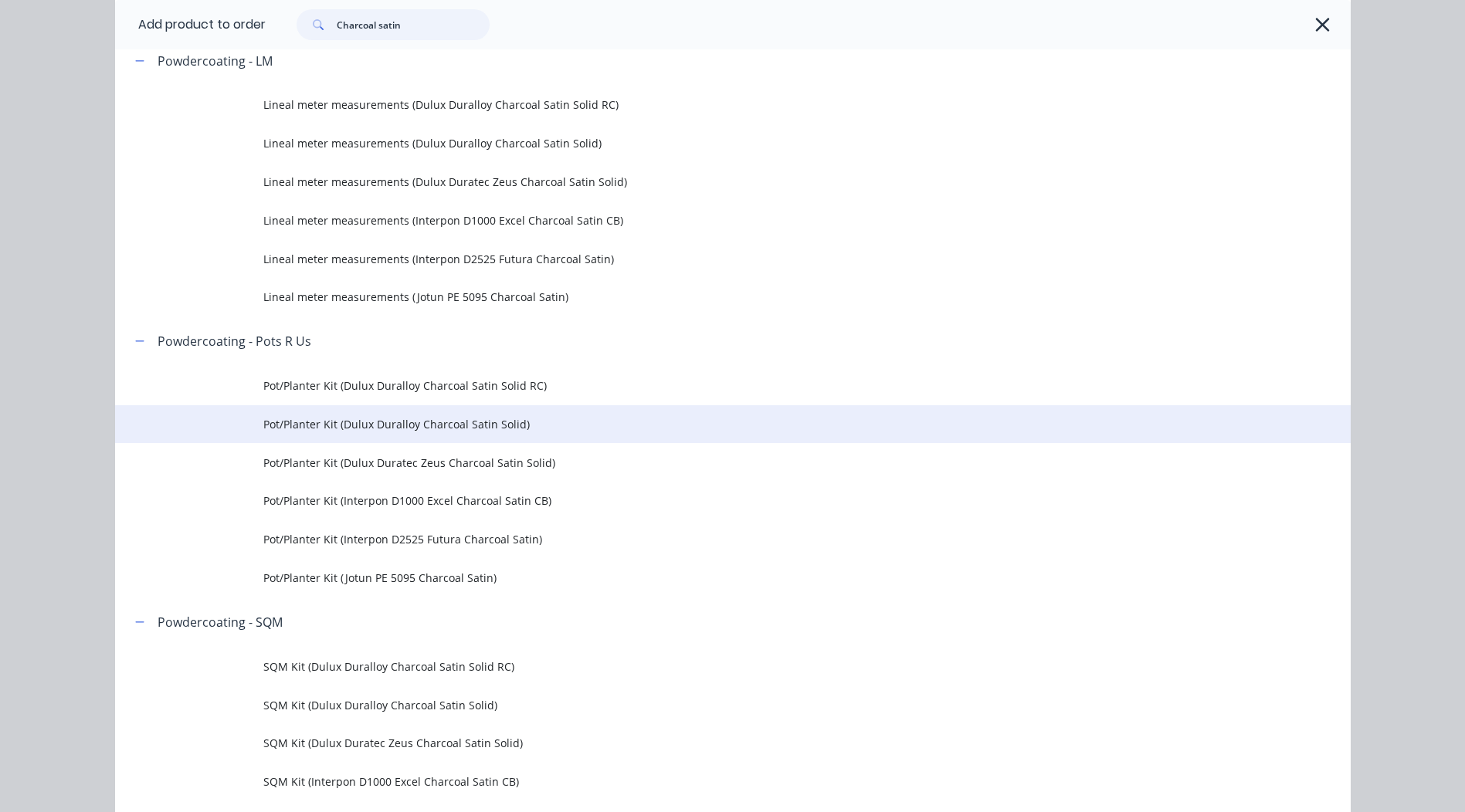
scroll to position [927, 0]
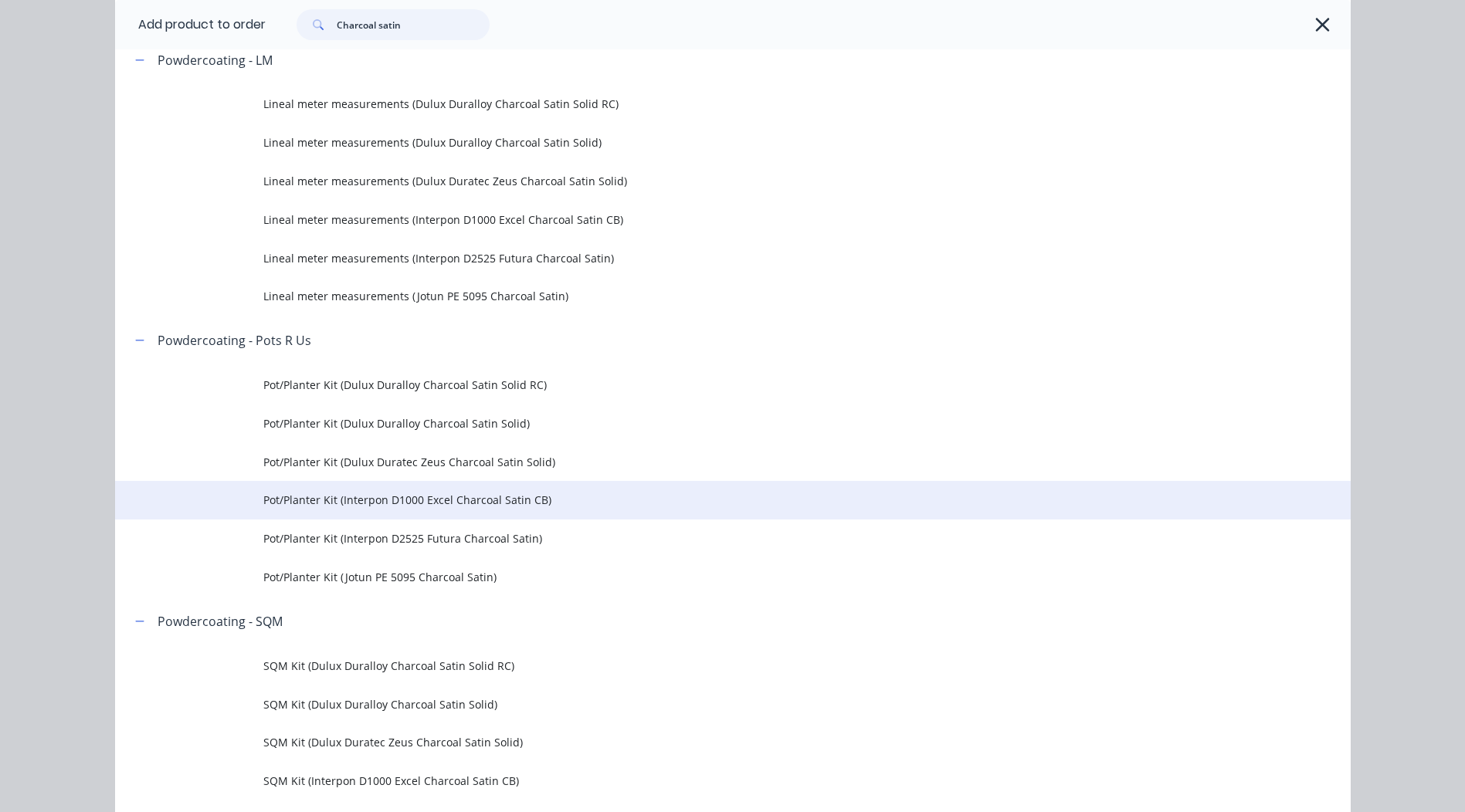
type input "Charcoal satin"
click at [479, 517] on td "Pot/Planter Kit (Interpon D1000 Excel Charcoal Satin CB)" at bounding box center [807, 500] width 1088 height 38
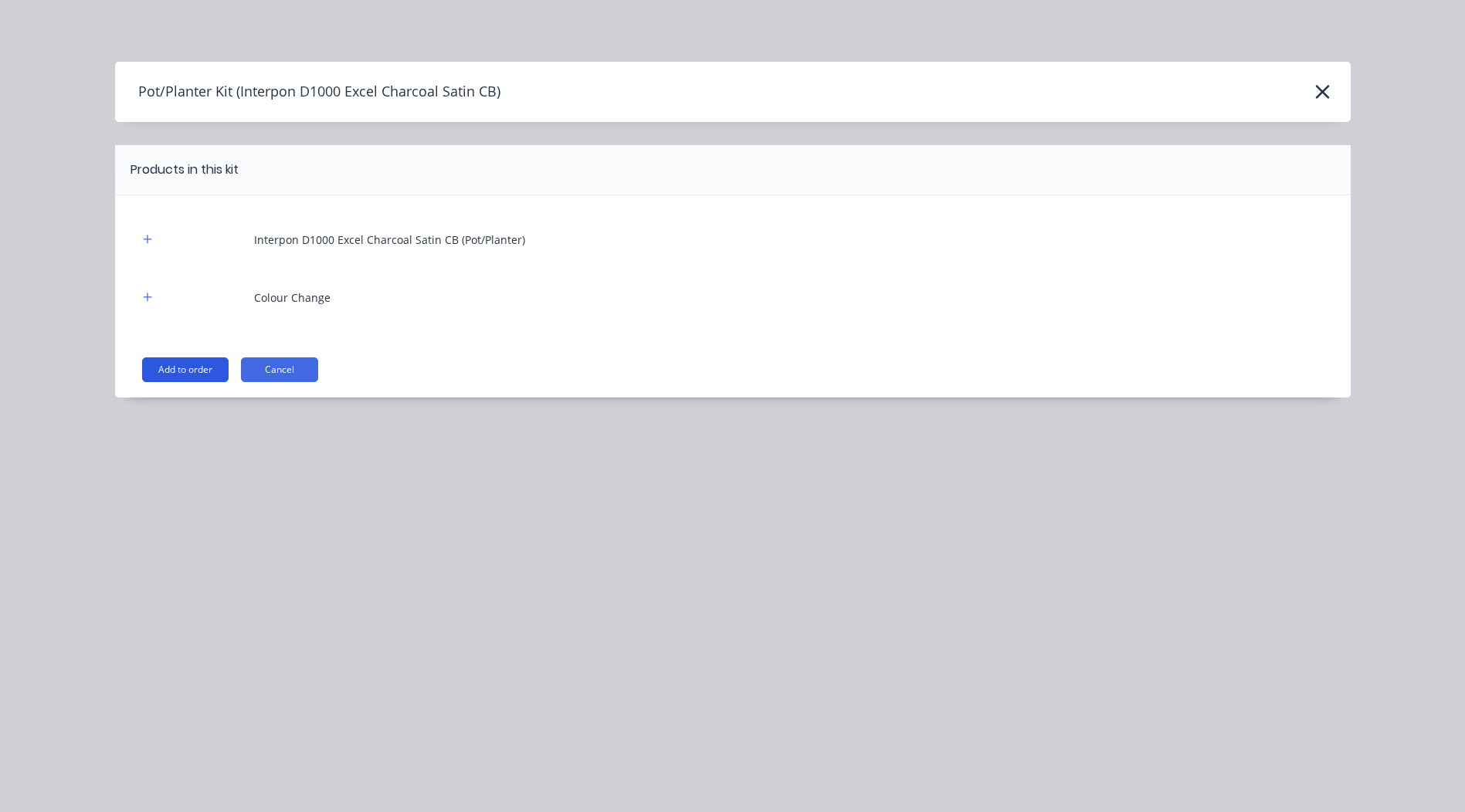
click at [167, 371] on button "Add to order" at bounding box center [185, 369] width 87 height 25
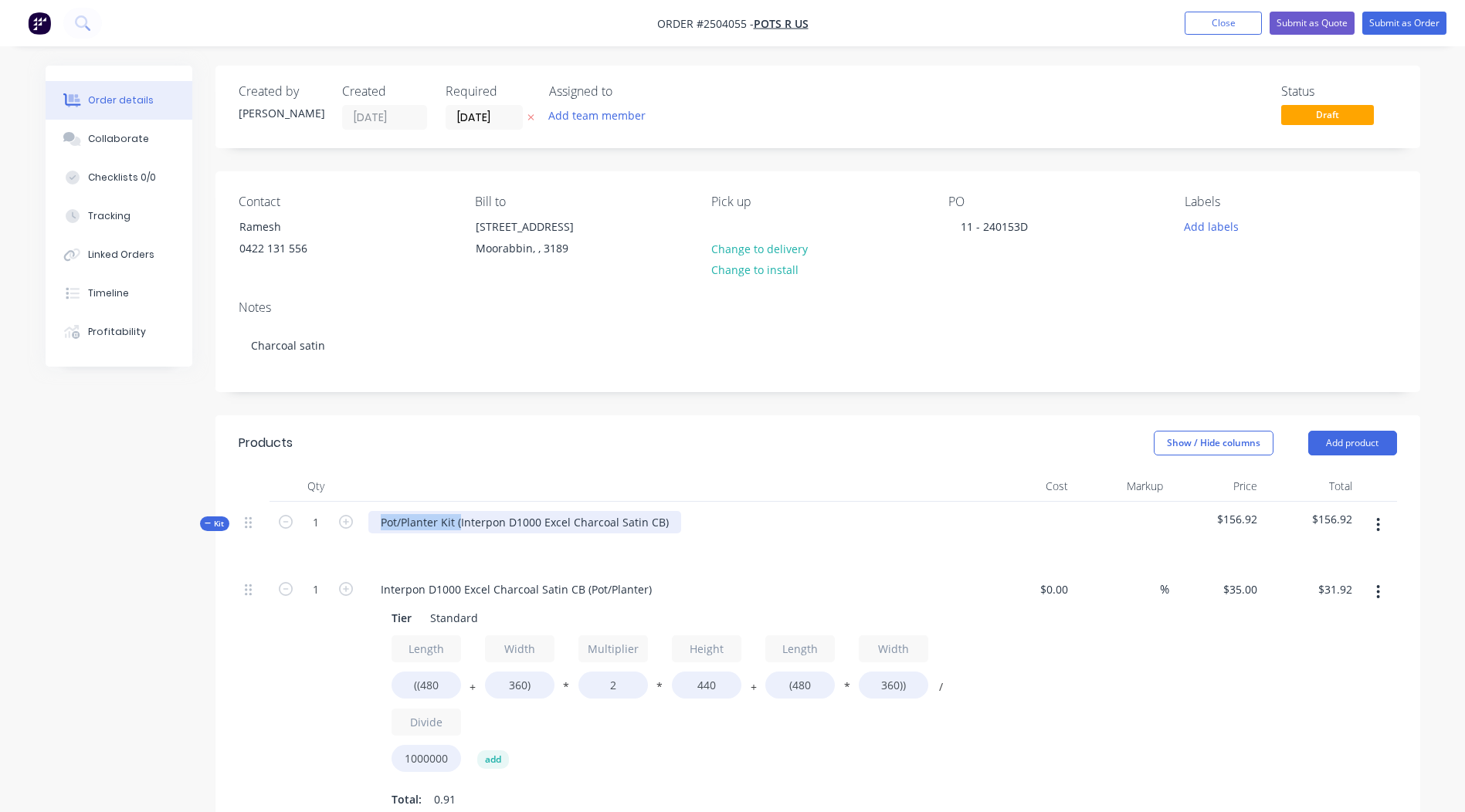
drag, startPoint x: 458, startPoint y: 526, endPoint x: 277, endPoint y: 565, distance: 185.2
click at [277, 565] on div "Kit 1 Pot/Planter Kit (Interpon D1000 Excel Charcoal Satin CB) $156.92 $156.92" at bounding box center [818, 536] width 1159 height 67
click at [586, 521] on div "Interpon D1000 Excel Charcoal Satin CB)" at bounding box center [485, 522] width 232 height 22
drag, startPoint x: 590, startPoint y: 456, endPoint x: 591, endPoint y: 486, distance: 30.0
click at [590, 456] on header "Products Show / Hide columns Add product" at bounding box center [818, 443] width 1205 height 55
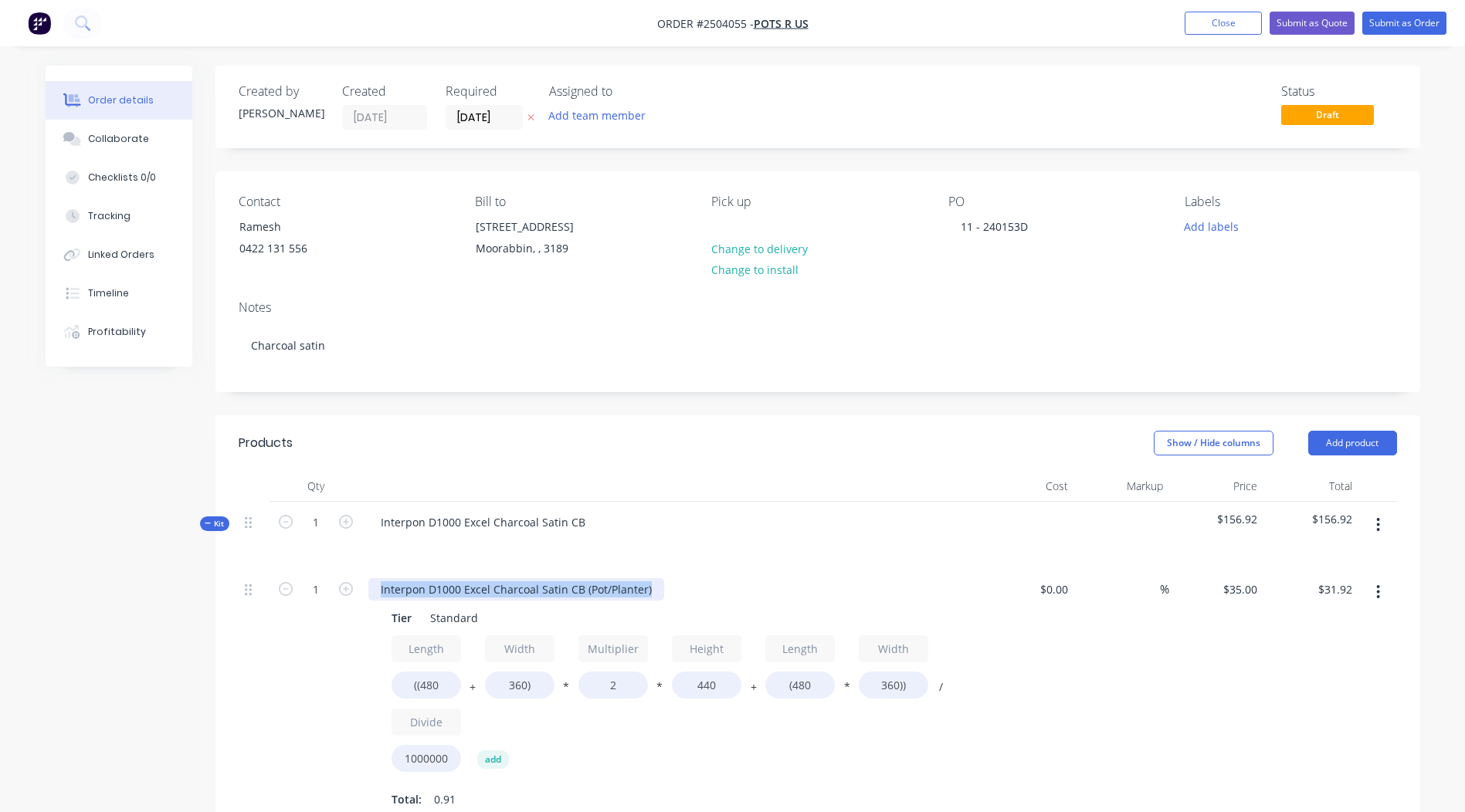
drag, startPoint x: 654, startPoint y: 590, endPoint x: 0, endPoint y: 649, distance: 656.7
click at [0, 651] on html "Order #2504055 - Pots R Us Add product Close Submit as Quote Submit as Order Or…" at bounding box center [732, 683] width 1465 height 1367
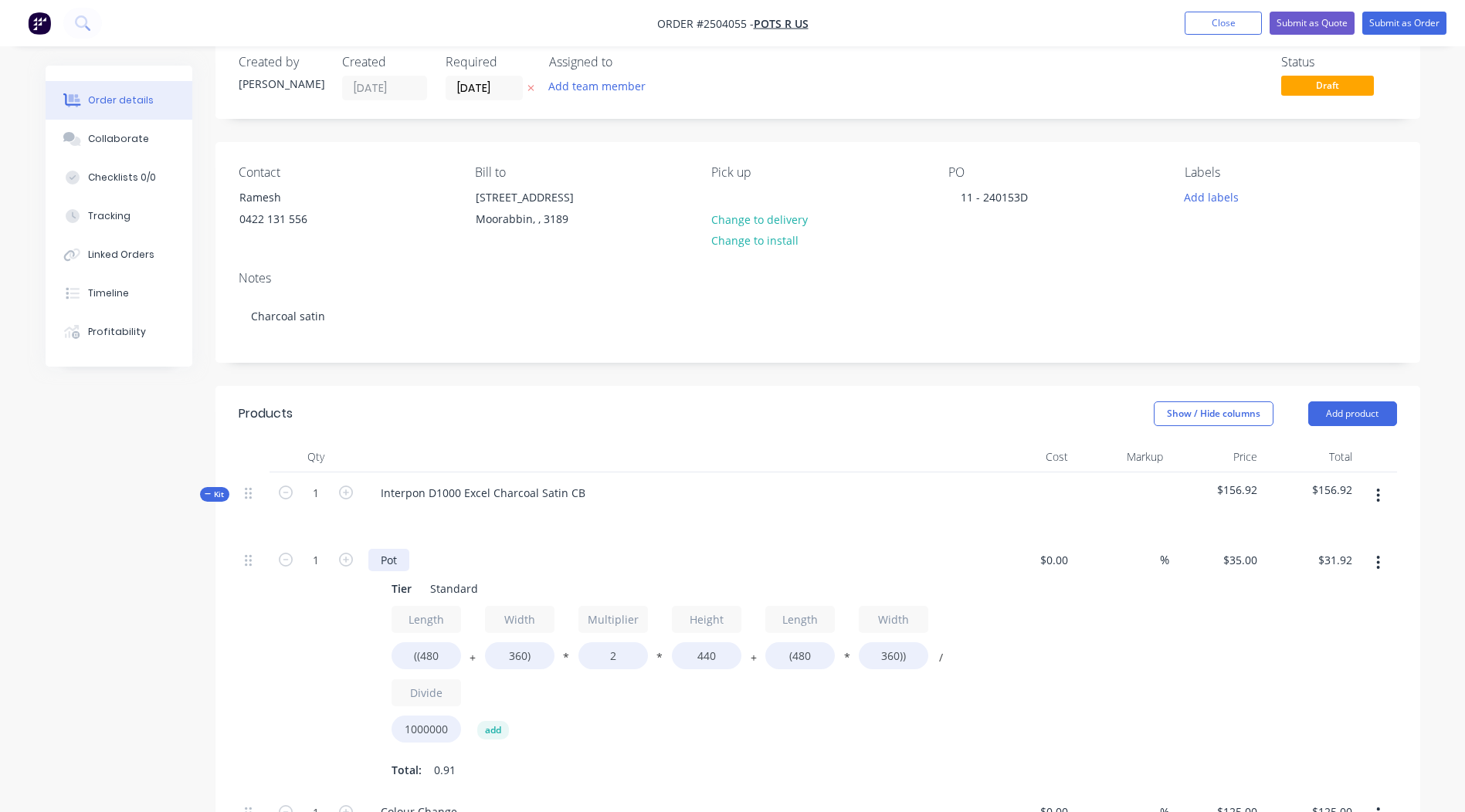
scroll to position [77, 0]
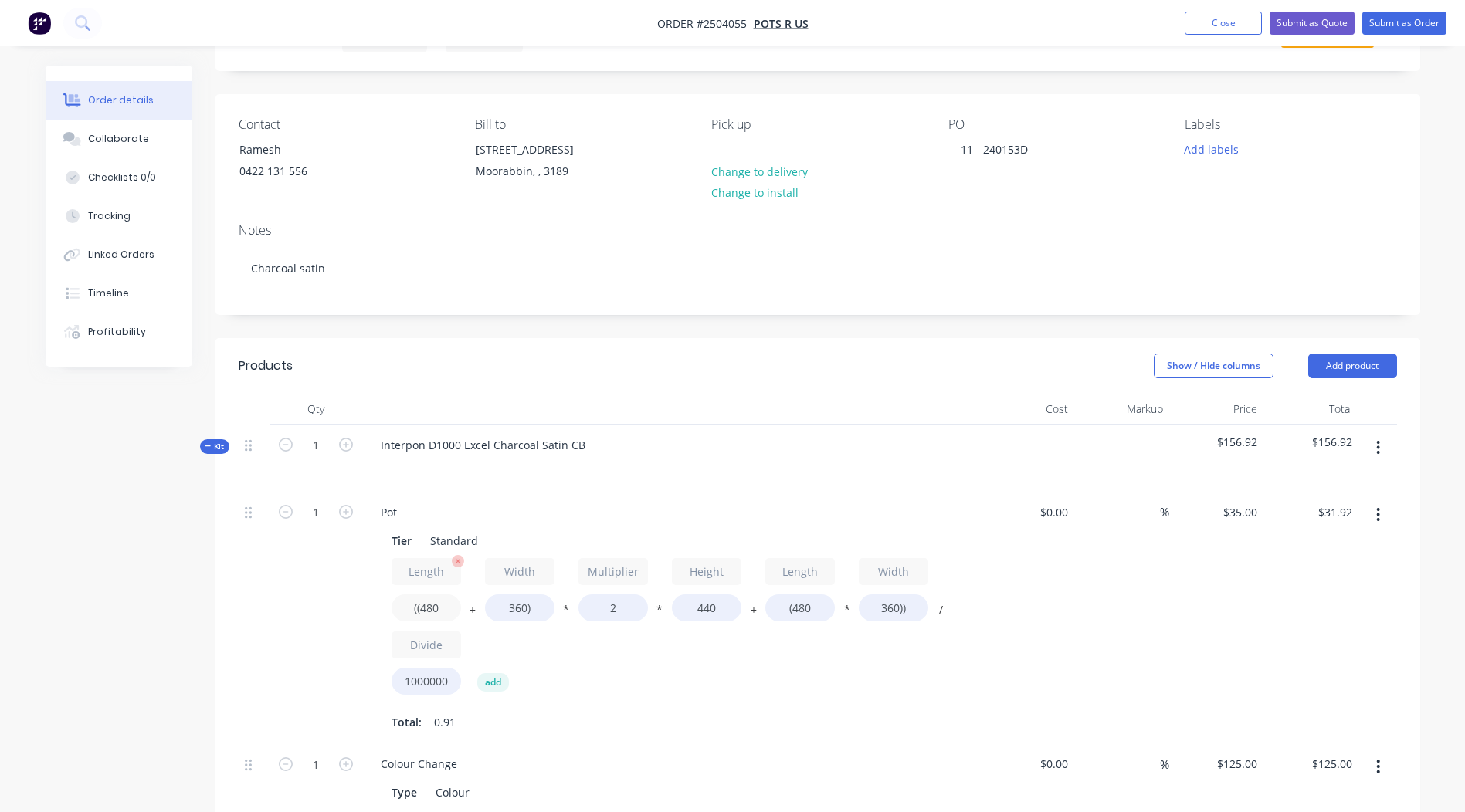
click at [438, 606] on input "((480" at bounding box center [426, 609] width 70 height 27
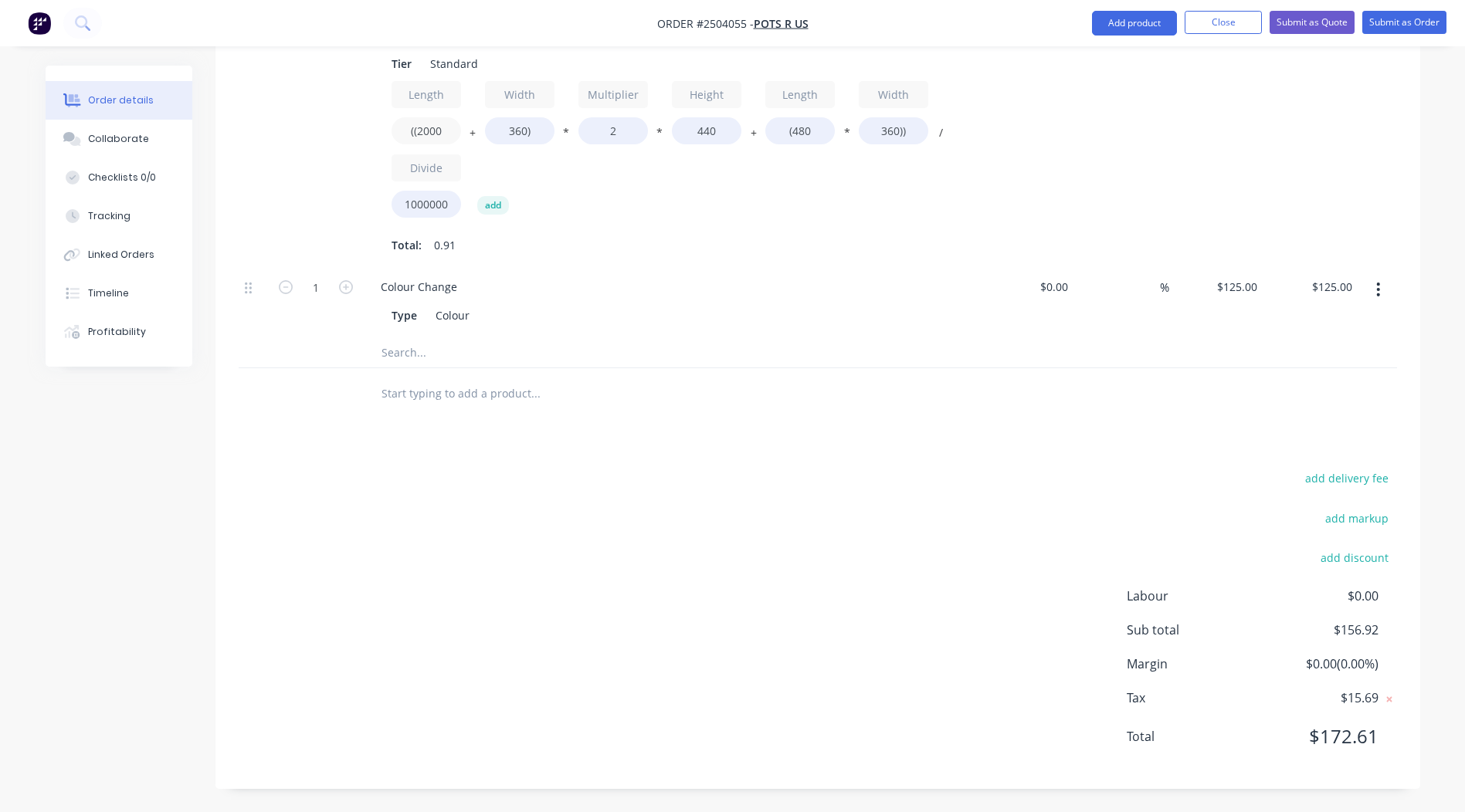
scroll to position [0, 0]
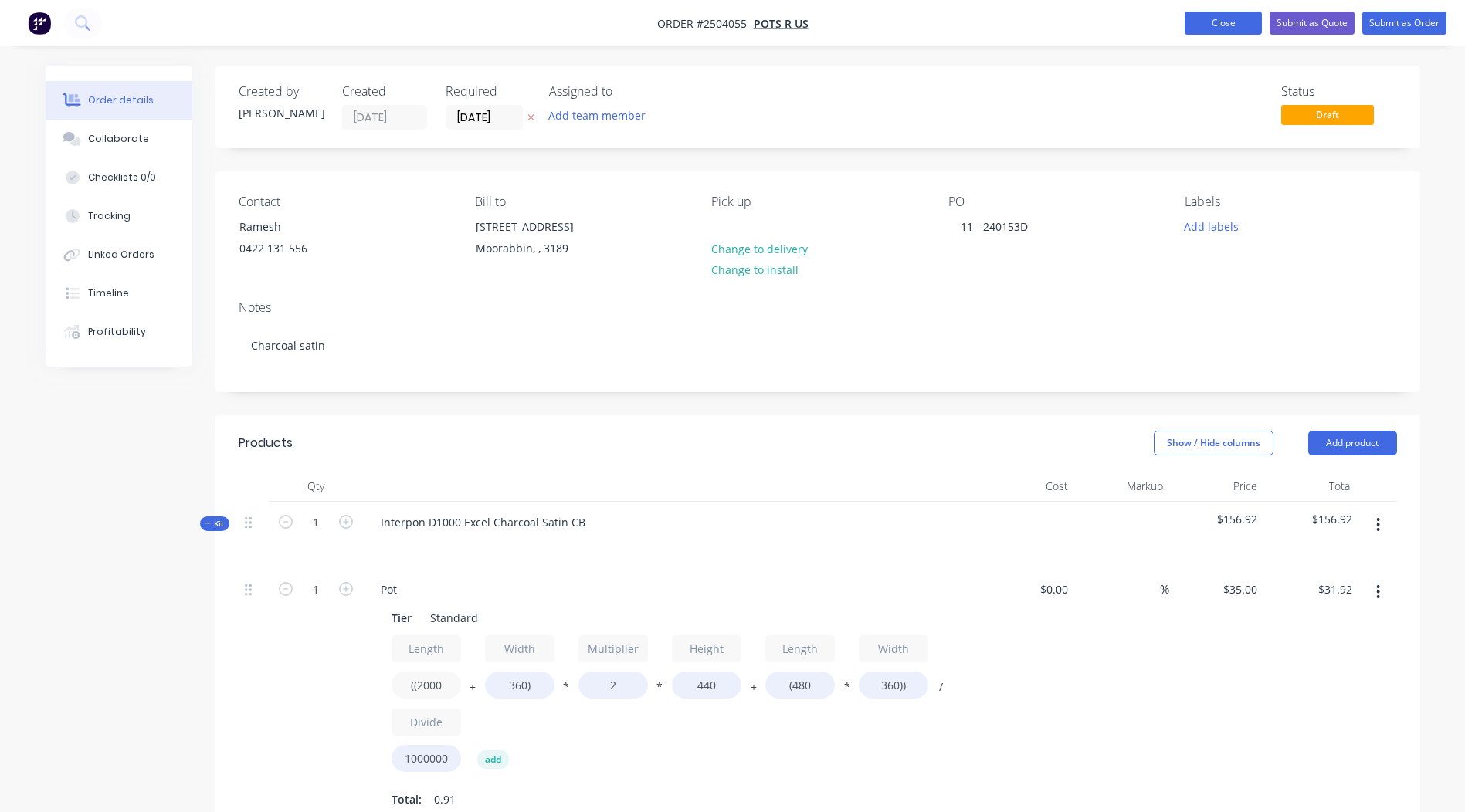
type input "((2000"
type input "$78.74"
click at [1219, 26] on button "Close" at bounding box center [1223, 22] width 77 height 23
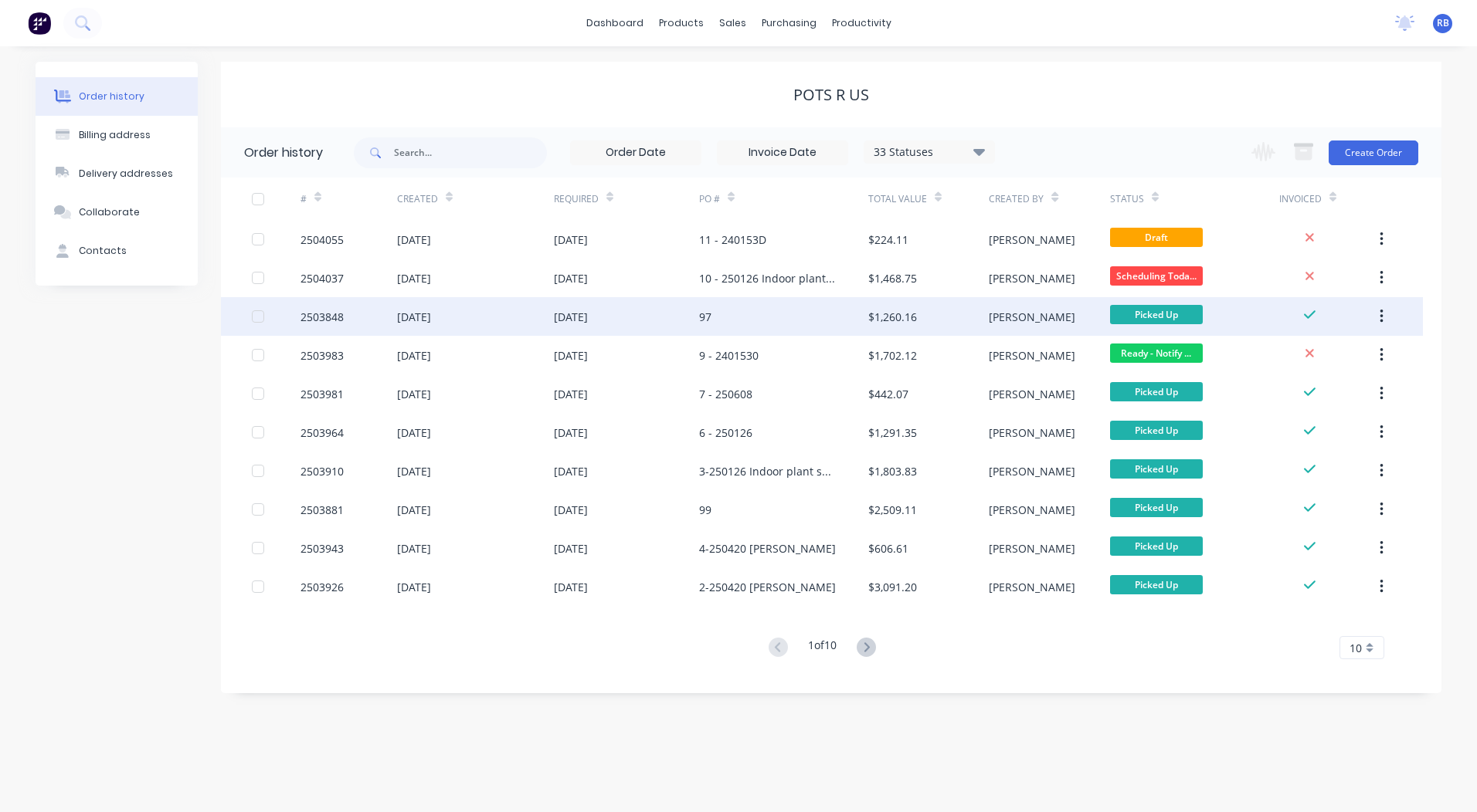
click at [782, 320] on div "97" at bounding box center [783, 316] width 169 height 38
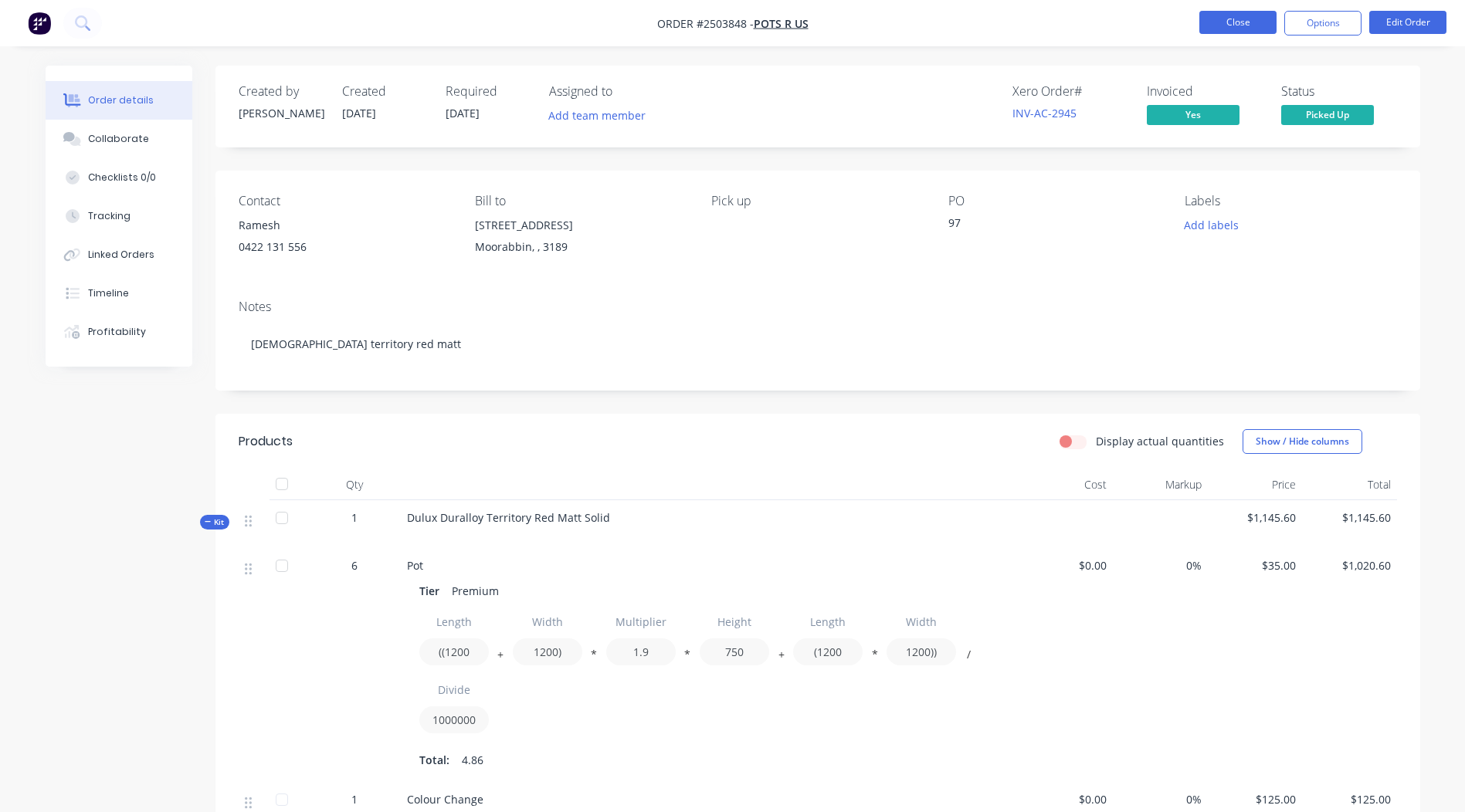
click at [1219, 14] on button "Close" at bounding box center [1238, 22] width 77 height 23
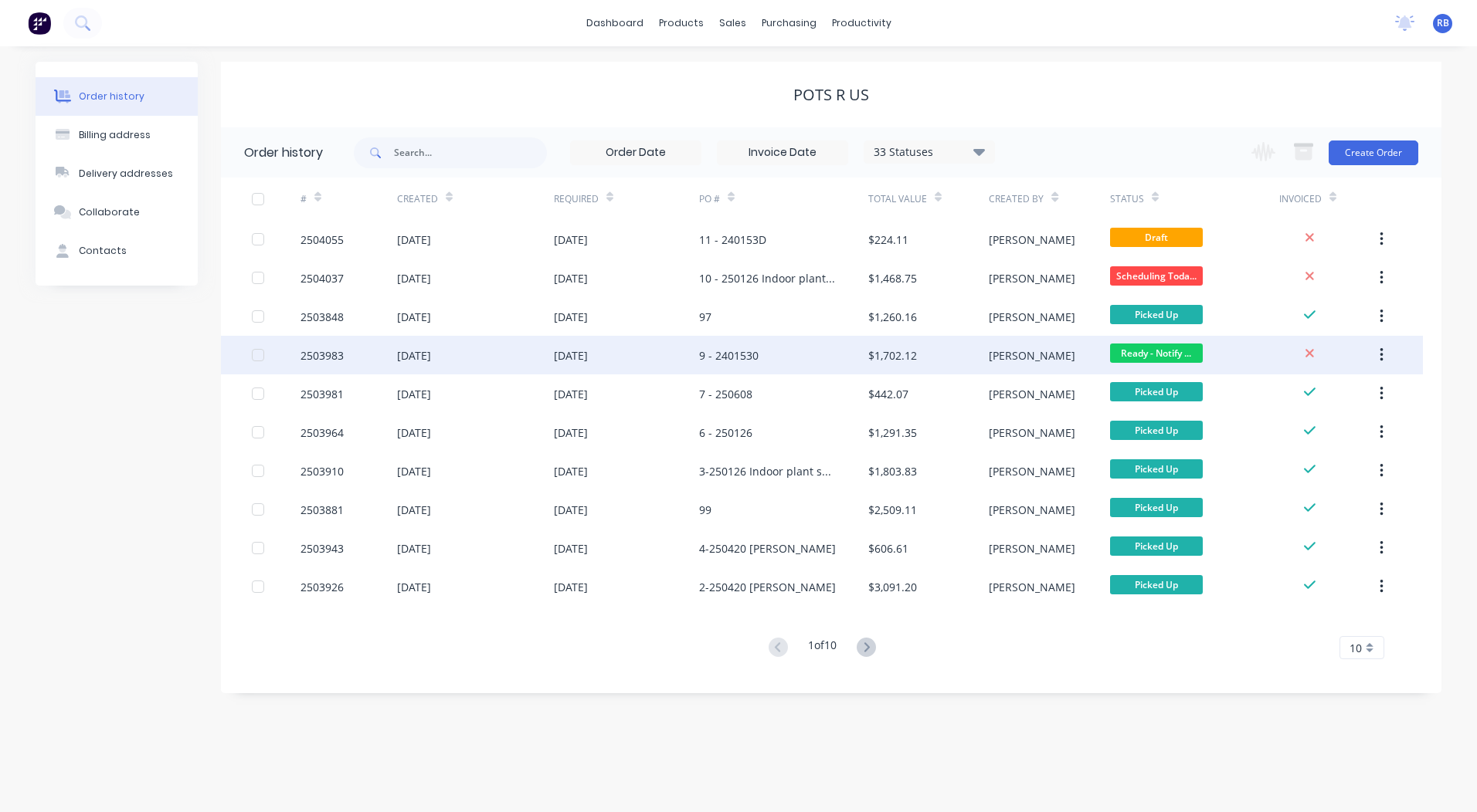
click at [1015, 370] on div "[PERSON_NAME]" at bounding box center [1048, 355] width 120 height 38
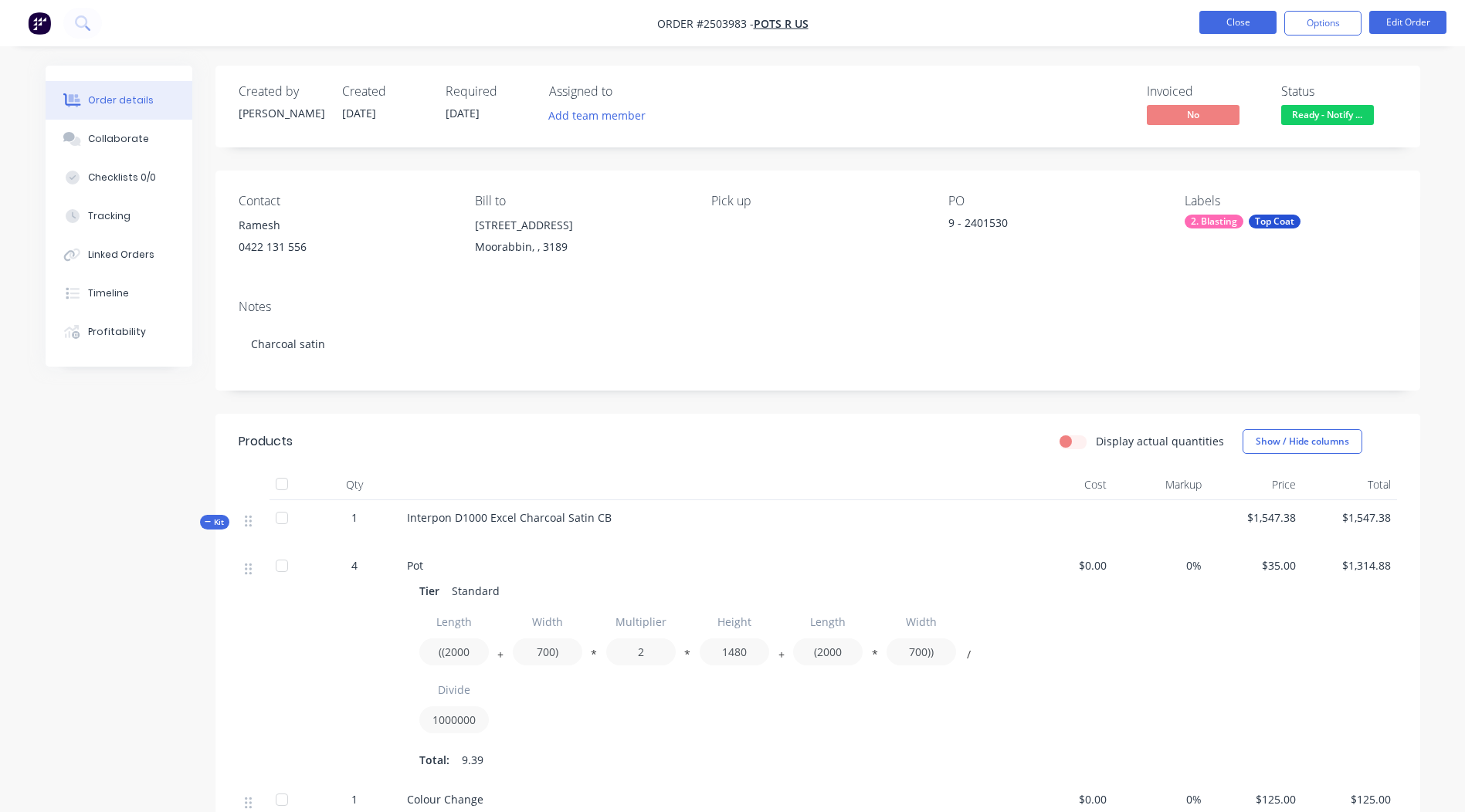
click at [1234, 15] on button "Close" at bounding box center [1238, 22] width 77 height 23
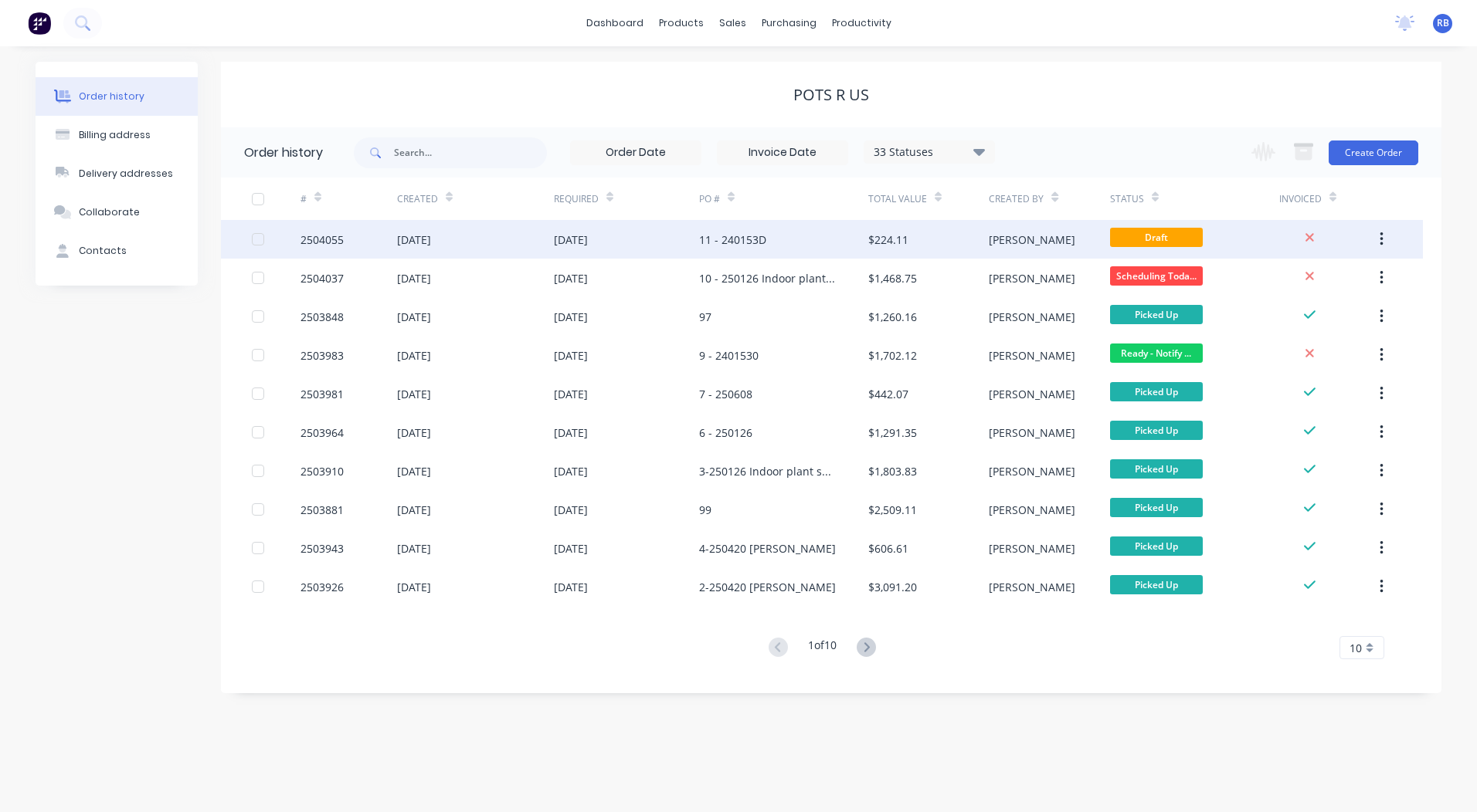
click at [725, 234] on div "11 - 240153D" at bounding box center [733, 239] width 67 height 16
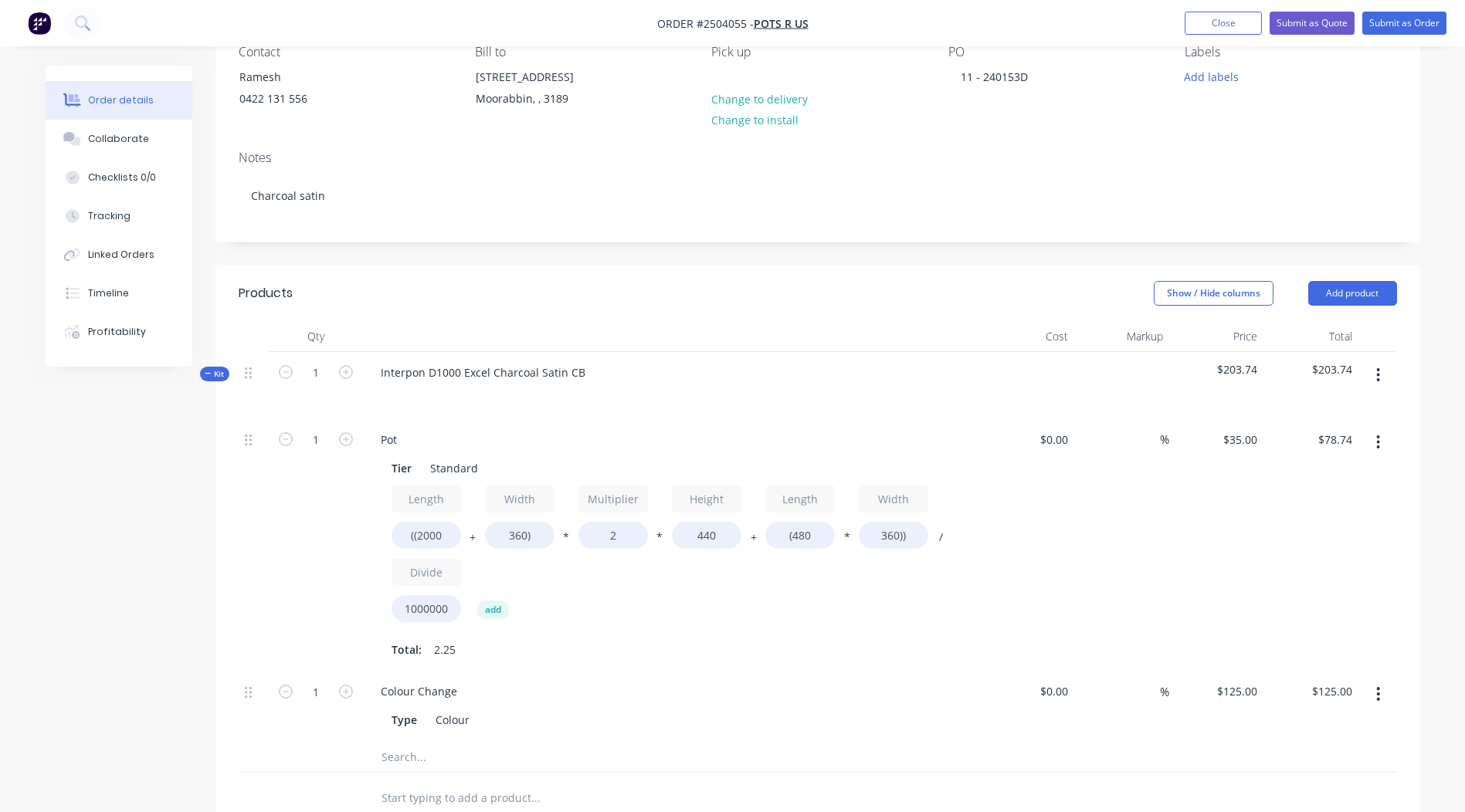
scroll to position [155, 0]
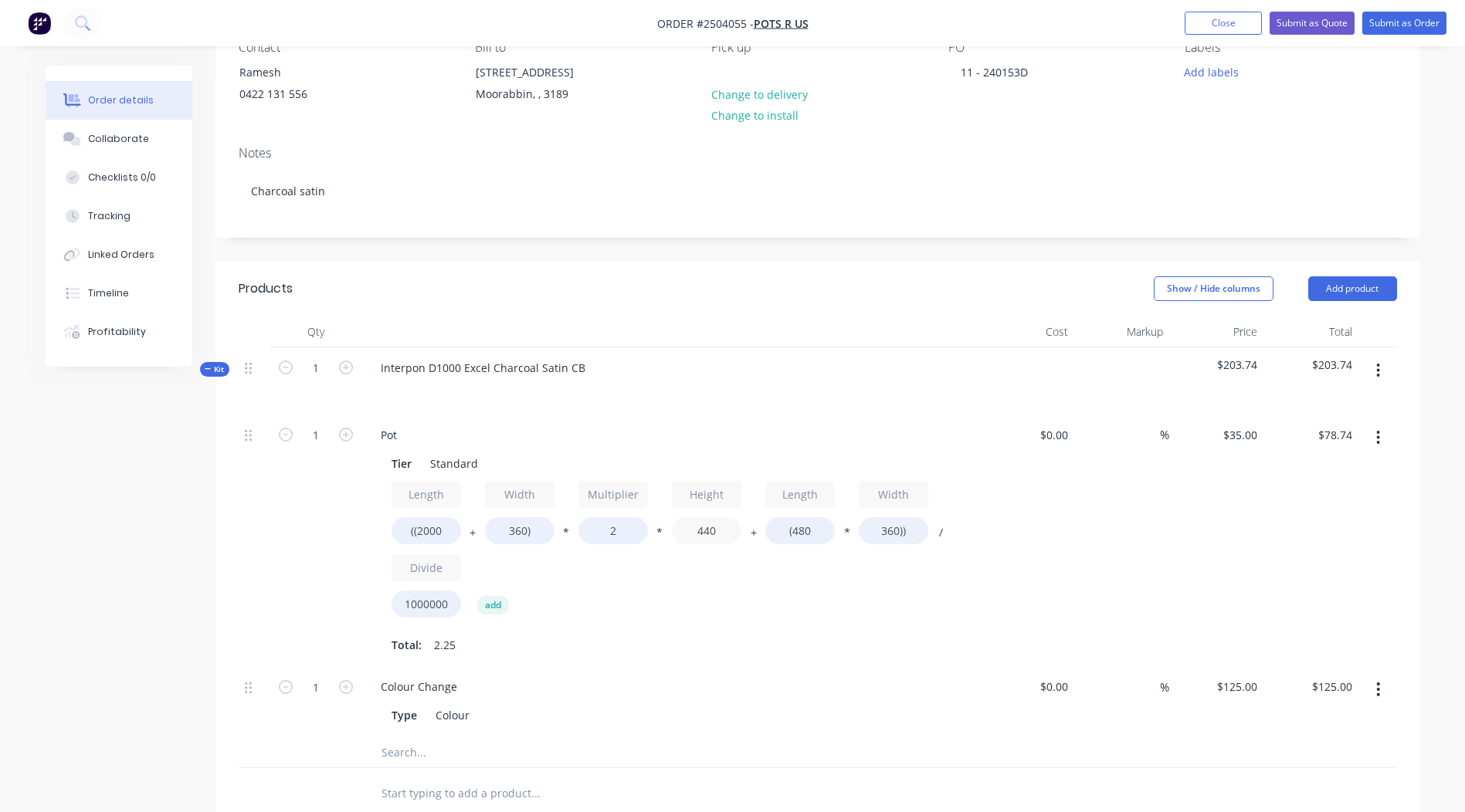
drag, startPoint x: 720, startPoint y: 534, endPoint x: 592, endPoint y: 549, distance: 128.9
click at [592, 549] on div "Length ((2000 + Width 360) * Multiplier 2 * Height 440 + Length (480 * Width 36…" at bounding box center [671, 553] width 559 height 143
type input "1480"
type input "$250.54"
click at [522, 532] on input "360)" at bounding box center [520, 531] width 70 height 27
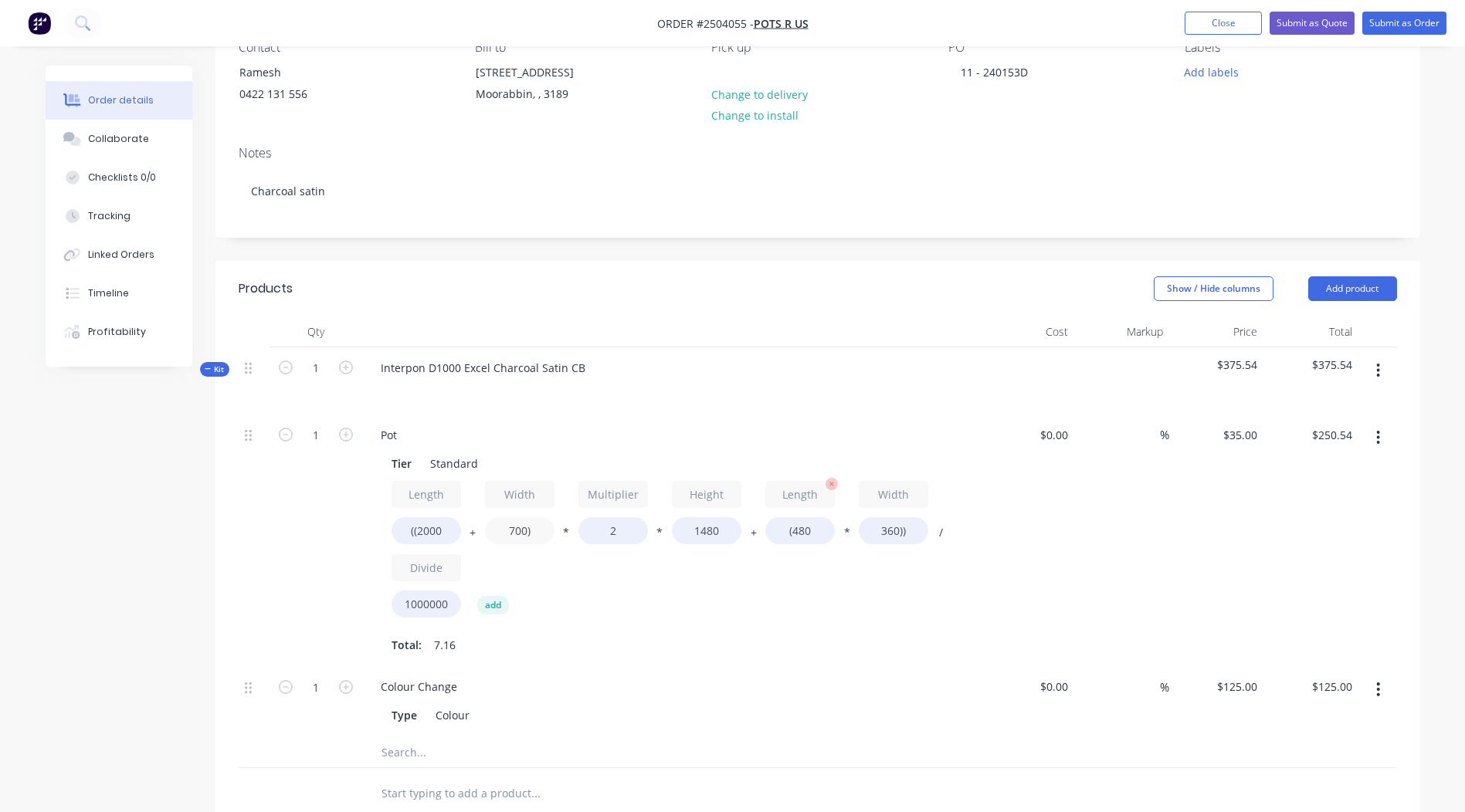
type input "700)"
type input "$285.77"
click at [812, 534] on input "(480" at bounding box center [800, 531] width 70 height 27
type input "(2000"
type input "$304.92"
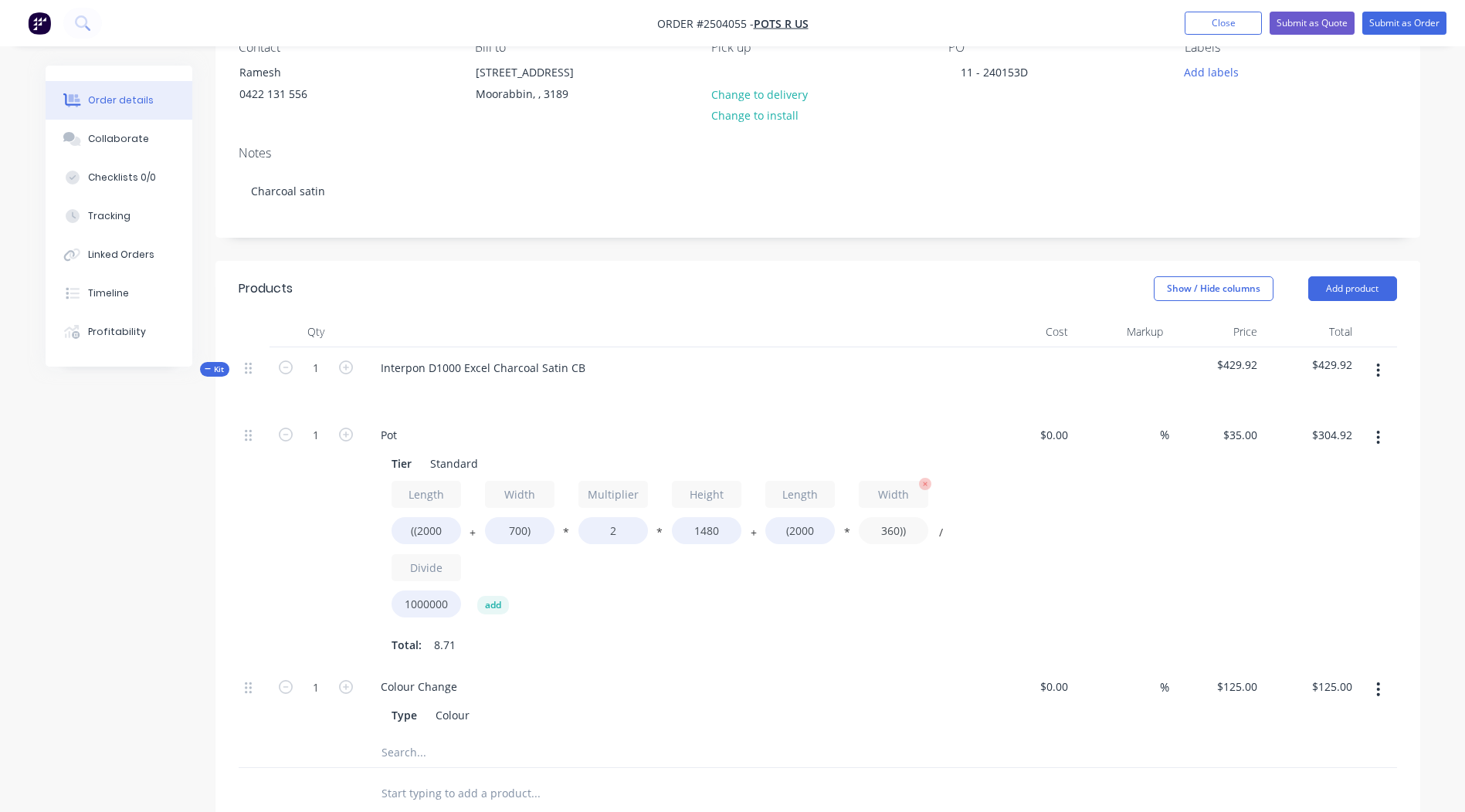
click at [896, 530] on input "360))" at bounding box center [893, 531] width 70 height 27
type input "700))"
type input "$328.72"
click at [1147, 485] on div "%" at bounding box center [1121, 541] width 95 height 252
click at [347, 439] on icon "button" at bounding box center [345, 434] width 14 height 14
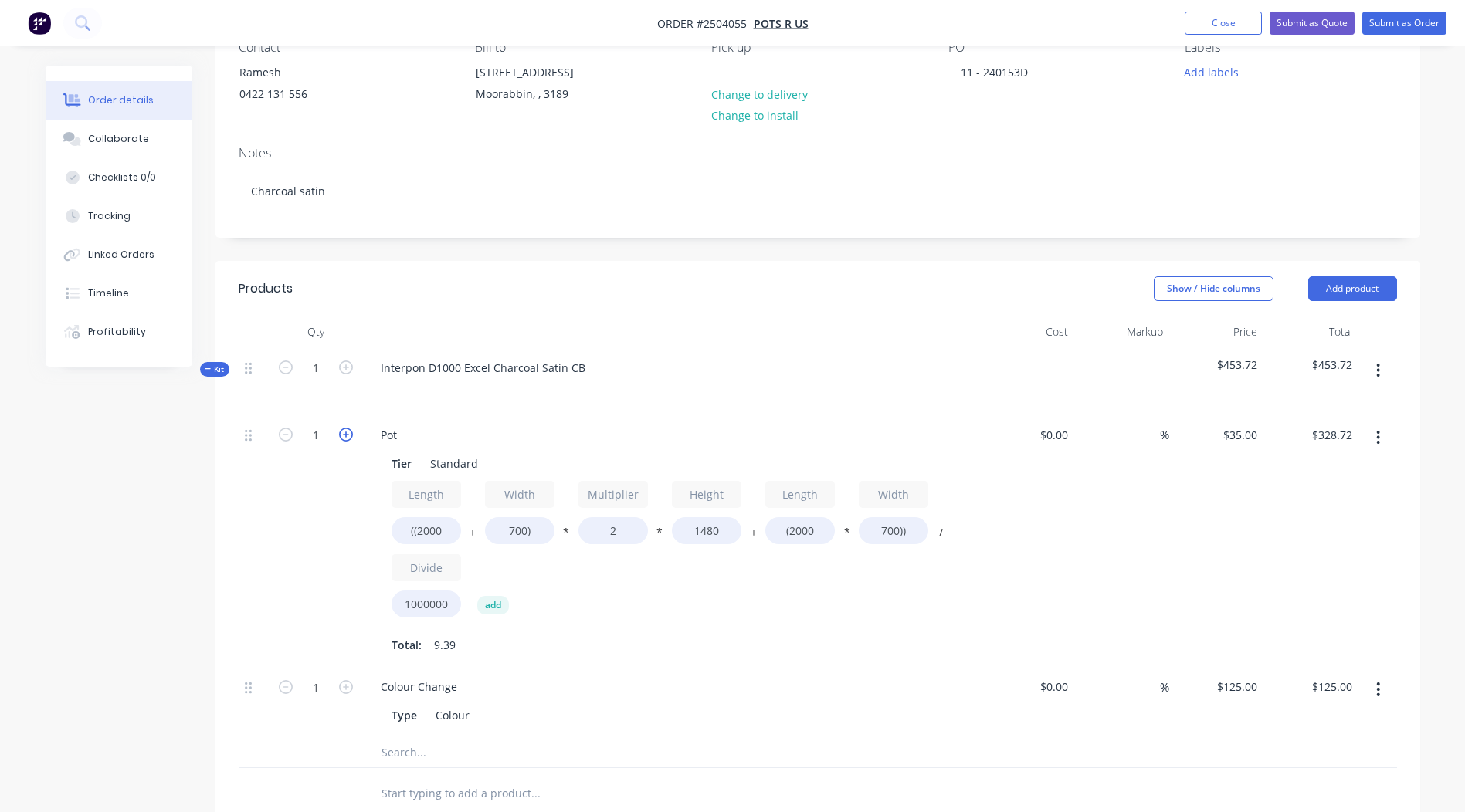
type input "2"
type input "$657.44"
click at [347, 439] on icon "button" at bounding box center [345, 434] width 14 height 14
type input "3"
type input "$986.16"
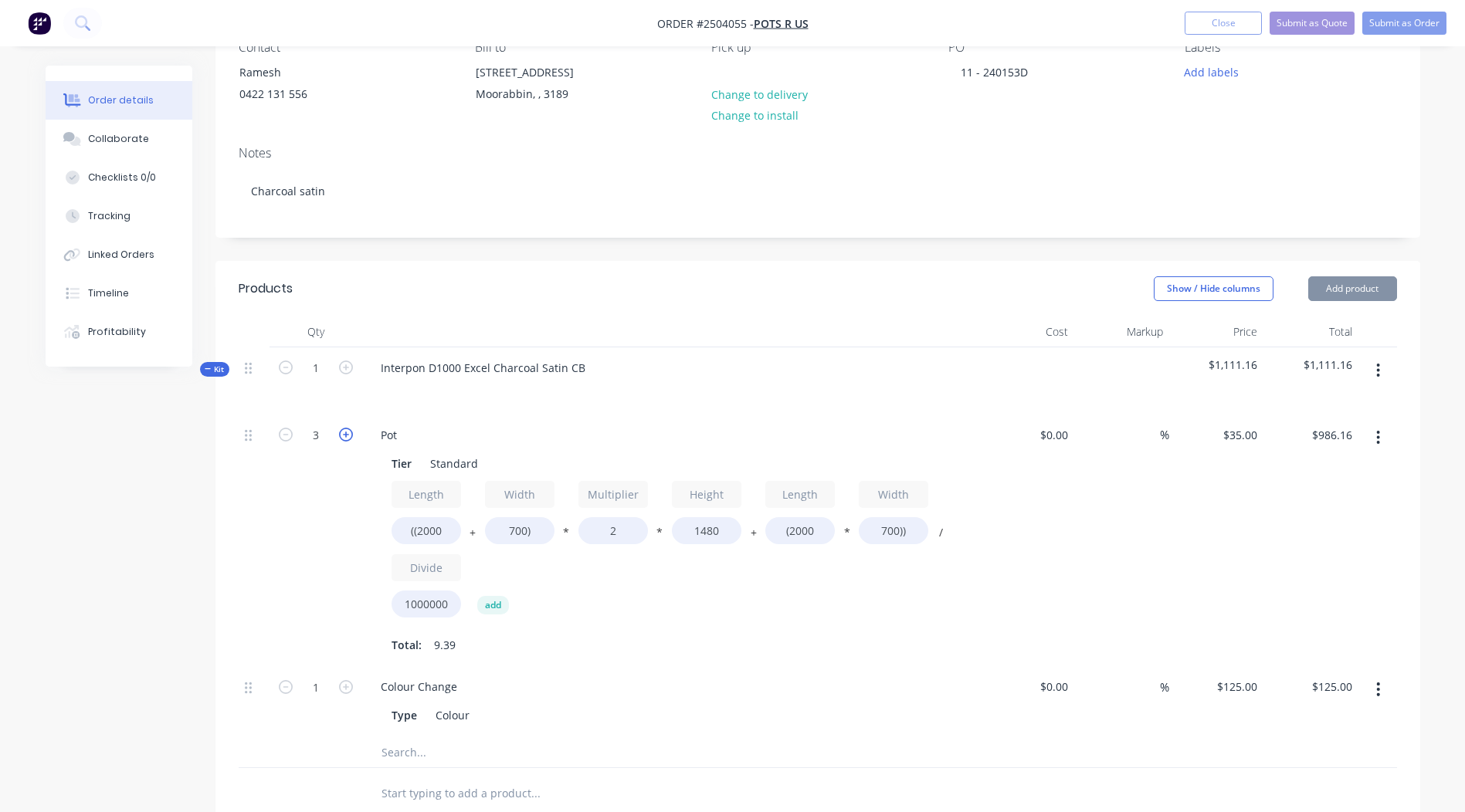
click at [347, 439] on icon "button" at bounding box center [345, 434] width 14 height 14
type input "4"
type input "$1,314.88"
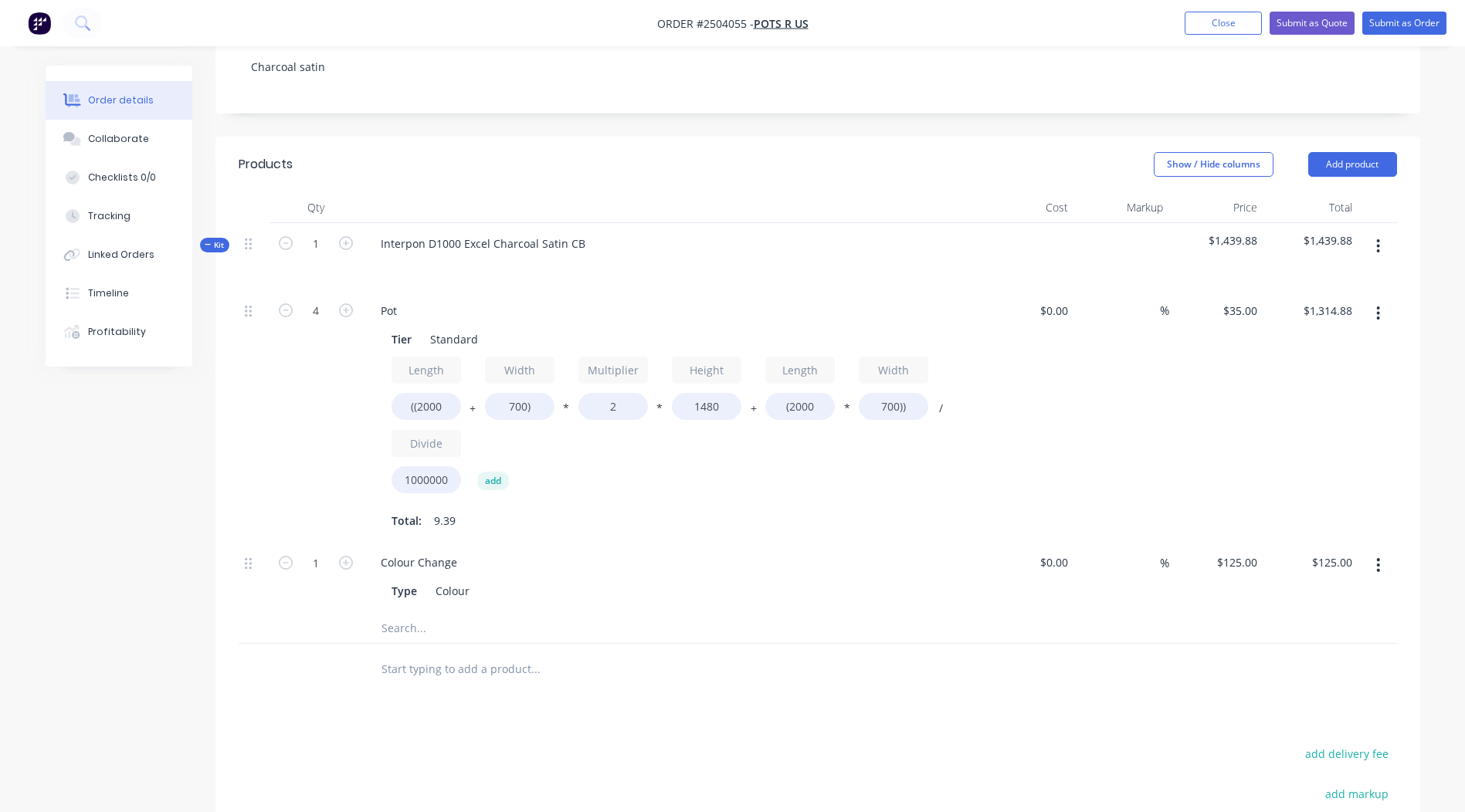
scroll to position [309, 0]
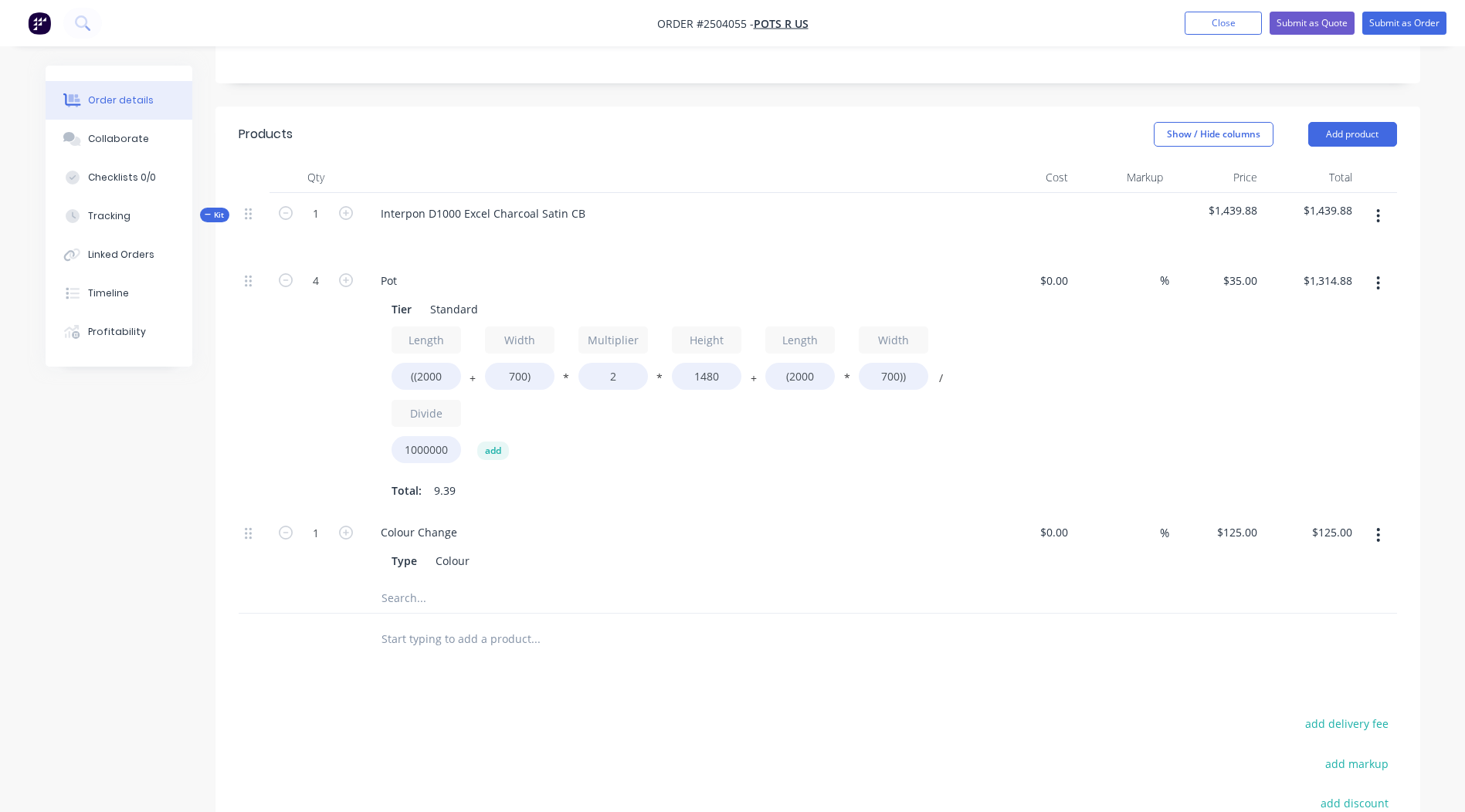
click at [1389, 292] on button "button" at bounding box center [1378, 283] width 36 height 28
click at [1330, 332] on div "Duplicate" at bounding box center [1324, 324] width 119 height 22
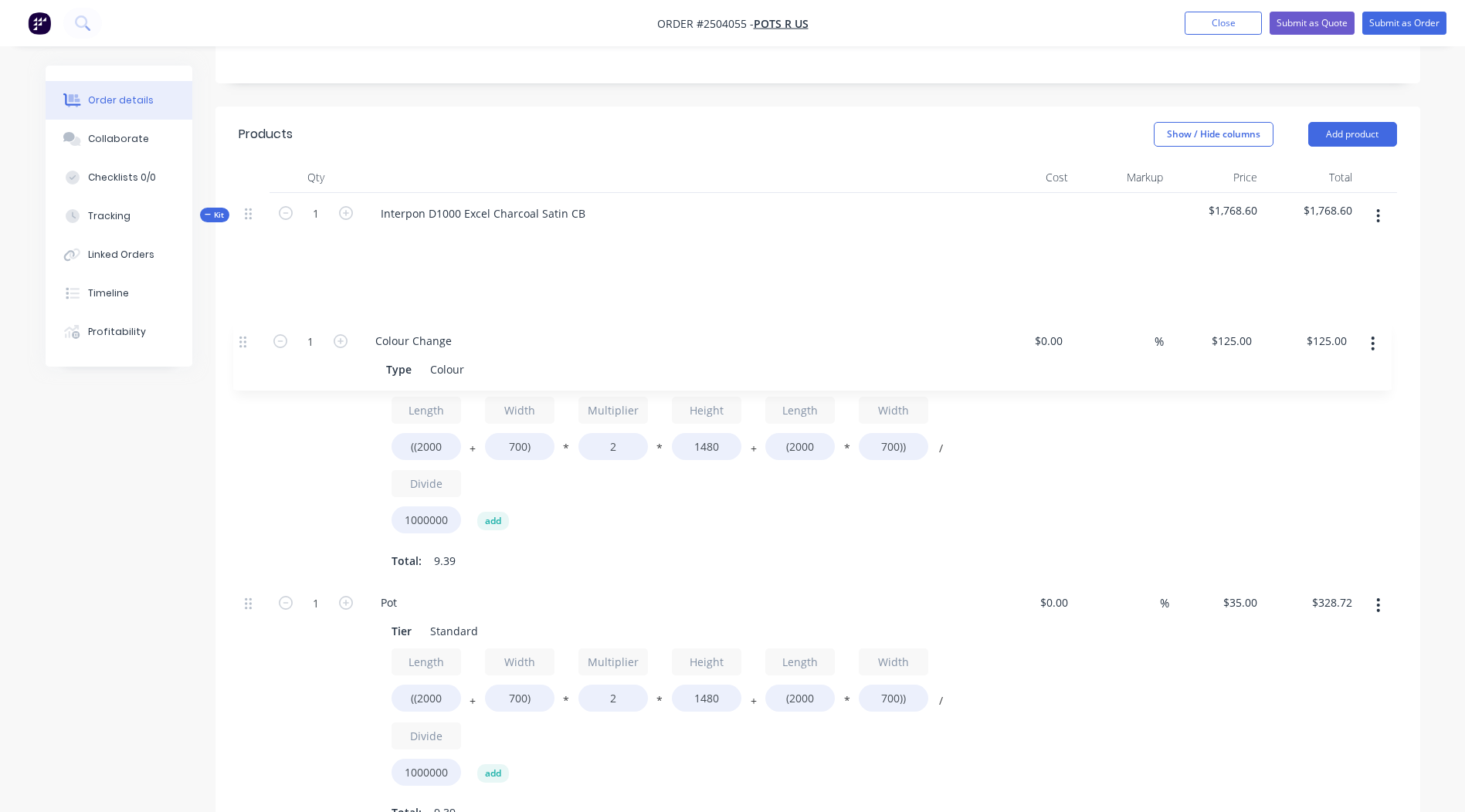
drag, startPoint x: 248, startPoint y: 533, endPoint x: 235, endPoint y: 294, distance: 239.4
click at [235, 294] on div "Qty Cost Markup Price Total Kit 1 Interpon D1000 Excel Charcoal Satin CB $1,768…" at bounding box center [818, 540] width 1205 height 754
click at [379, 600] on div "Pot" at bounding box center [388, 603] width 41 height 22
click at [385, 601] on div "Pot" at bounding box center [388, 603] width 41 height 22
click at [448, 703] on input "((2000" at bounding box center [426, 698] width 70 height 27
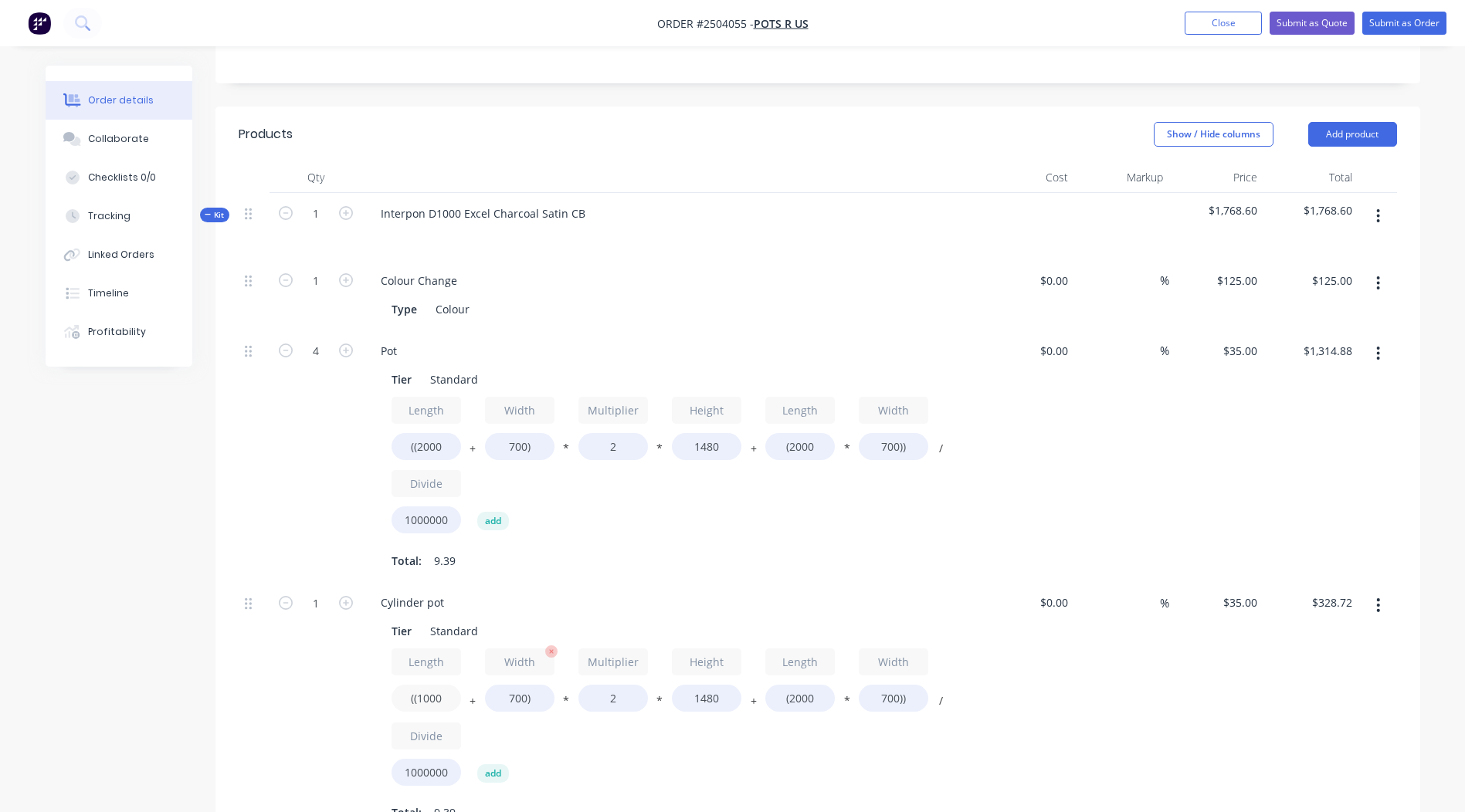
type input "((1000"
type input "$225.12"
click at [512, 697] on input "700)" at bounding box center [520, 698] width 70 height 27
type input "1000)"
type input "$256.20"
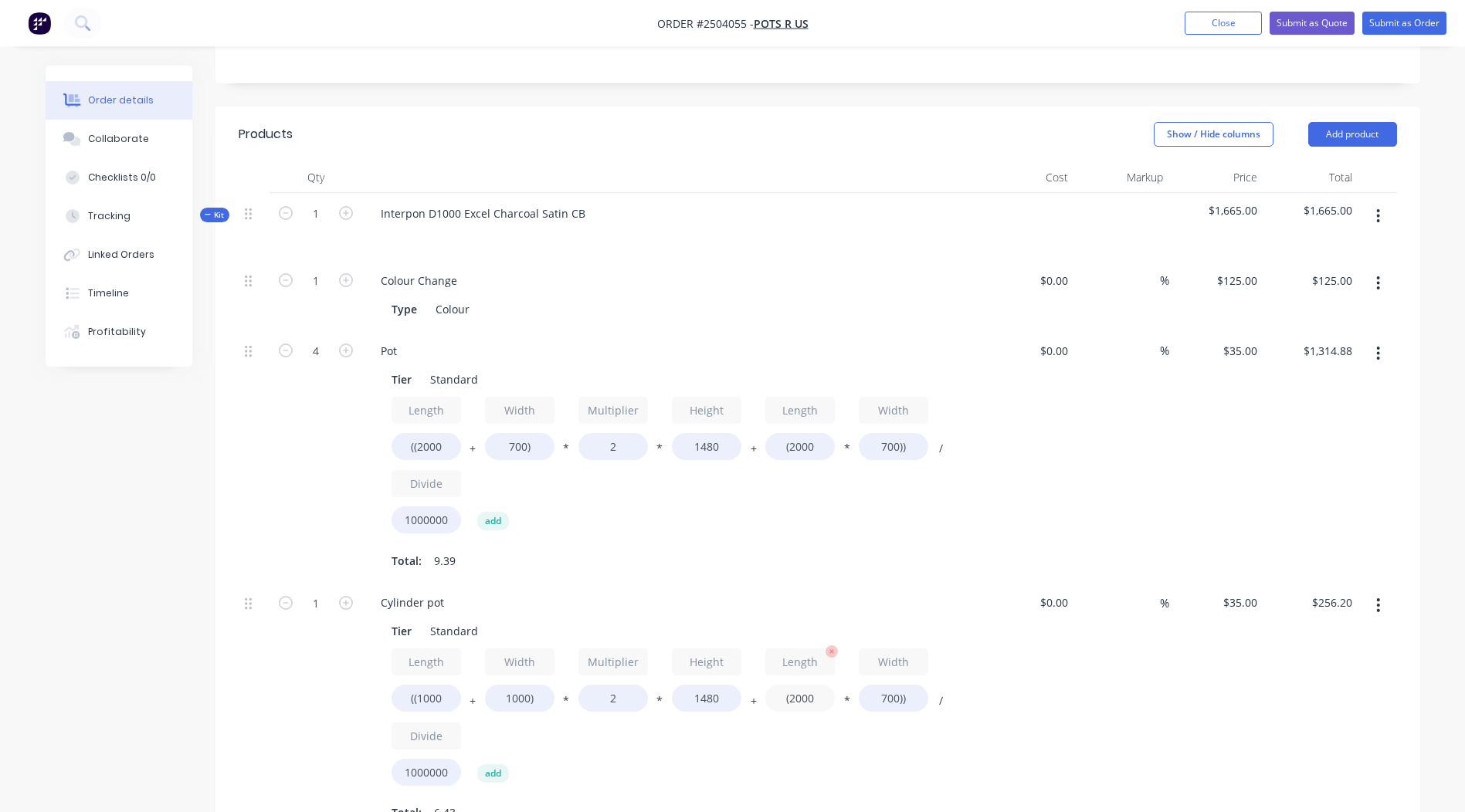
click at [794, 698] on input "(2000" at bounding box center [800, 698] width 70 height 27
type input "(1000"
click at [889, 697] on input "700))" at bounding box center [893, 698] width 70 height 27
type input "$231.70"
type input "1000))"
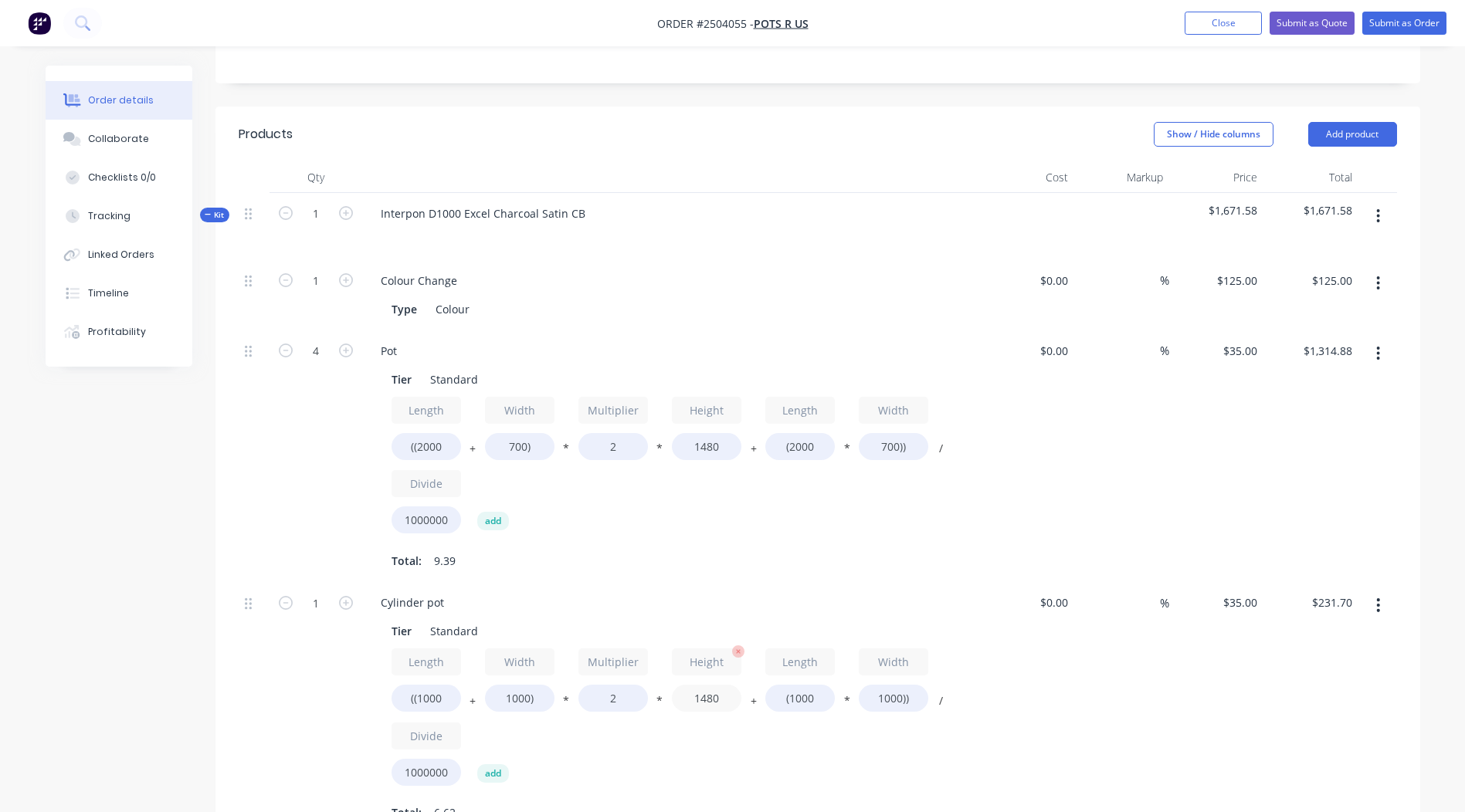
type input "$242.20"
drag, startPoint x: 728, startPoint y: 693, endPoint x: 325, endPoint y: 671, distance: 403.6
click at [598, 701] on div "Length ((1000 + Width 1000) * Multiplier 2 * Height 1480 + Length (1000 * Width…" at bounding box center [671, 720] width 559 height 143
type input "700"
type input "$133.00"
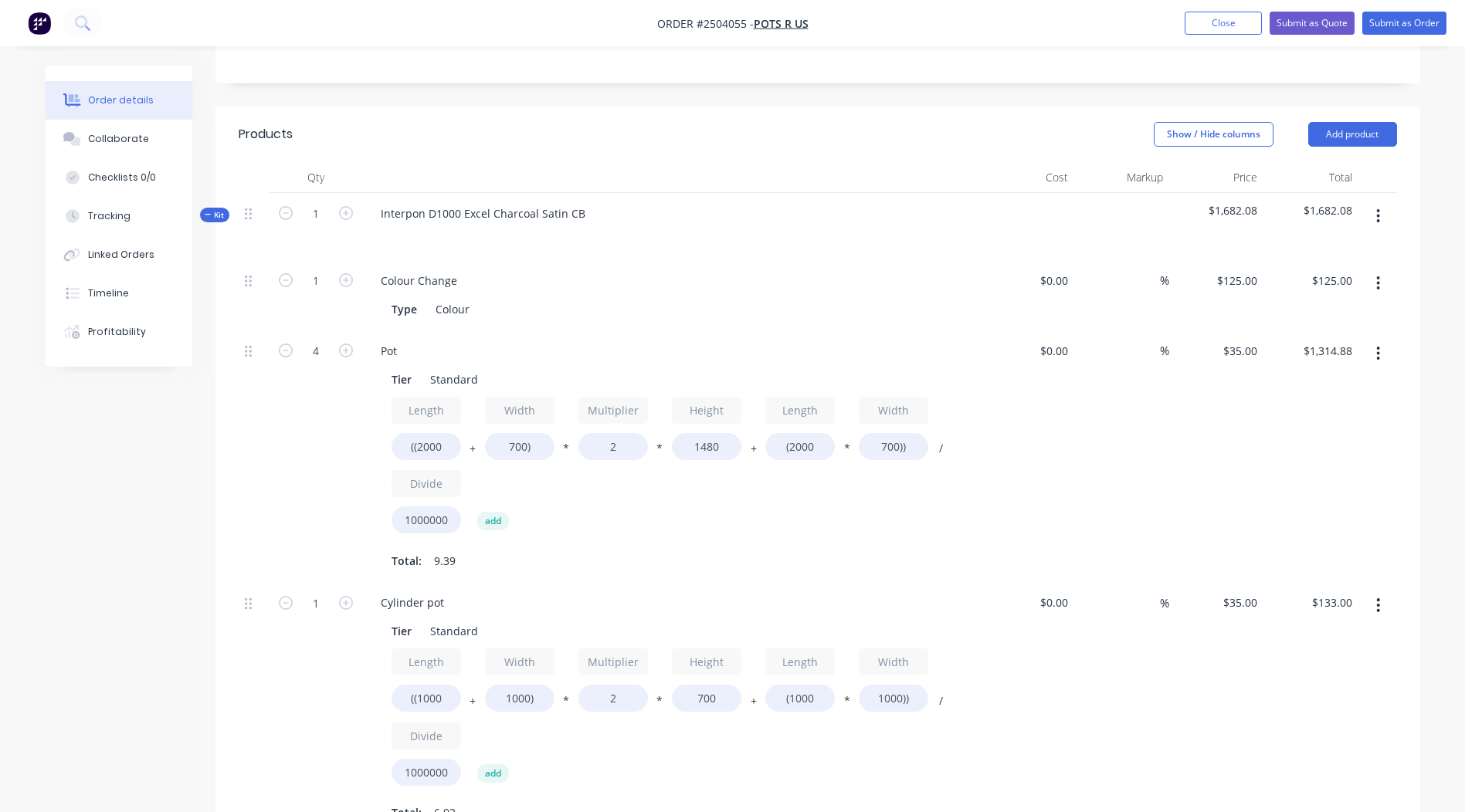
click at [1203, 714] on div "$35.00 $35.00" at bounding box center [1217, 708] width 95 height 252
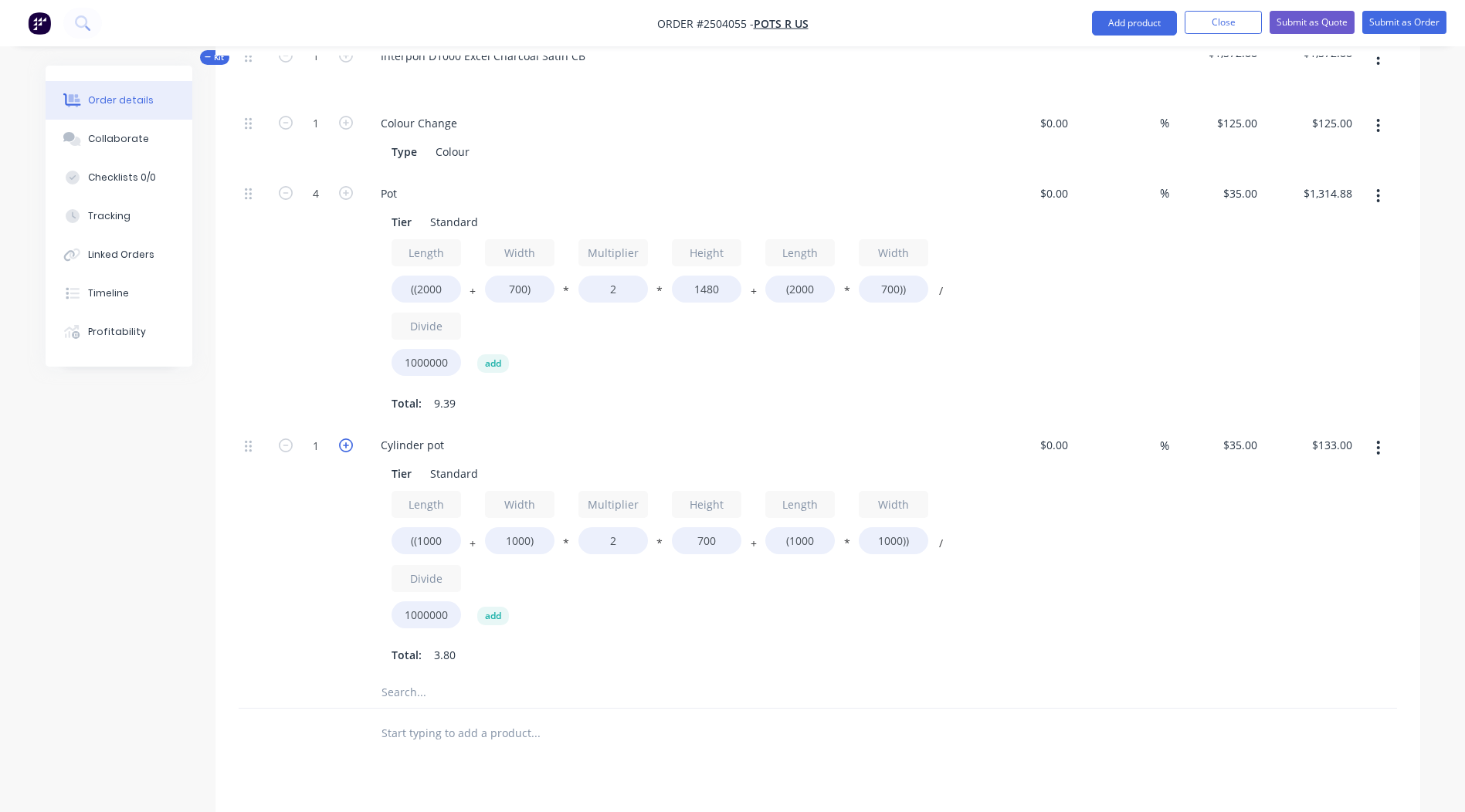
click at [350, 440] on icon "button" at bounding box center [345, 445] width 14 height 14
type input "2"
type input "$266.00"
click at [350, 440] on icon "button" at bounding box center [345, 445] width 14 height 14
type input "3"
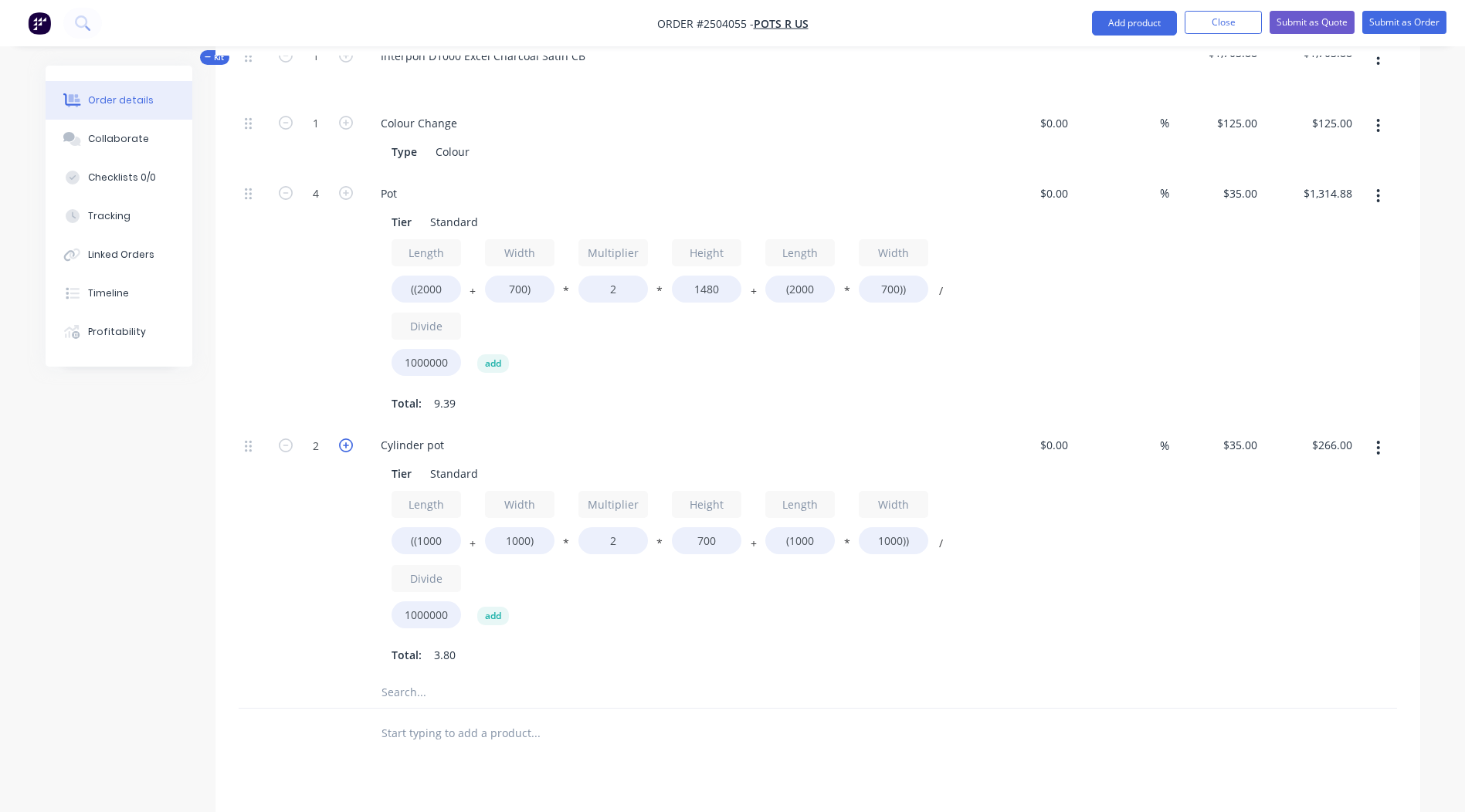
type input "$399.00"
click at [350, 441] on icon "button" at bounding box center [345, 445] width 14 height 14
type input "4"
type input "$532.00"
click at [624, 530] on input "2" at bounding box center [613, 541] width 70 height 27
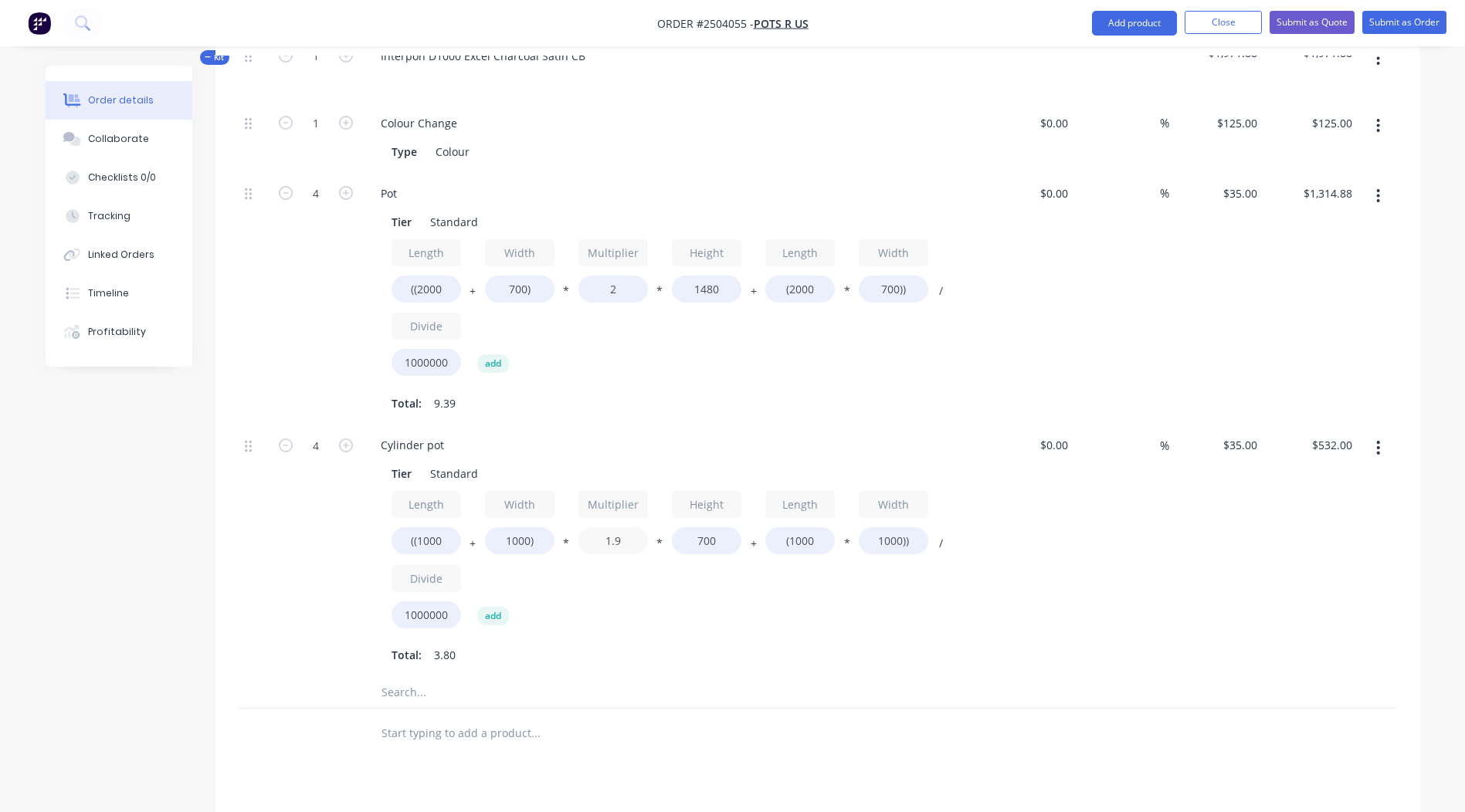
type input "1.9"
type input "$512.40"
click at [1145, 558] on div "%" at bounding box center [1121, 550] width 95 height 252
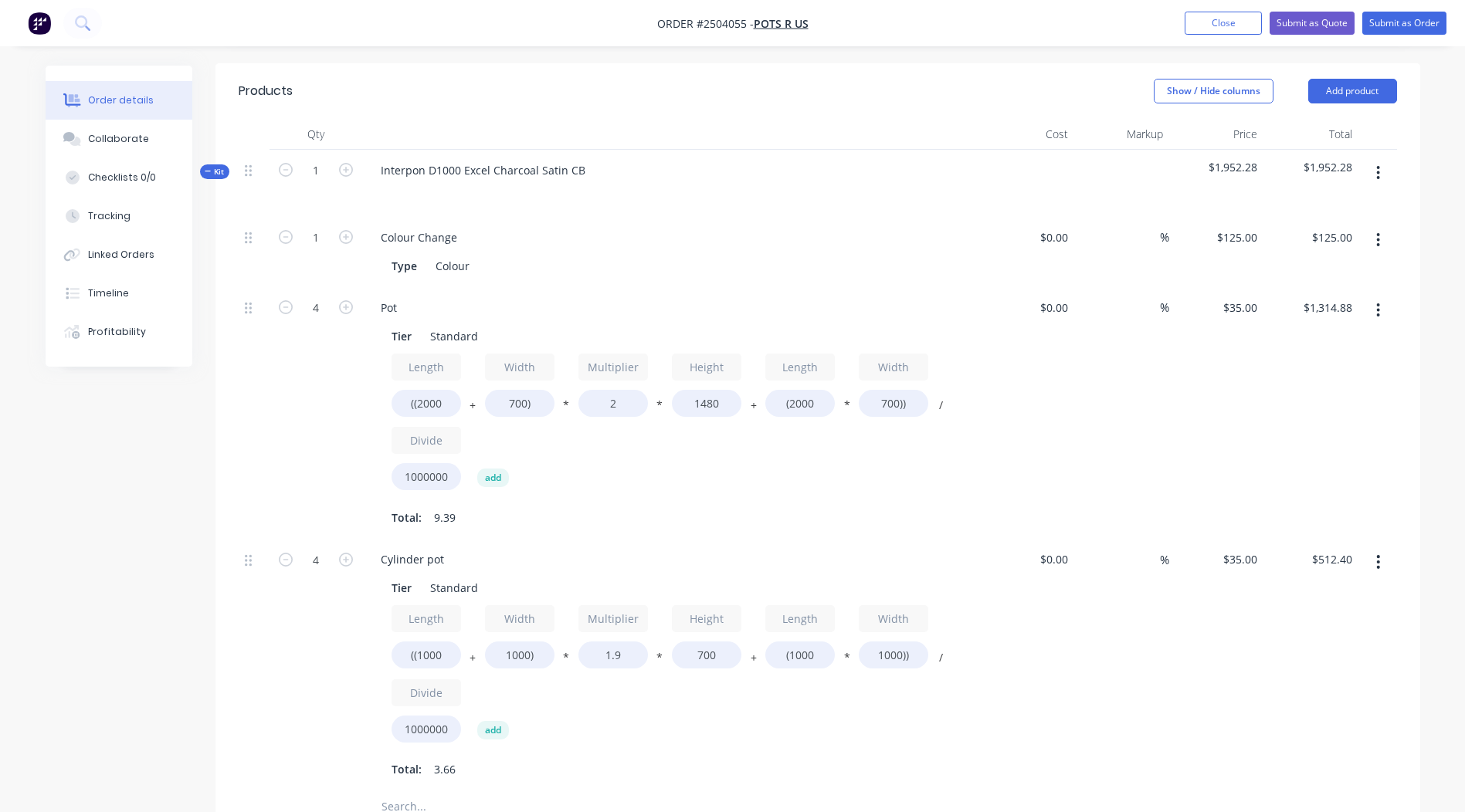
scroll to position [231, 0]
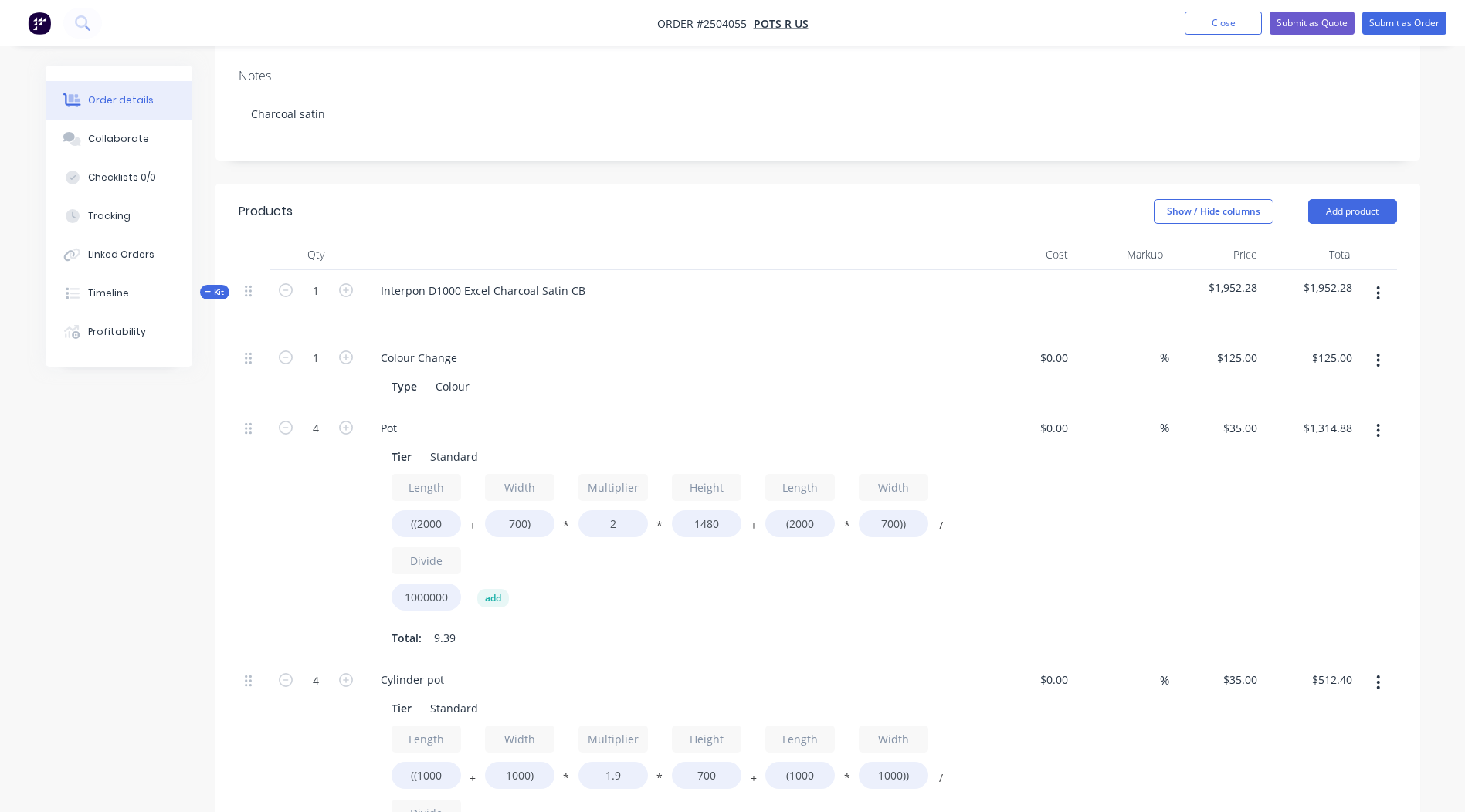
click at [1378, 298] on icon "button" at bounding box center [1378, 293] width 3 height 14
click at [1310, 343] on div "Add product to kit" at bounding box center [1324, 334] width 119 height 22
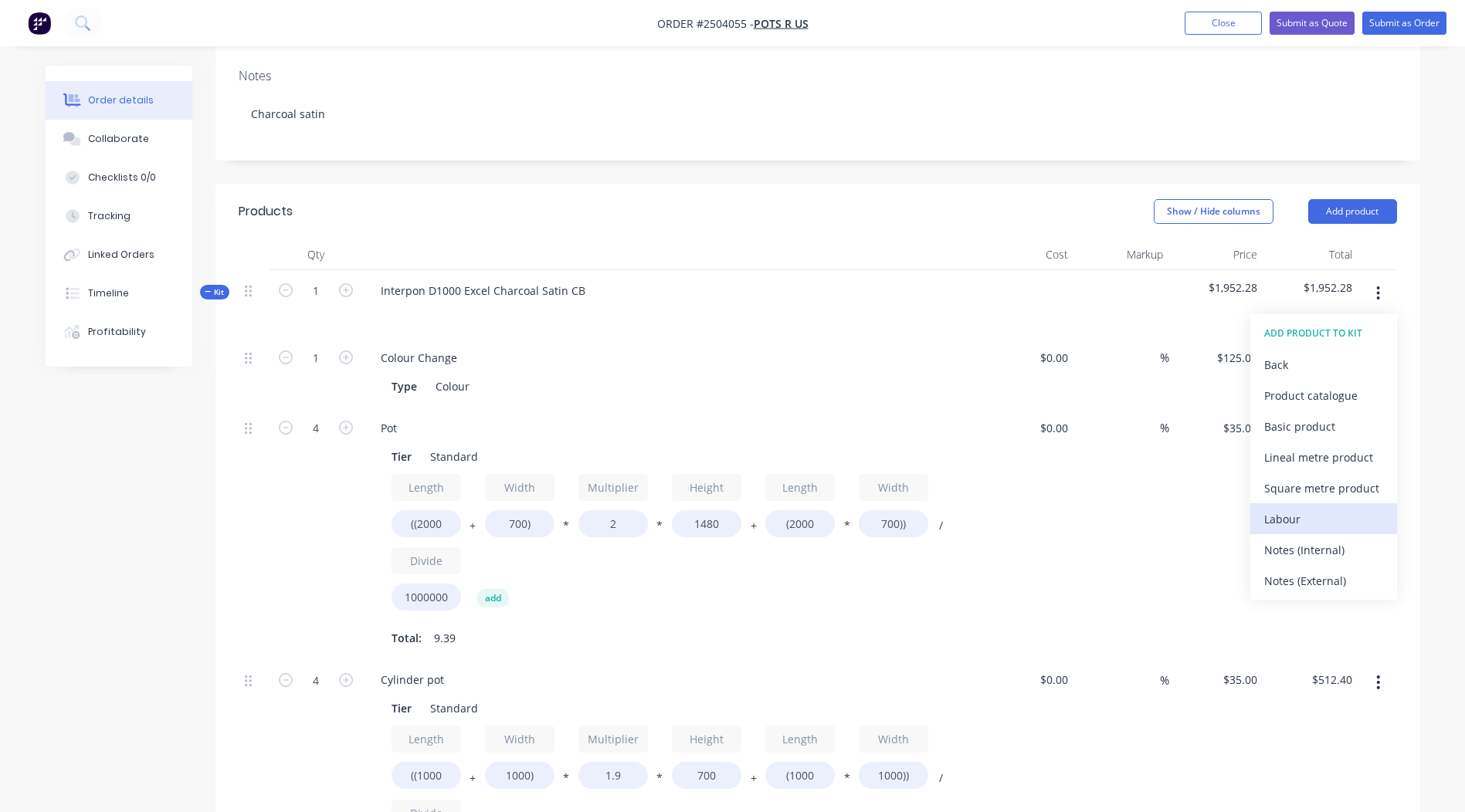
click at [1306, 517] on div "Labour" at bounding box center [1324, 520] width 119 height 22
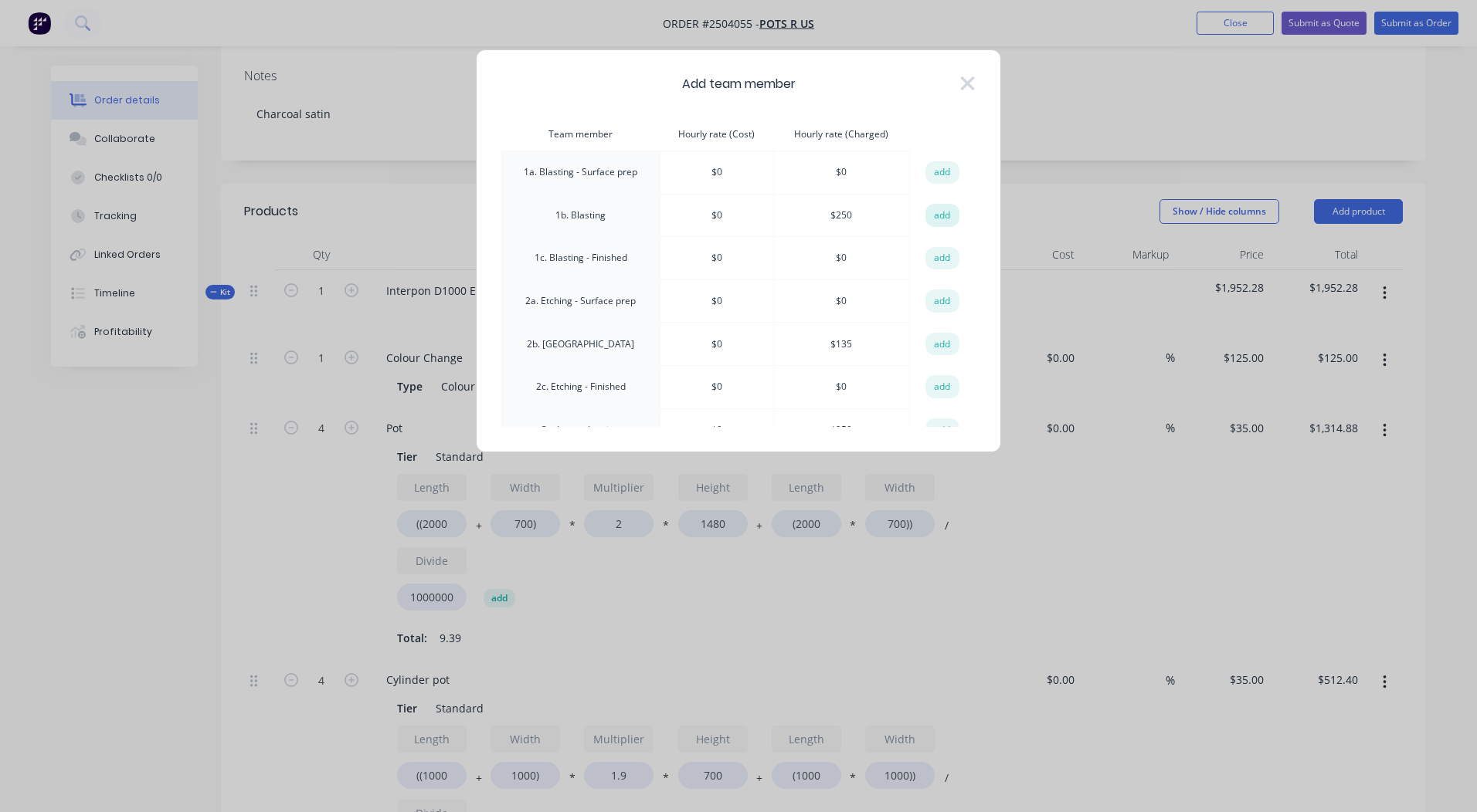
click at [932, 215] on button "add" at bounding box center [942, 215] width 34 height 23
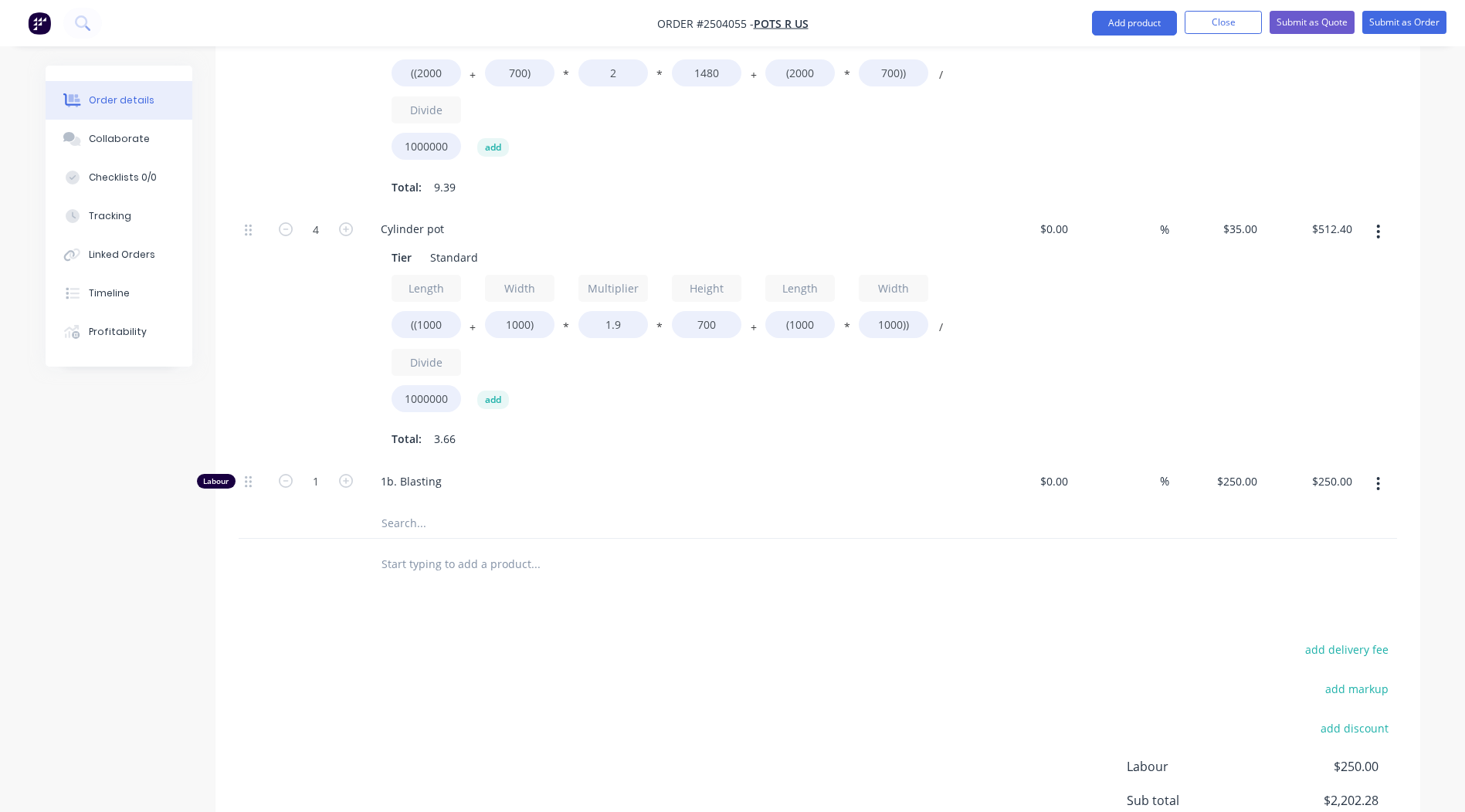
scroll to position [695, 0]
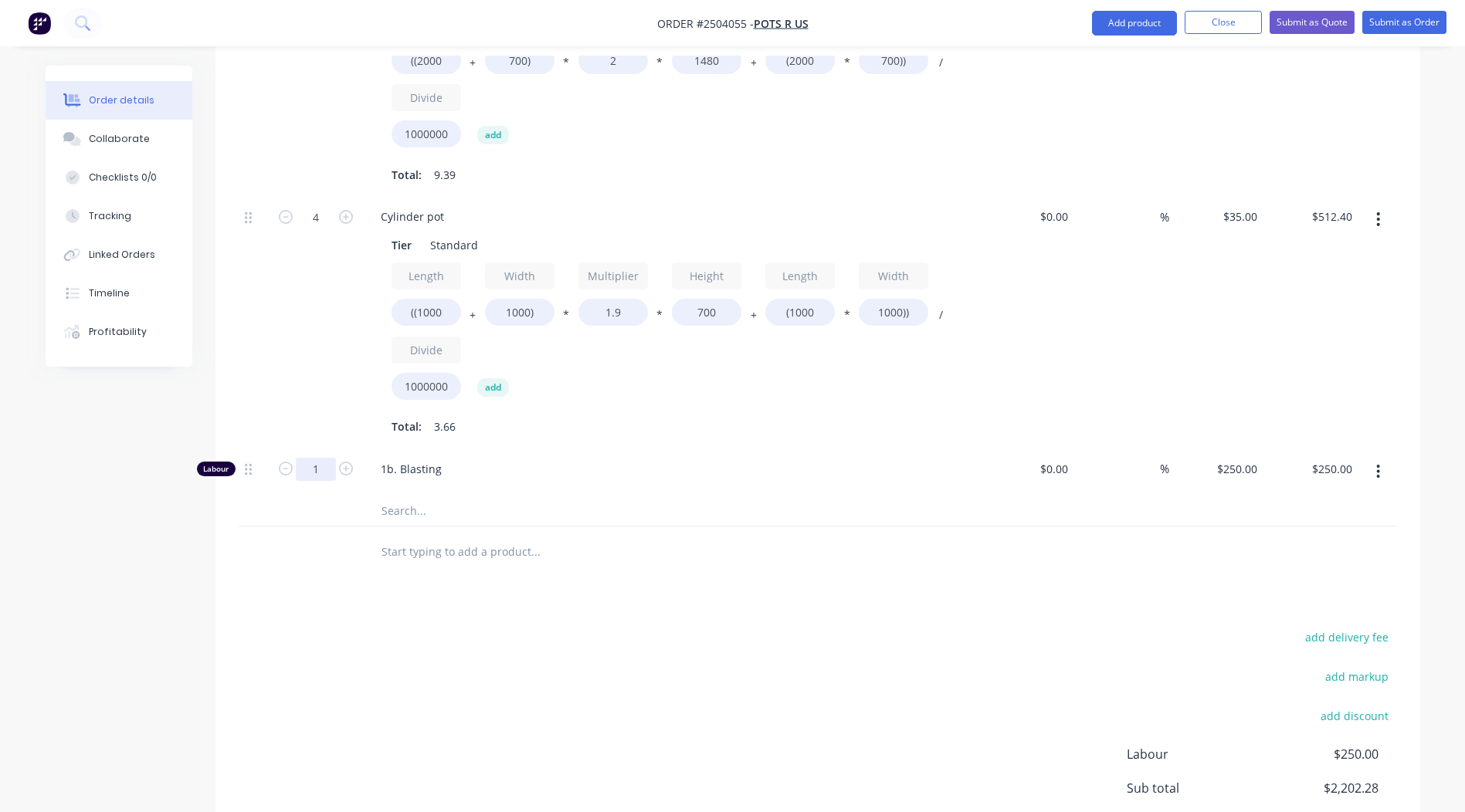
click at [318, 467] on input "1" at bounding box center [316, 469] width 40 height 23
type input "0.5"
type input "$125.00"
click at [733, 614] on div "Products Show / Hide columns Add product Qty Cost Markup Price Total Kit 1 Inte…" at bounding box center [818, 334] width 1205 height 1228
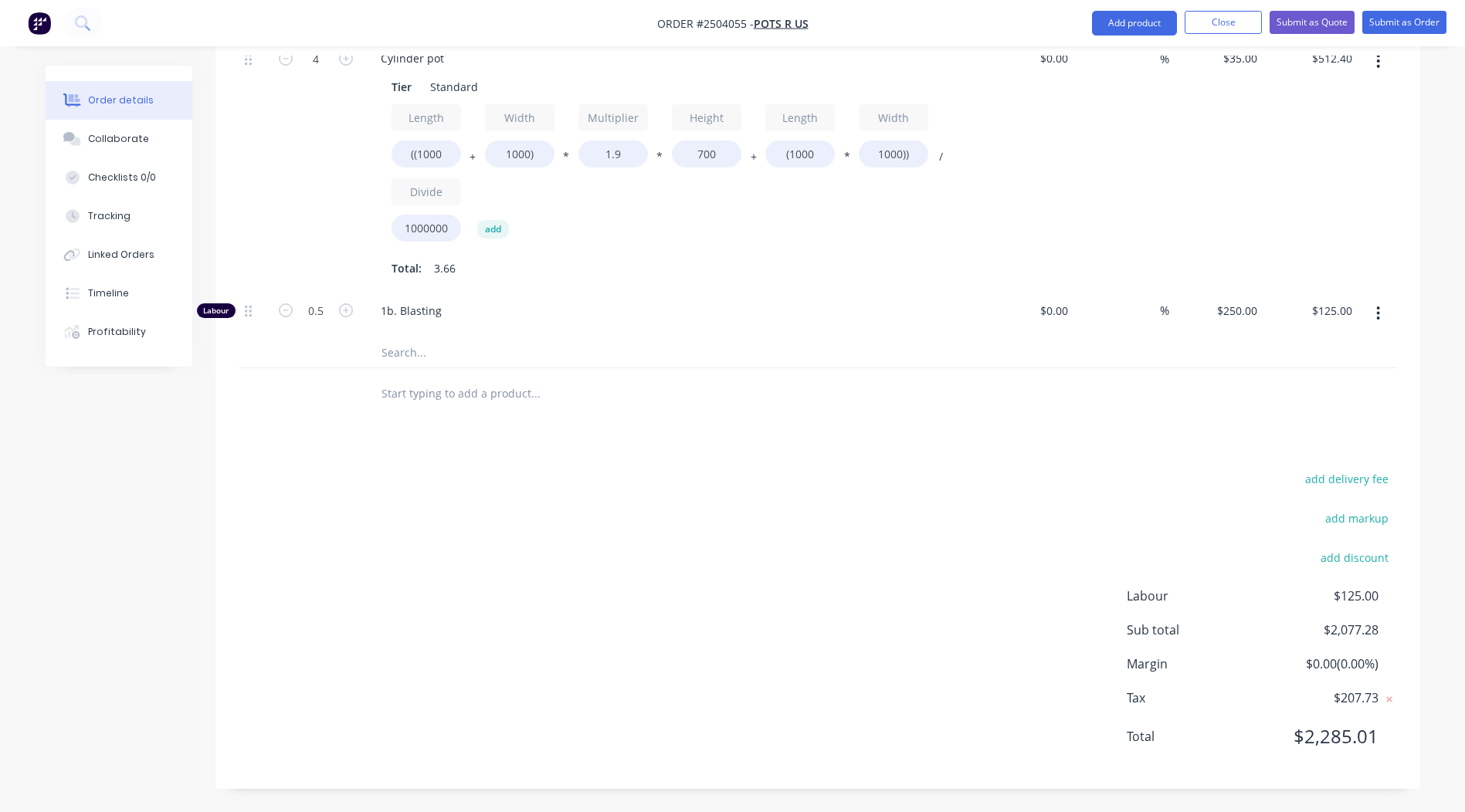
scroll to position [0, 0]
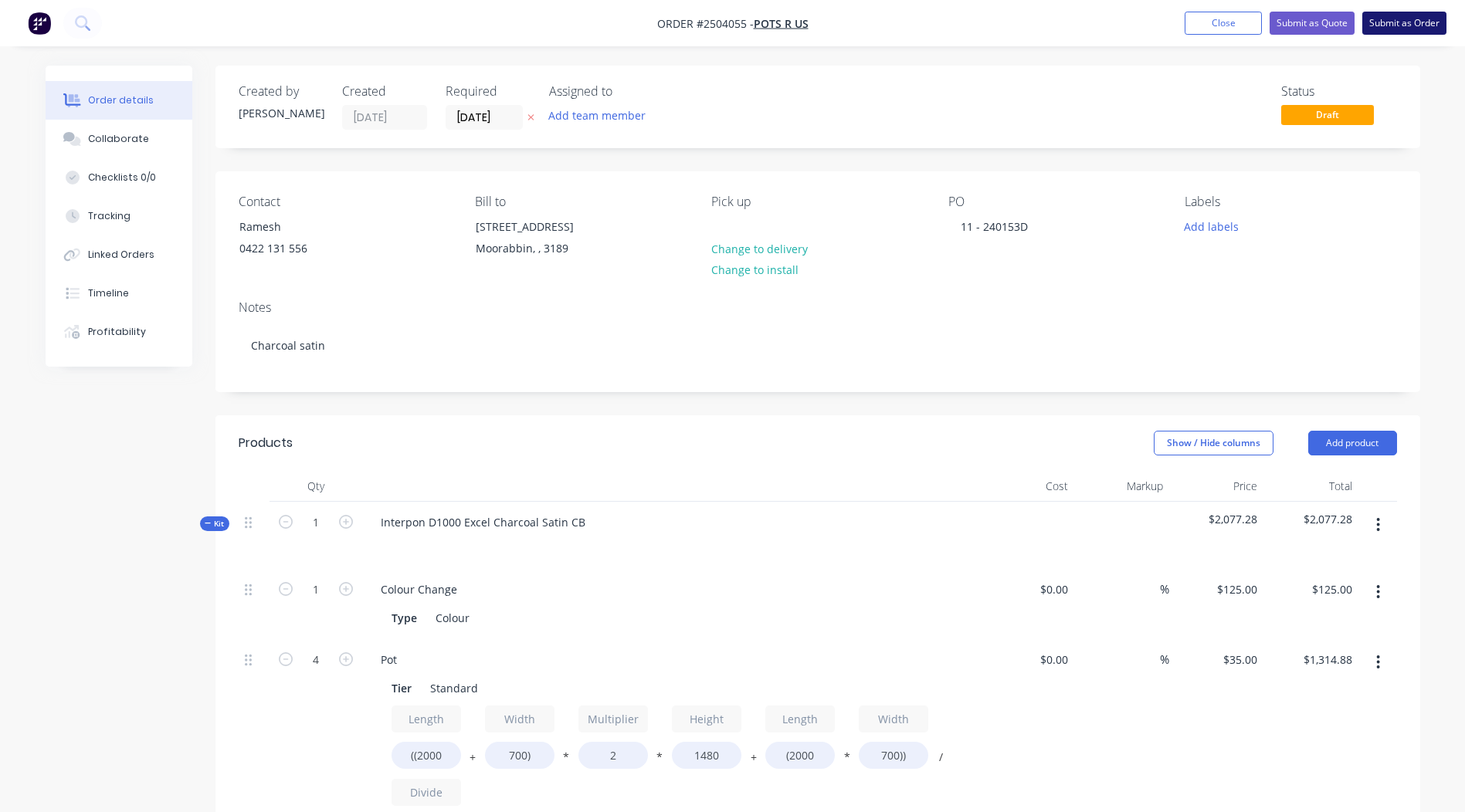
click at [1416, 18] on button "Submit as Order" at bounding box center [1404, 22] width 84 height 23
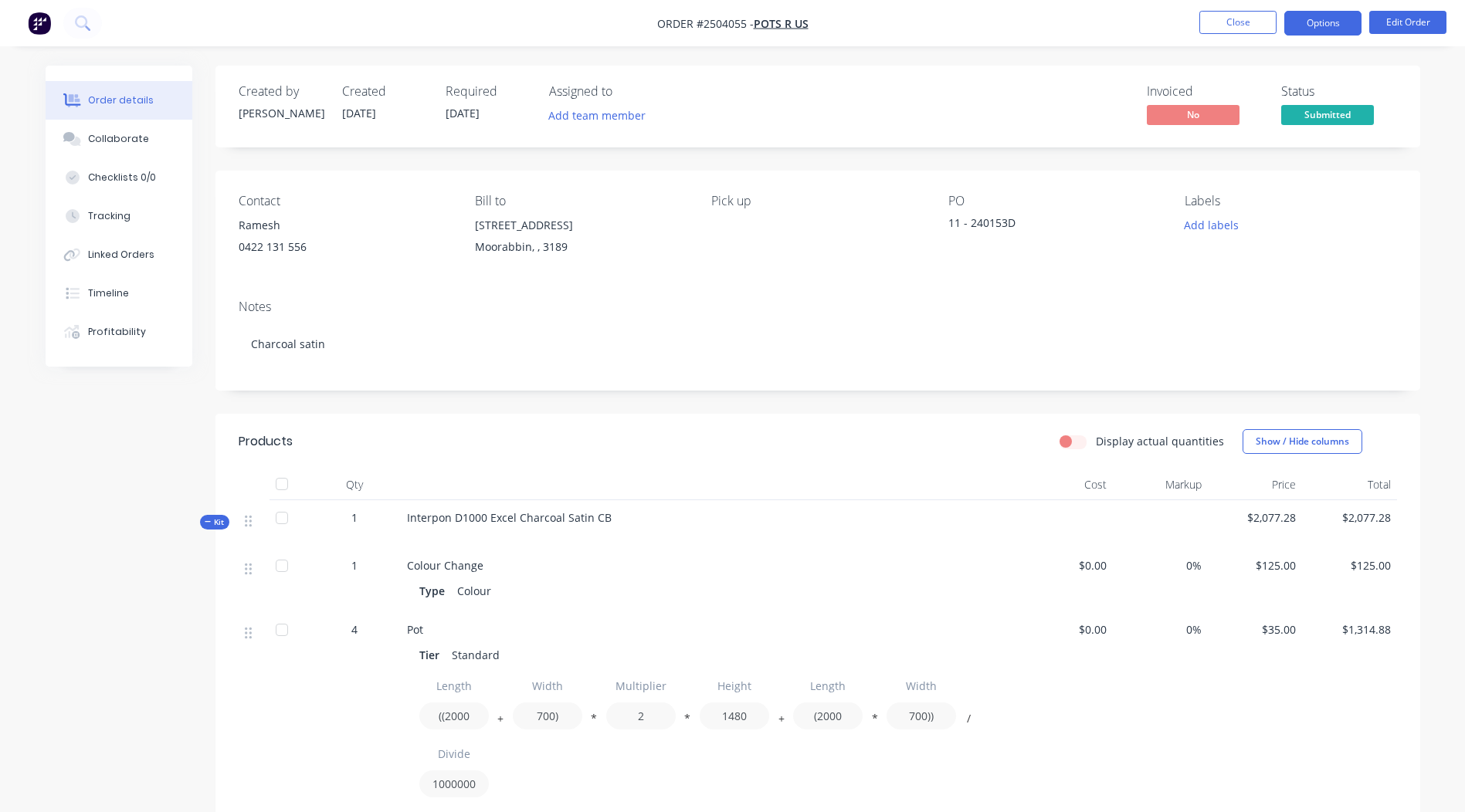
click at [1348, 17] on button "Options" at bounding box center [1323, 23] width 77 height 25
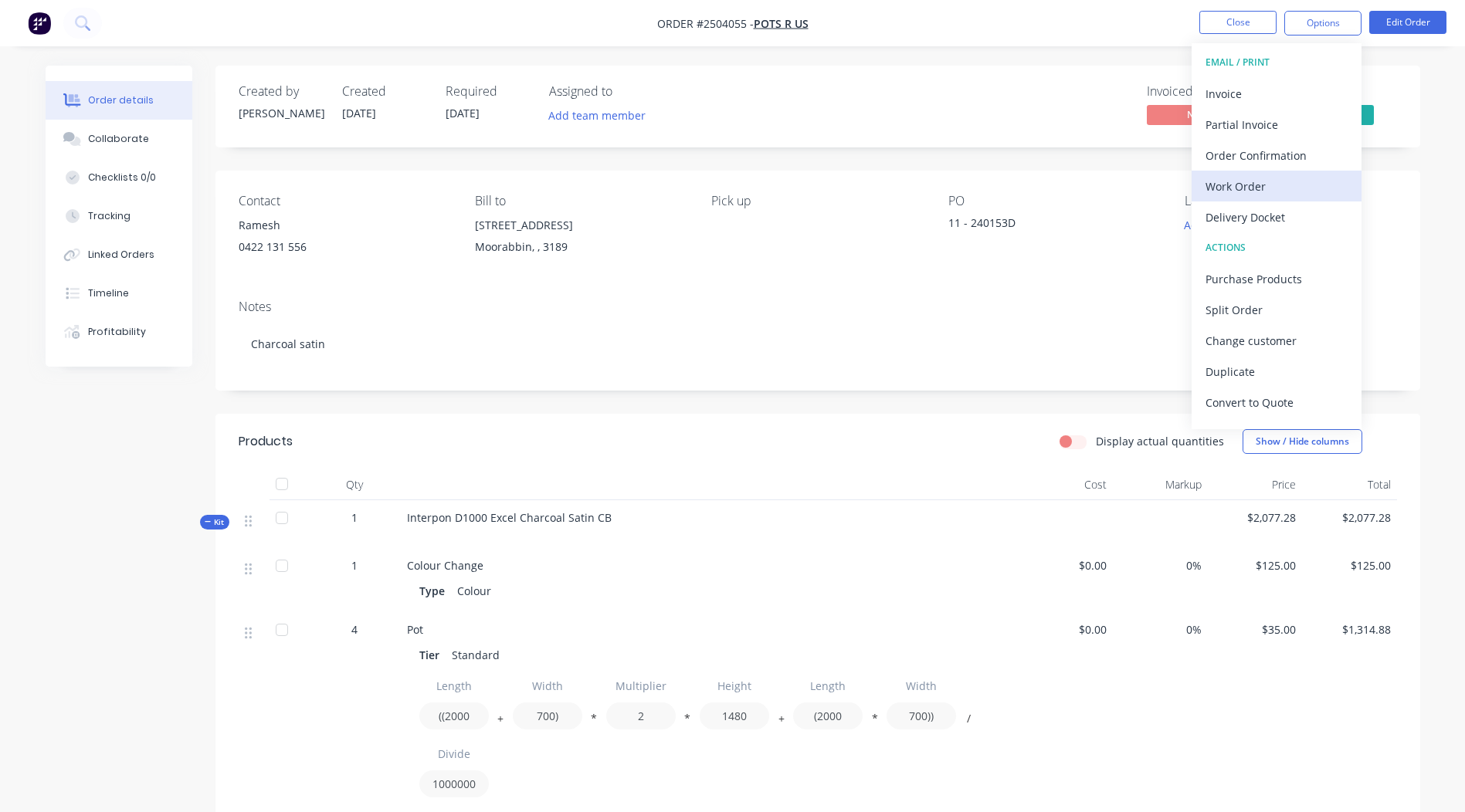
click at [1238, 184] on div "Work Order" at bounding box center [1276, 187] width 142 height 22
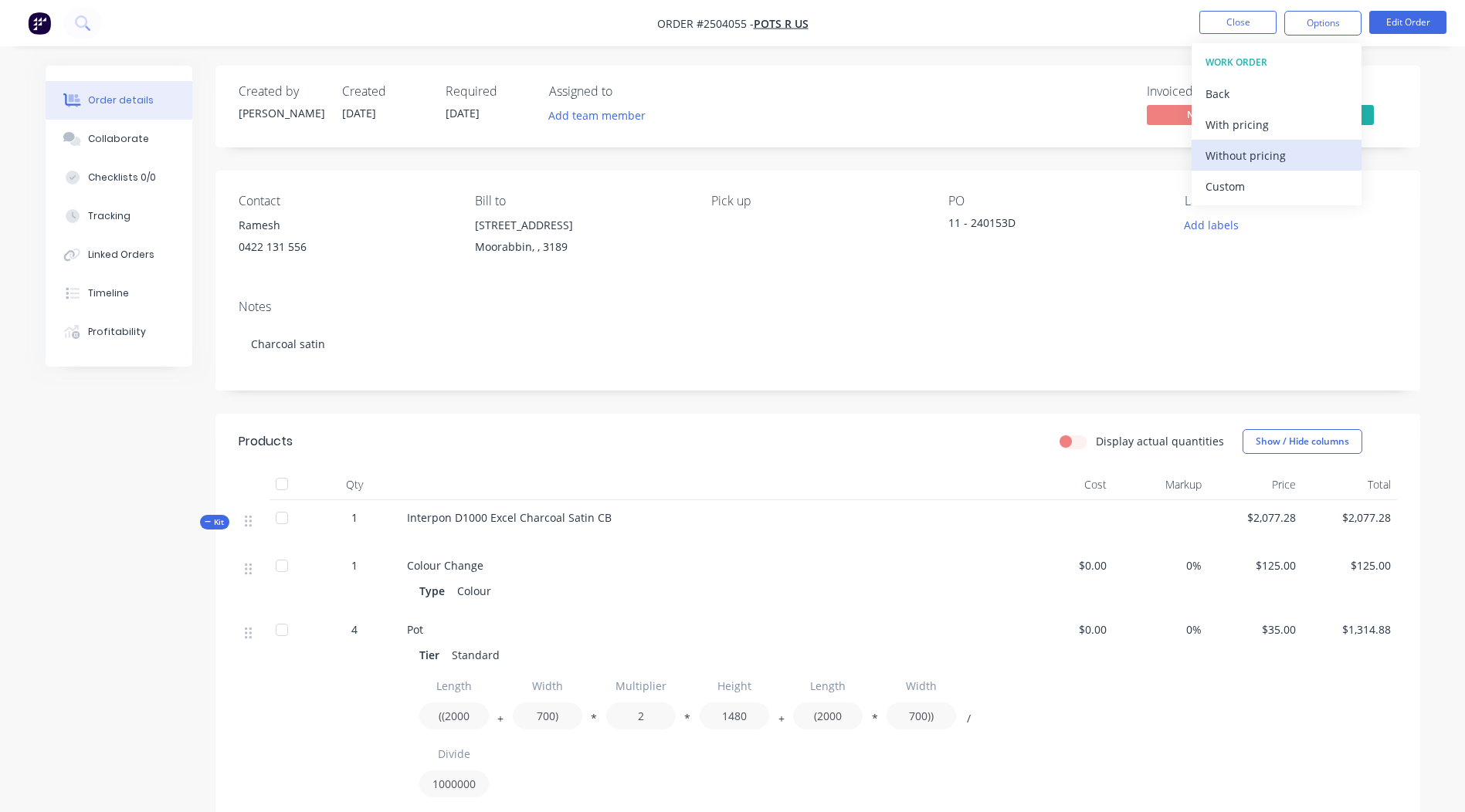
click at [1272, 155] on div "Without pricing" at bounding box center [1276, 155] width 142 height 22
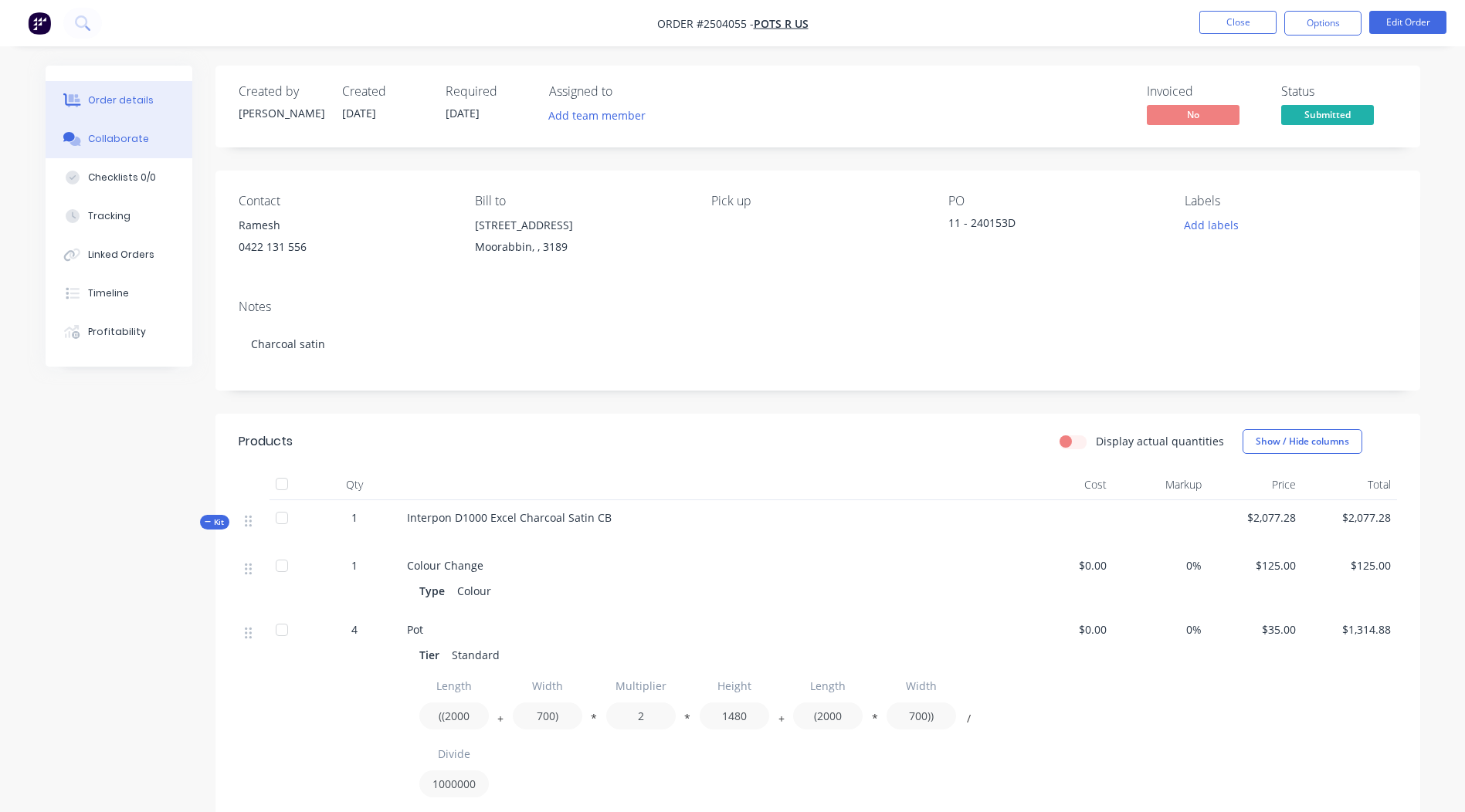
click at [93, 126] on button "Collaborate" at bounding box center [119, 139] width 147 height 38
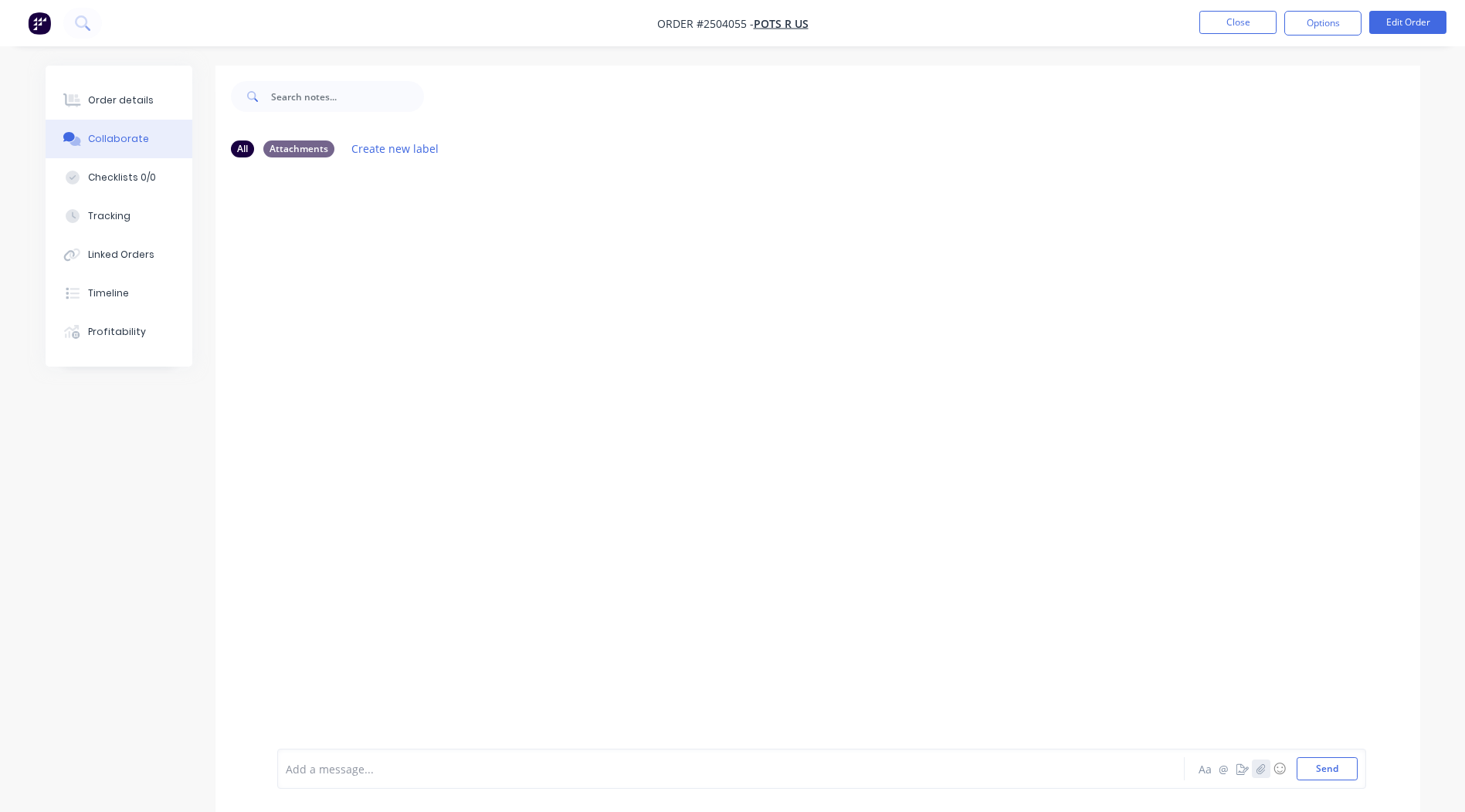
click at [1263, 774] on icon "button" at bounding box center [1261, 770] width 10 height 11
click at [1333, 769] on button "Send" at bounding box center [1327, 769] width 61 height 23
click at [1214, 24] on button "Close" at bounding box center [1238, 22] width 77 height 23
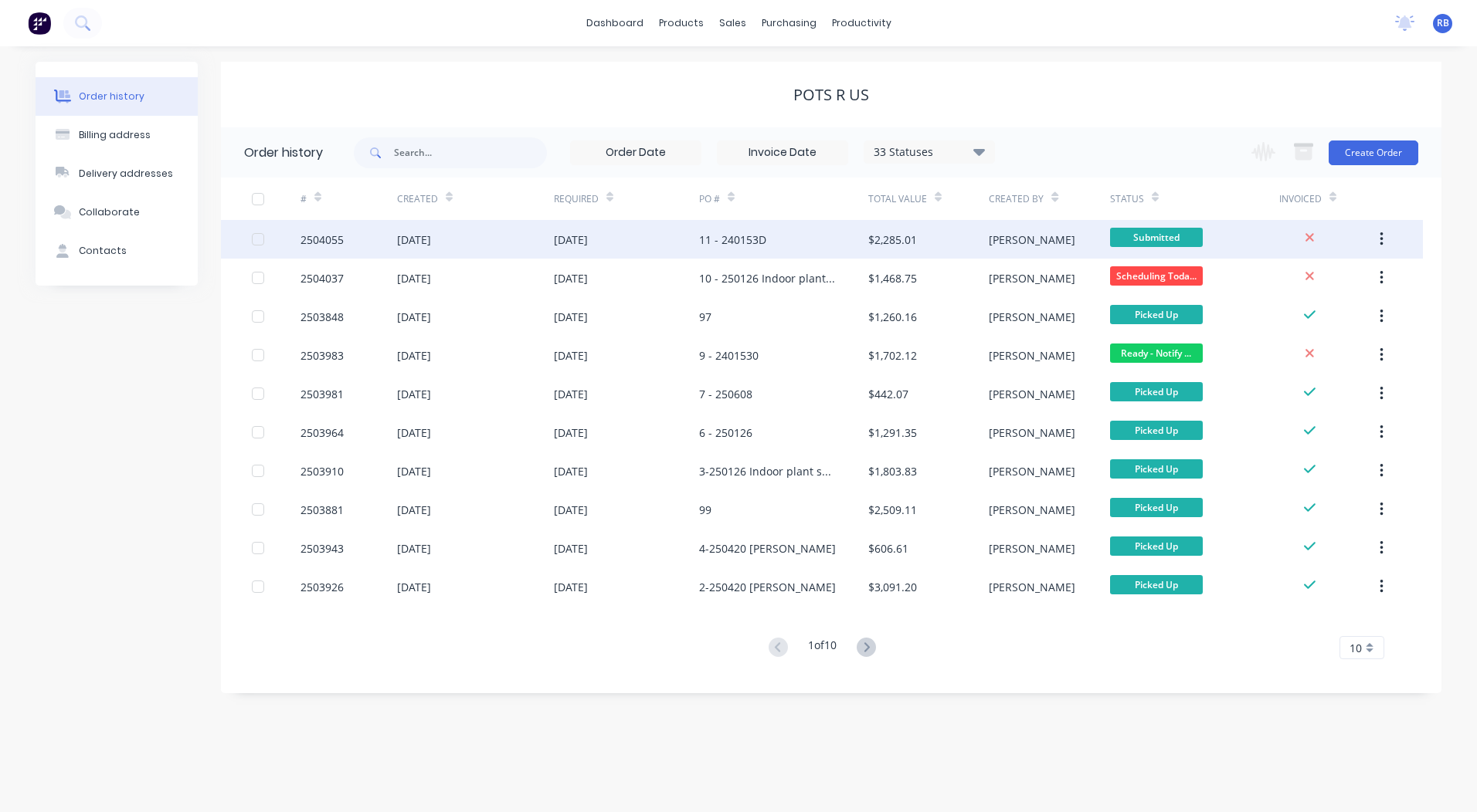
click at [780, 237] on div "11 - 240153D" at bounding box center [783, 239] width 169 height 38
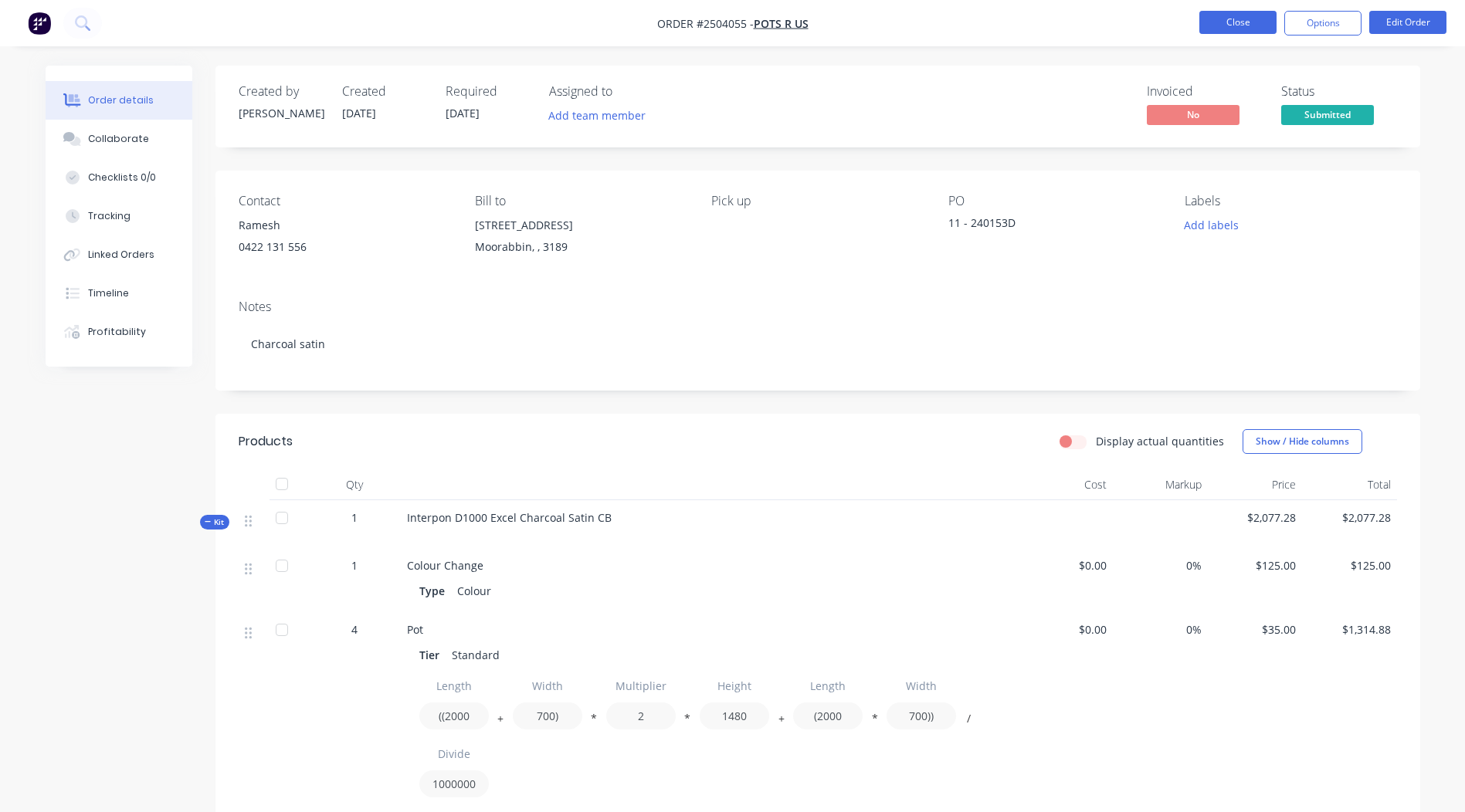
click at [1223, 18] on button "Close" at bounding box center [1238, 22] width 77 height 23
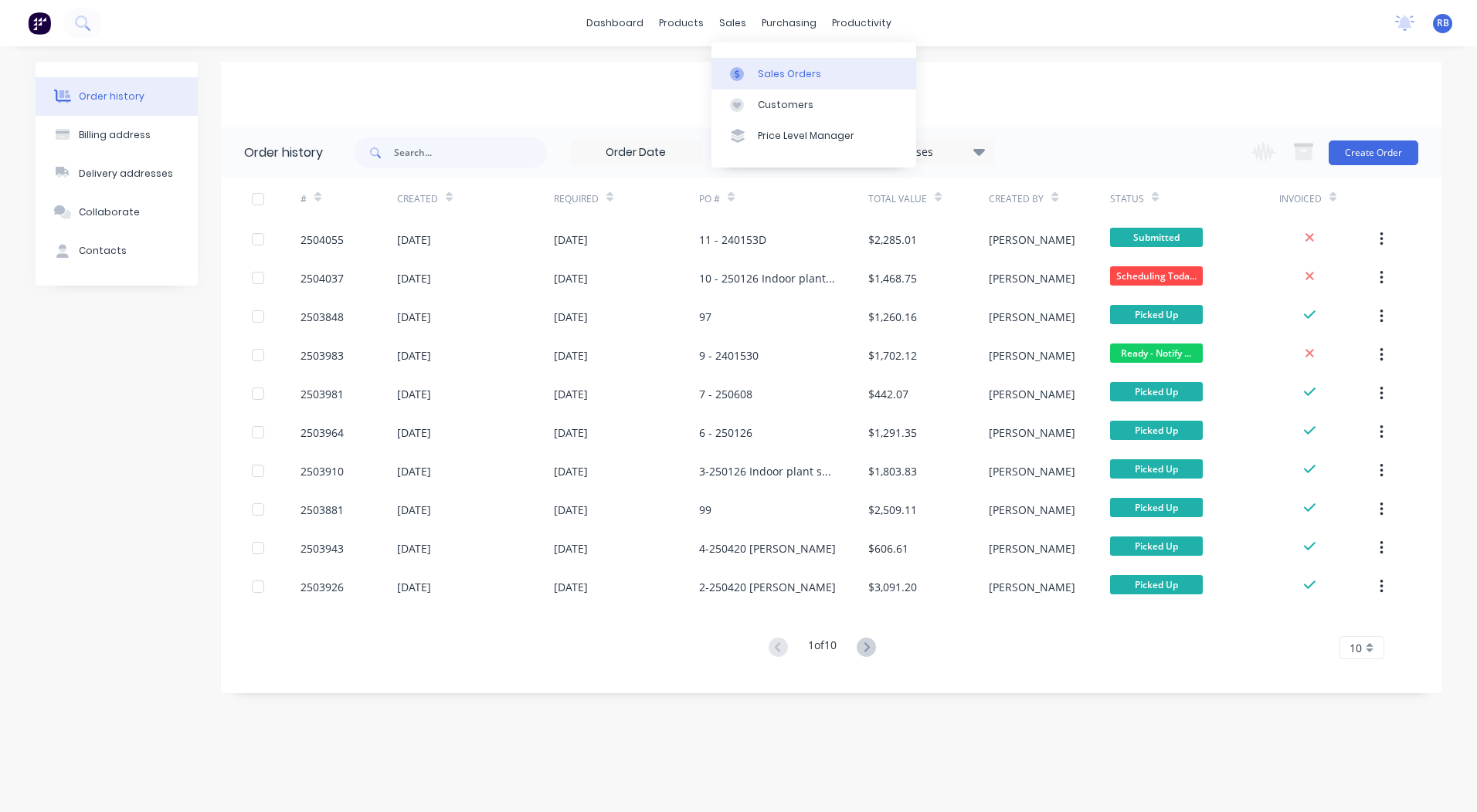
click at [770, 68] on div "Sales Orders" at bounding box center [789, 74] width 63 height 14
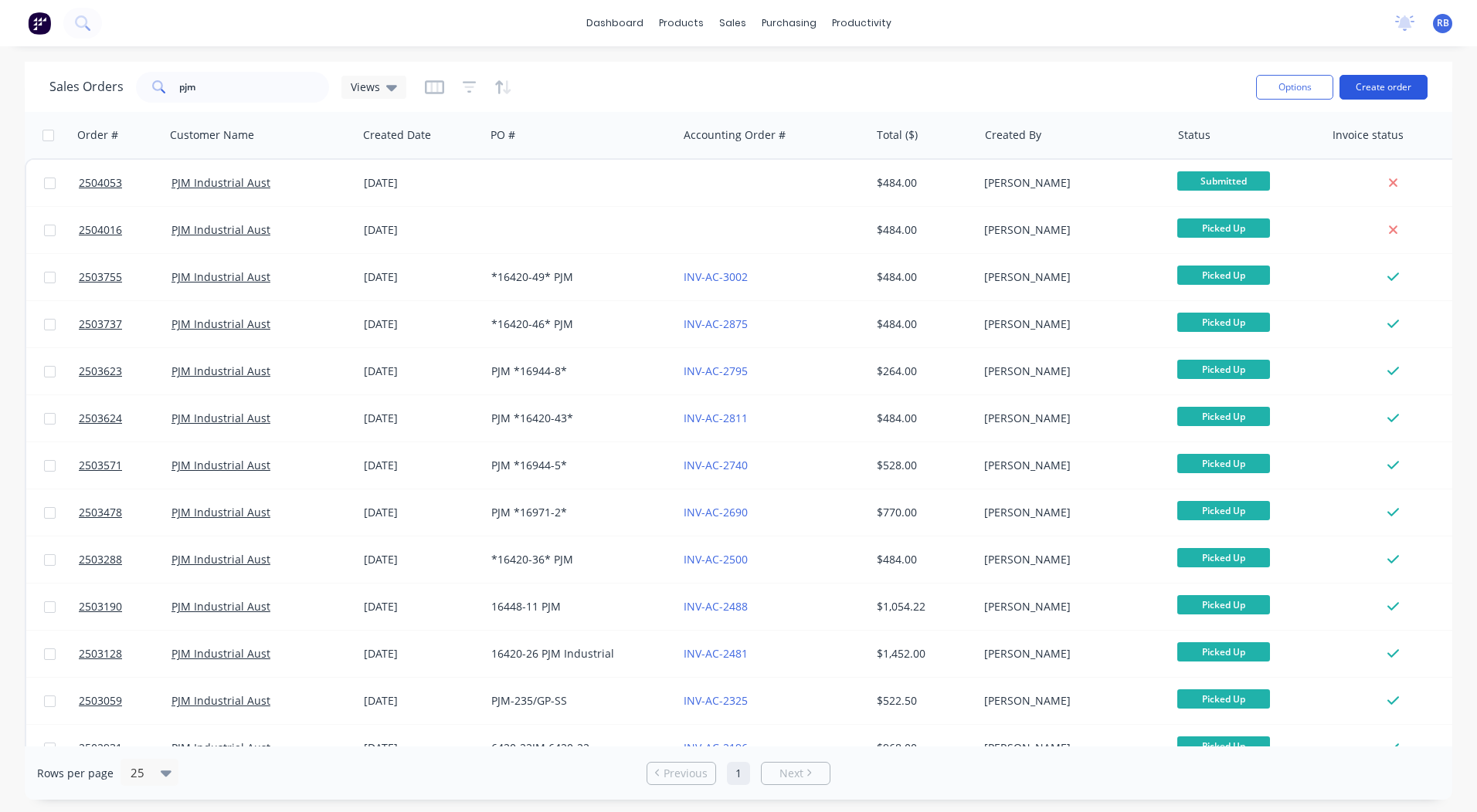
click at [1379, 86] on button "Create order" at bounding box center [1383, 87] width 88 height 25
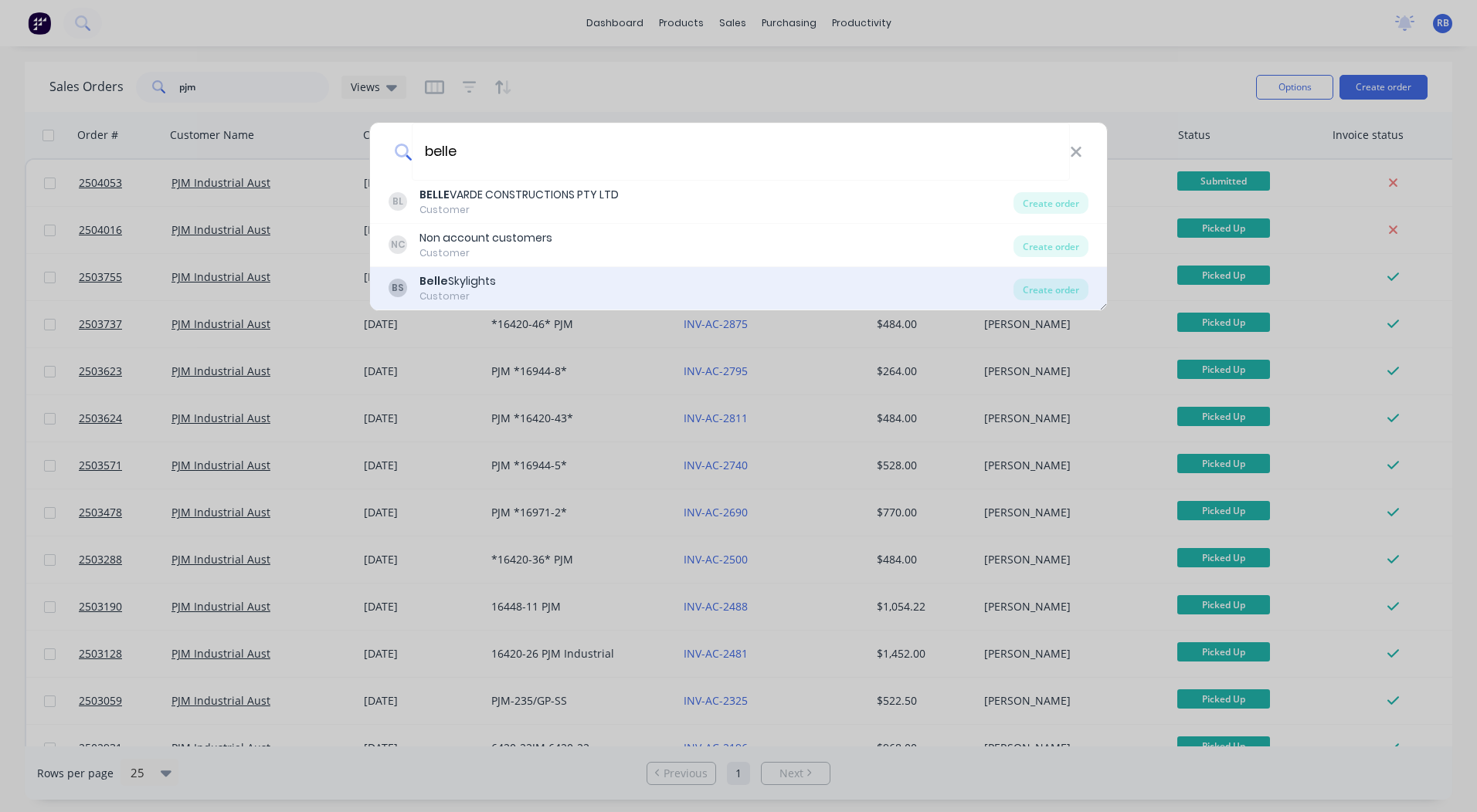
type input "belle"
click at [488, 277] on div "Belle Skylights" at bounding box center [457, 281] width 76 height 16
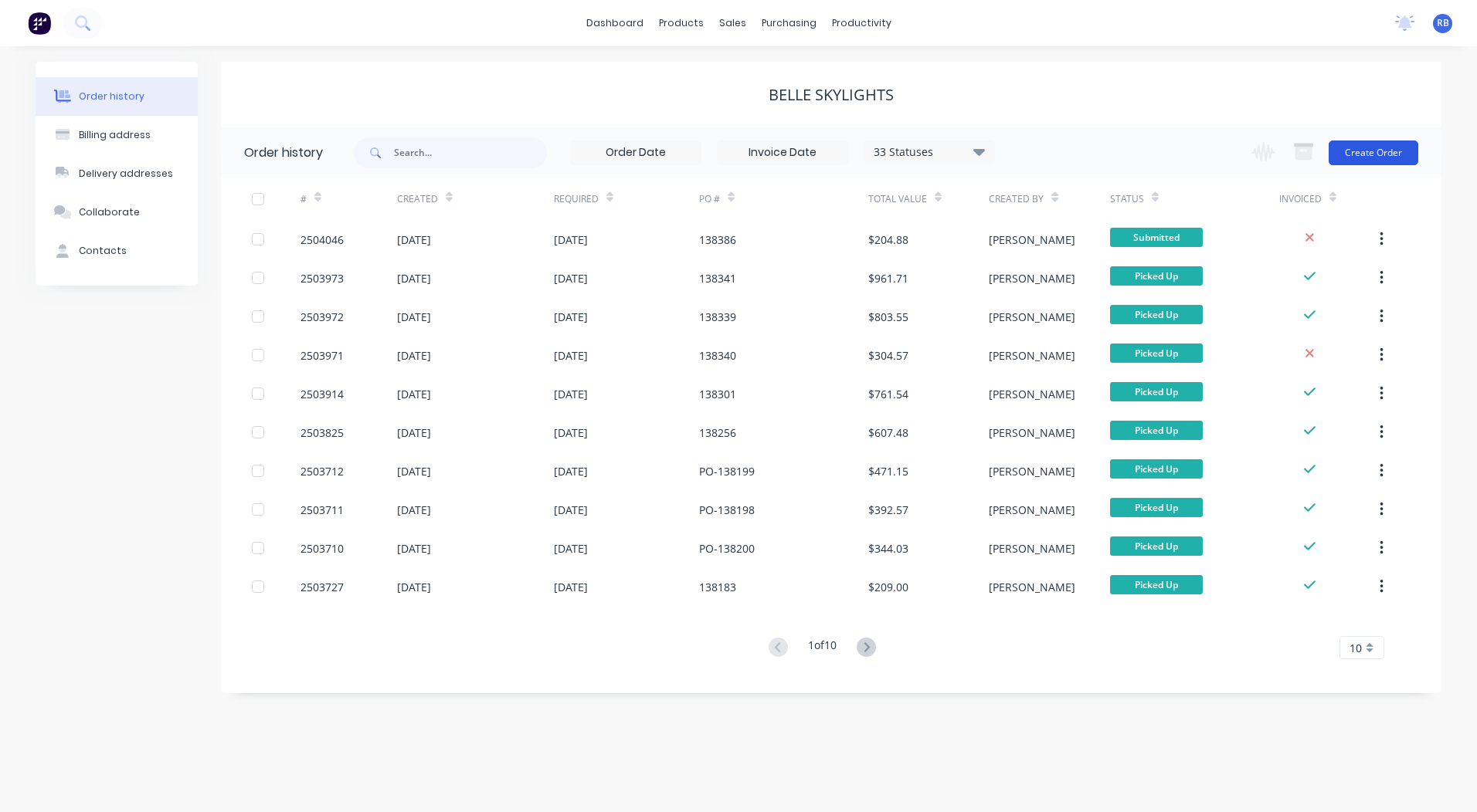
click at [1394, 163] on button "Create Order" at bounding box center [1374, 153] width 90 height 25
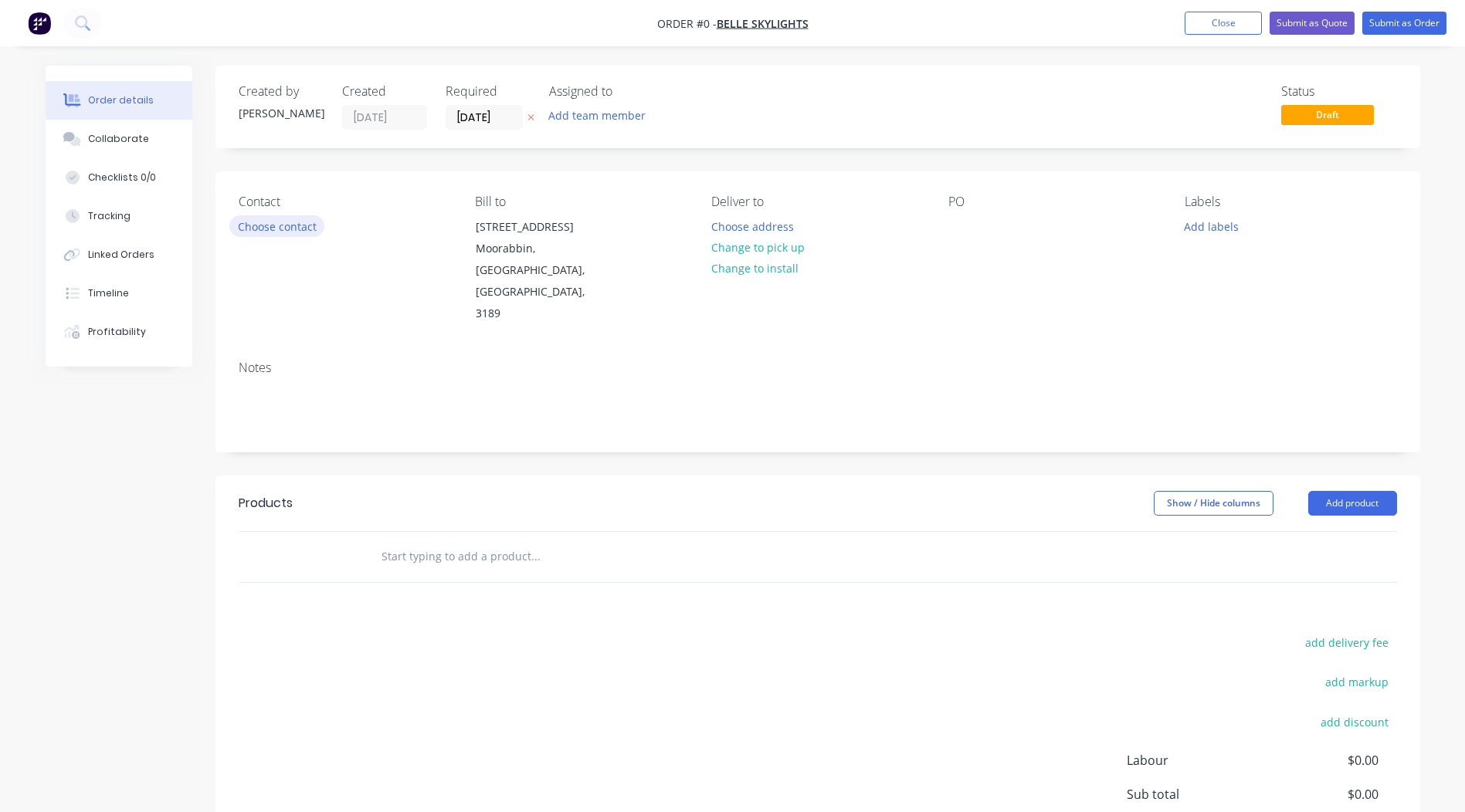
click at [303, 230] on button "Choose contact" at bounding box center [276, 226] width 95 height 21
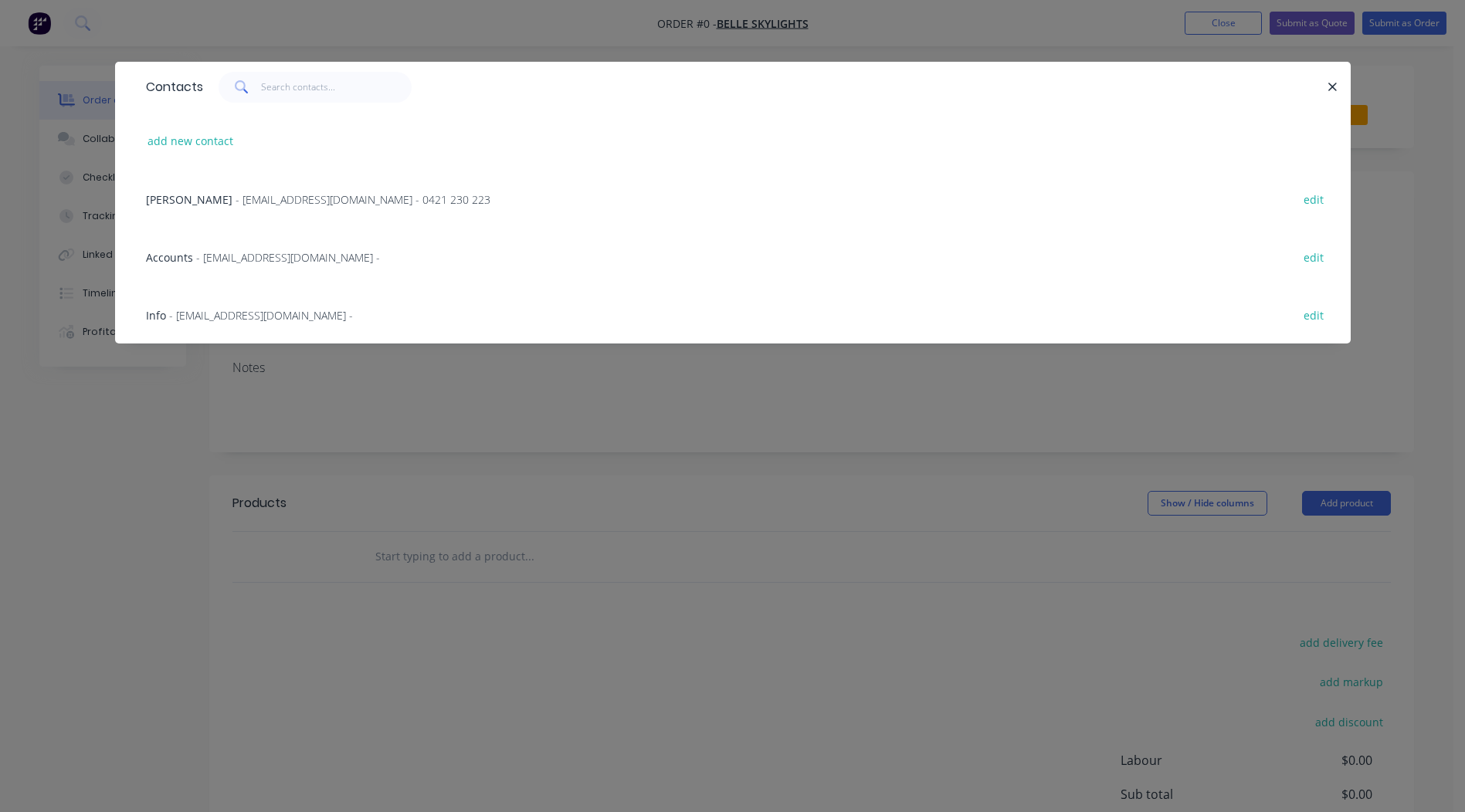
click at [264, 209] on div "Phong Ly - factory@belleskylights.com.au - 0421 230 223 edit" at bounding box center [733, 199] width 1189 height 58
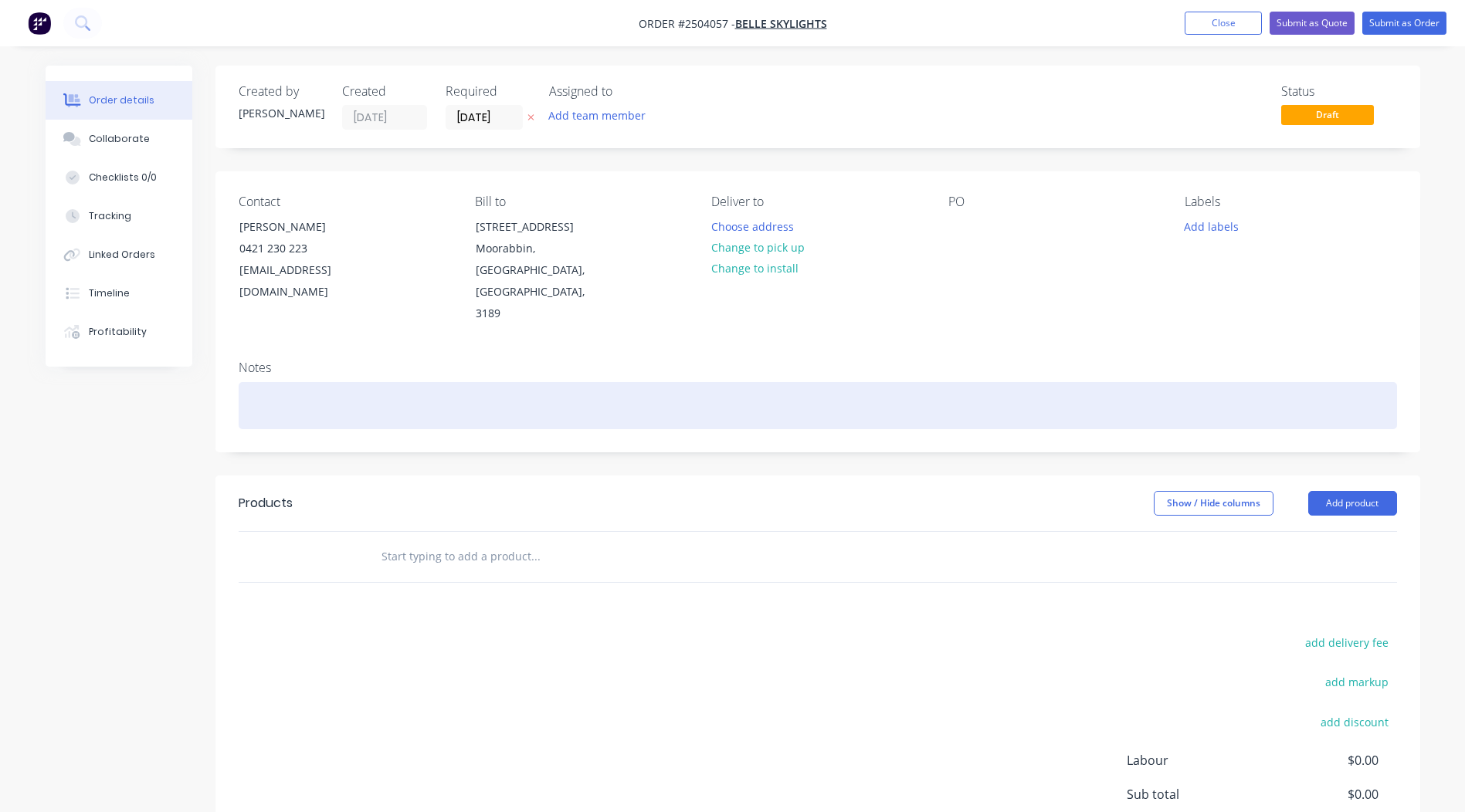
click at [296, 382] on div at bounding box center [818, 405] width 1159 height 47
click at [255, 382] on div "dark bronze" at bounding box center [818, 405] width 1159 height 47
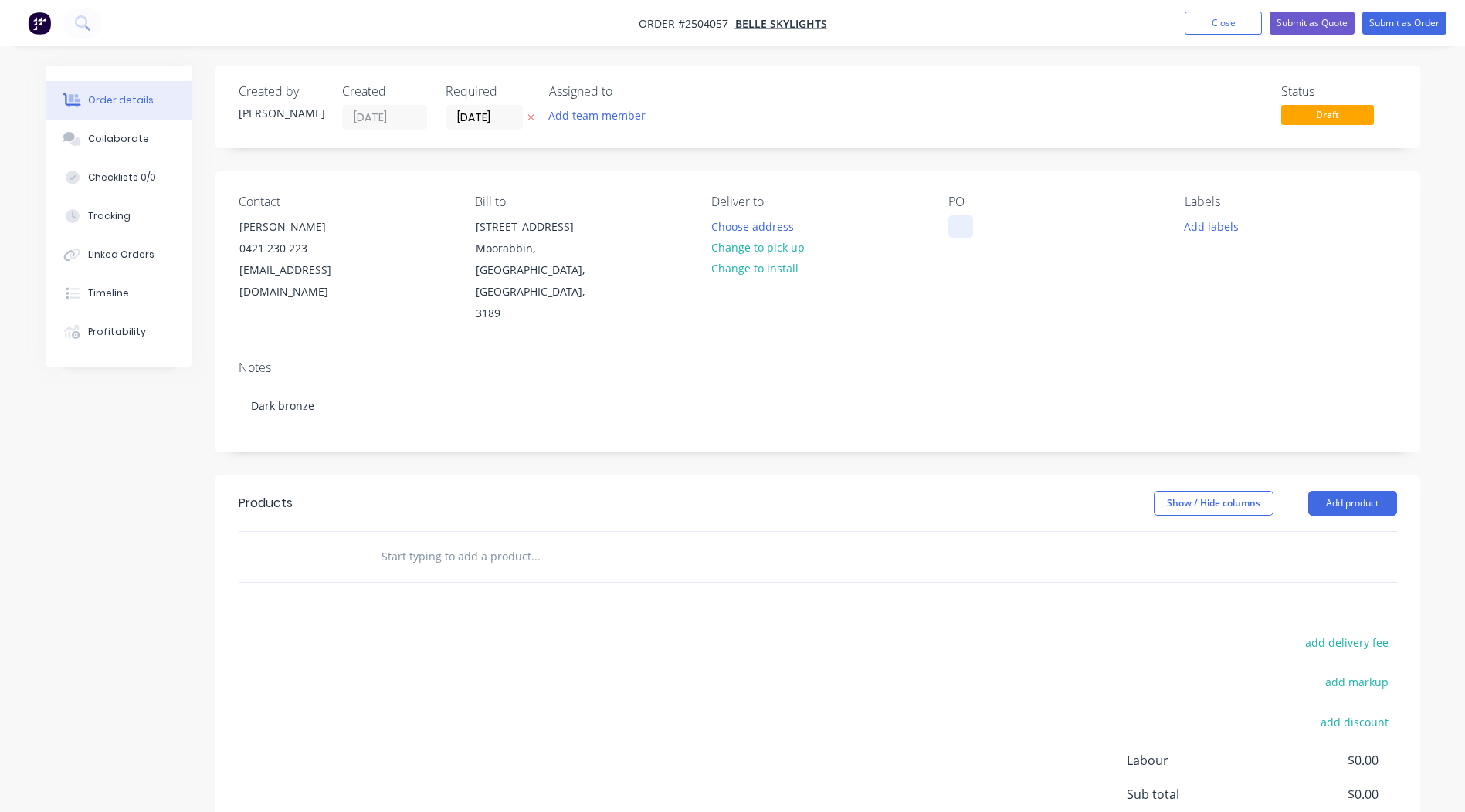
click at [962, 219] on div at bounding box center [960, 227] width 25 height 22
click at [1346, 491] on button "Add product" at bounding box center [1353, 503] width 89 height 25
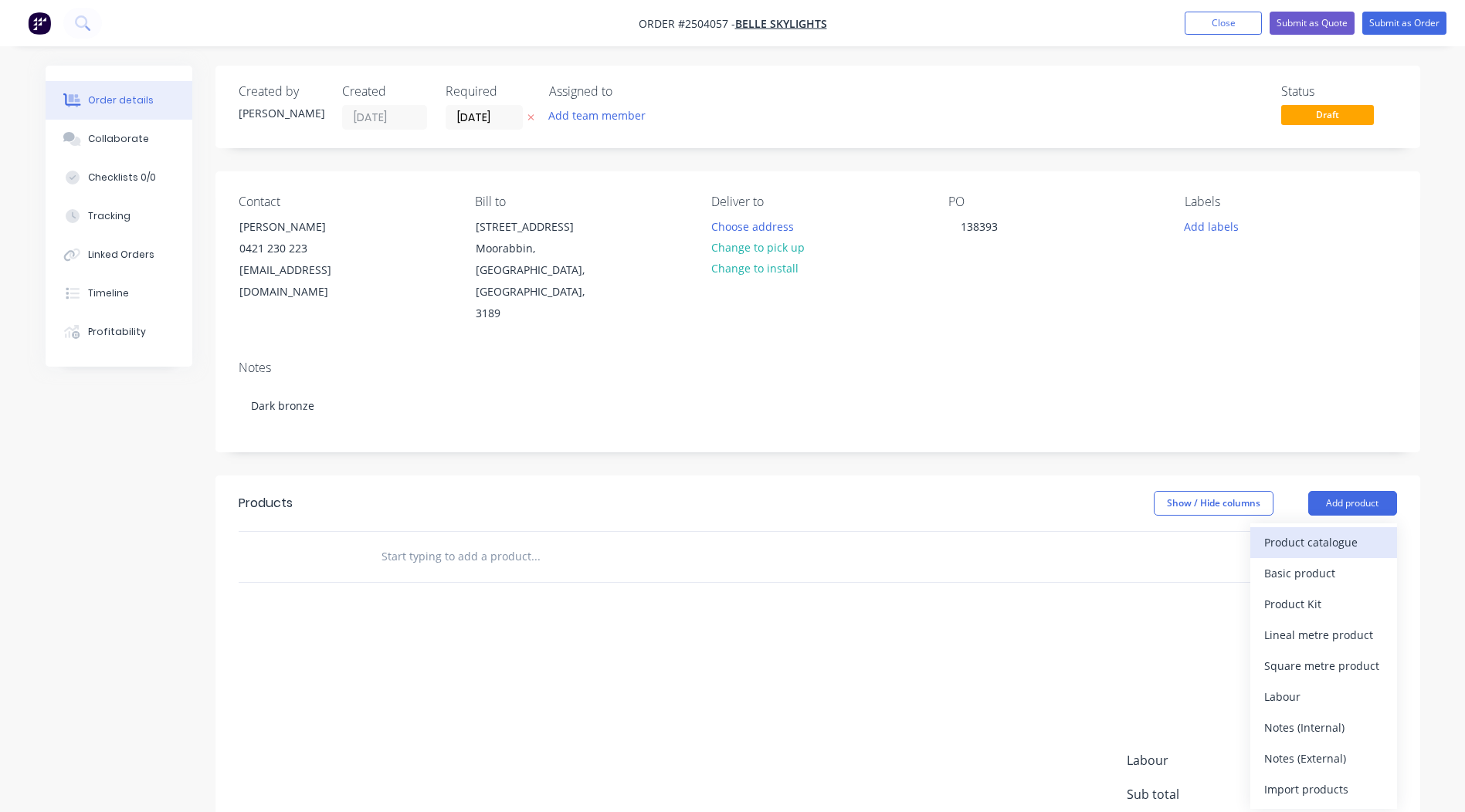
click at [1337, 531] on div "Product catalogue" at bounding box center [1324, 542] width 119 height 22
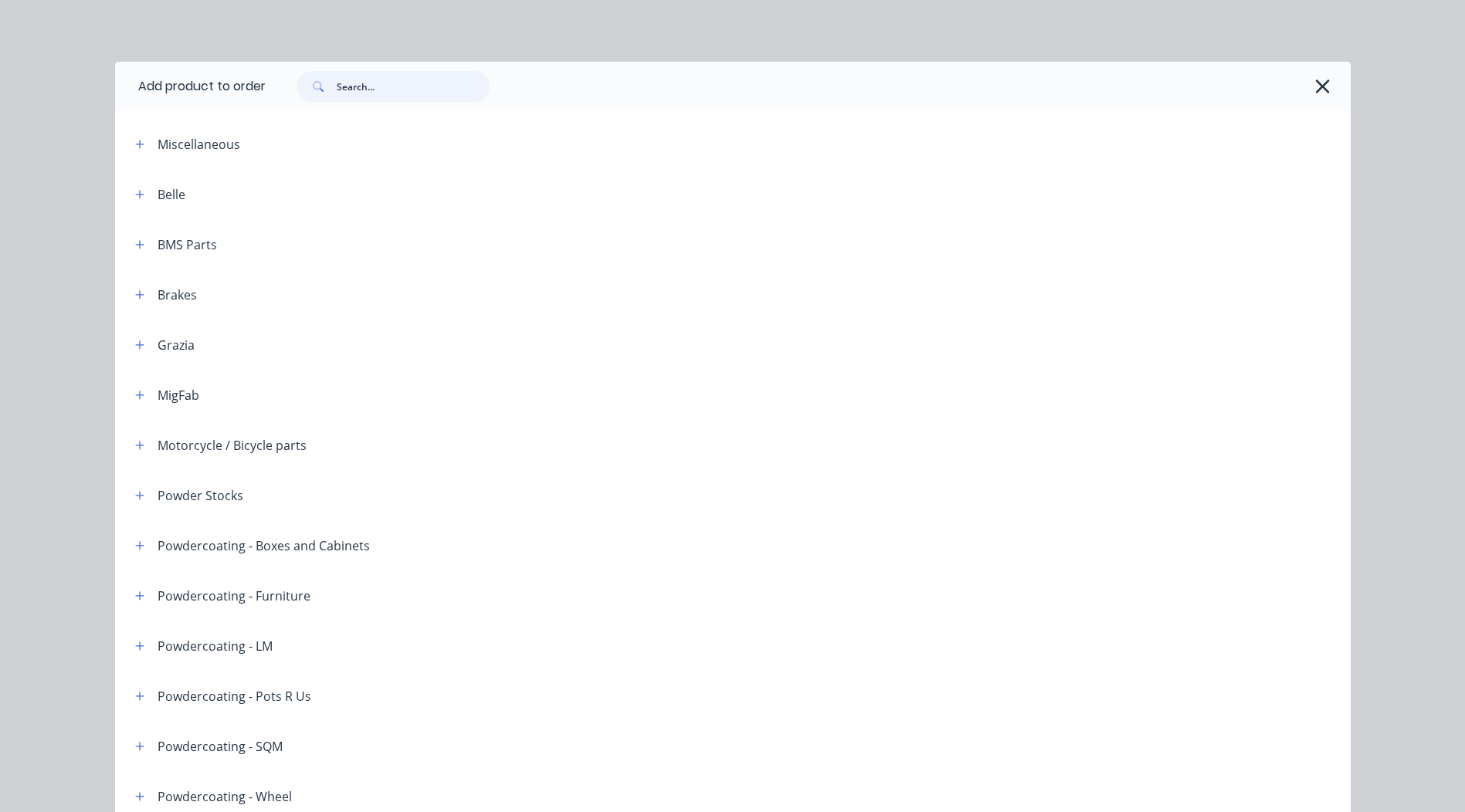
click at [422, 95] on input "text" at bounding box center [413, 86] width 153 height 31
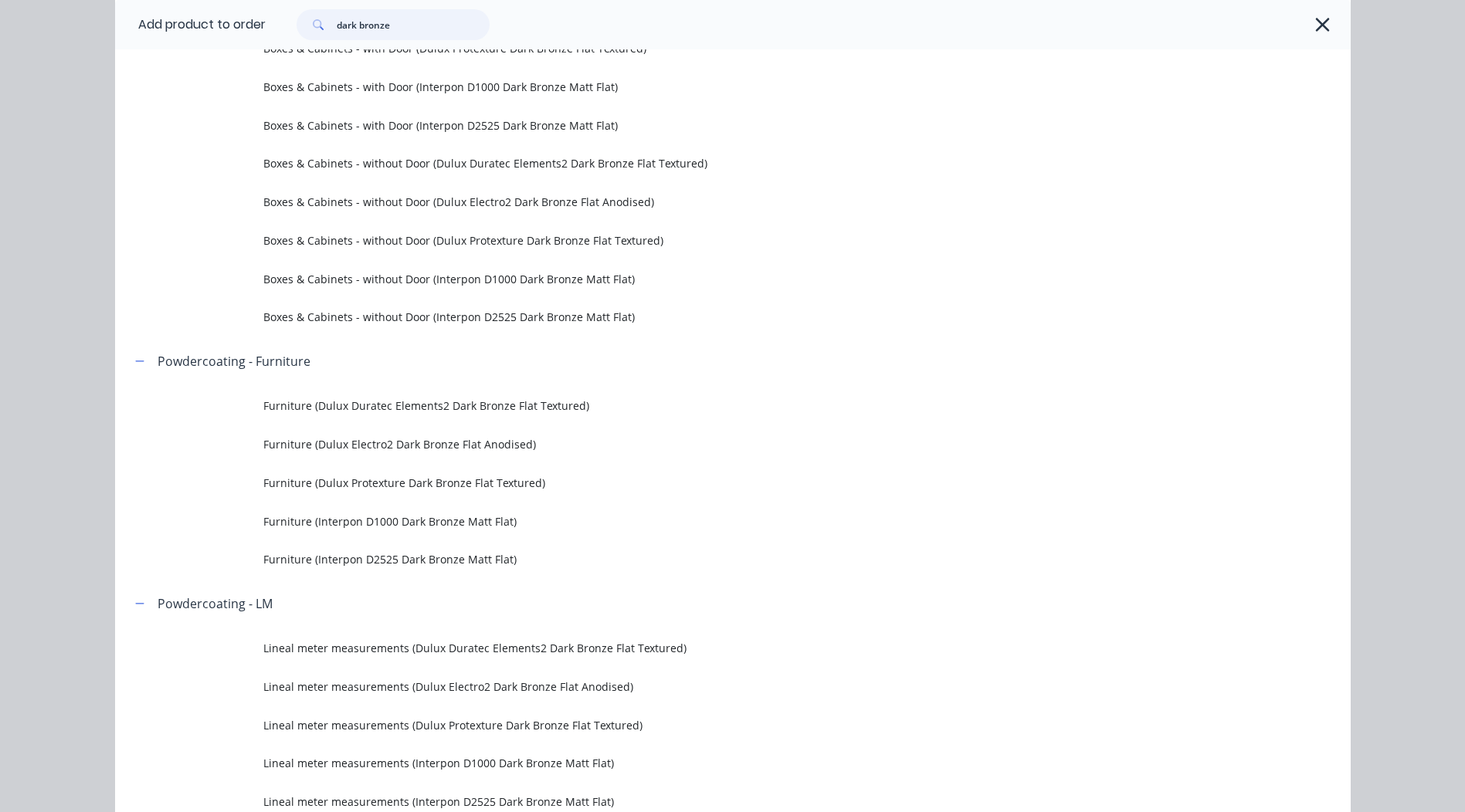
scroll to position [309, 0]
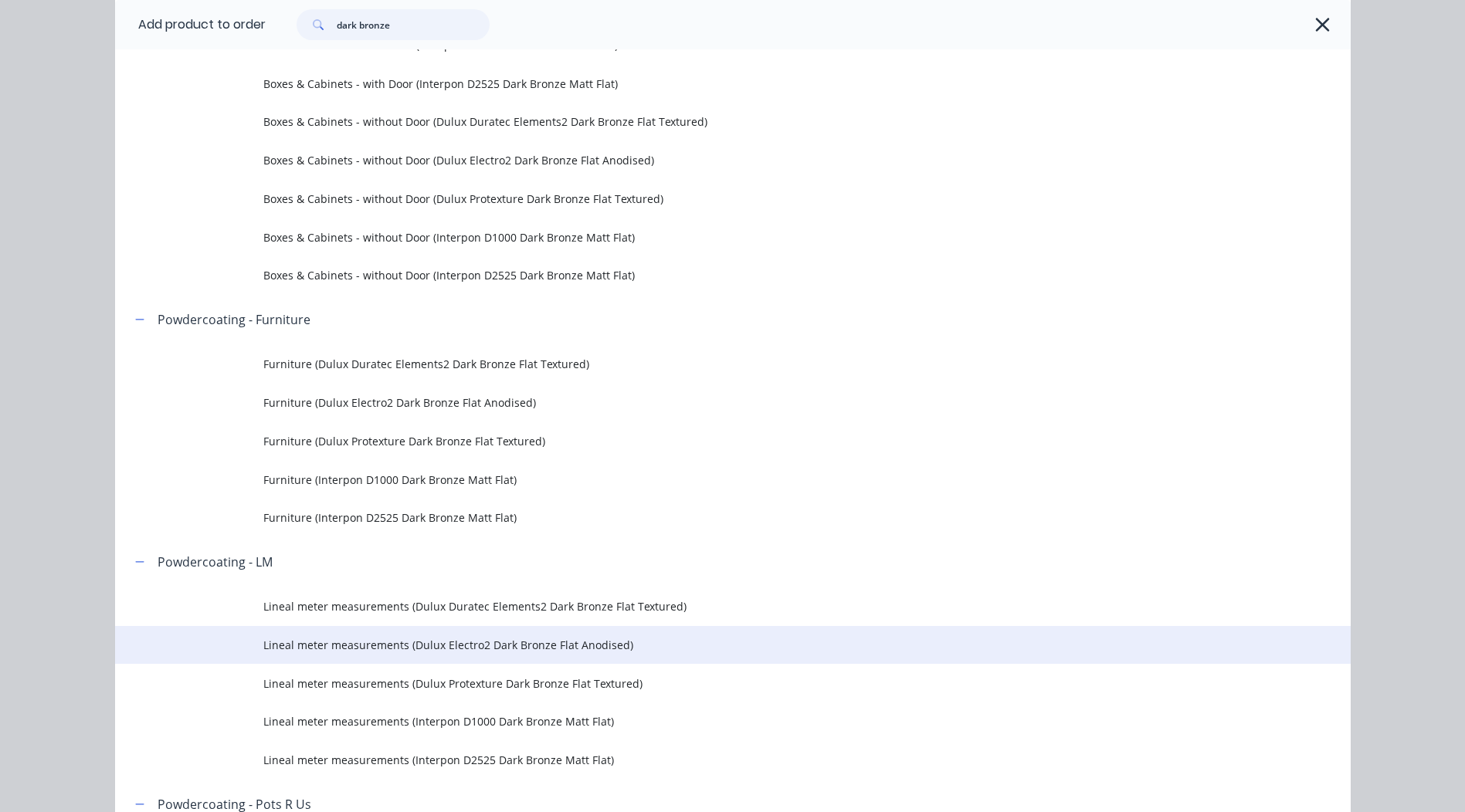
type input "dark bronze"
click at [582, 639] on span "Lineal meter measurements (Dulux Electro2 Dark Bronze Flat Anodised)" at bounding box center [698, 645] width 870 height 16
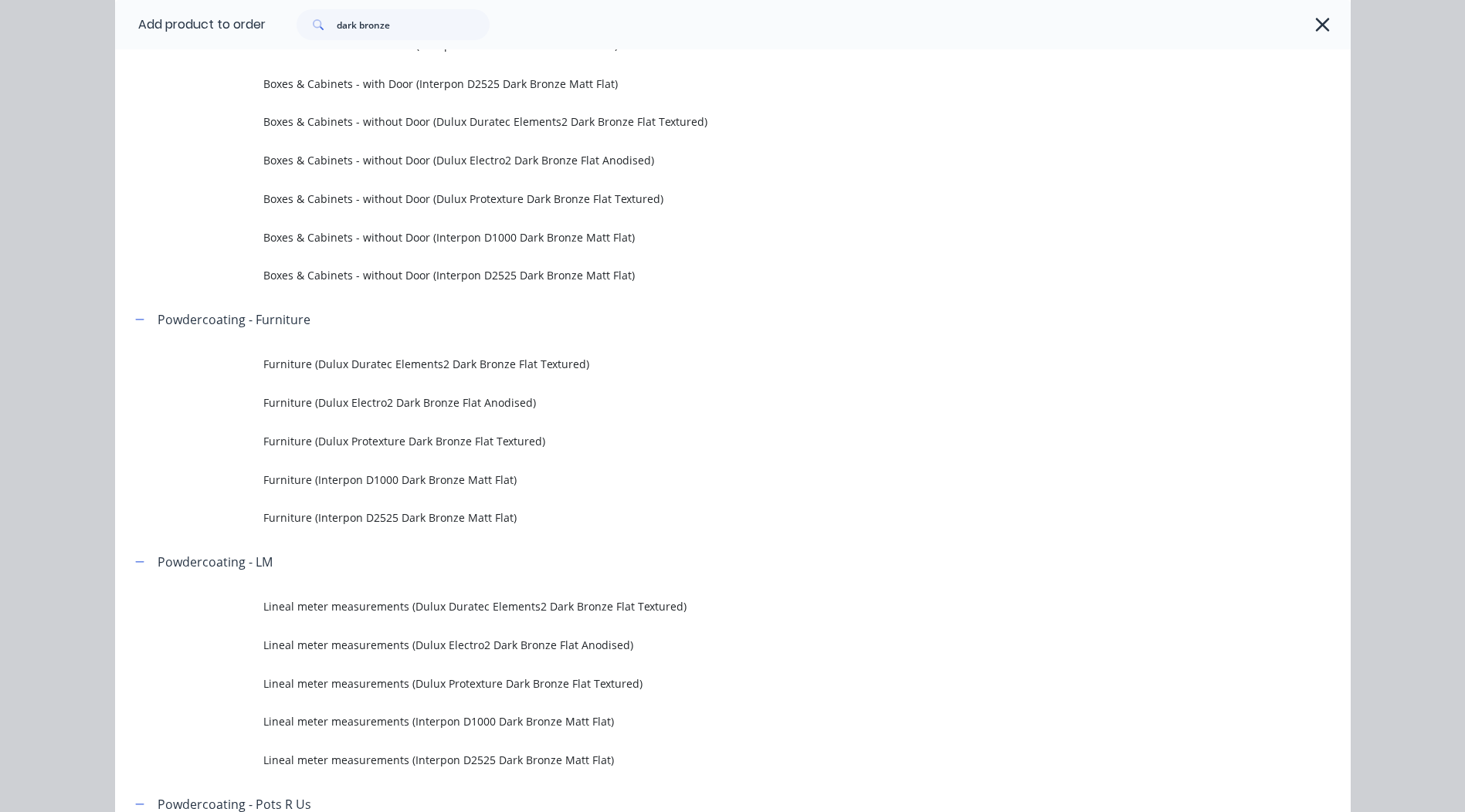
scroll to position [0, 0]
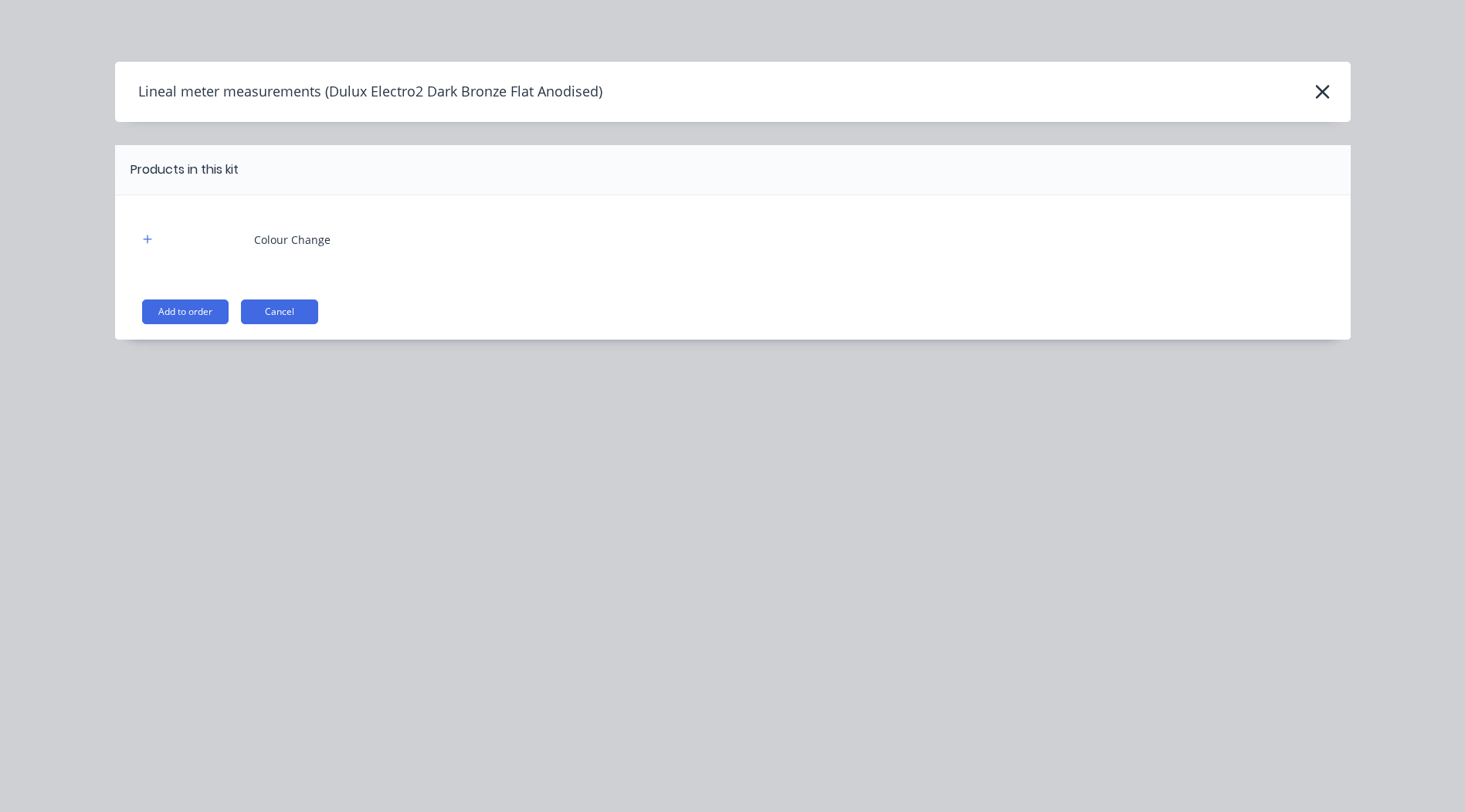
click at [212, 297] on div "Colour Change Add to order Cancel" at bounding box center [733, 267] width 1236 height 144
click at [217, 314] on button "Add to order" at bounding box center [185, 312] width 87 height 25
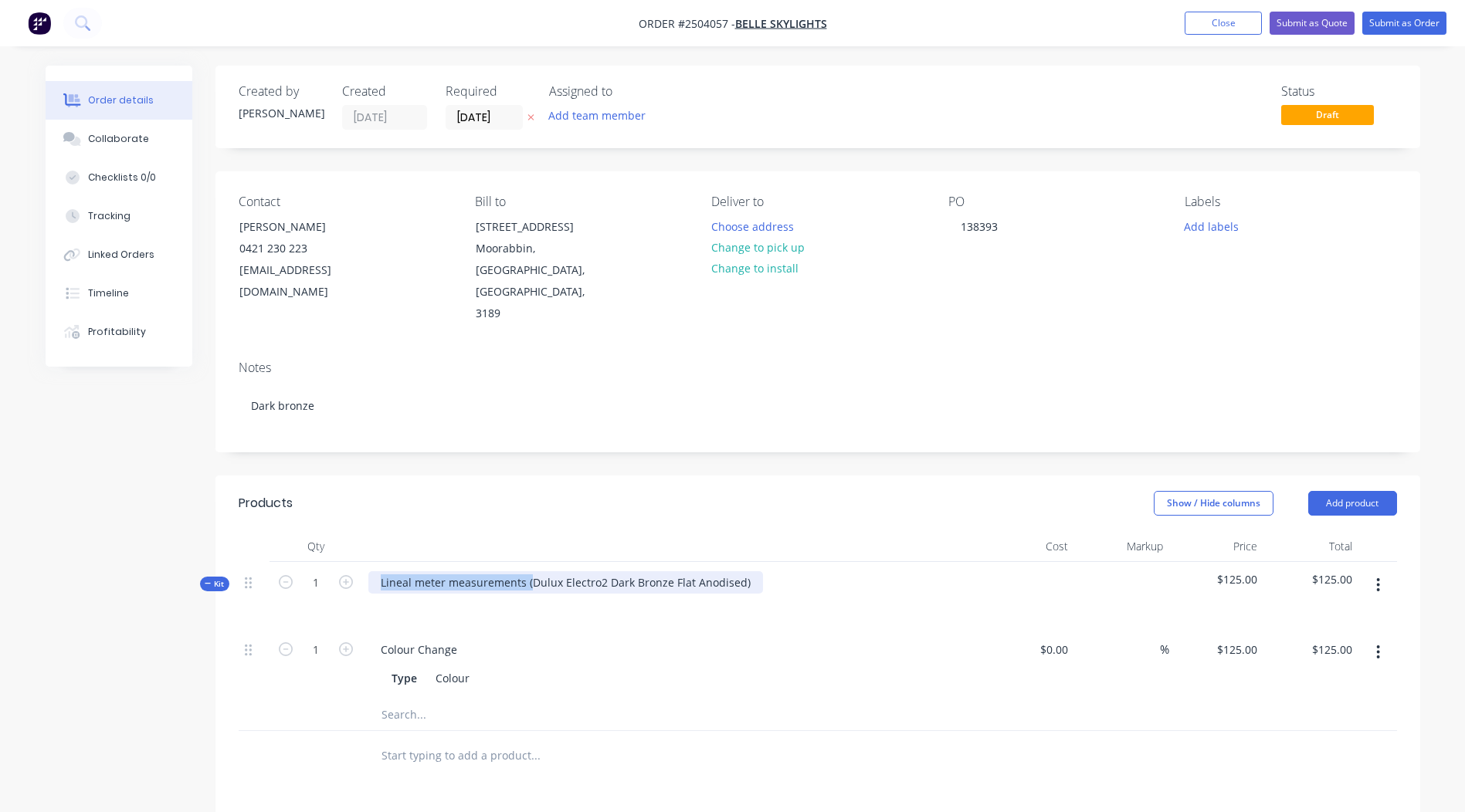
drag, startPoint x: 530, startPoint y: 539, endPoint x: -3, endPoint y: 560, distance: 533.4
click at [0, 560] on html "Order #2504057 - Belle Skylights Add product Close Submit as Quote Submit as Or…" at bounding box center [732, 588] width 1465 height 1176
click at [597, 572] on div "Dulux Electro2 Dark Bronze Flat Anodised)" at bounding box center [489, 583] width 243 height 22
click at [706, 491] on div "Show / Hide columns Add product" at bounding box center [940, 503] width 912 height 25
click at [1370, 572] on button "button" at bounding box center [1378, 585] width 36 height 28
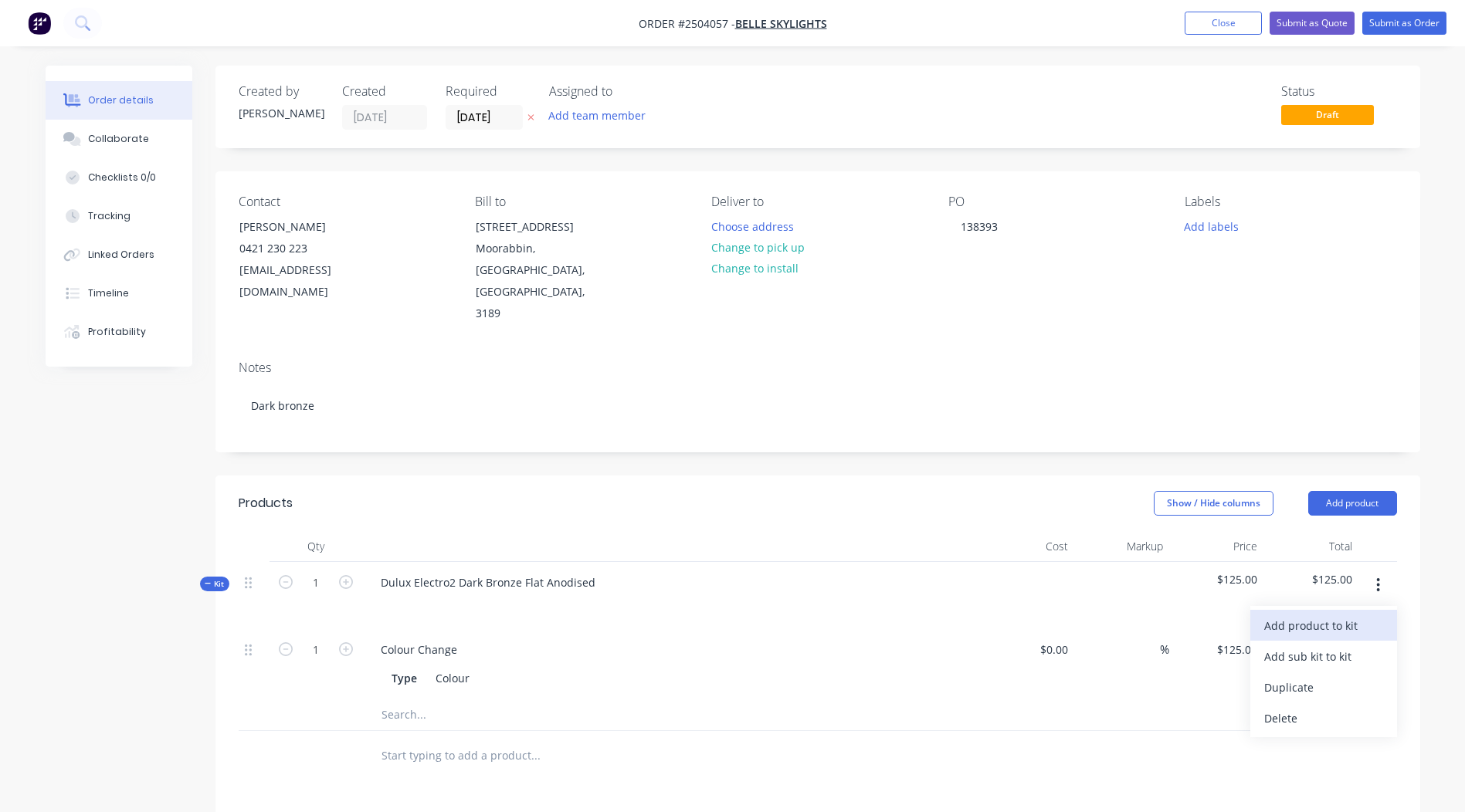
click at [1346, 615] on div "Add product to kit" at bounding box center [1324, 626] width 119 height 22
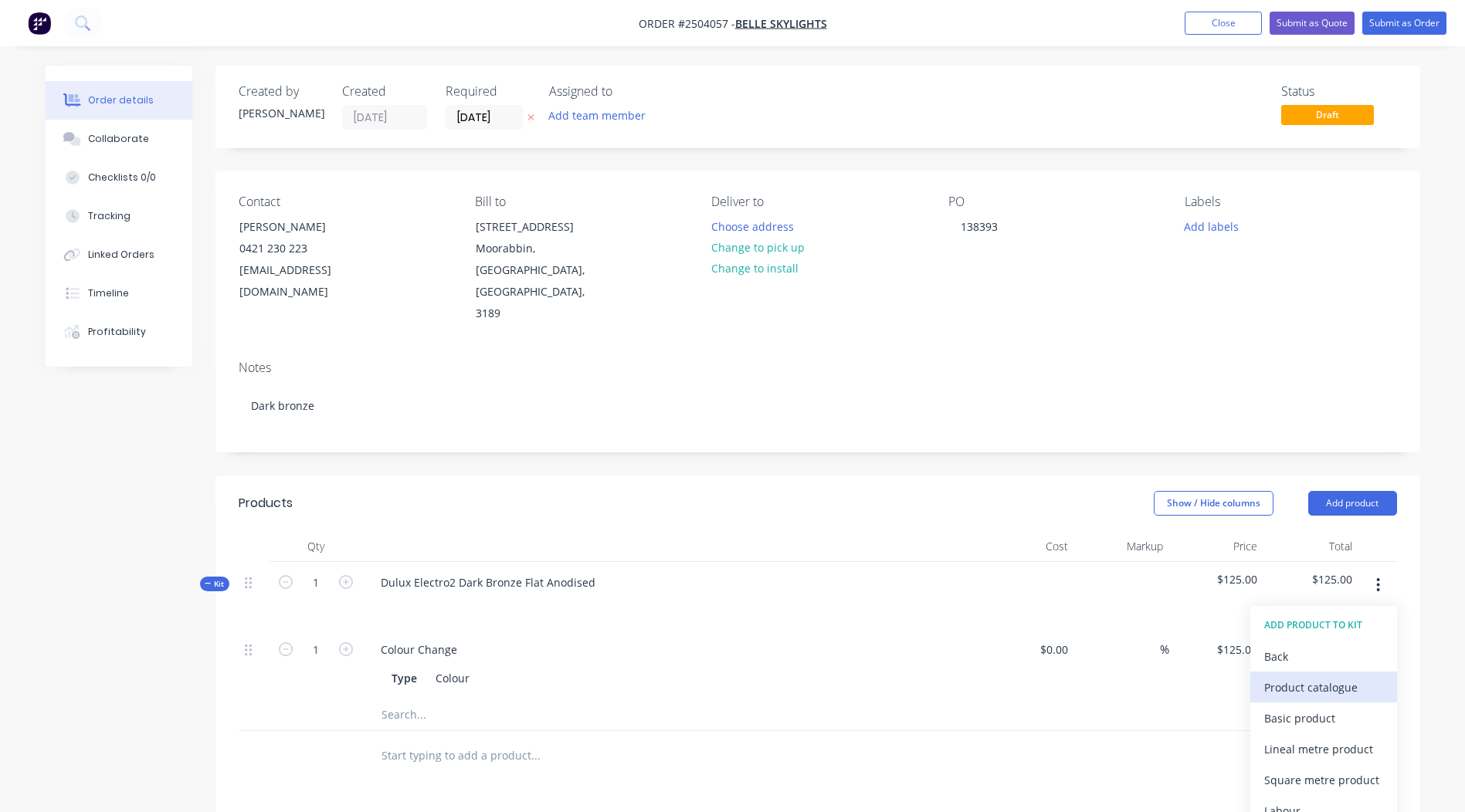
click at [1323, 677] on div "Product catalogue" at bounding box center [1324, 688] width 119 height 22
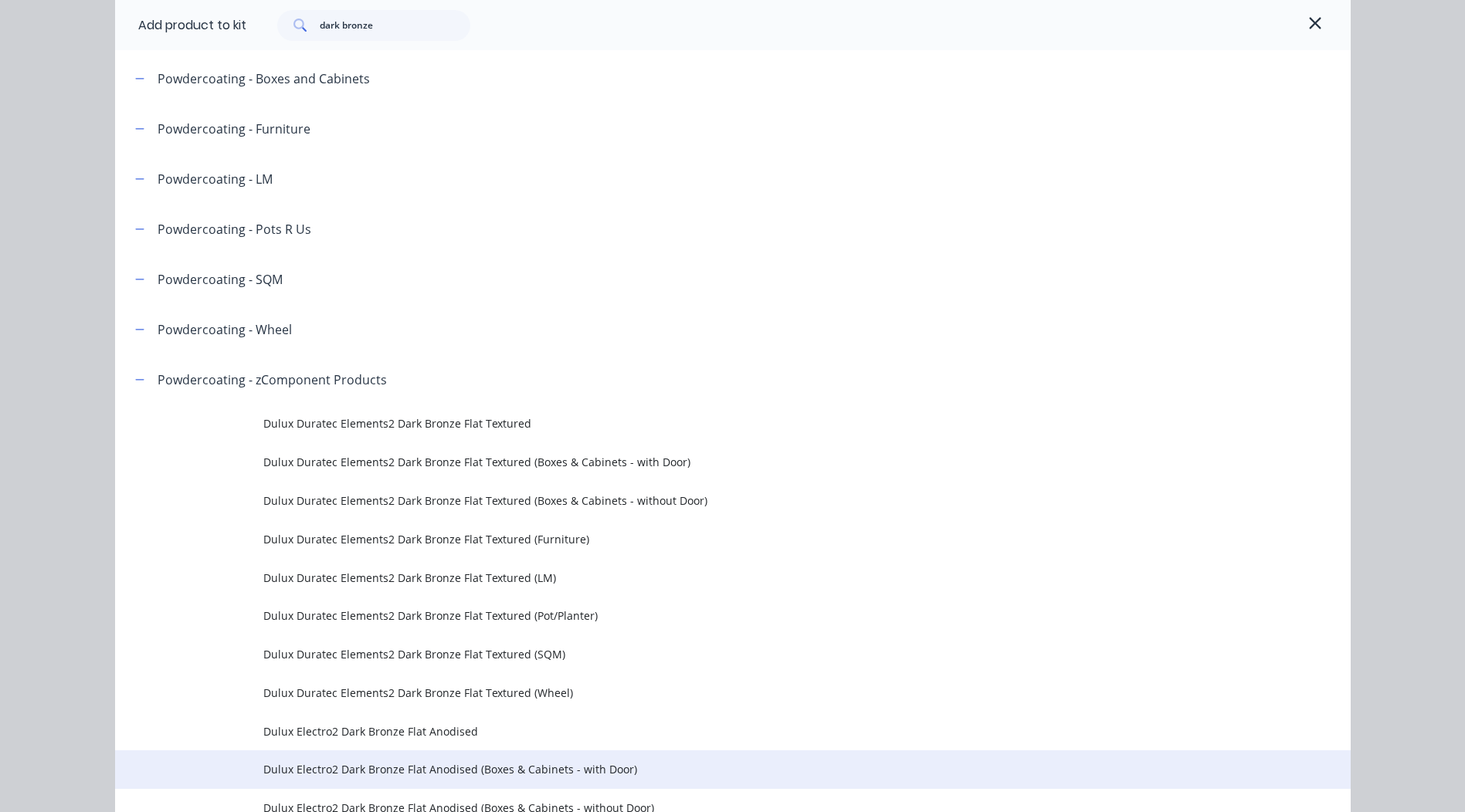
scroll to position [386, 0]
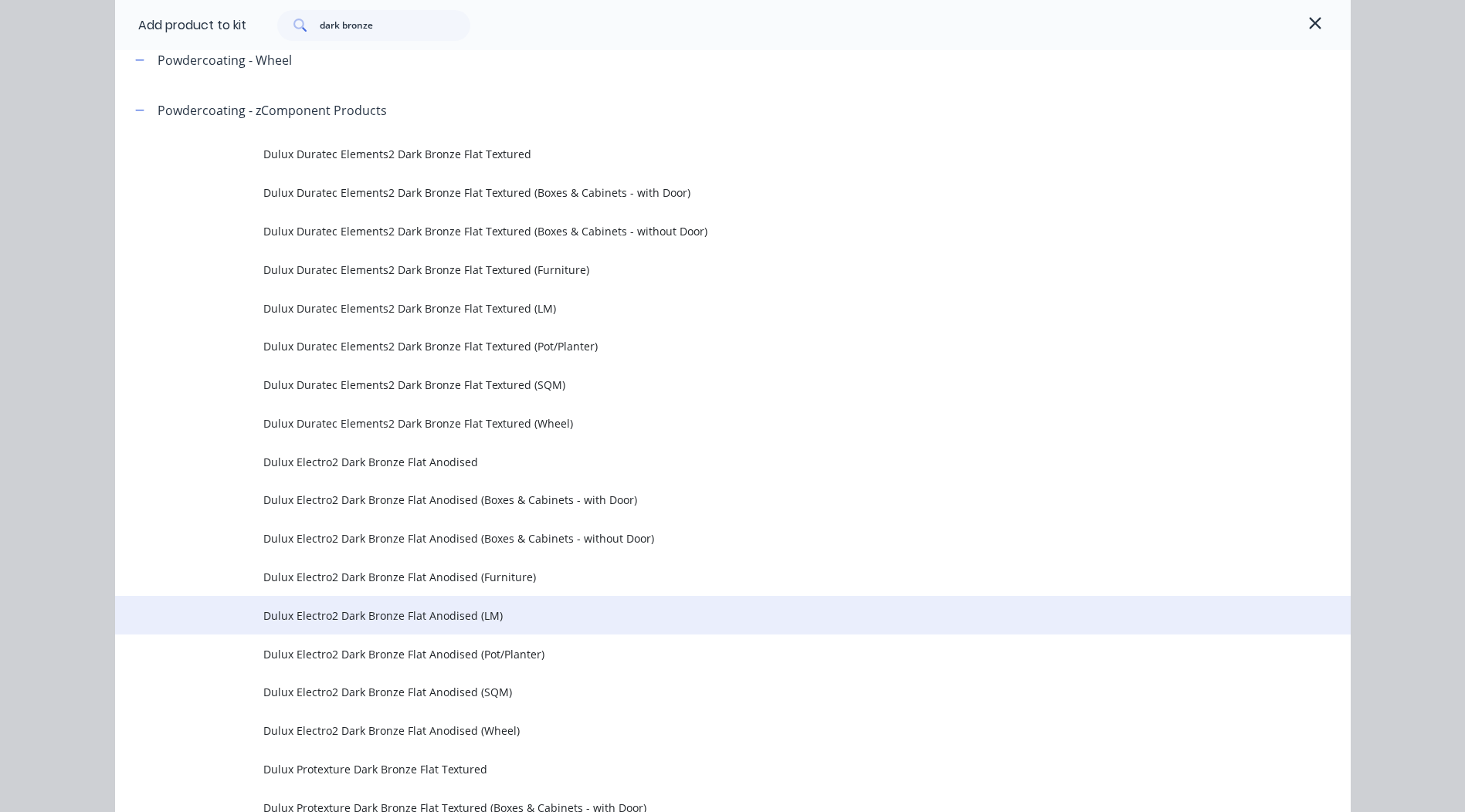
click at [511, 625] on td "Dulux Electro2 Dark Bronze Flat Anodised (LM)" at bounding box center [807, 615] width 1088 height 38
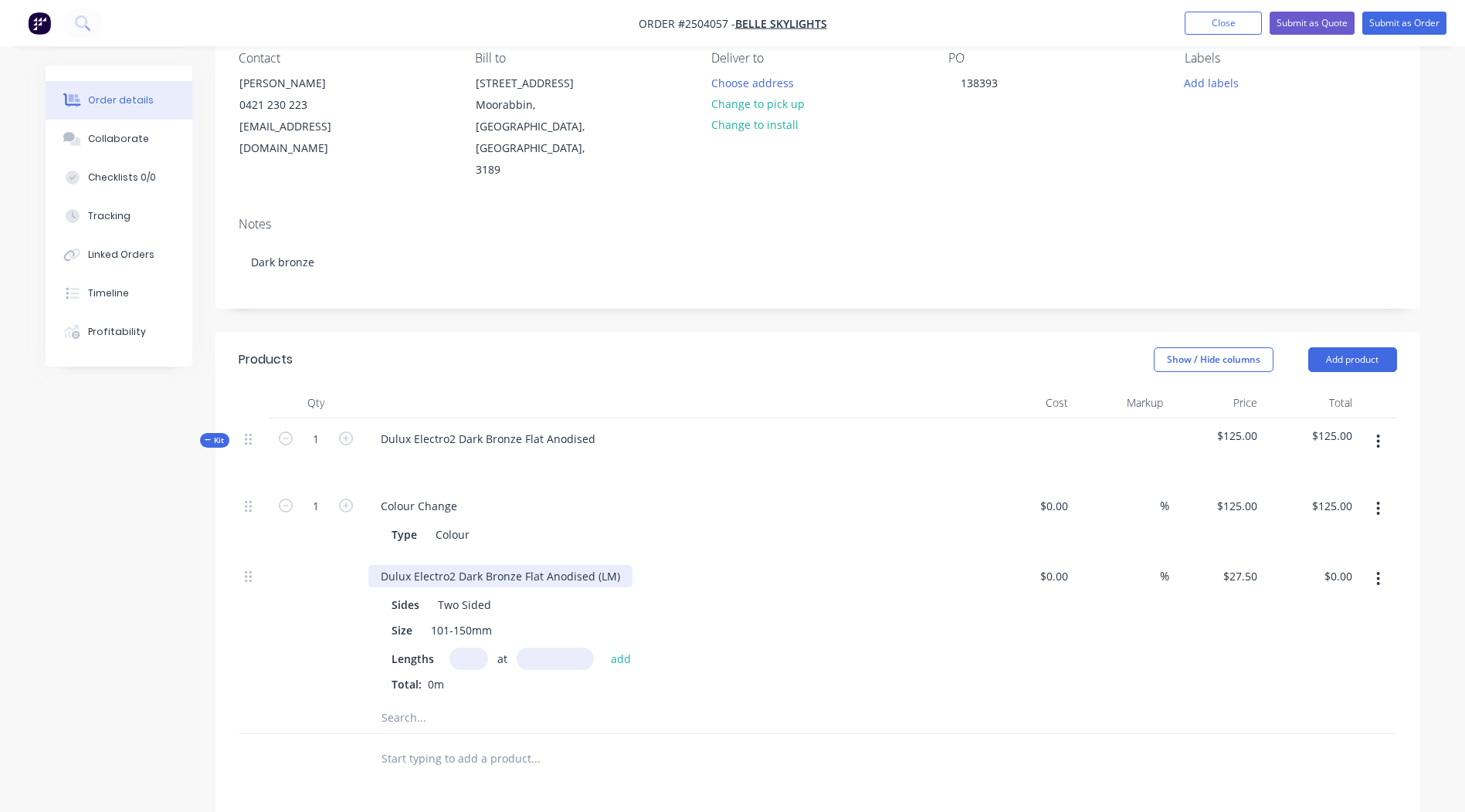
scroll to position [155, 0]
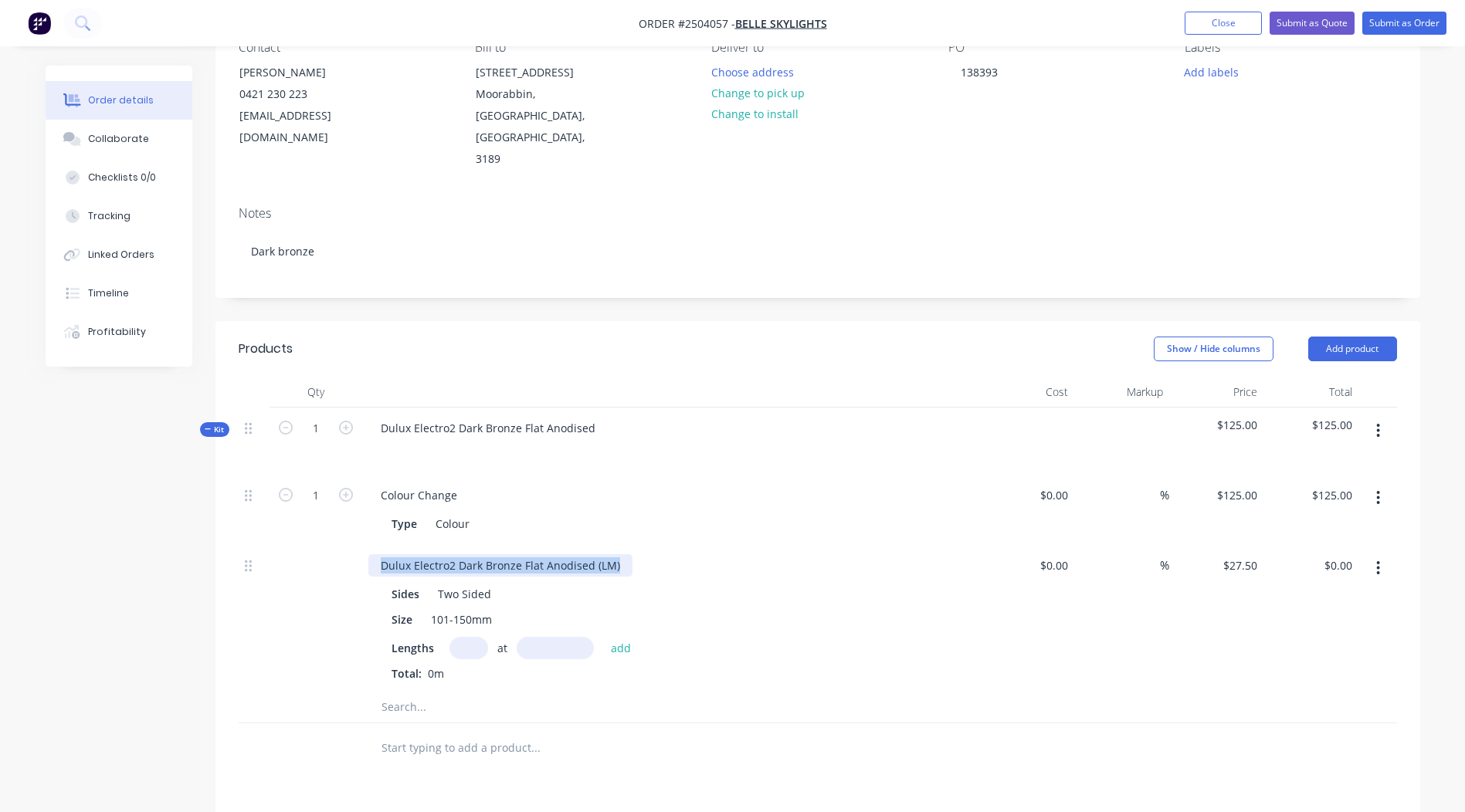
drag, startPoint x: 626, startPoint y: 512, endPoint x: 0, endPoint y: 653, distance: 641.7
click at [0, 634] on html "Order #2504057 - Belle Skylights Add product Close Submit as Quote Submit as Or…" at bounding box center [732, 506] width 1465 height 1322
click at [1093, 727] on div at bounding box center [818, 749] width 1159 height 50
click at [481, 637] on input "text" at bounding box center [469, 649] width 38 height 22
type input "3"
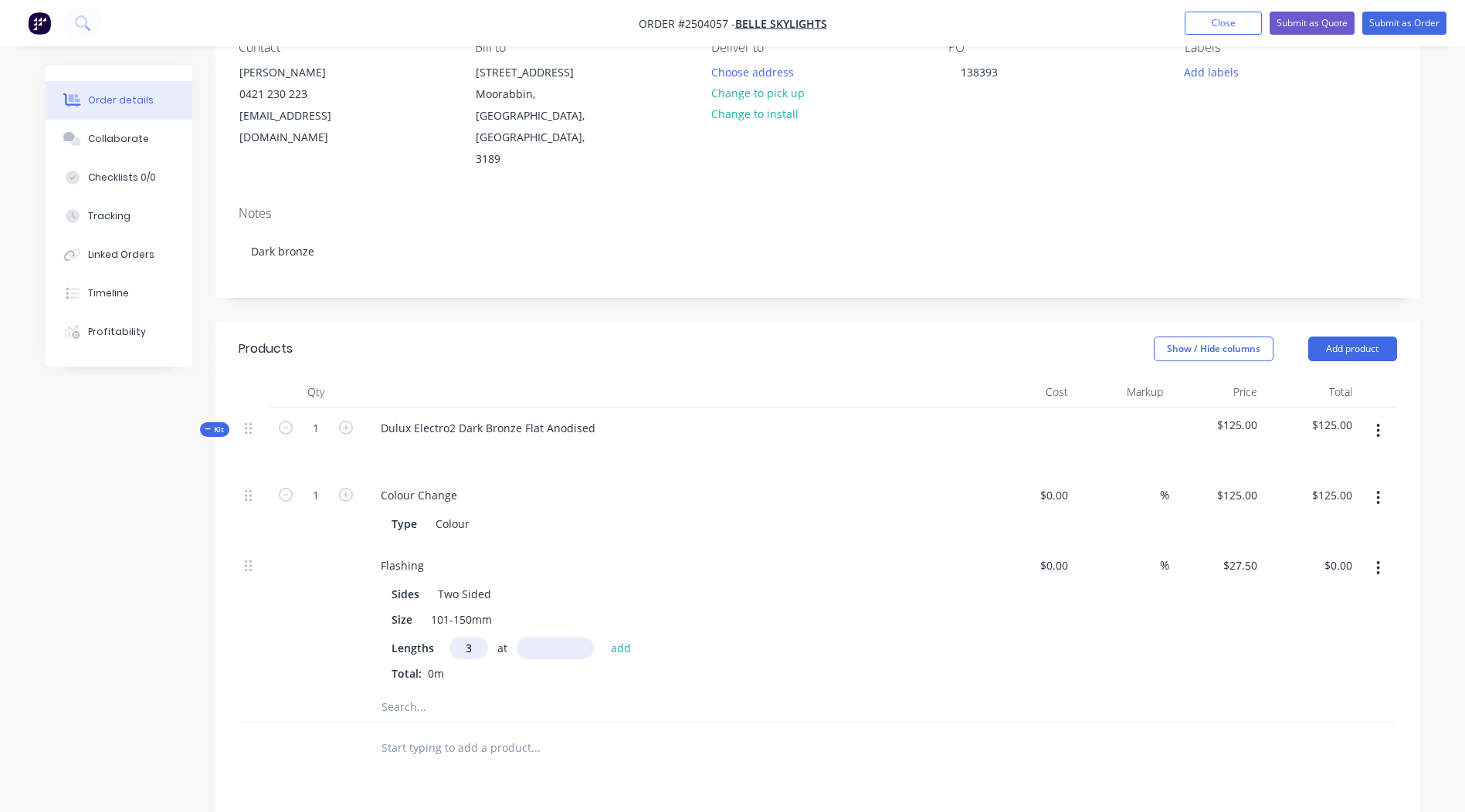
click at [564, 637] on input "text" at bounding box center [555, 649] width 77 height 22
type input "750"
click at [603, 637] on button "add" at bounding box center [621, 648] width 36 height 21
type input "$61.88"
type input "1"
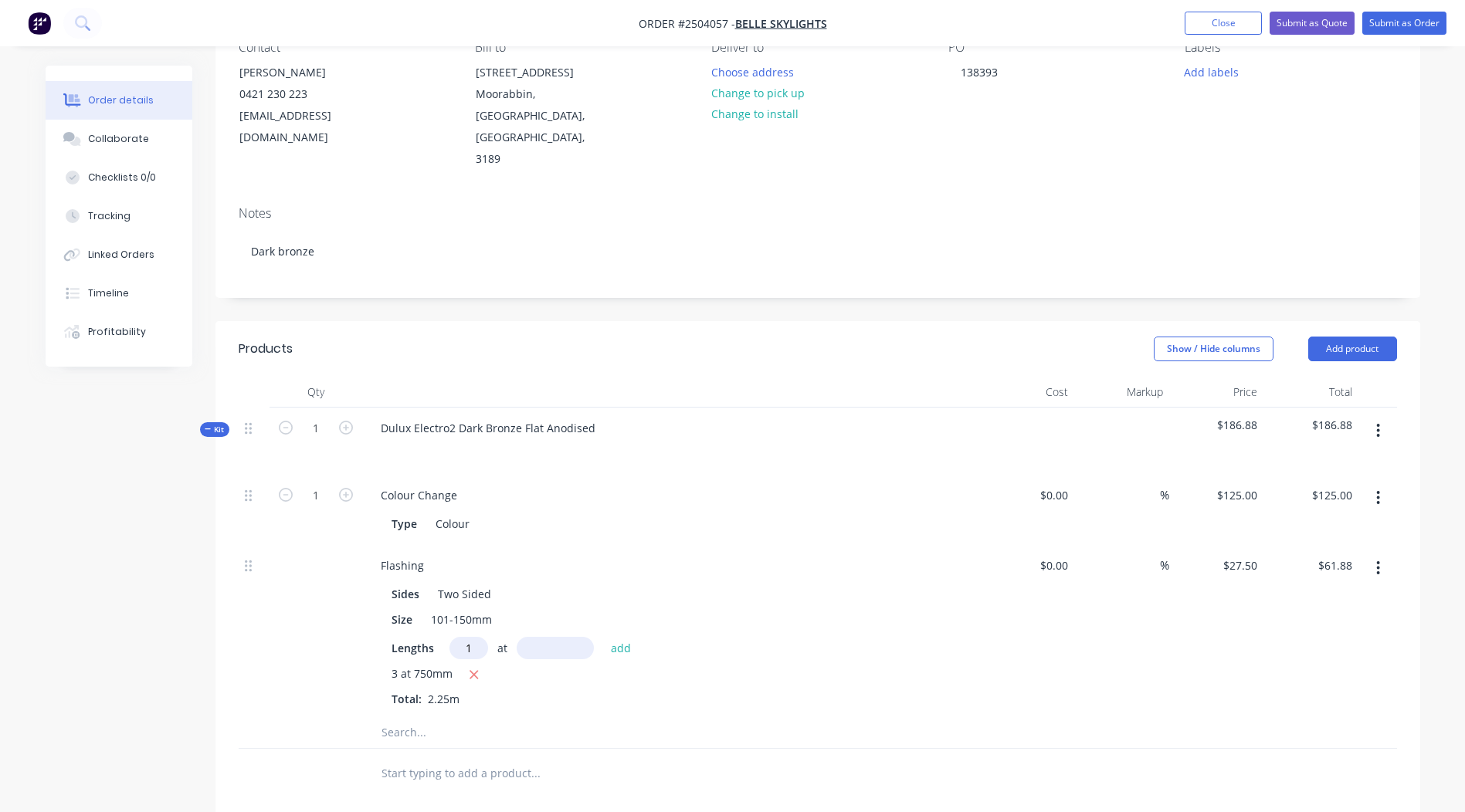
click at [551, 637] on input "text" at bounding box center [555, 649] width 77 height 22
type input "580"
click at [603, 637] on button "add" at bounding box center [621, 648] width 36 height 21
type input "$77.83"
type input "2"
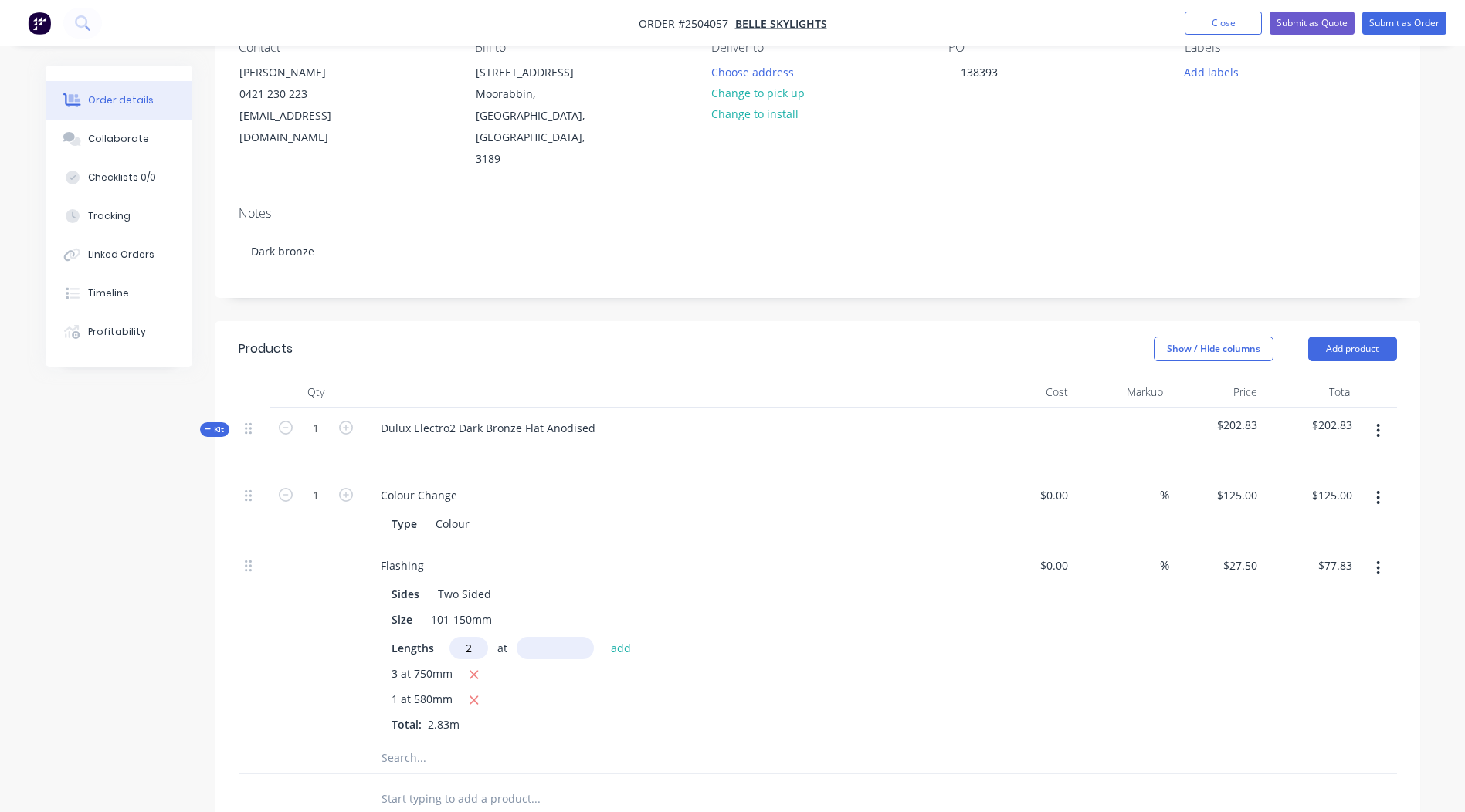
click at [538, 637] on input "text" at bounding box center [555, 649] width 77 height 22
type input "300"
click at [603, 637] on button "add" at bounding box center [621, 648] width 36 height 21
type input "$94.33"
type input "1"
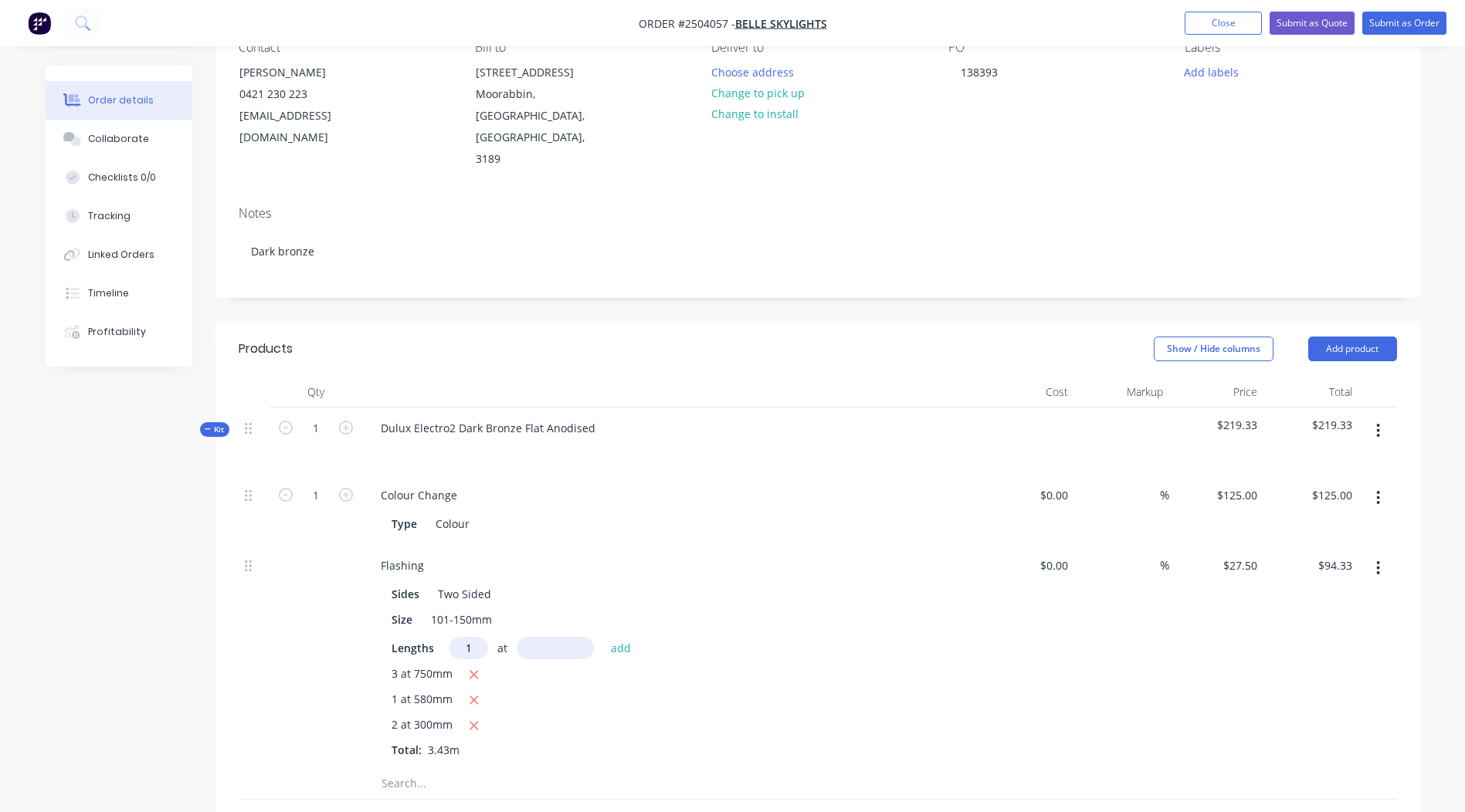
click at [537, 637] on input "text" at bounding box center [555, 649] width 77 height 22
type input "3200"
click at [603, 637] on button "add" at bounding box center [621, 648] width 36 height 21
type input "$182.33"
type input "1"
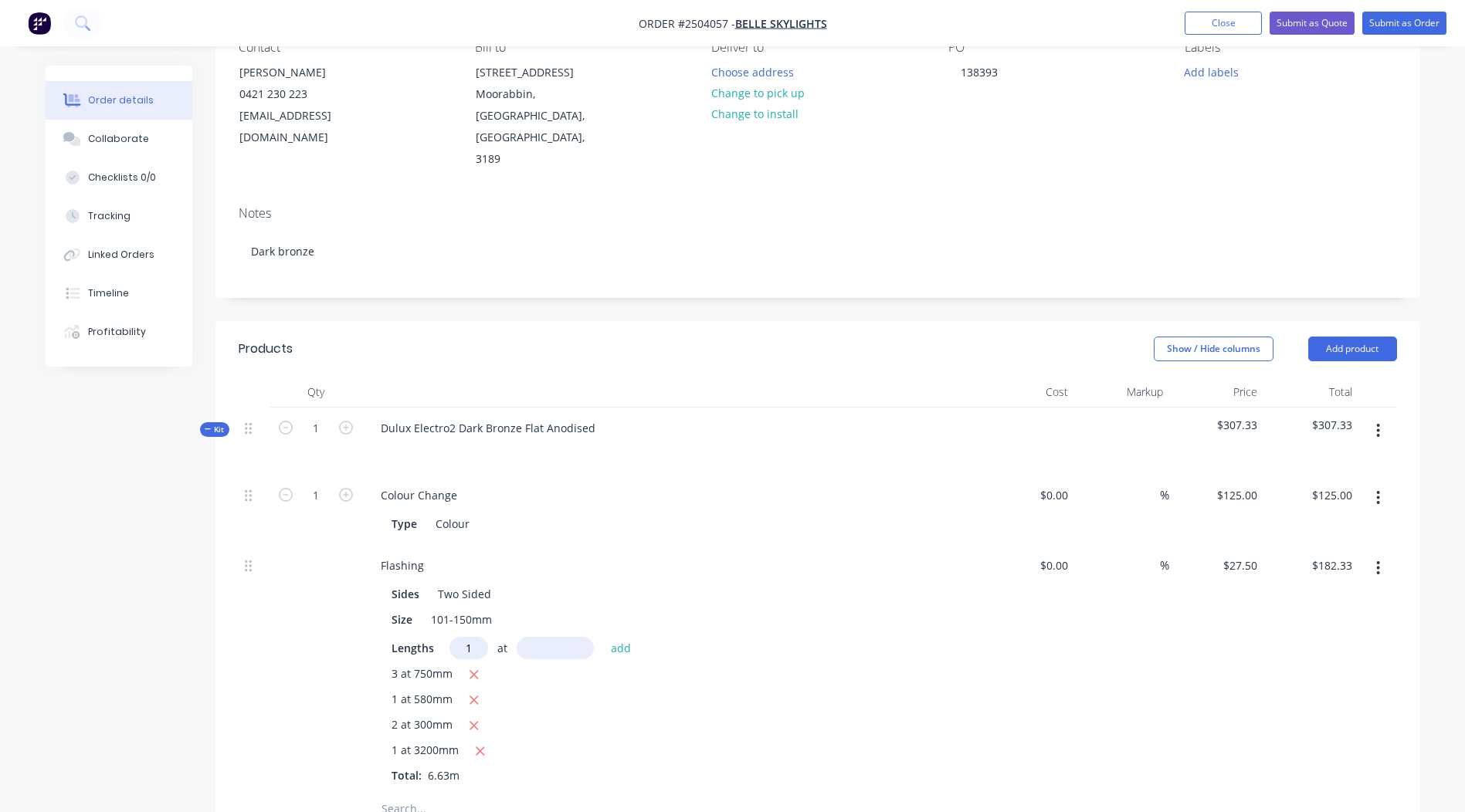
click at [537, 637] on input "text" at bounding box center [555, 649] width 77 height 22
type input "2530"
click at [603, 637] on button "add" at bounding box center [621, 648] width 36 height 21
type input "$251.90"
type input "1"
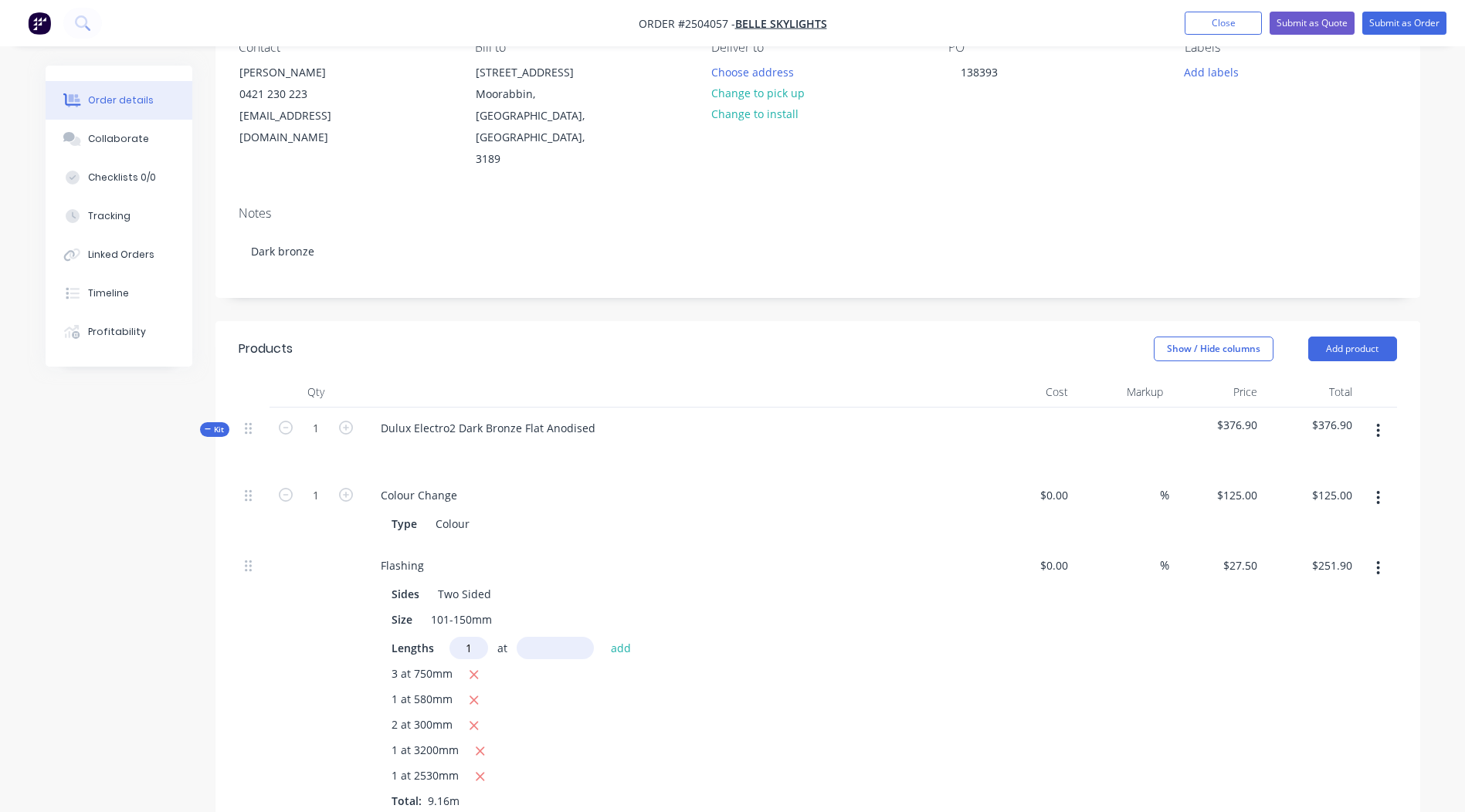
click at [537, 637] on input "text" at bounding box center [555, 649] width 77 height 22
type input "2610"
click at [603, 637] on button "add" at bounding box center [621, 648] width 36 height 21
type input "$323.68"
type input "1"
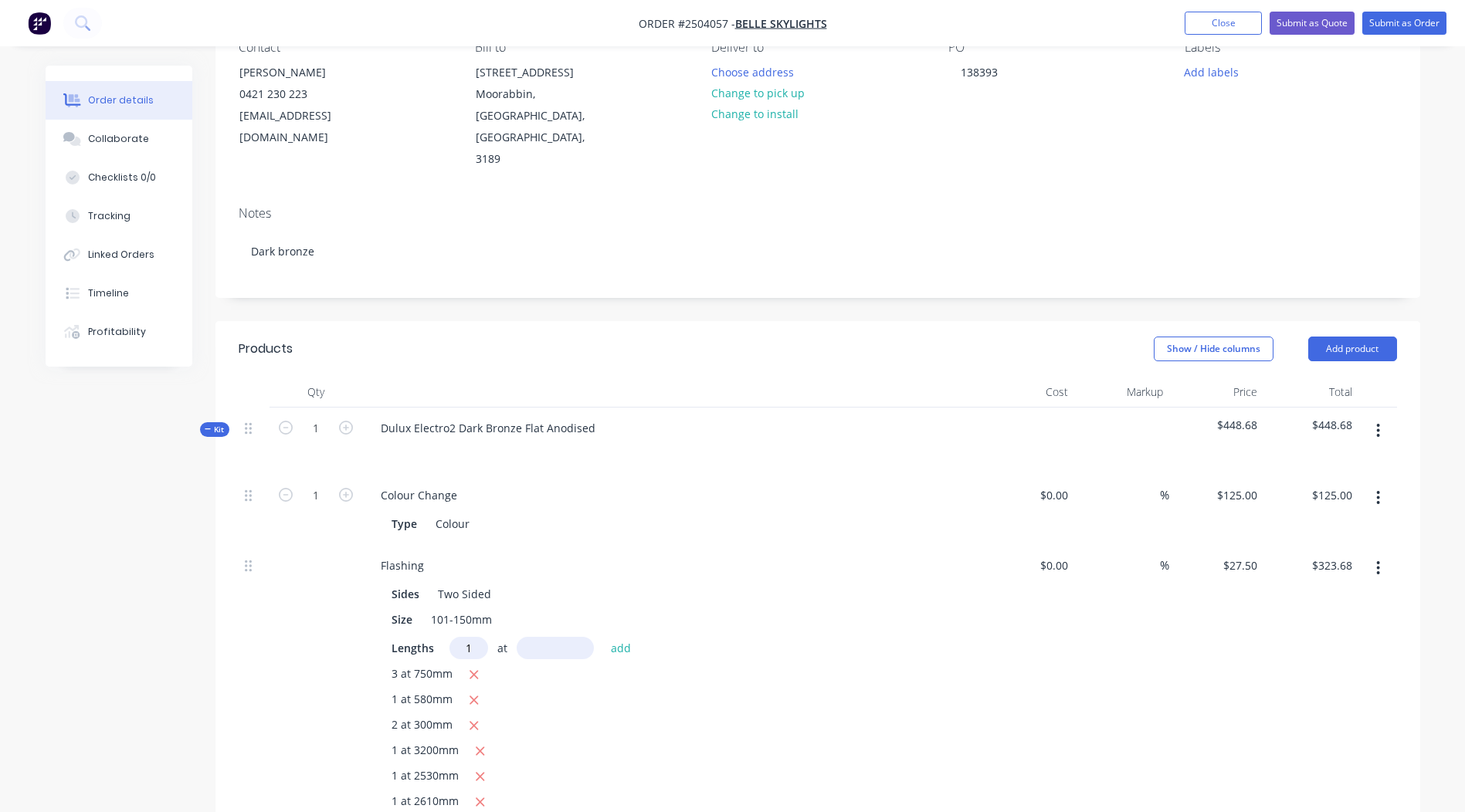
click at [537, 637] on input "text" at bounding box center [555, 649] width 77 height 22
type input "2475"
click at [603, 637] on button "add" at bounding box center [621, 648] width 36 height 21
type input "$391.74"
type input "1"
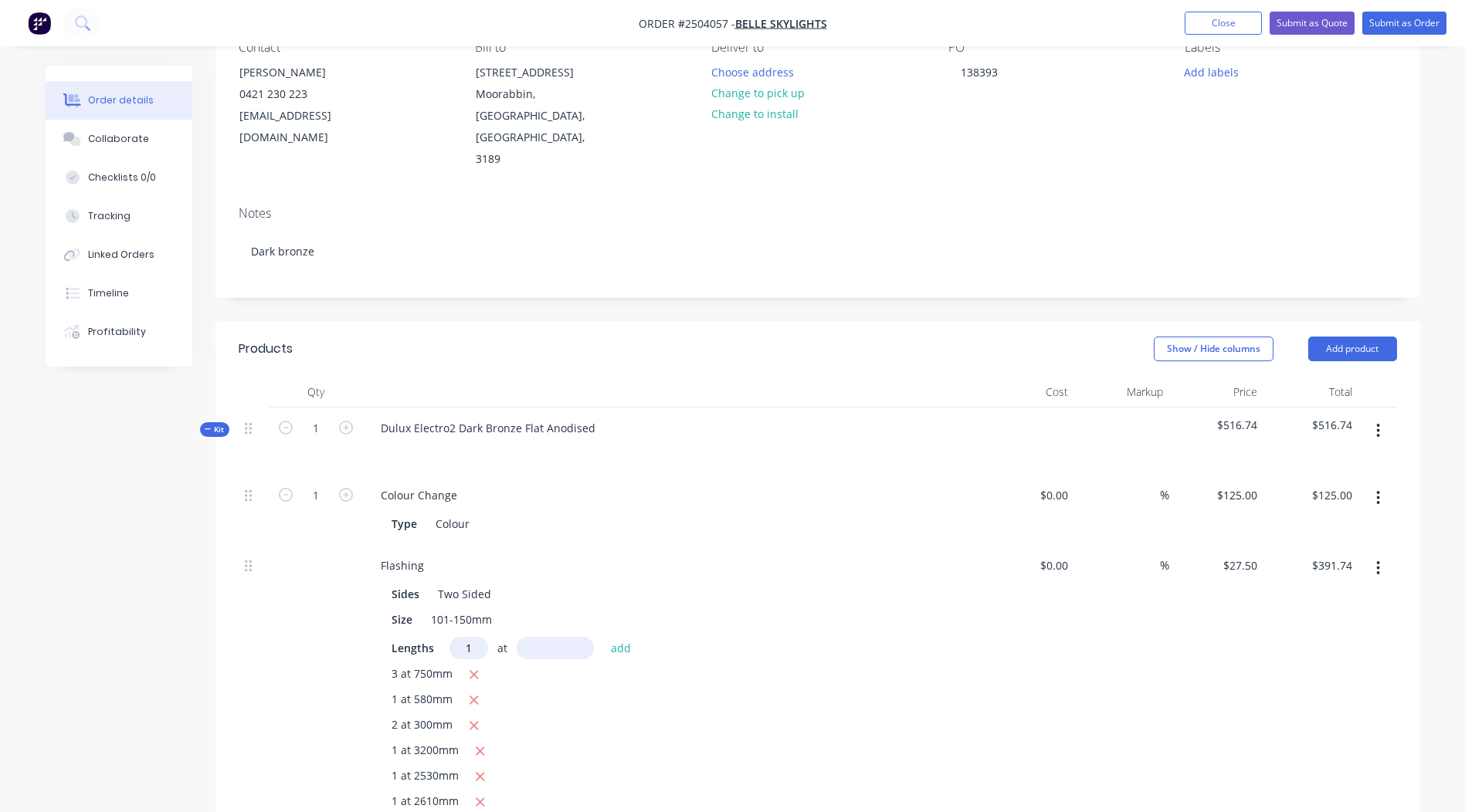
click at [537, 637] on input "text" at bounding box center [555, 649] width 77 height 22
type input "2805"
click at [603, 637] on button "add" at bounding box center [621, 648] width 36 height 21
type input "$468.88"
type input "1"
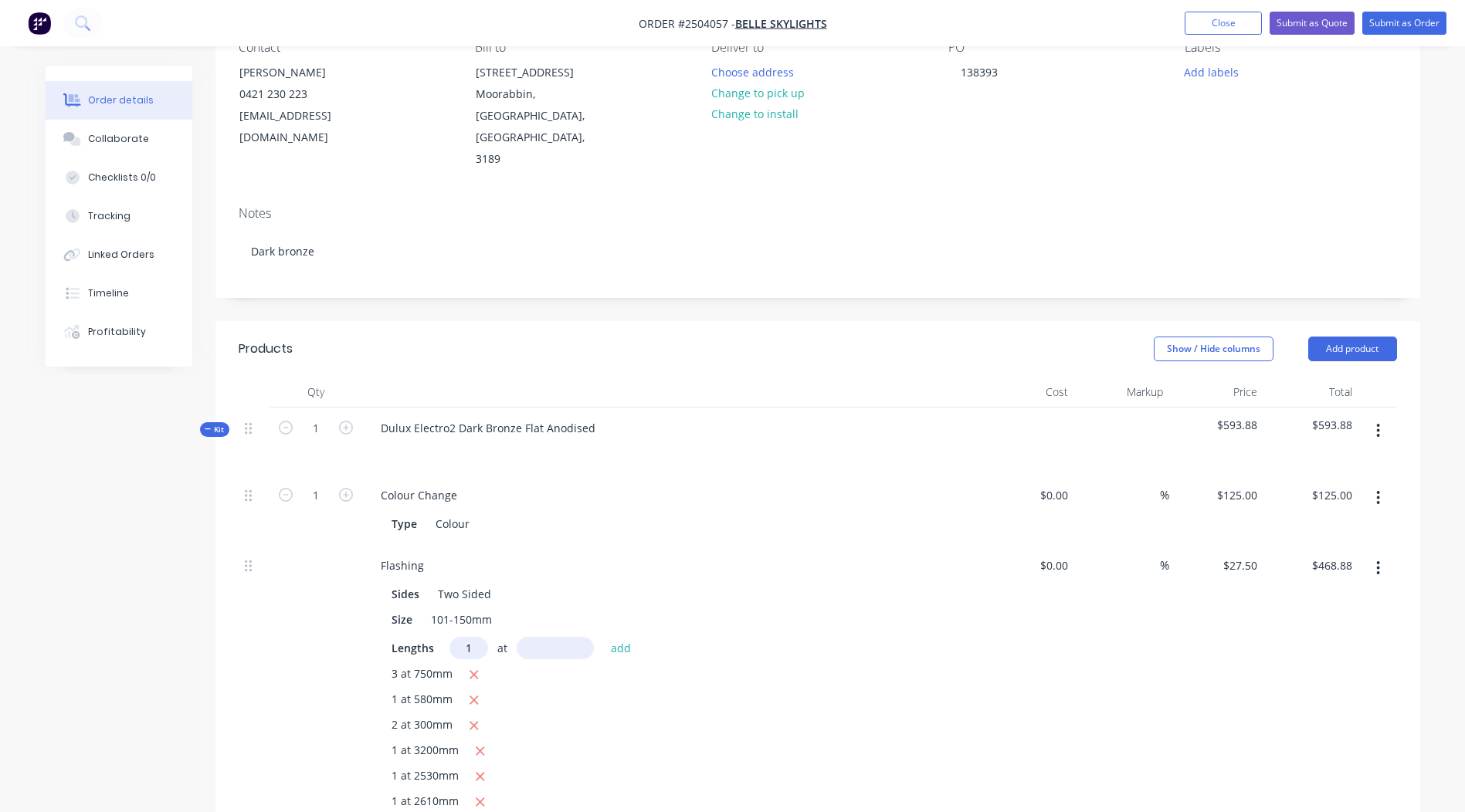
click at [537, 637] on input "text" at bounding box center [555, 649] width 77 height 22
type input "3205"
click at [603, 637] on button "add" at bounding box center [621, 648] width 36 height 21
type input "$557.01"
type input "1"
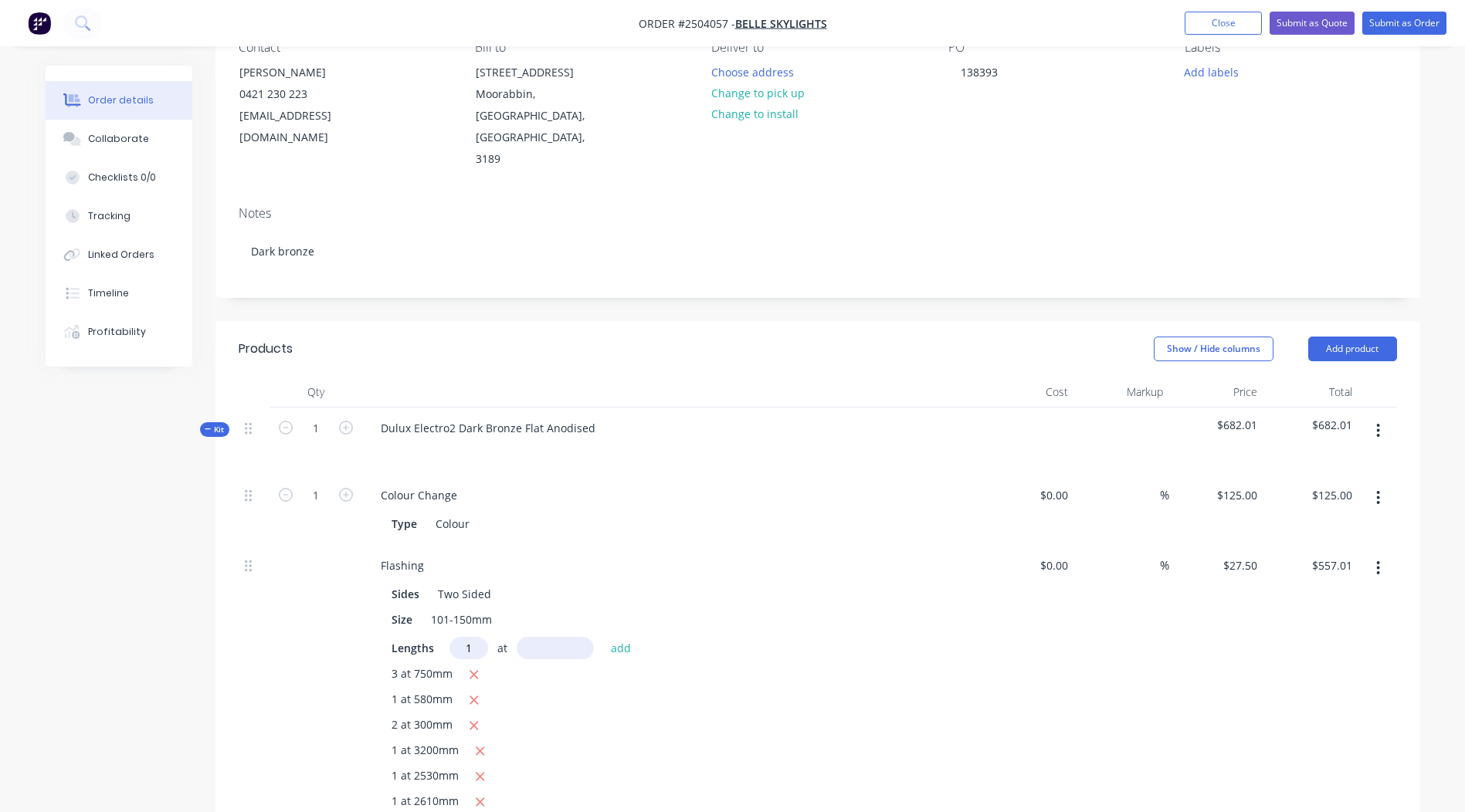
click at [541, 637] on input "text" at bounding box center [555, 649] width 77 height 22
type input "2260"
click at [603, 637] on button "add" at bounding box center [621, 648] width 36 height 21
type input "$619.16"
type input "2"
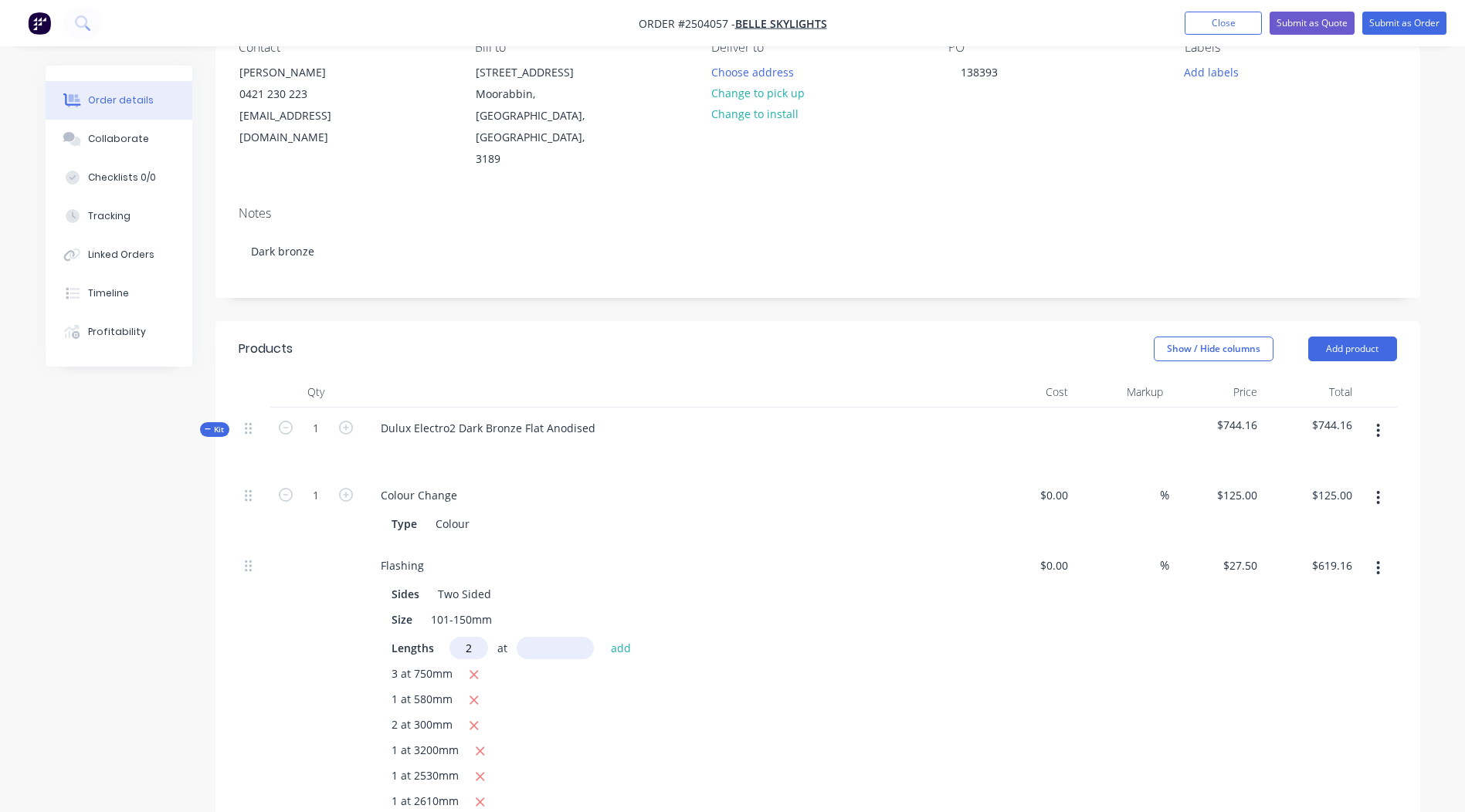
click at [558, 637] on input "text" at bounding box center [555, 649] width 77 height 22
type input "2950"
click at [603, 637] on button "add" at bounding box center [621, 648] width 36 height 21
type input "$781.41"
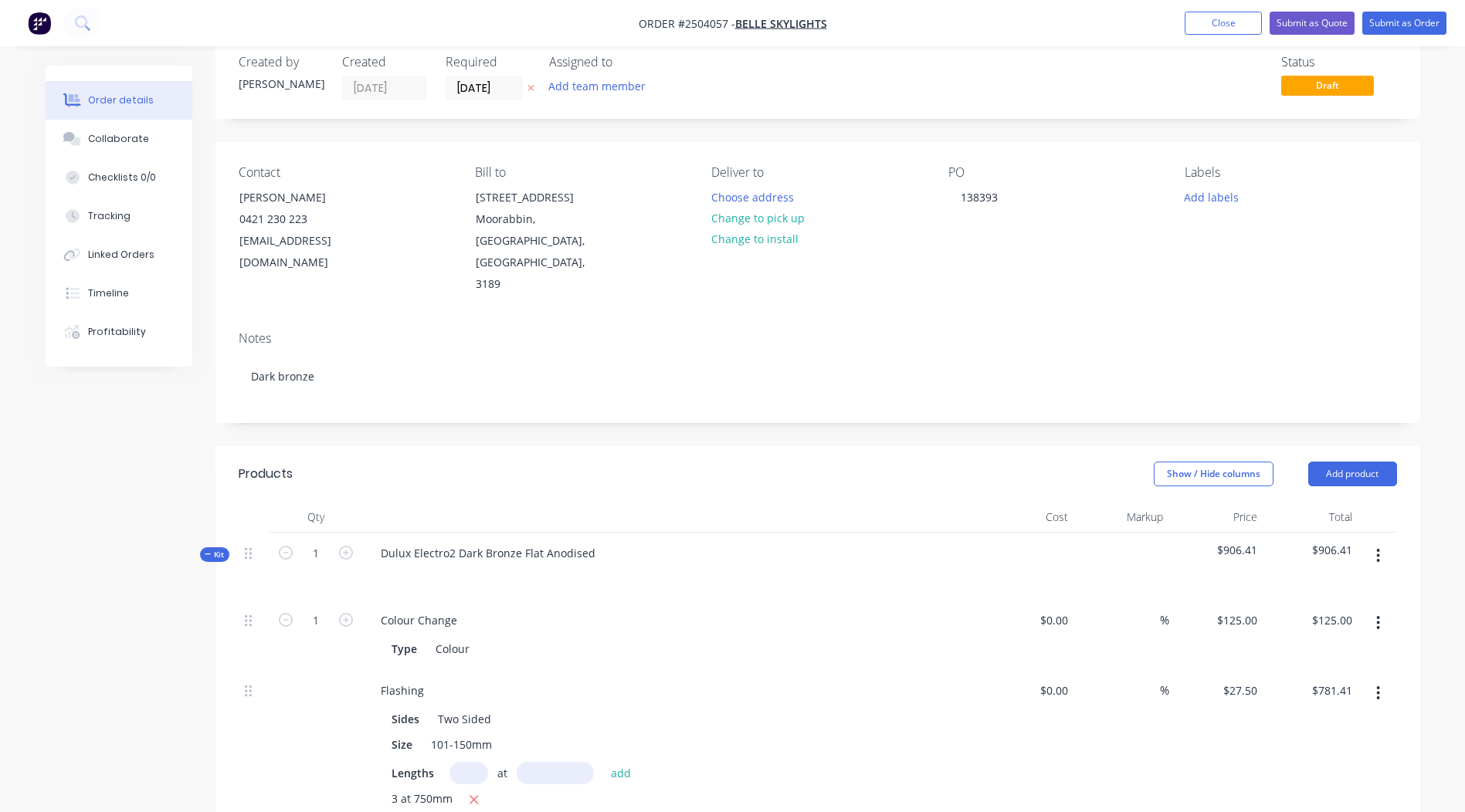
scroll to position [0, 0]
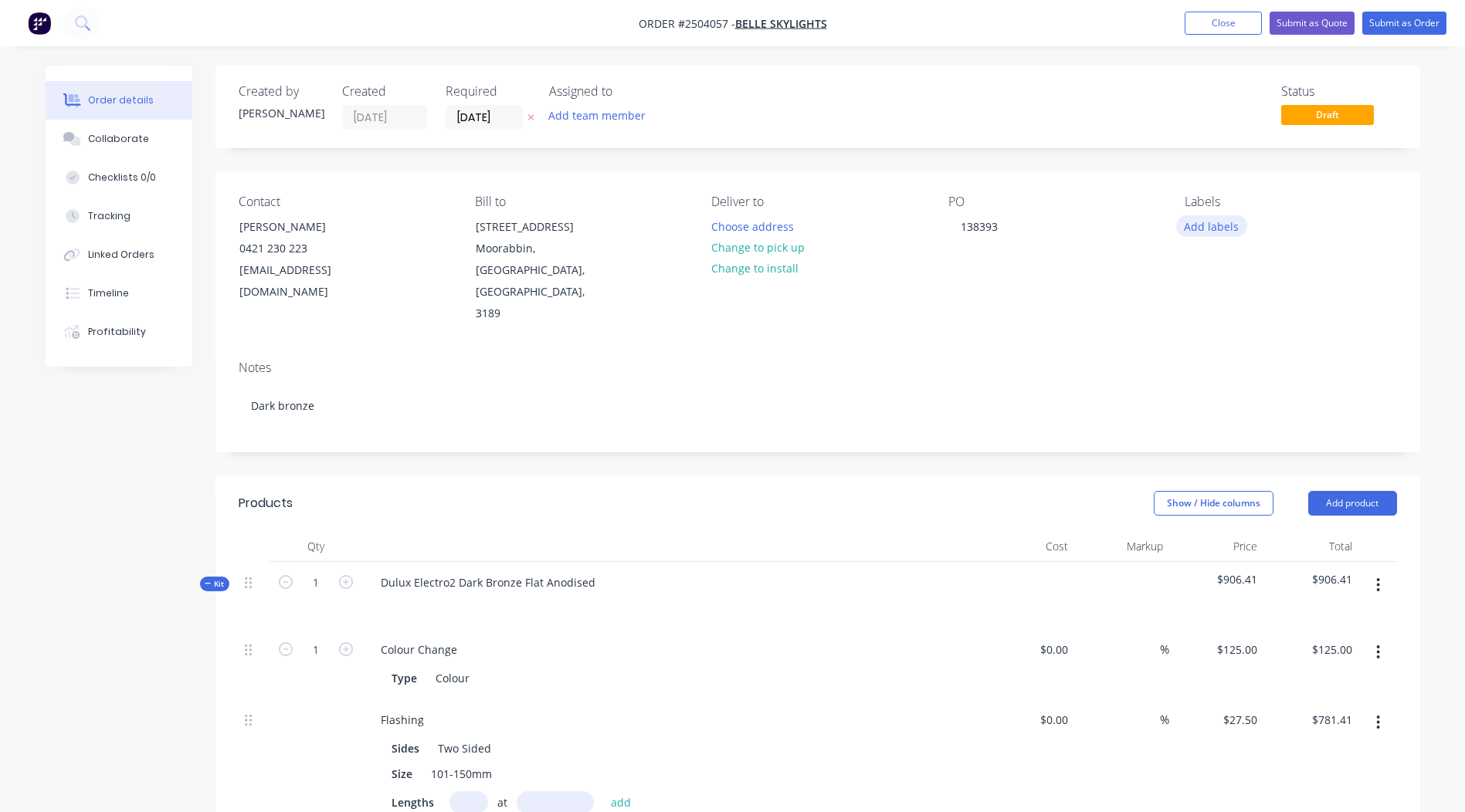
click at [1216, 227] on button "Add labels" at bounding box center [1212, 226] width 71 height 21
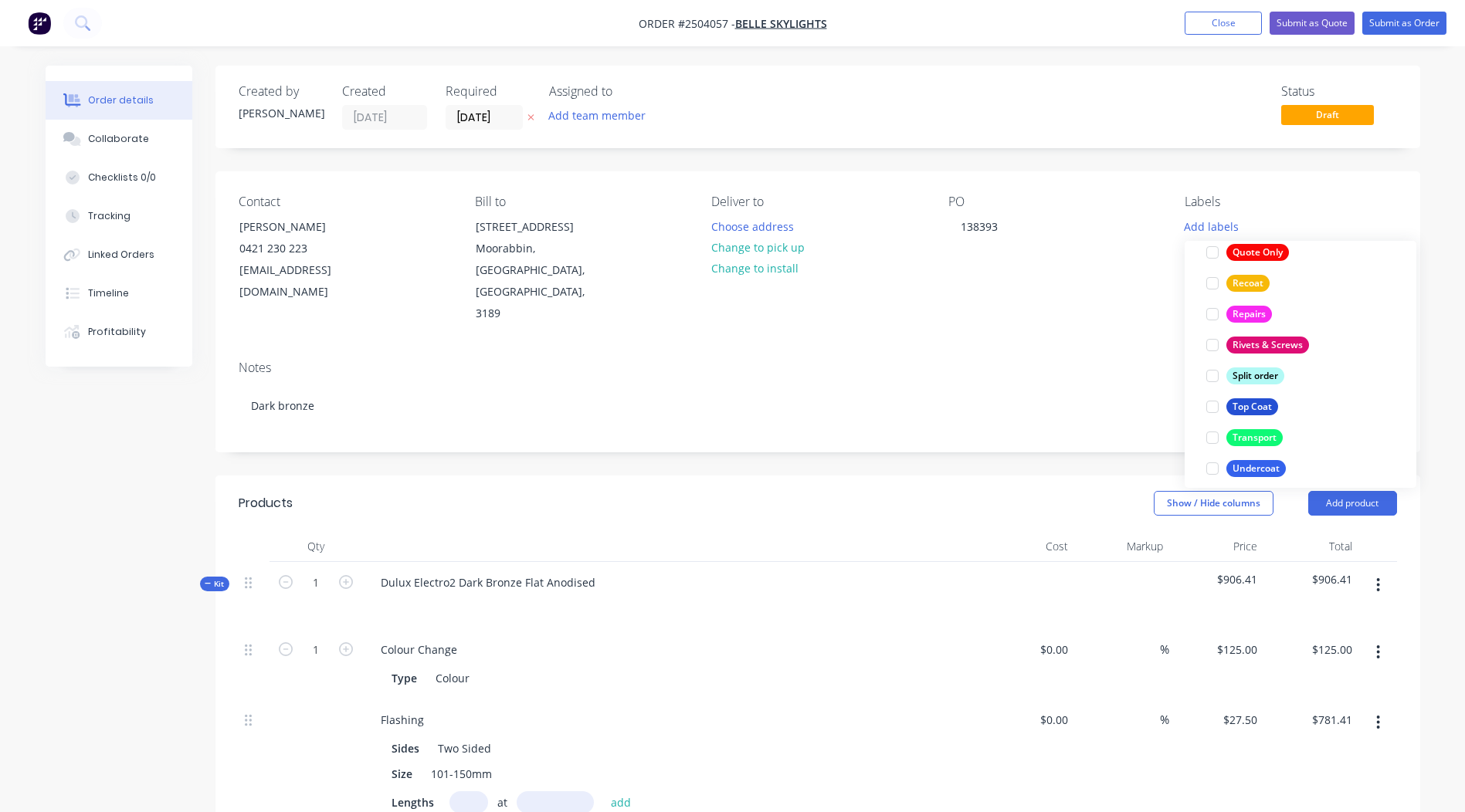
scroll to position [1112, 0]
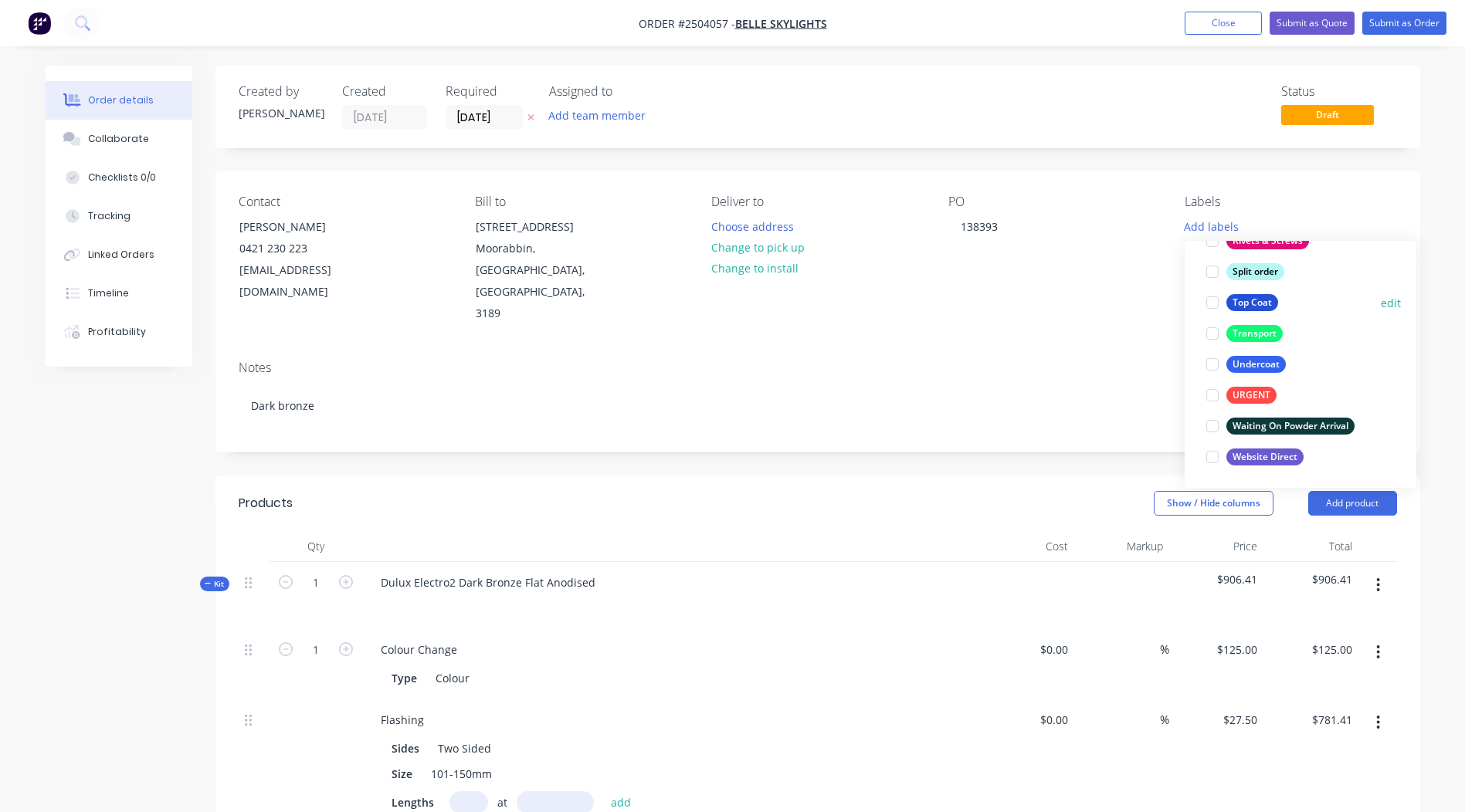
click at [1258, 298] on div "Top Coat" at bounding box center [1252, 302] width 52 height 17
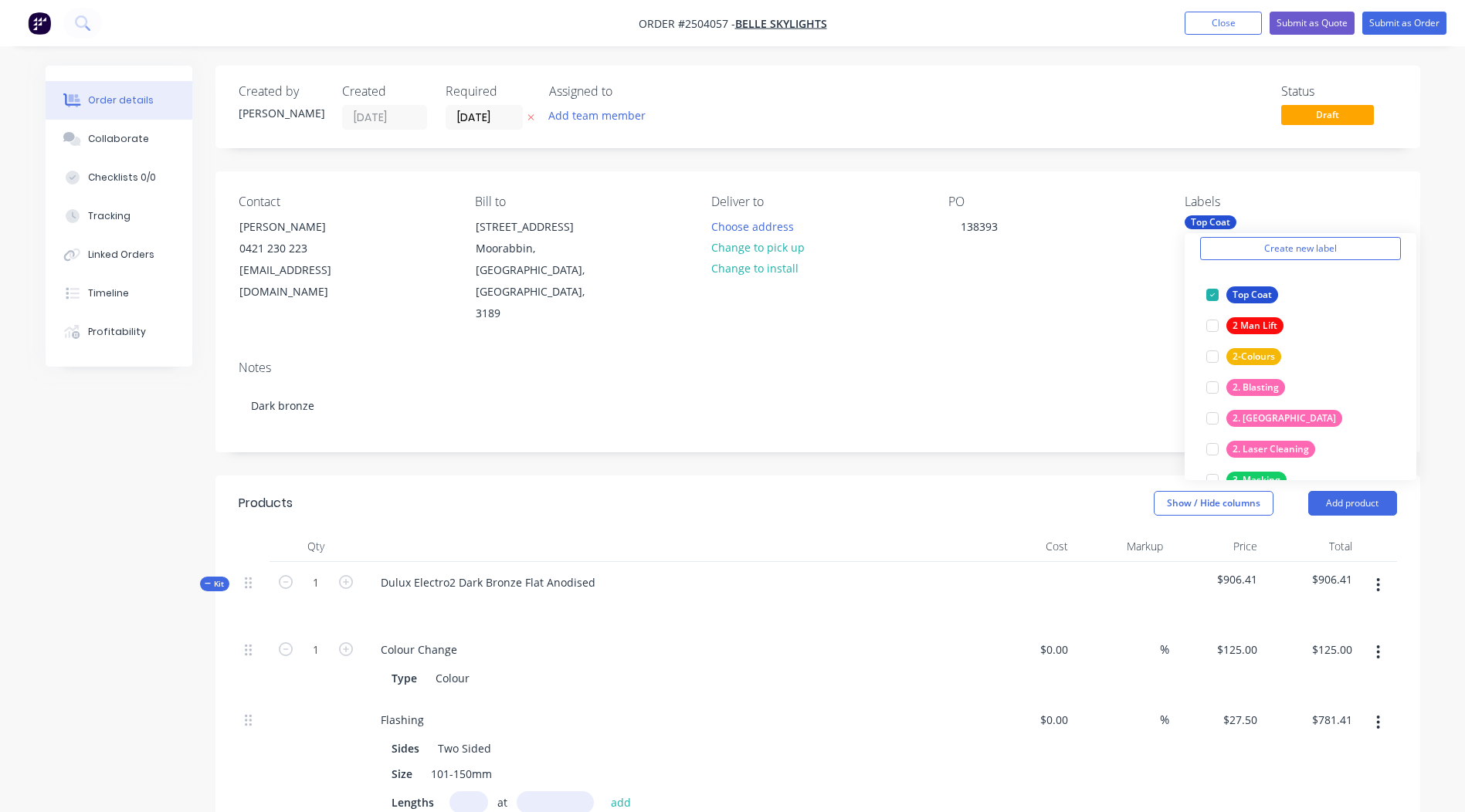
click at [1409, 166] on div "Created by Rory Created 08/09/25 Required 08/09/25 Assigned to Add team member …" at bounding box center [818, 822] width 1205 height 1513
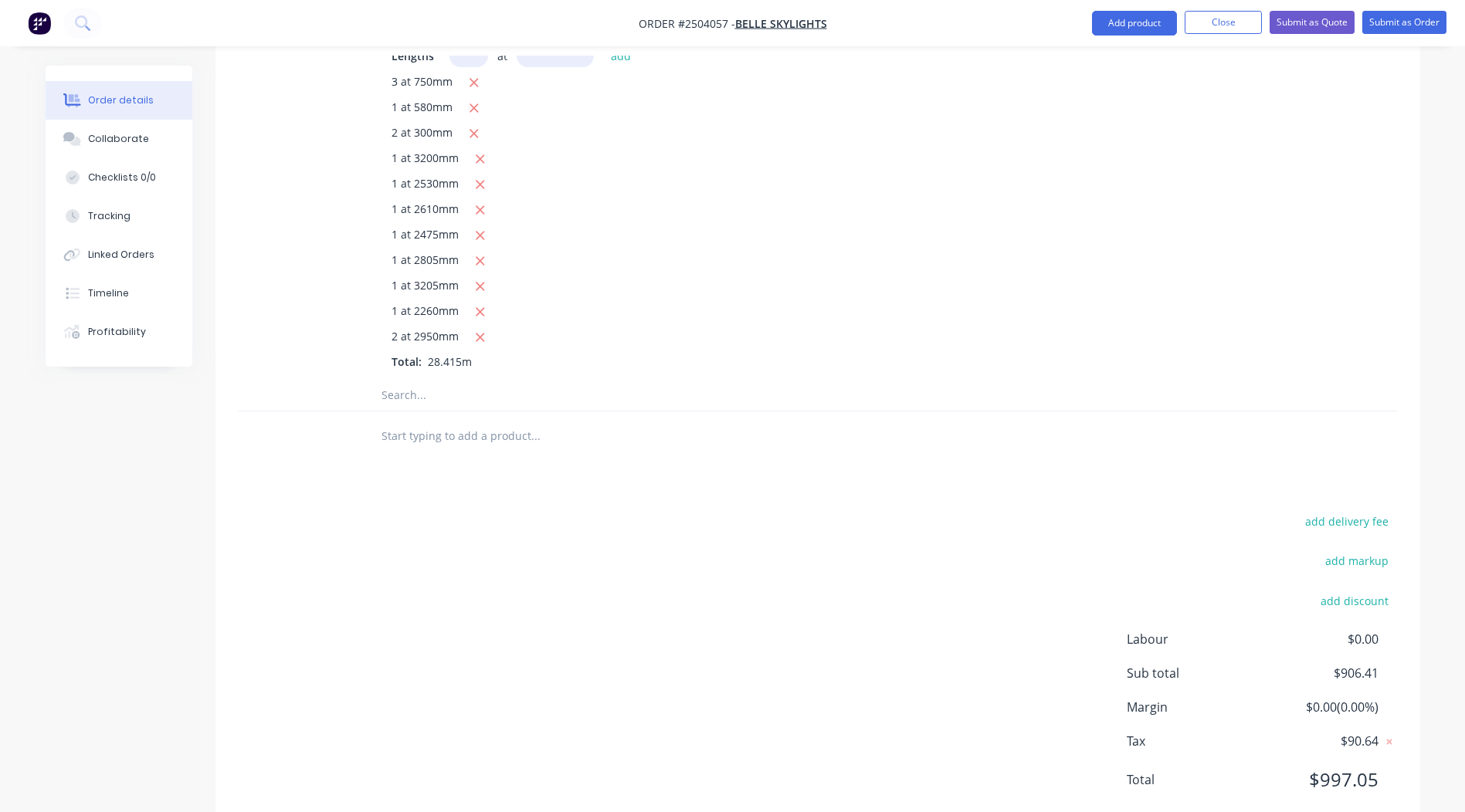
scroll to position [0, 0]
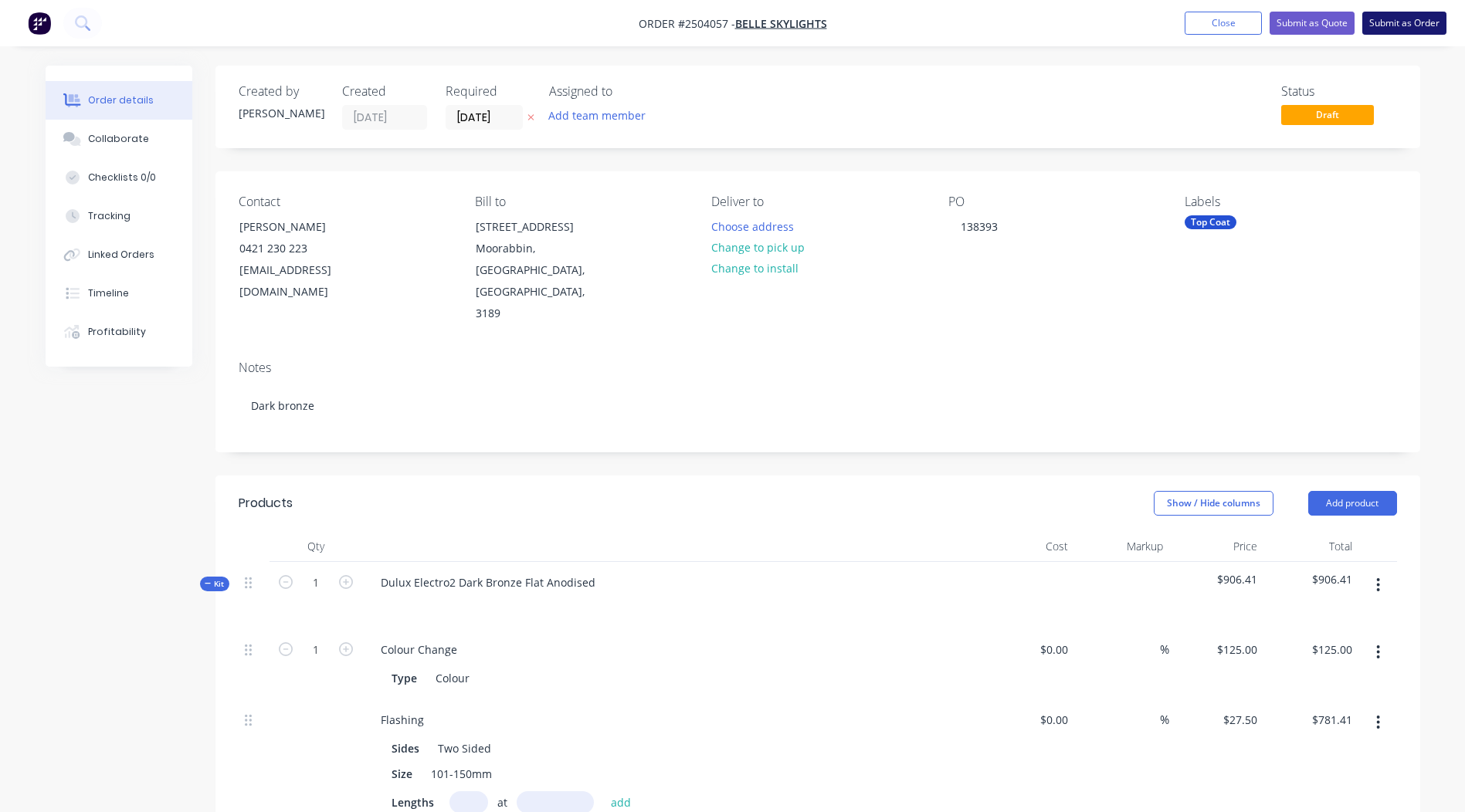
click at [1394, 30] on button "Submit as Order" at bounding box center [1404, 22] width 84 height 23
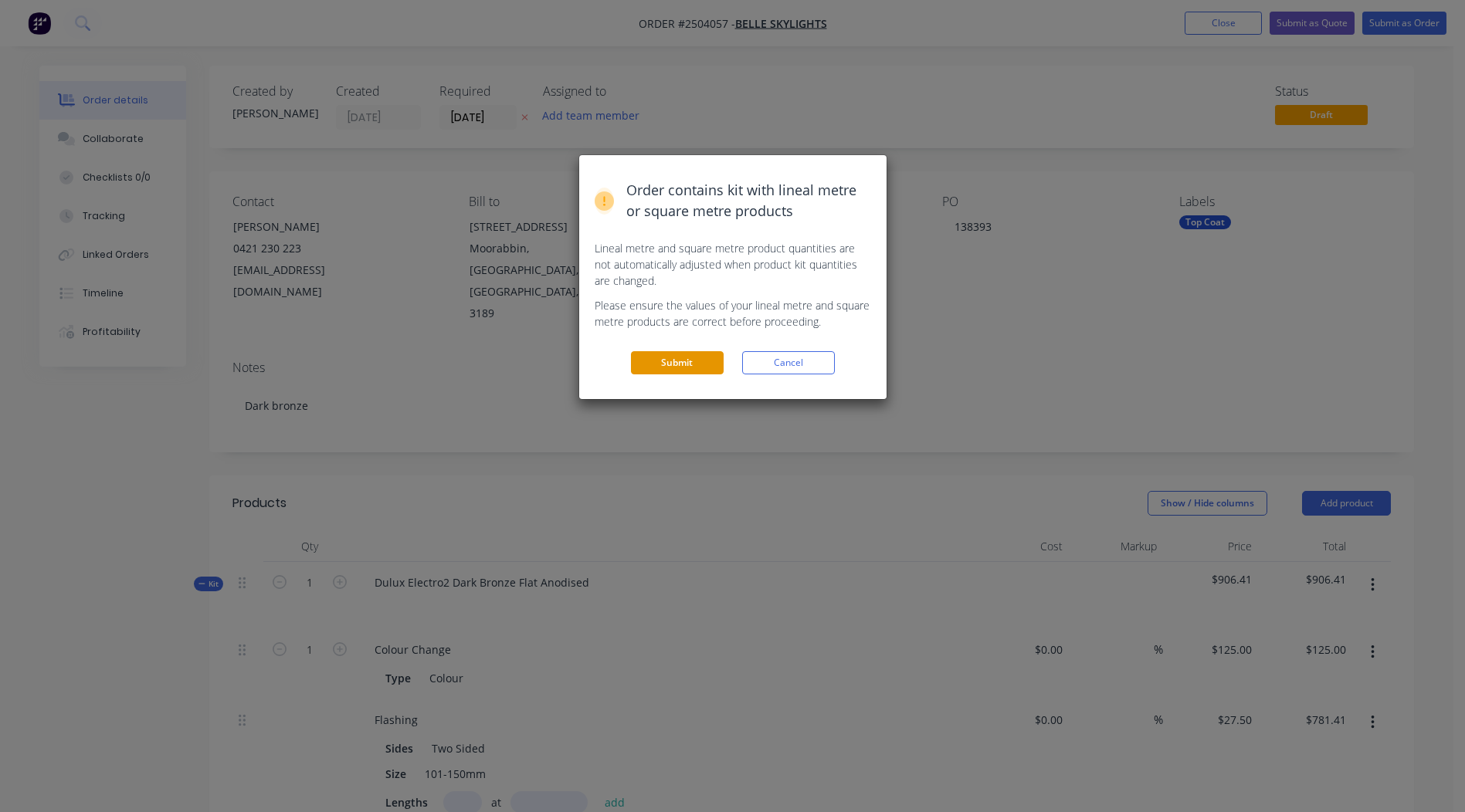
click at [710, 356] on button "Submit" at bounding box center [678, 363] width 93 height 23
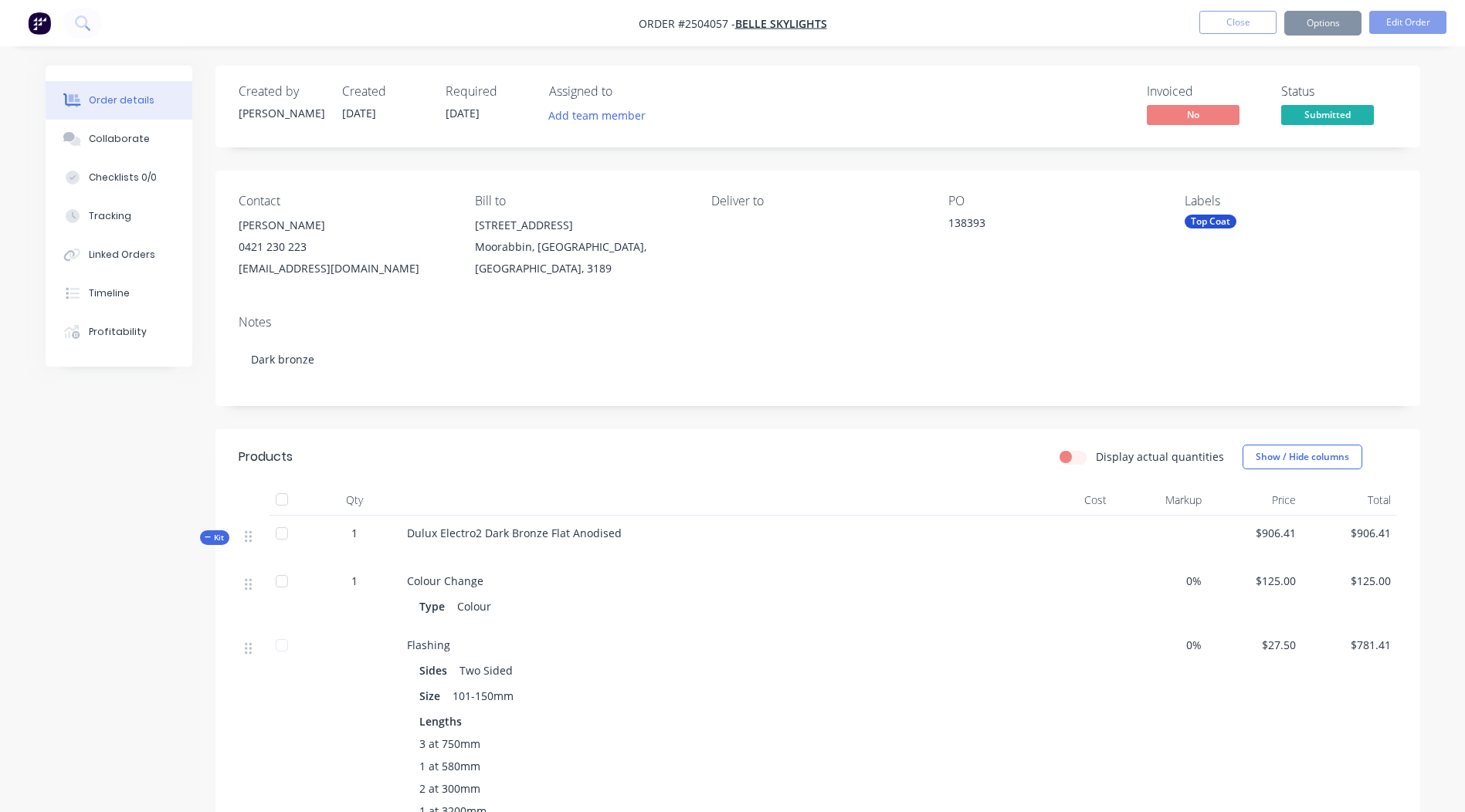
click at [1344, 22] on button "Options" at bounding box center [1323, 23] width 77 height 25
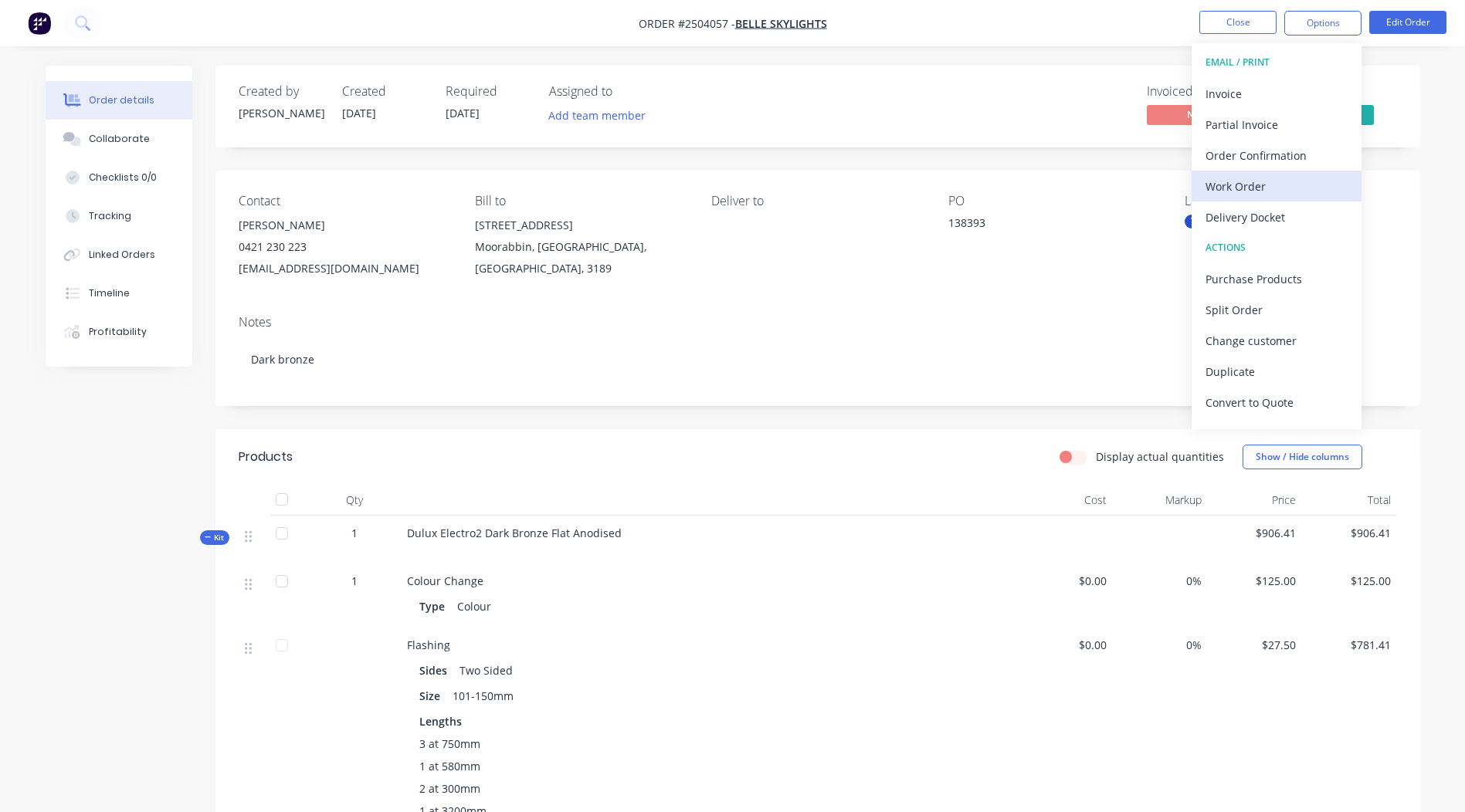
click at [1263, 180] on div "Work Order" at bounding box center [1276, 187] width 142 height 22
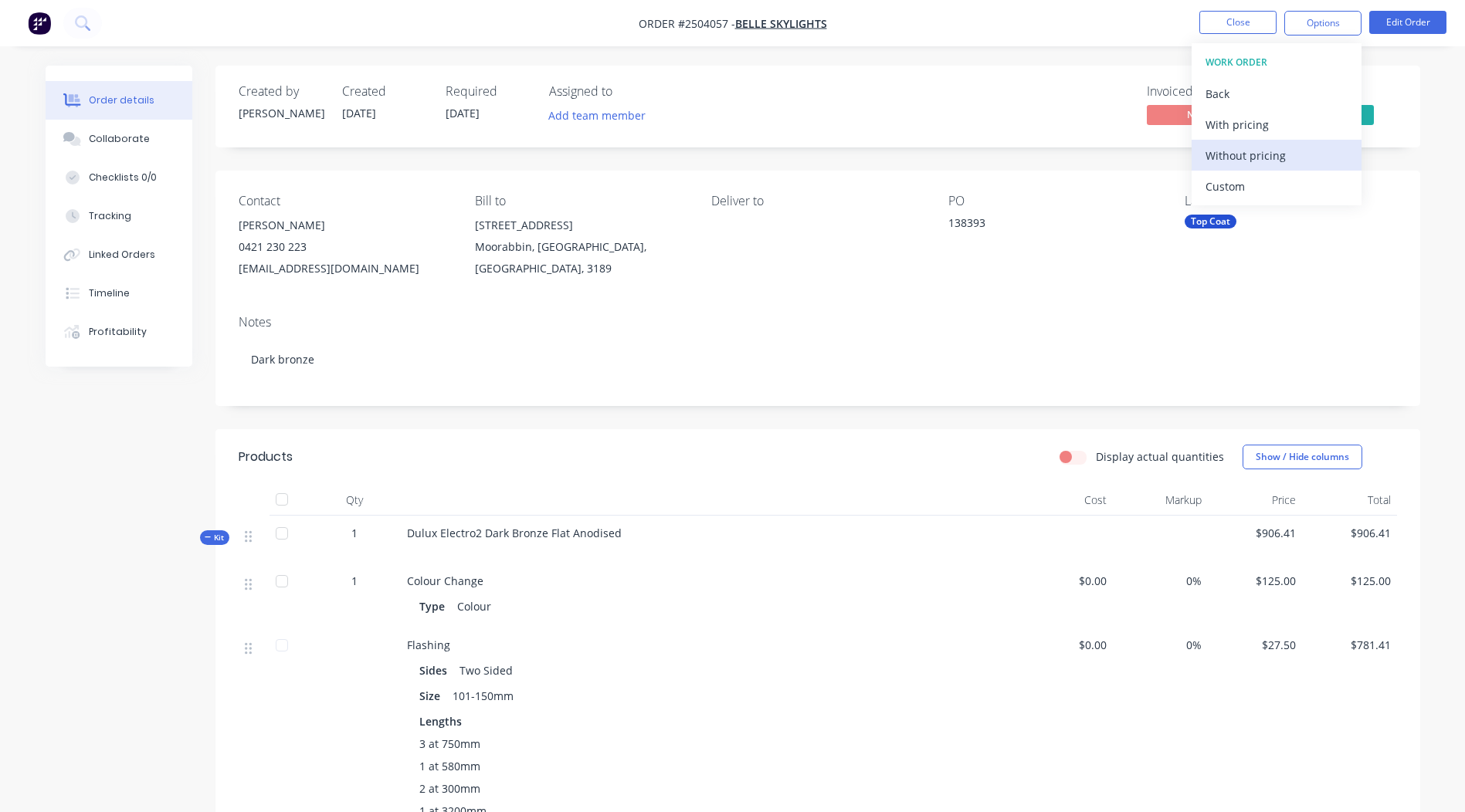
click at [1286, 158] on div "Without pricing" at bounding box center [1276, 155] width 142 height 22
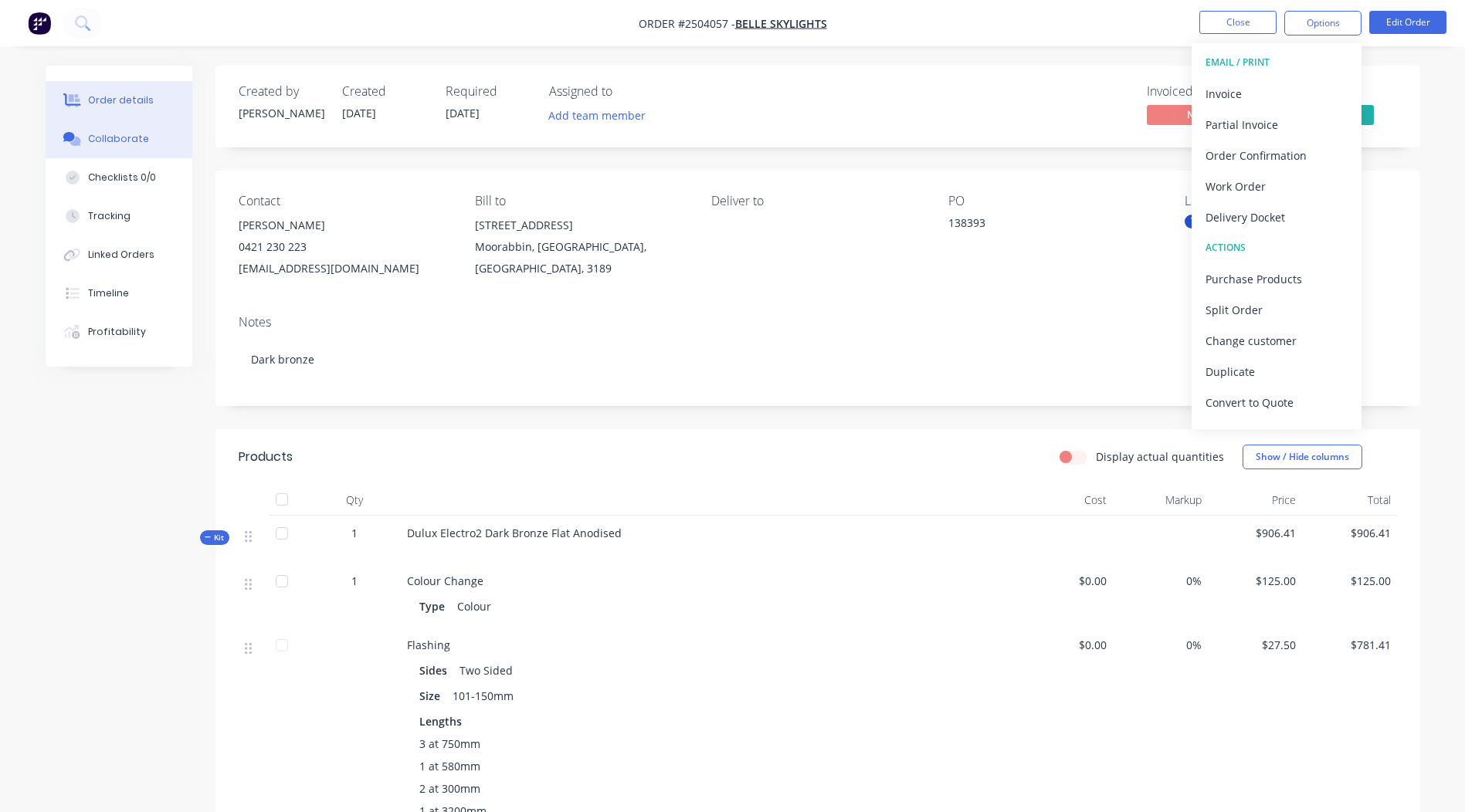
click at [124, 140] on div "Collaborate" at bounding box center [119, 139] width 61 height 14
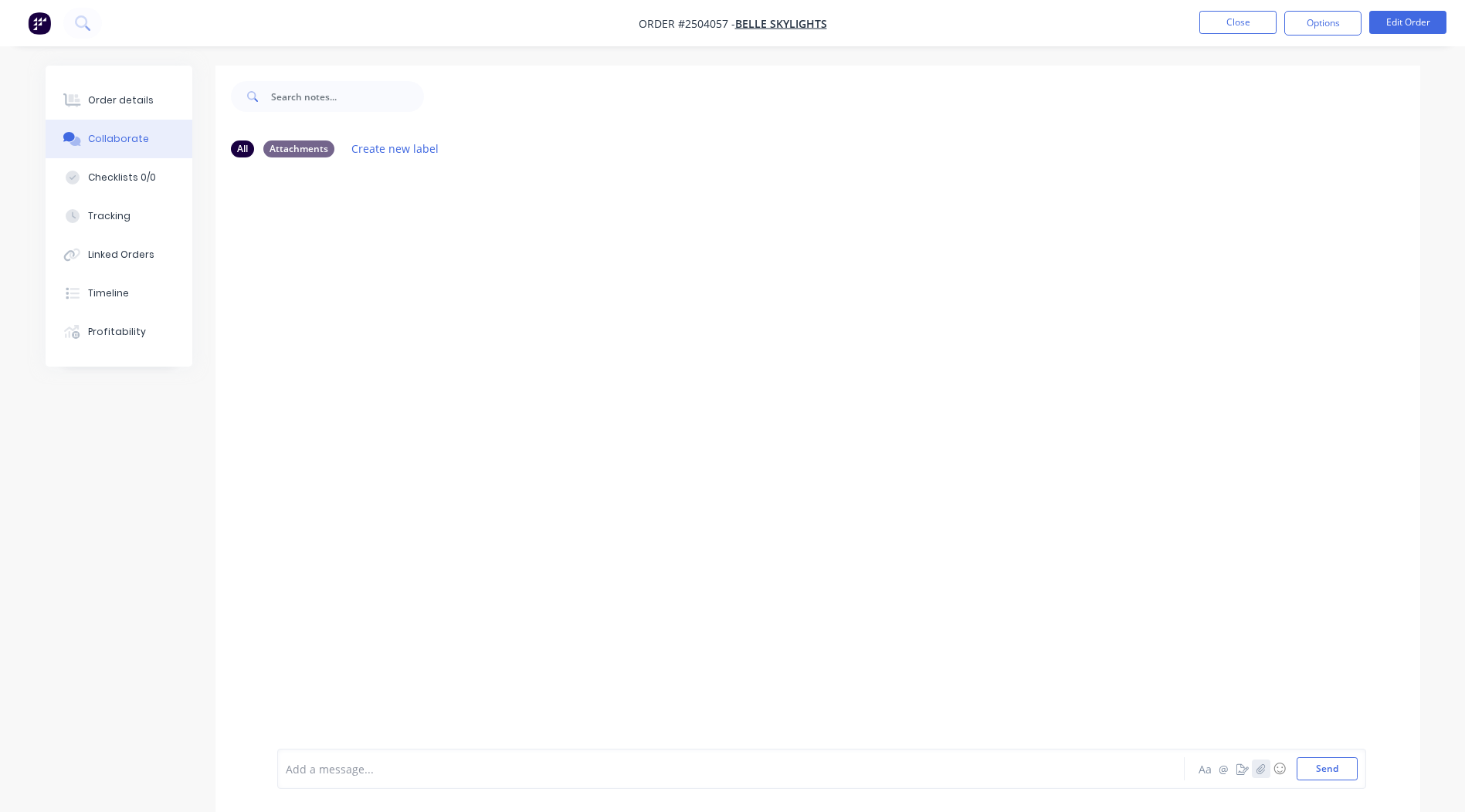
click at [1257, 777] on button "button" at bounding box center [1261, 769] width 18 height 18
click at [1326, 776] on button "Send" at bounding box center [1327, 769] width 61 height 23
click at [1250, 21] on button "Close" at bounding box center [1238, 22] width 77 height 23
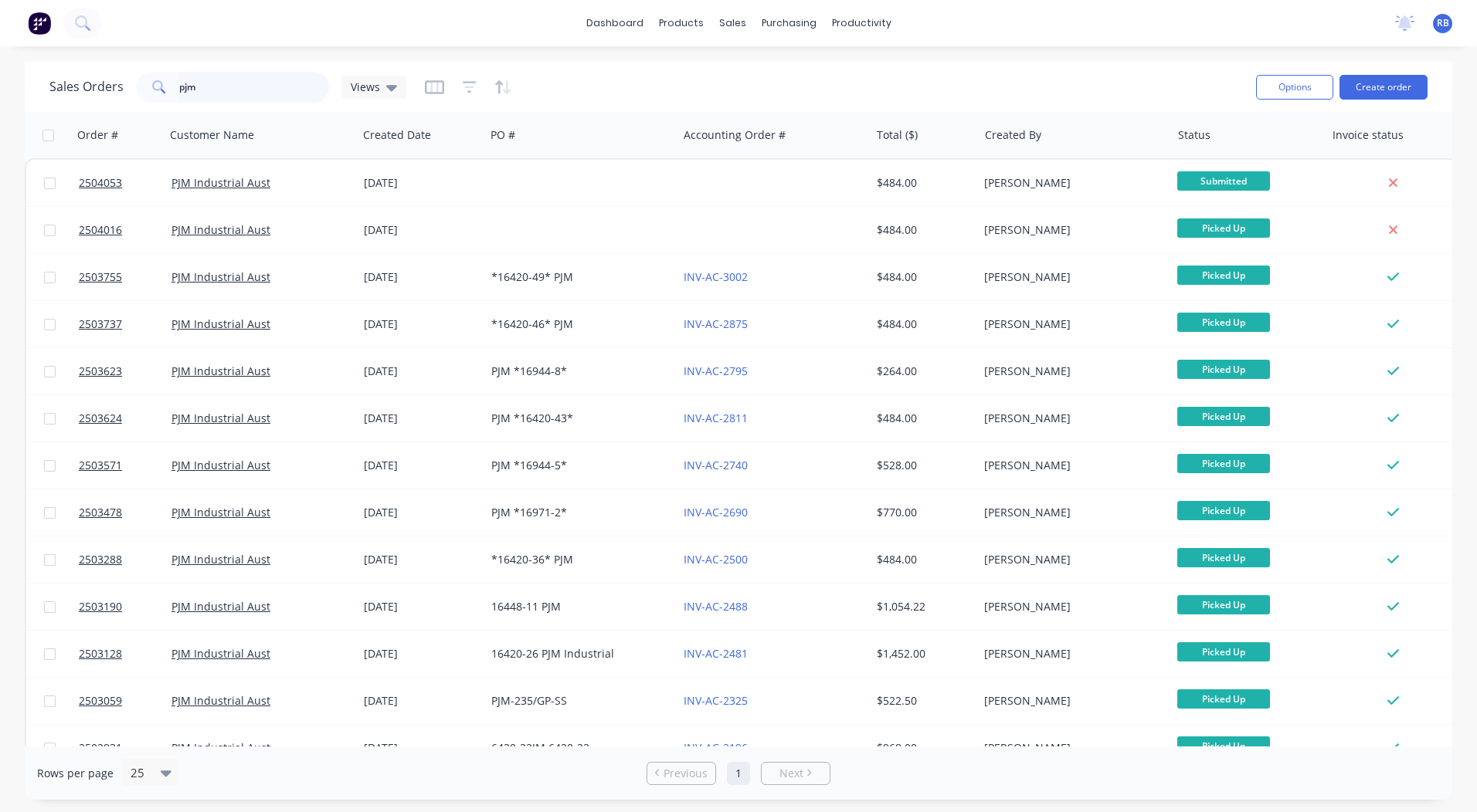
drag, startPoint x: 284, startPoint y: 76, endPoint x: 0, endPoint y: 58, distance: 284.6
click at [2, 96] on div "Sales Orders pjm Views Options Create order Order # Customer Name Created Date …" at bounding box center [738, 431] width 1477 height 738
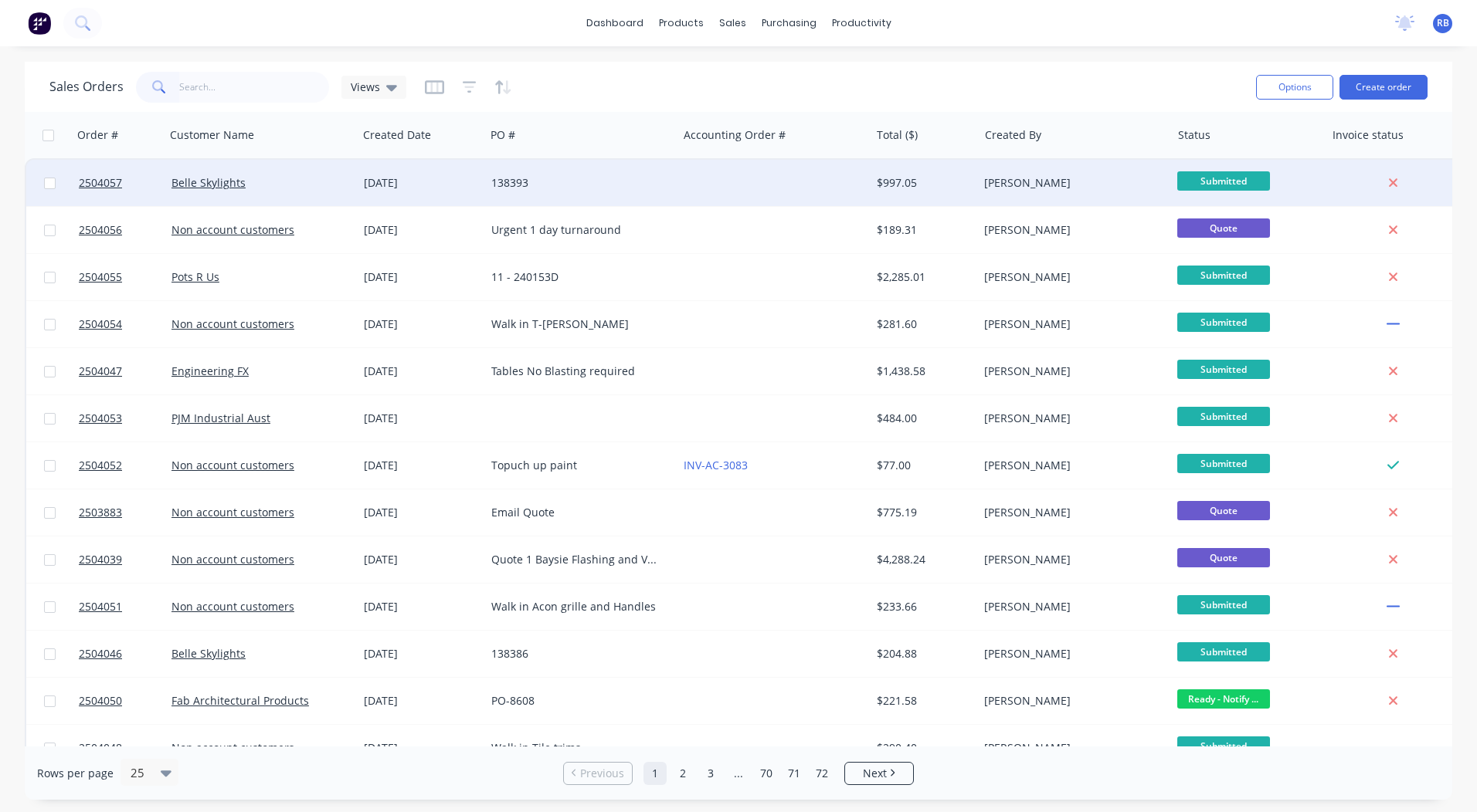
click at [292, 187] on div "Belle Skylights" at bounding box center [257, 183] width 171 height 15
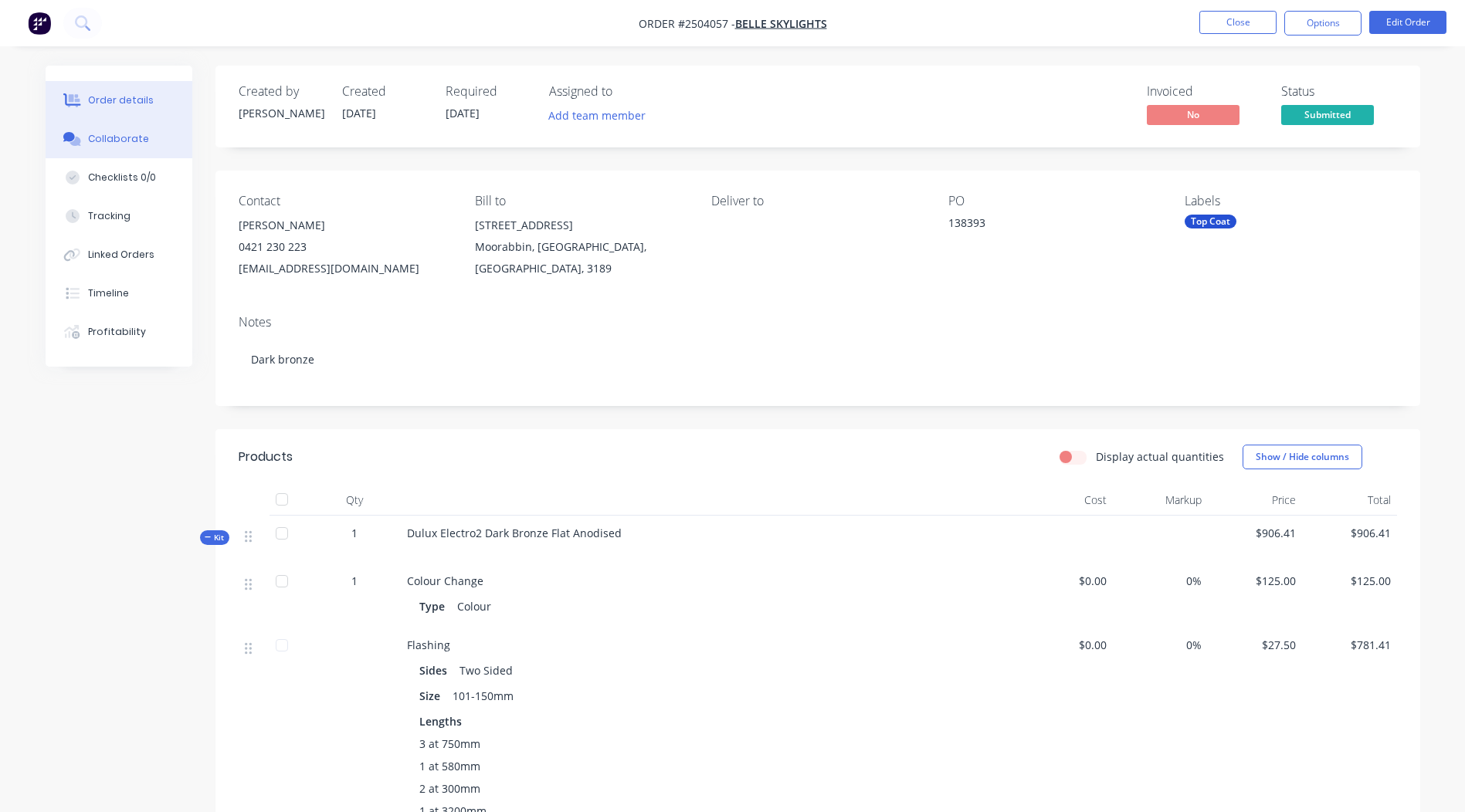
click at [54, 131] on button "Collaborate" at bounding box center [119, 139] width 147 height 38
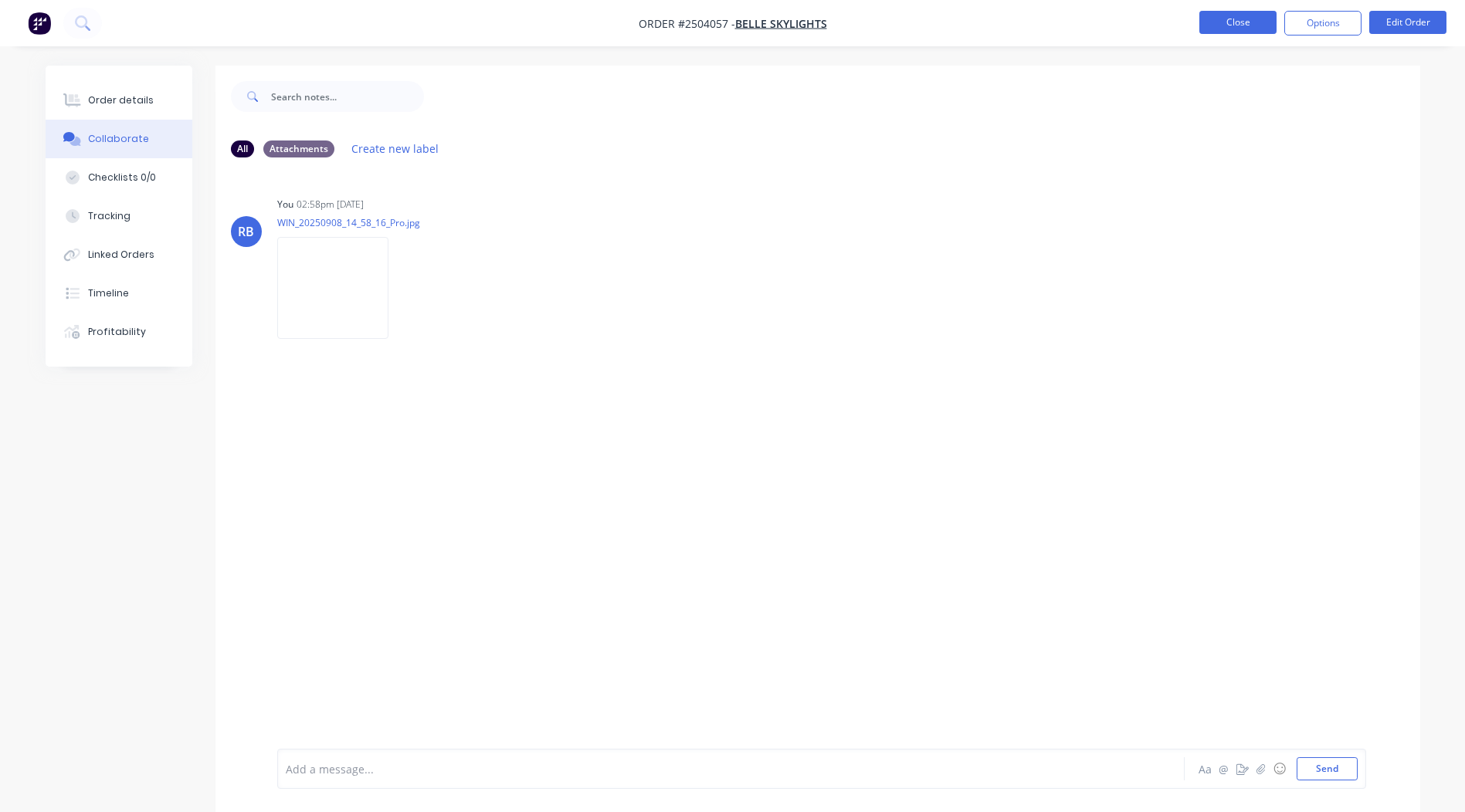
click at [1242, 33] on button "Close" at bounding box center [1238, 22] width 77 height 23
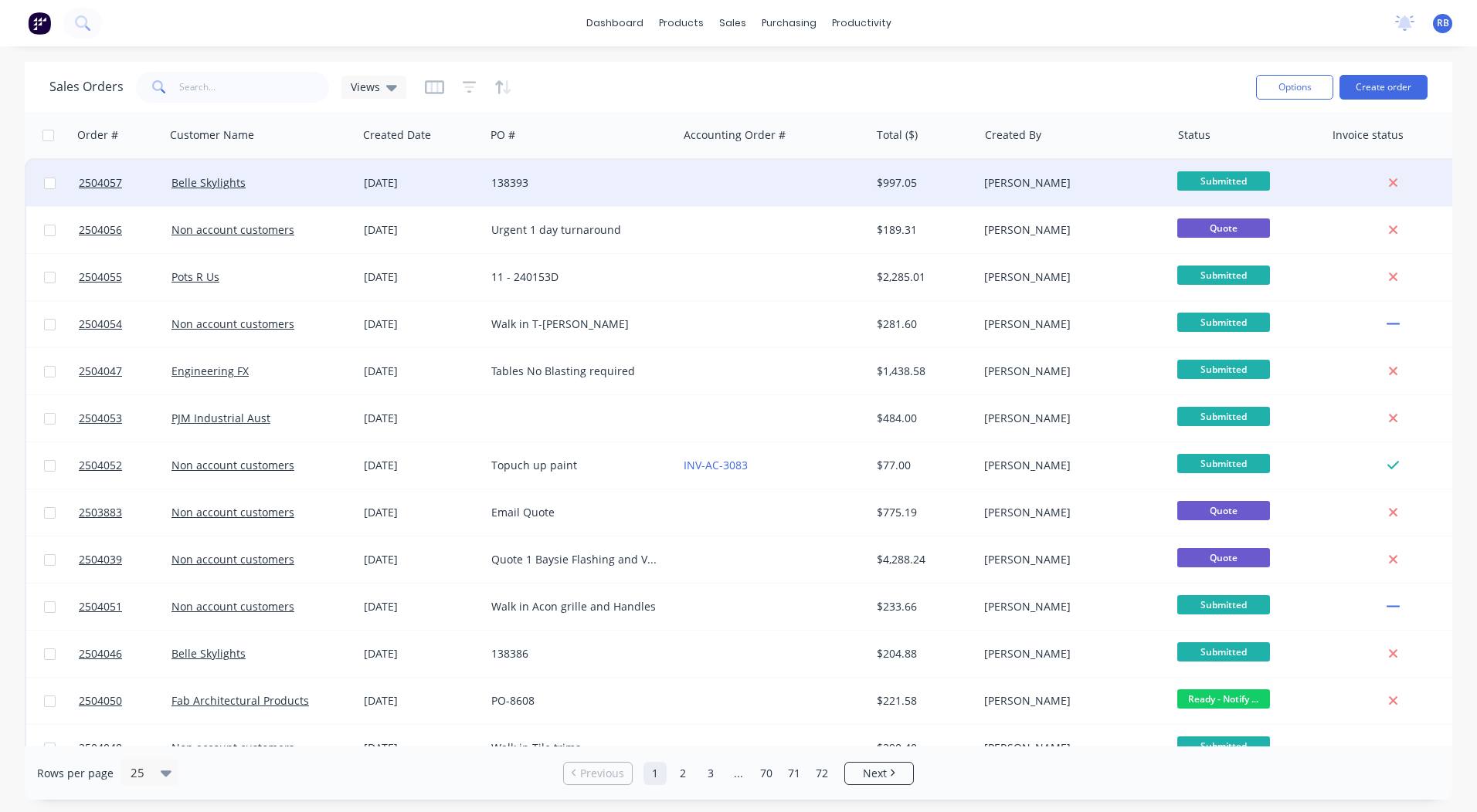
click at [657, 186] on div "138393" at bounding box center [577, 183] width 171 height 15
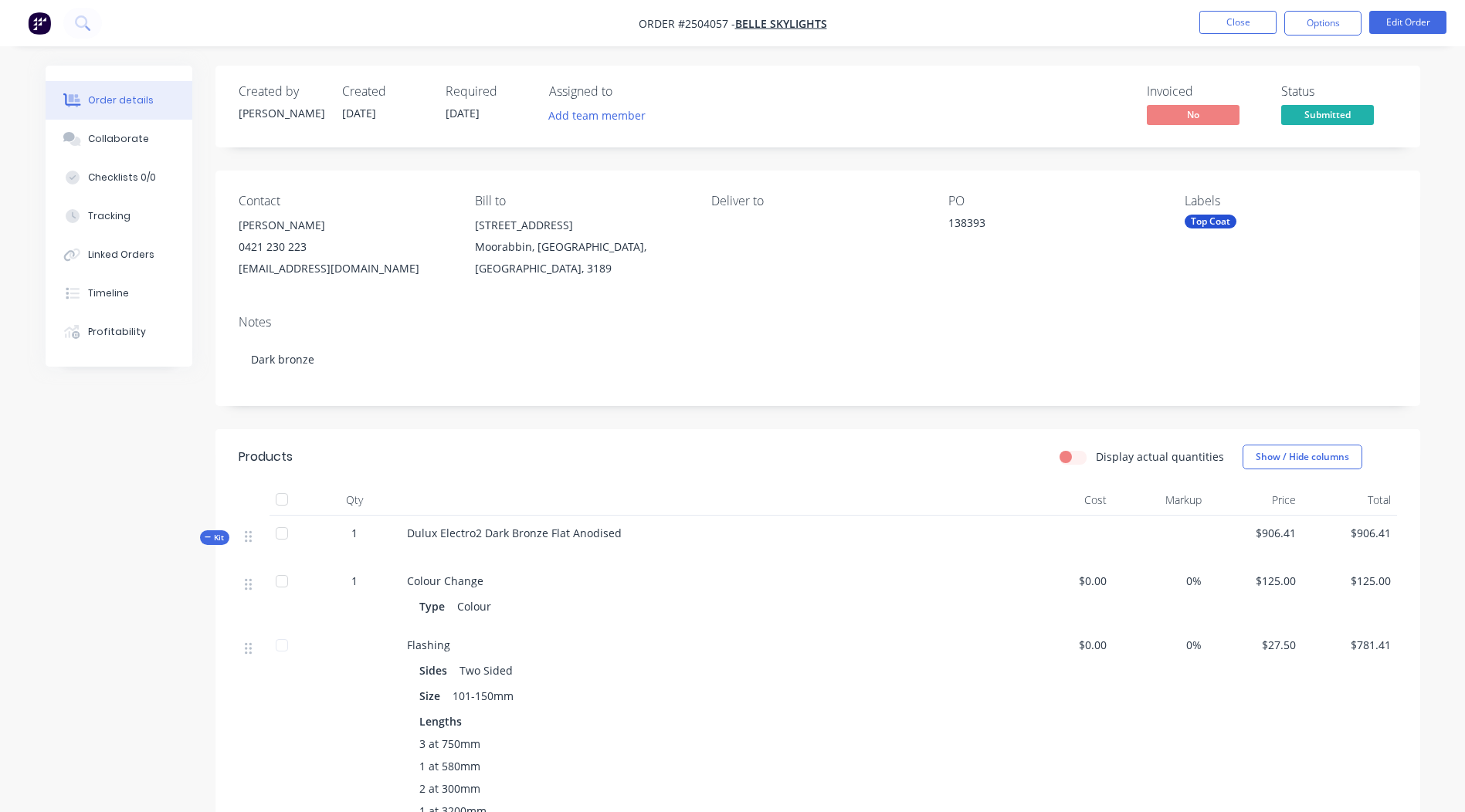
click at [1402, 34] on li "Edit Order" at bounding box center [1408, 23] width 77 height 25
click at [1400, 30] on button "Edit Order" at bounding box center [1408, 22] width 77 height 23
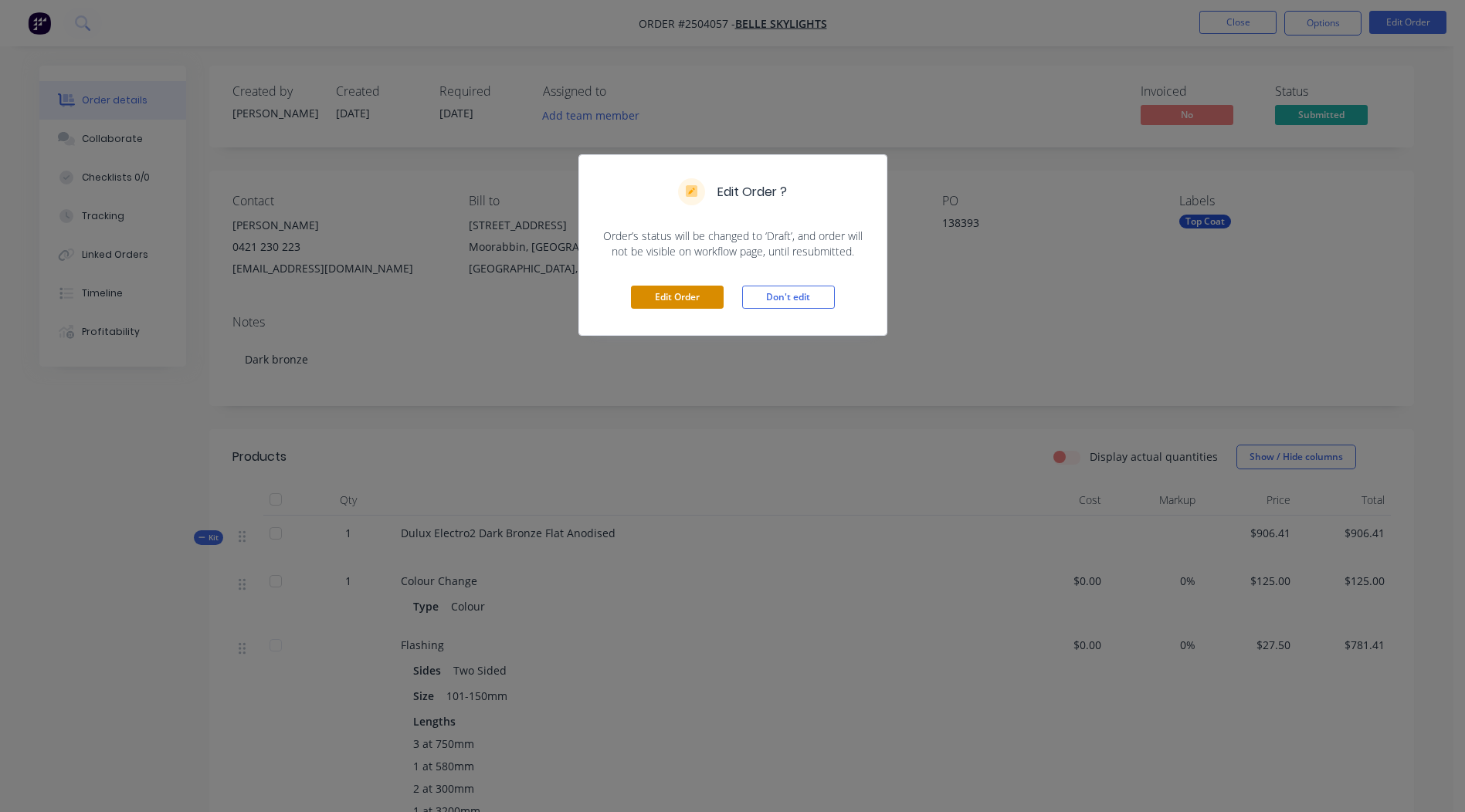
click at [682, 287] on button "Edit Order" at bounding box center [678, 297] width 93 height 23
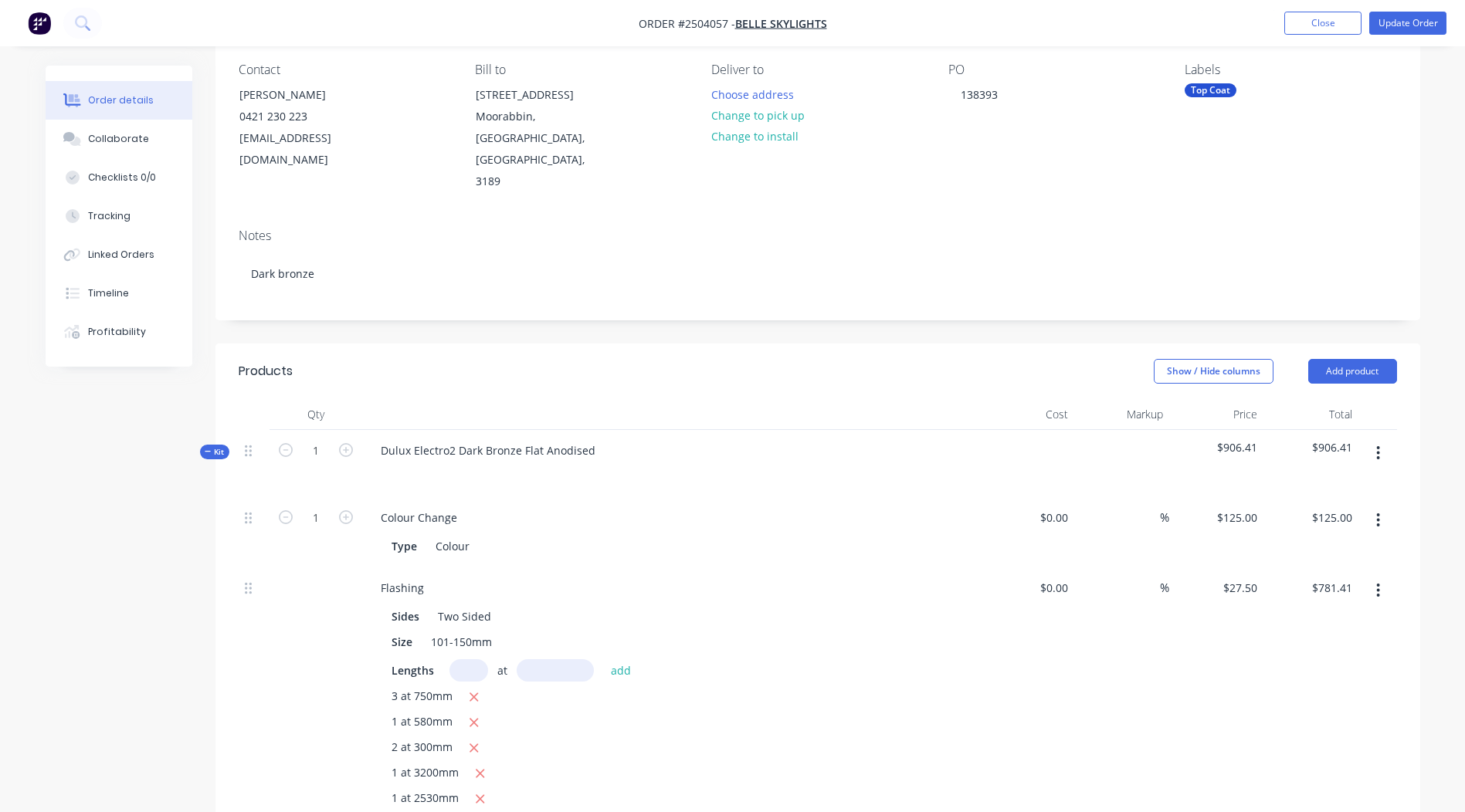
scroll to position [155, 0]
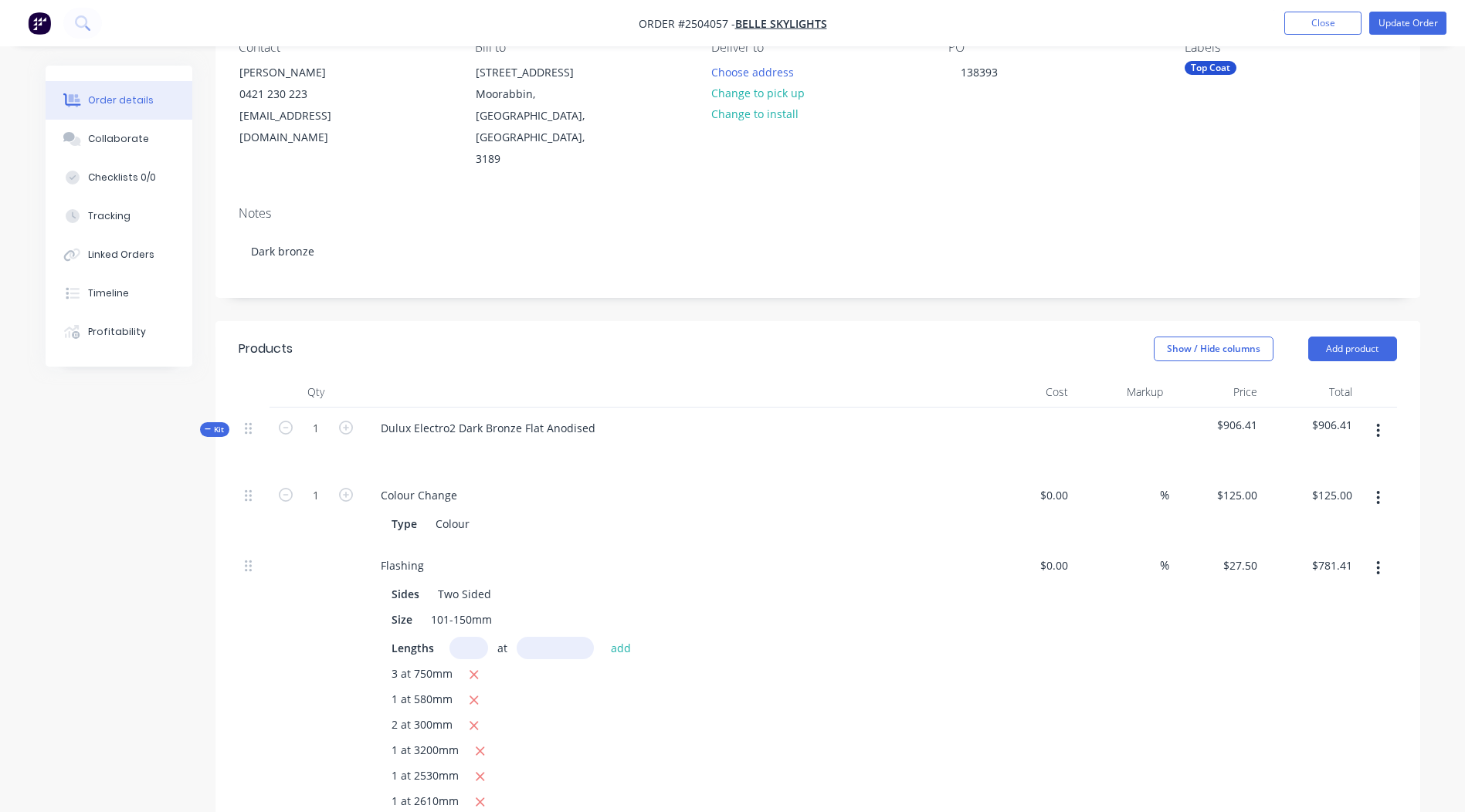
click at [1378, 422] on icon "button" at bounding box center [1378, 430] width 4 height 17
click at [1360, 321] on header "Products Show / Hide columns Add product" at bounding box center [818, 348] width 1205 height 55
click at [1358, 336] on button "Add product" at bounding box center [1353, 348] width 89 height 25
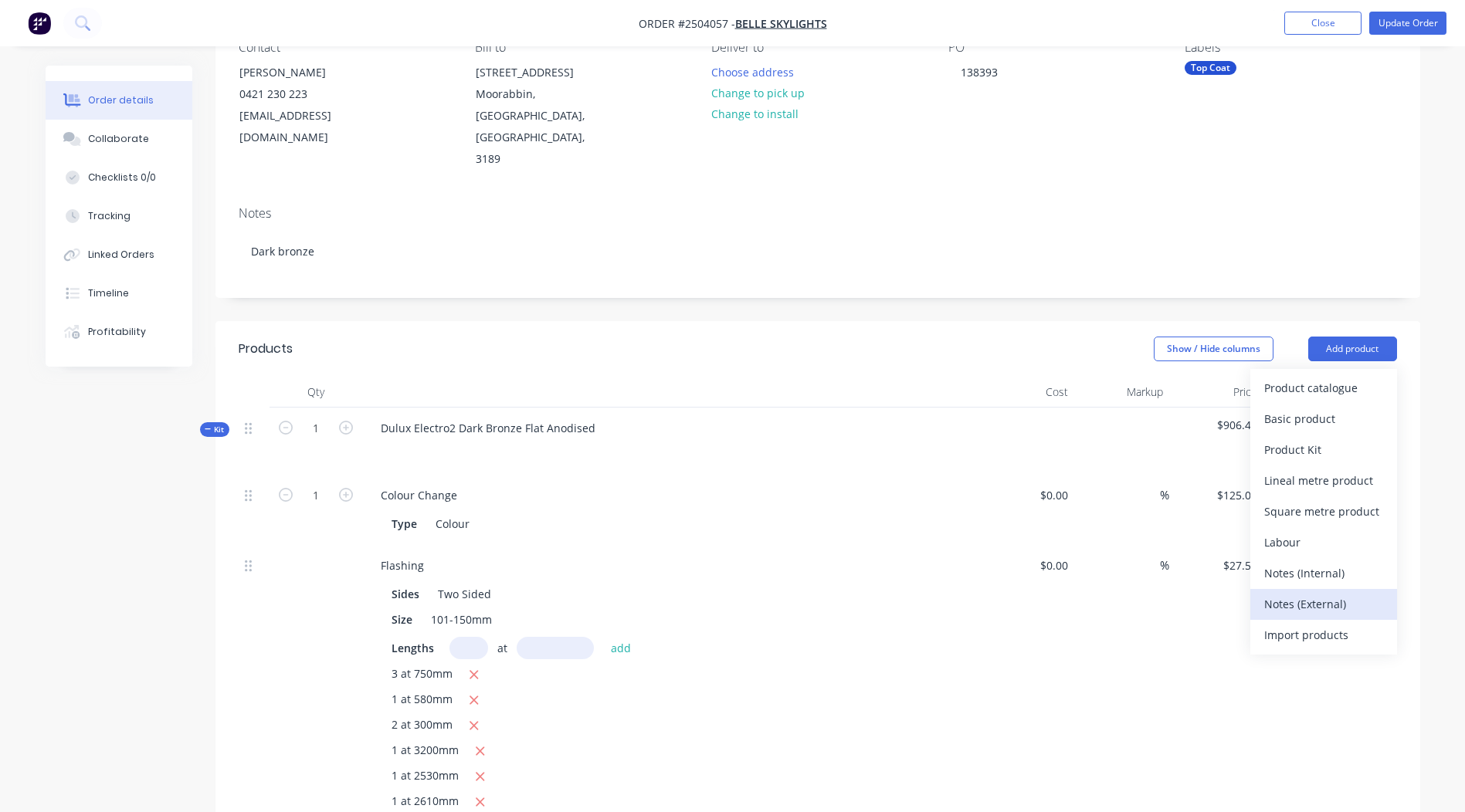
click at [1325, 593] on div "Notes (External)" at bounding box center [1324, 605] width 119 height 22
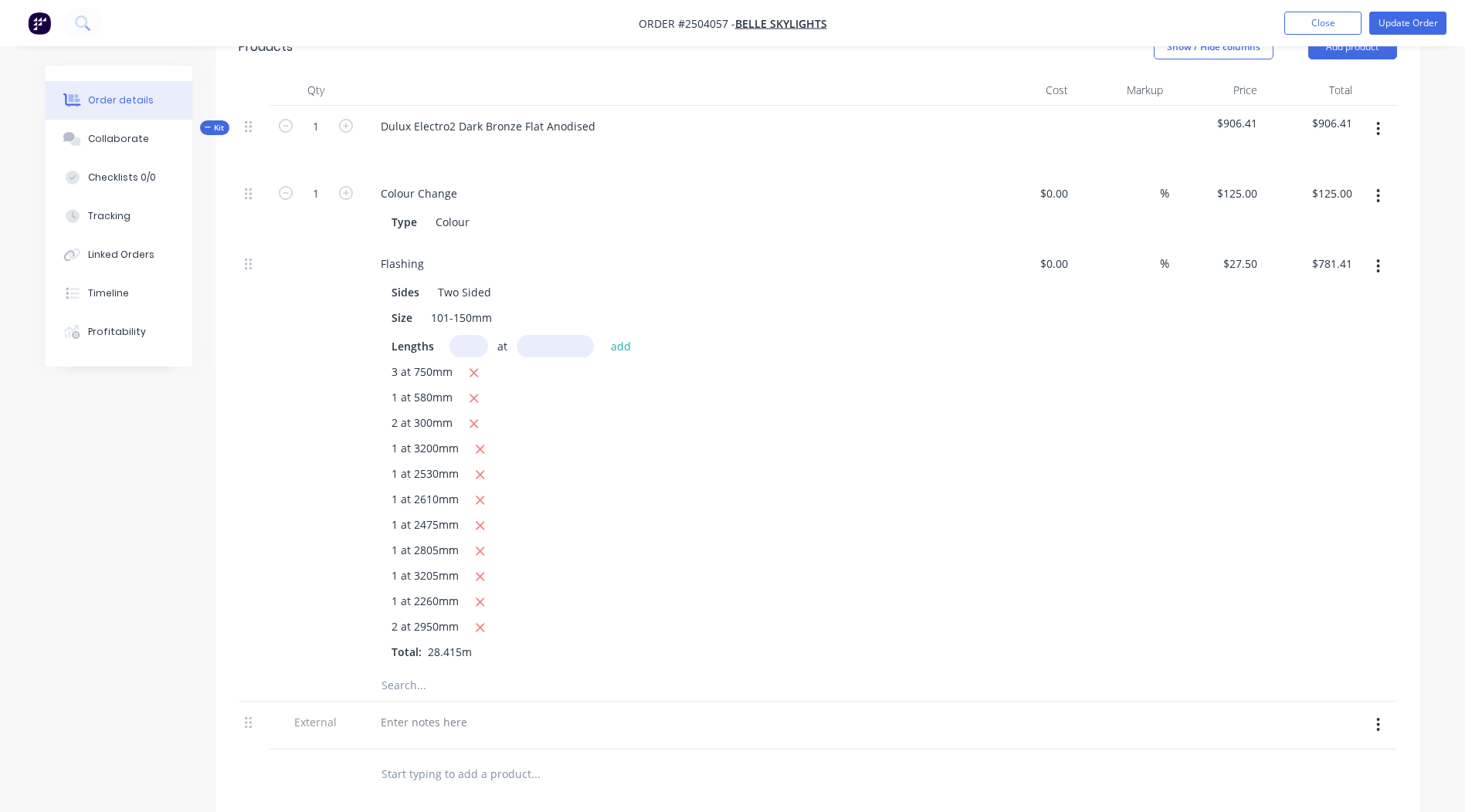
scroll to position [541, 0]
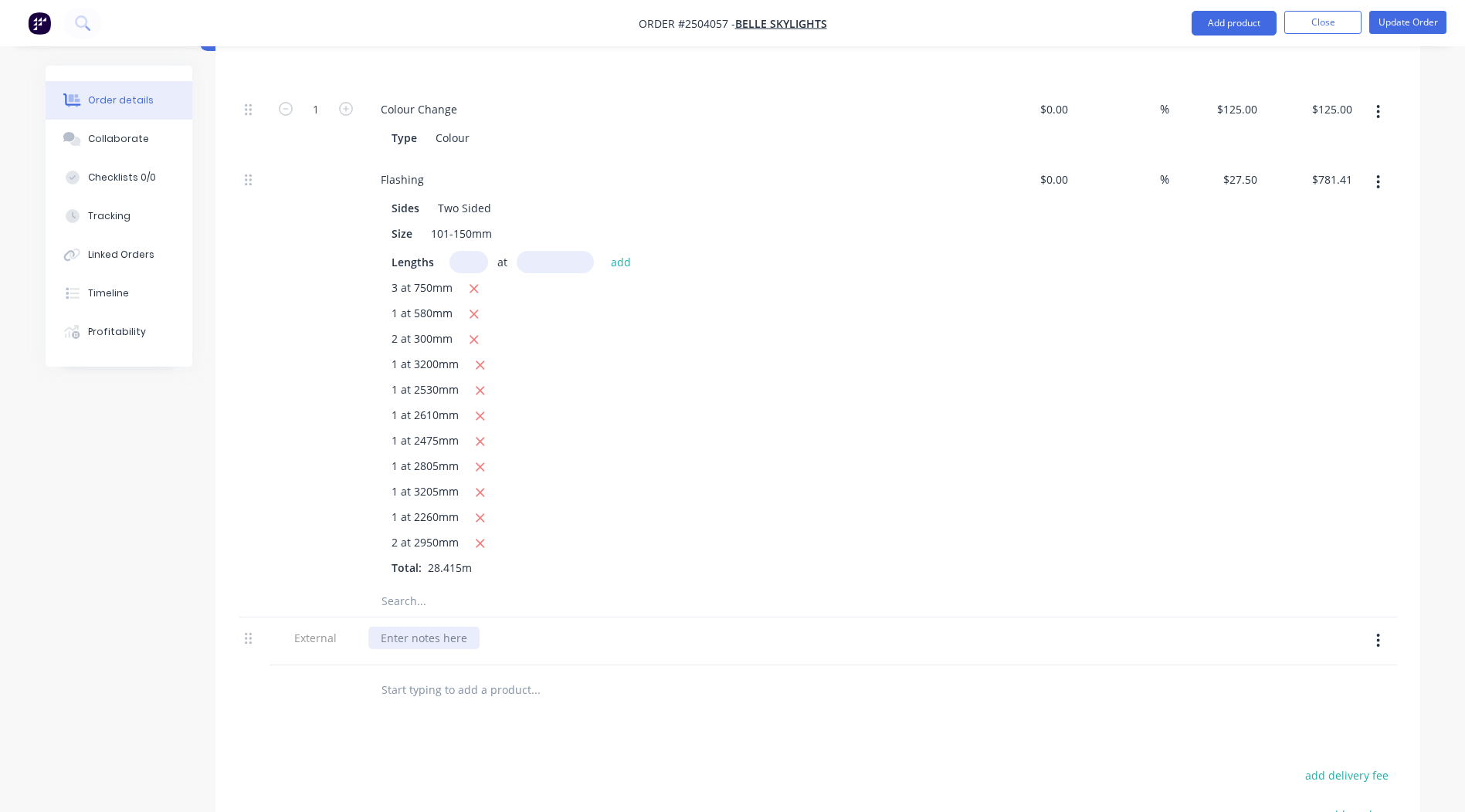
click at [433, 627] on div at bounding box center [424, 638] width 111 height 22
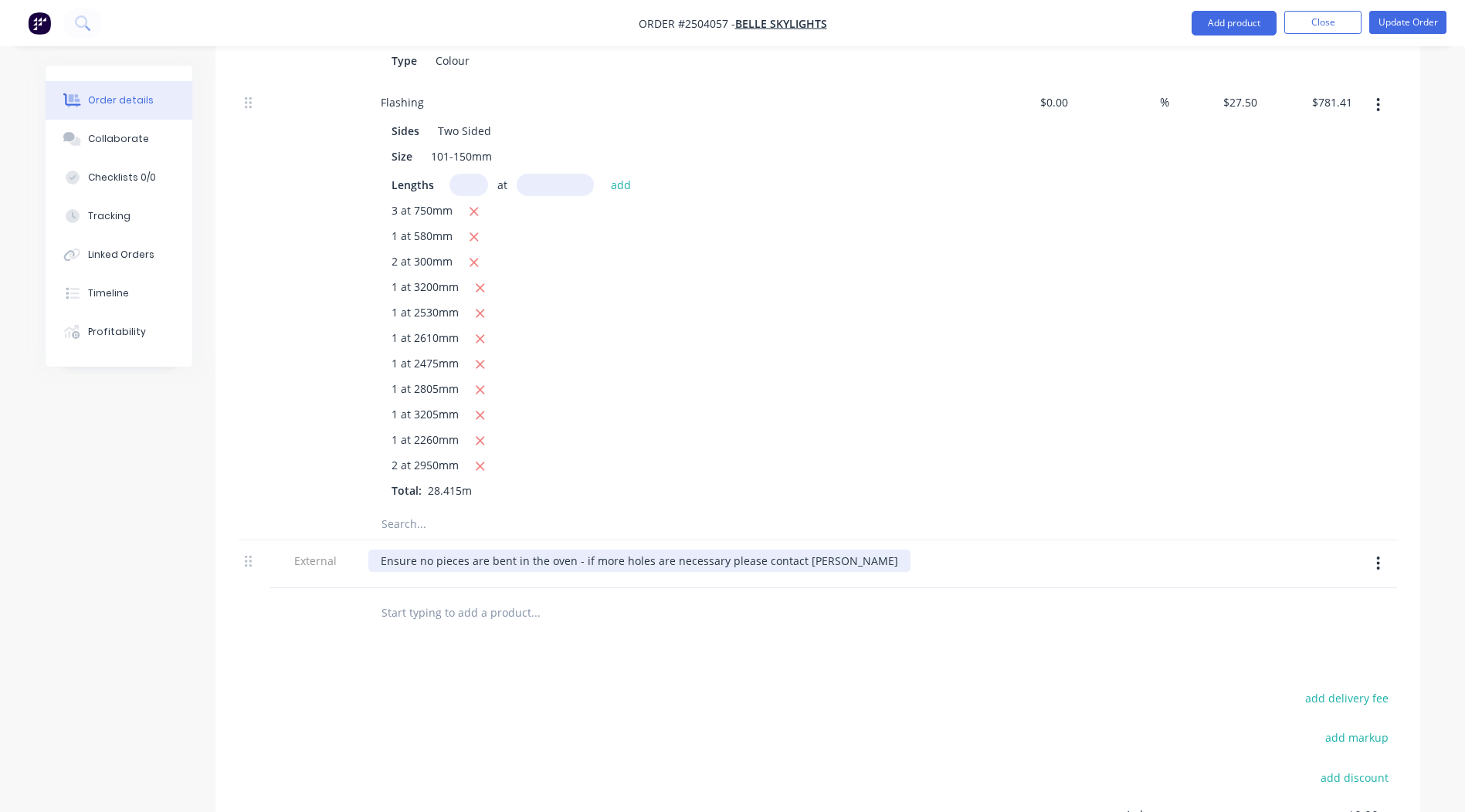
scroll to position [0, 0]
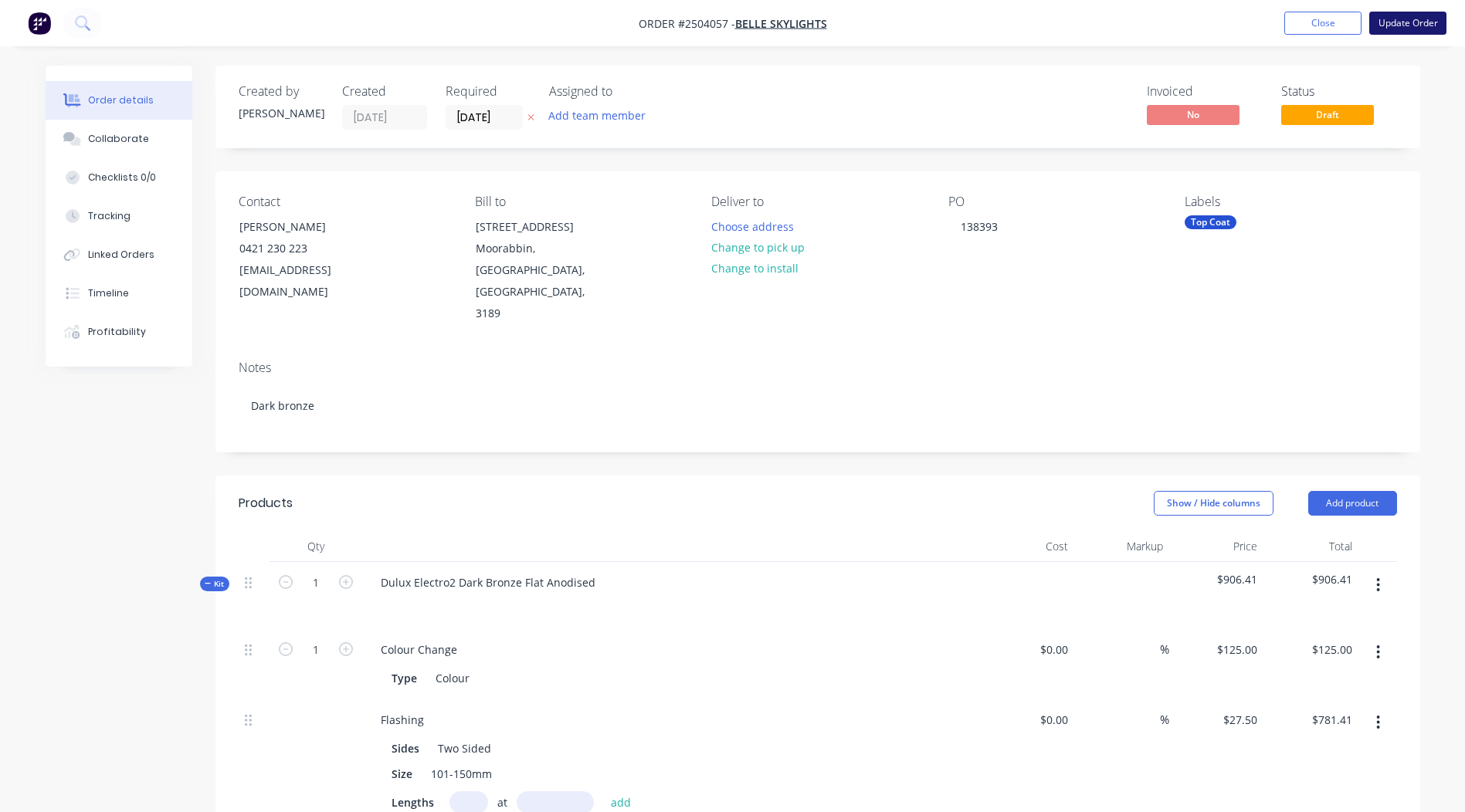
click at [1410, 23] on button "Update Order" at bounding box center [1408, 22] width 77 height 23
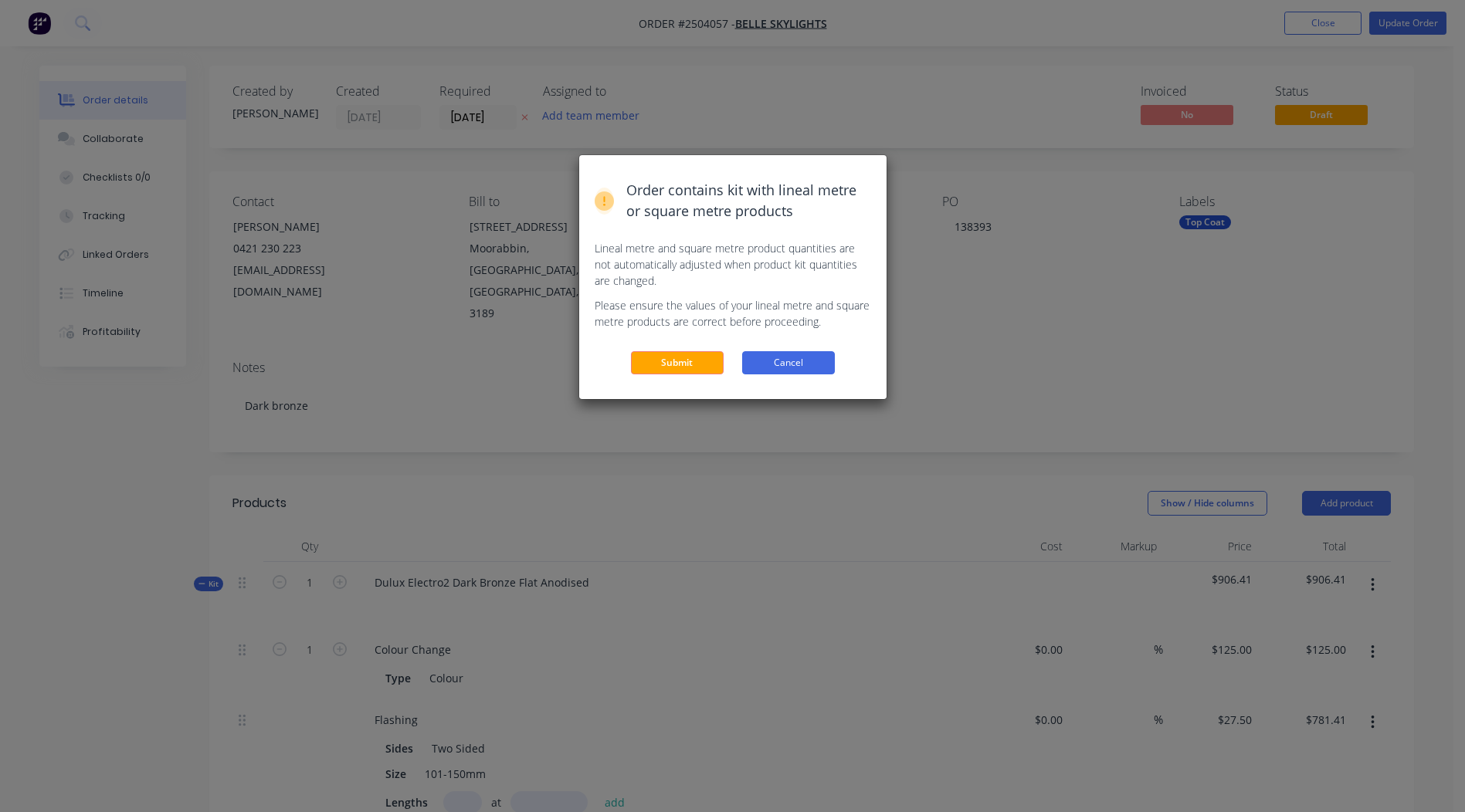
click at [763, 368] on button "Cancel" at bounding box center [789, 363] width 93 height 23
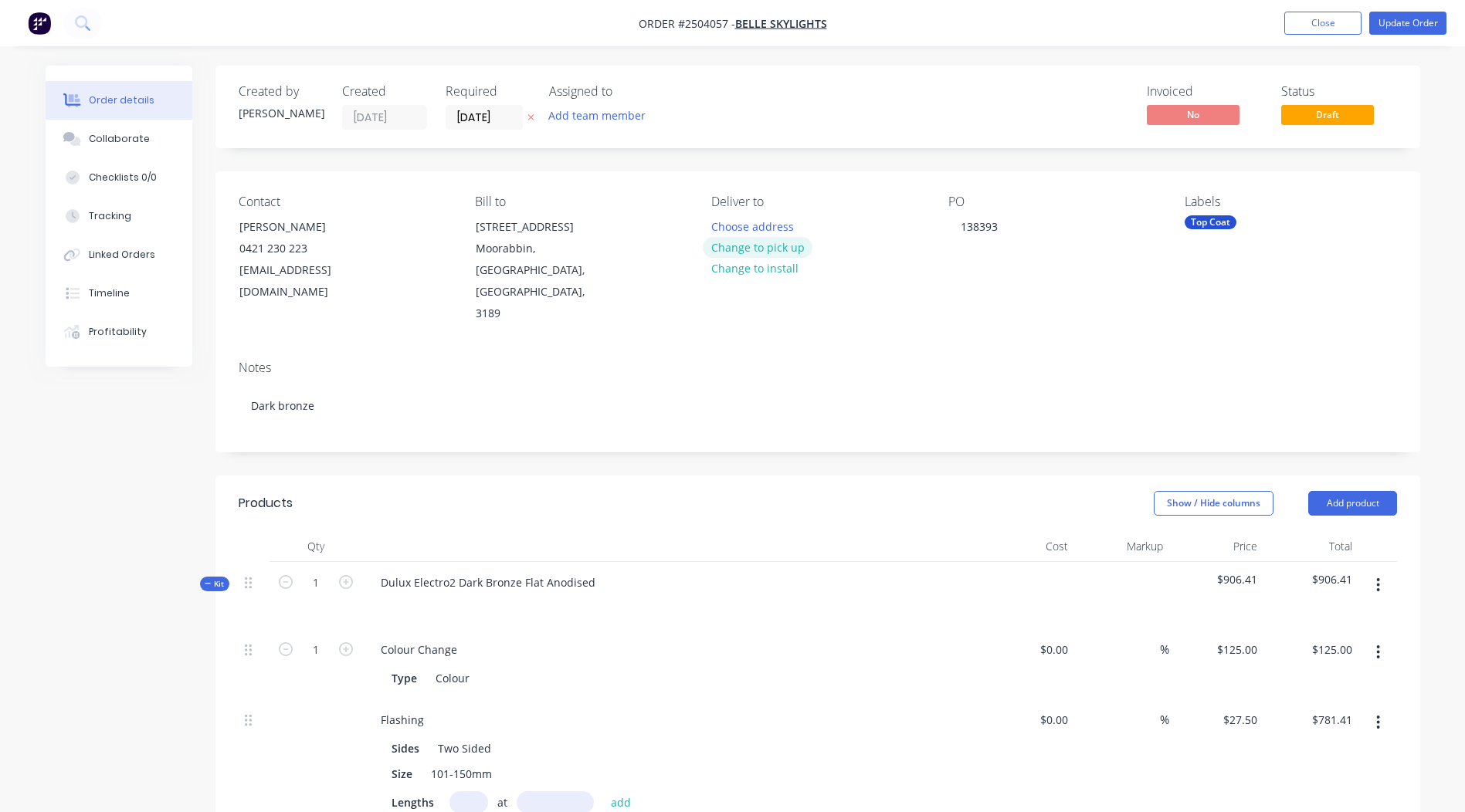
click at [787, 244] on button "Change to pick up" at bounding box center [758, 247] width 110 height 21
click at [1412, 18] on button "Update Order" at bounding box center [1408, 22] width 77 height 23
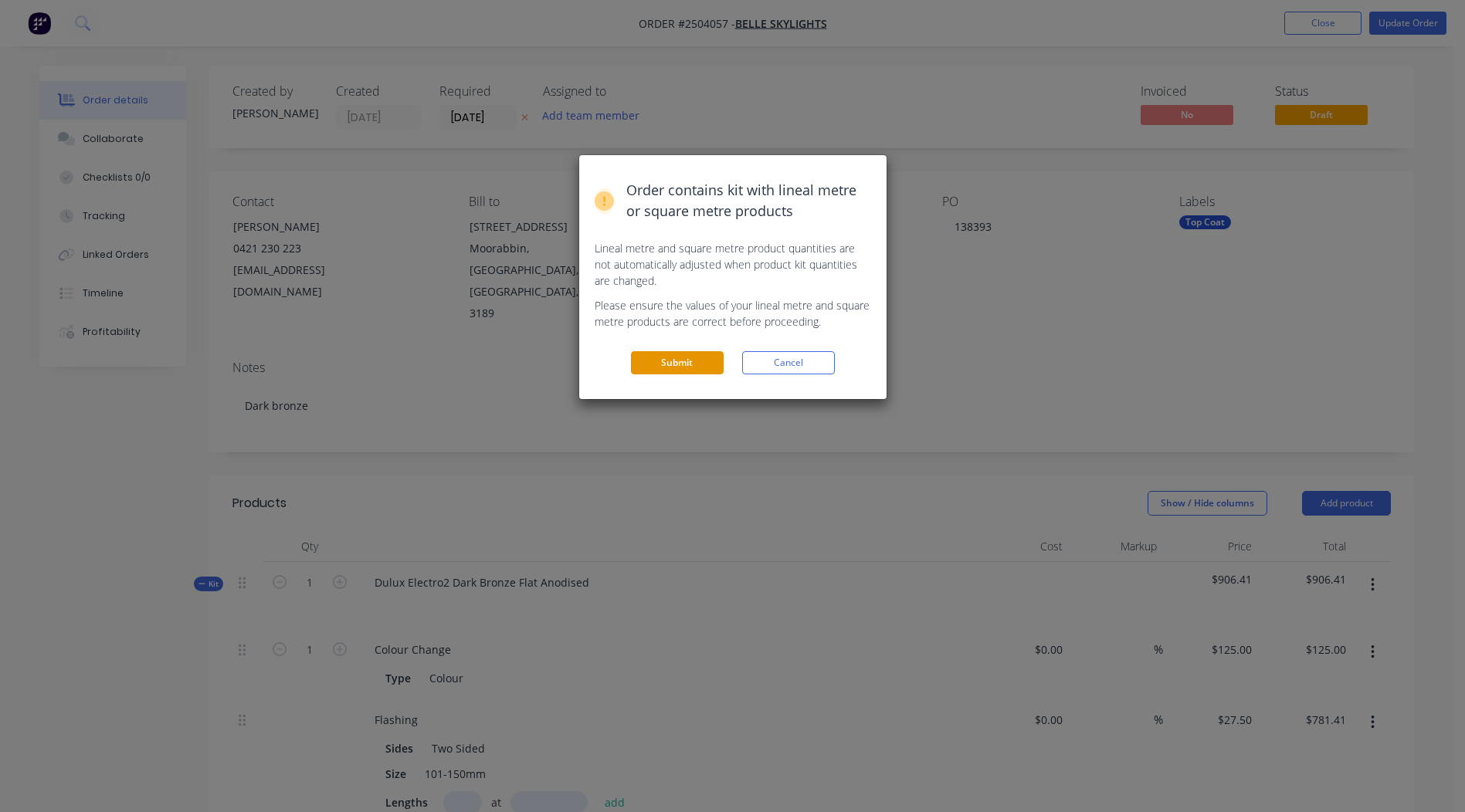
click at [666, 359] on button "Submit" at bounding box center [678, 363] width 93 height 23
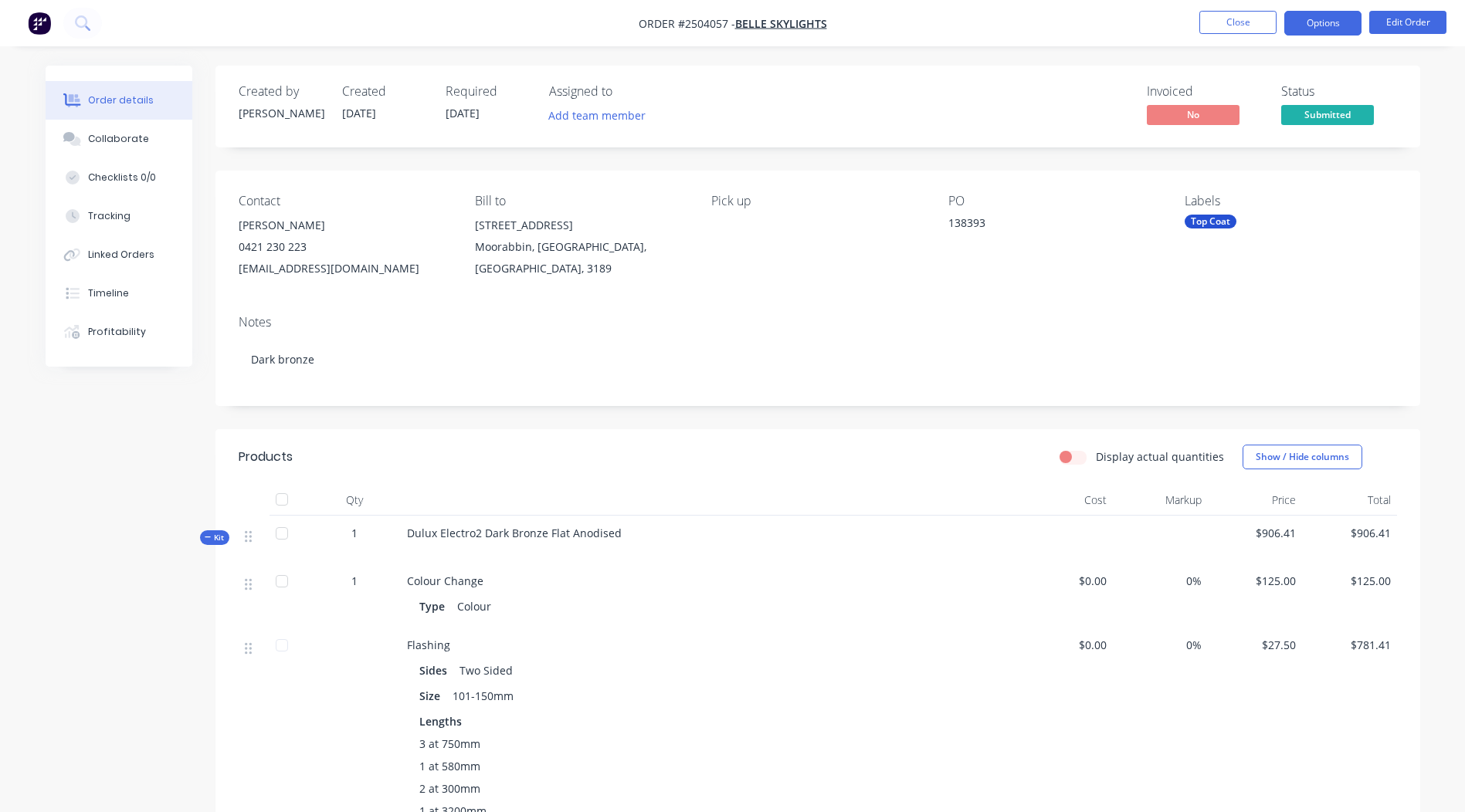
click at [1346, 11] on button "Options" at bounding box center [1323, 23] width 77 height 25
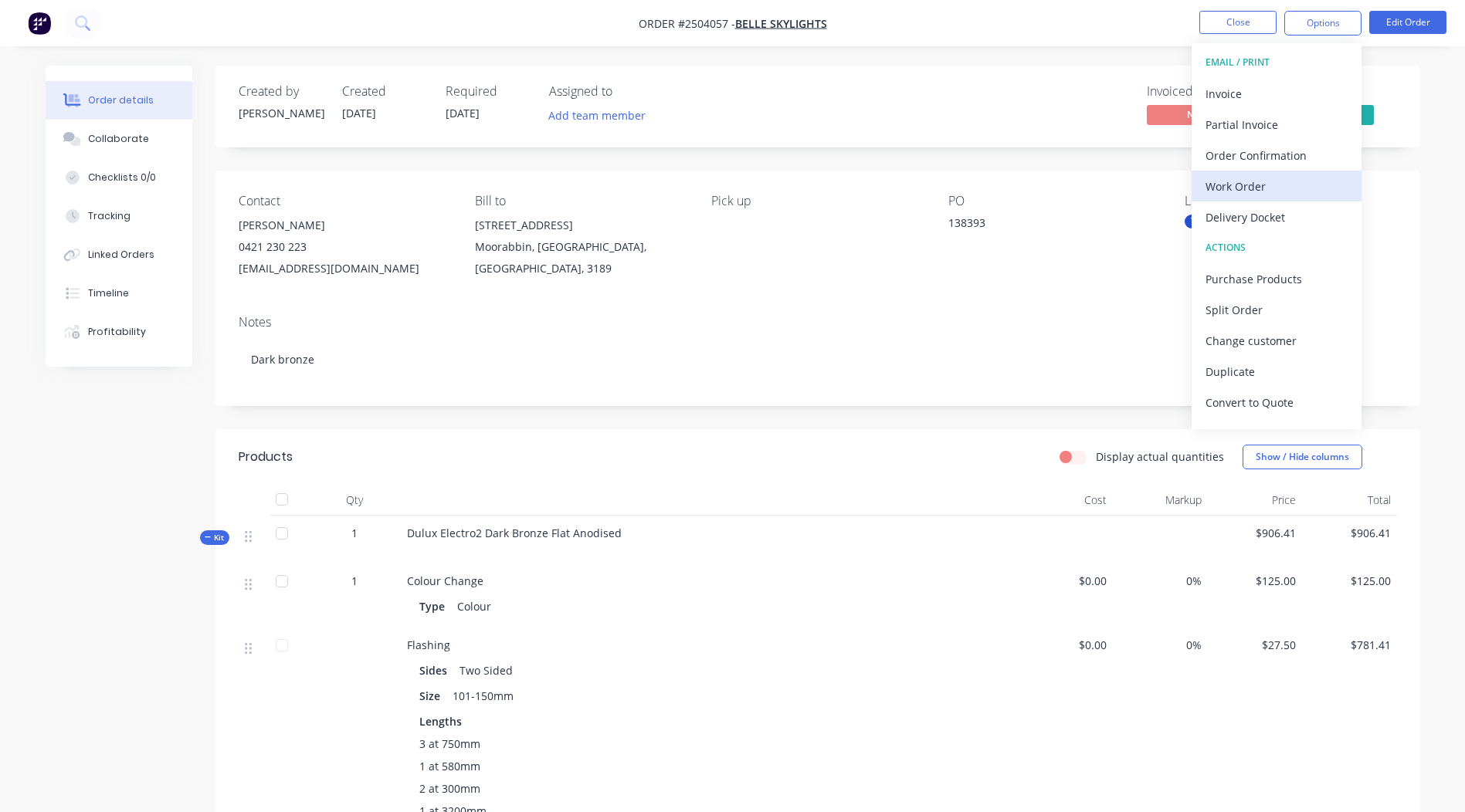
click at [1266, 186] on div "Work Order" at bounding box center [1276, 187] width 142 height 22
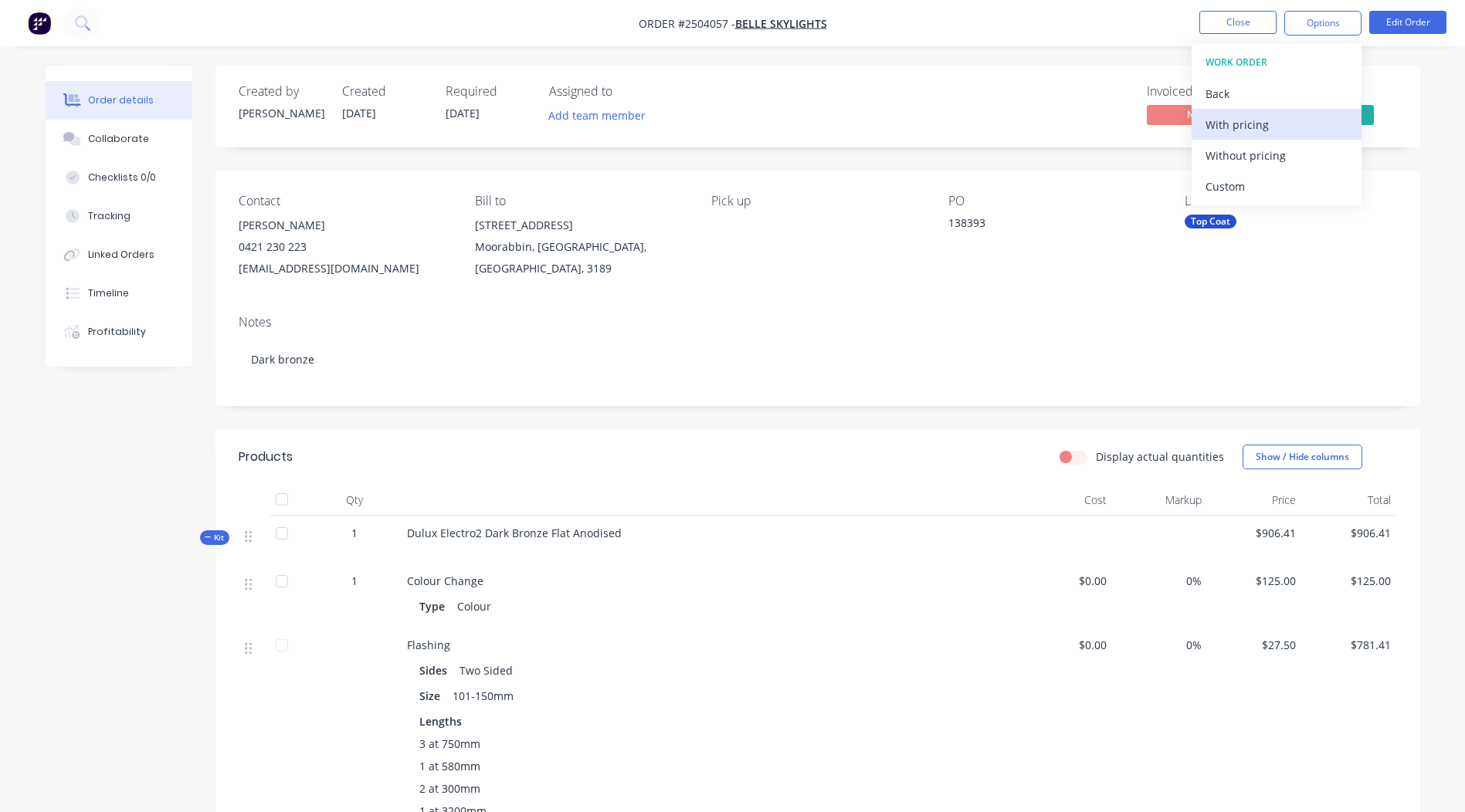
click at [1289, 139] on button "With pricing" at bounding box center [1277, 124] width 170 height 31
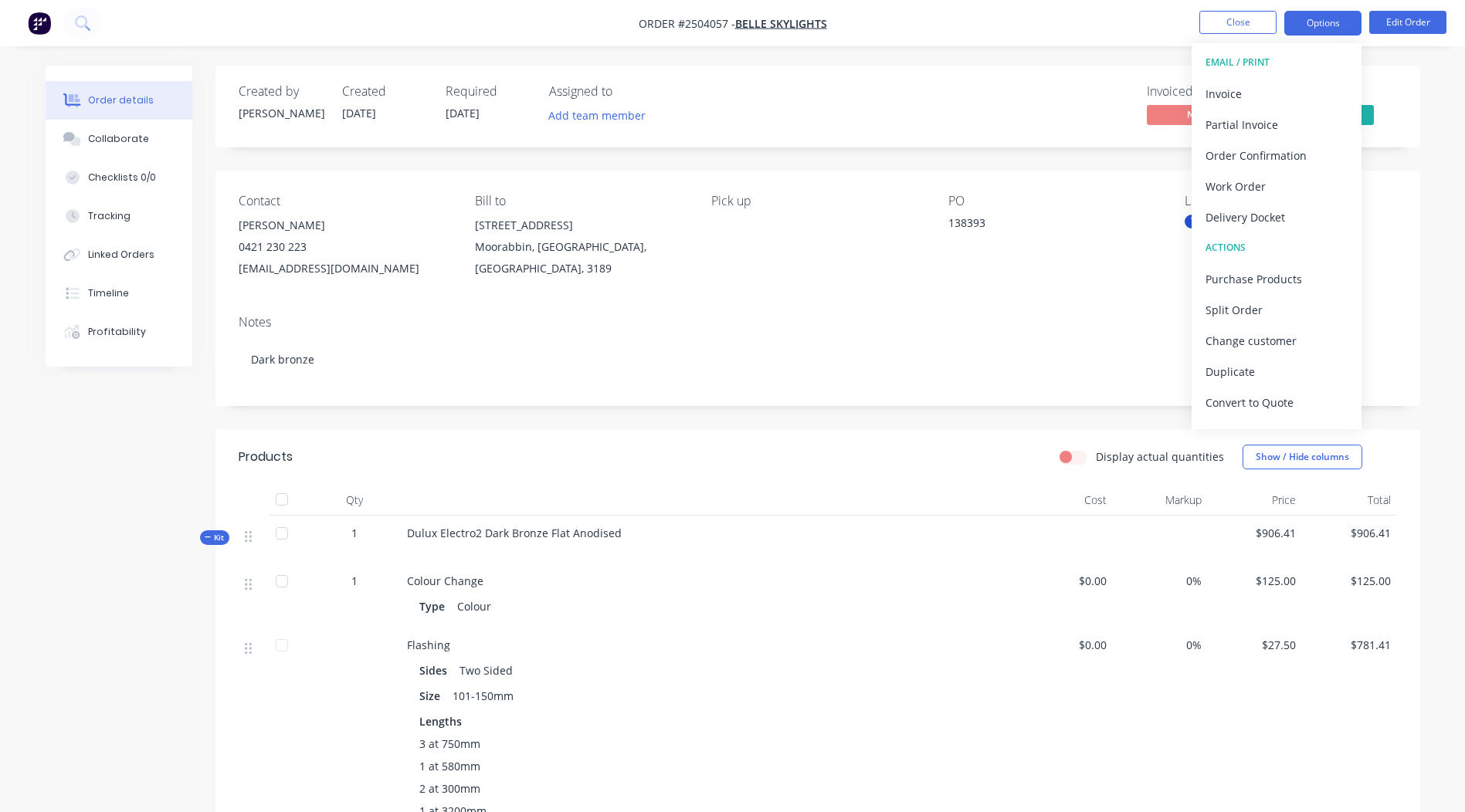
click at [1316, 21] on button "Options" at bounding box center [1323, 23] width 77 height 25
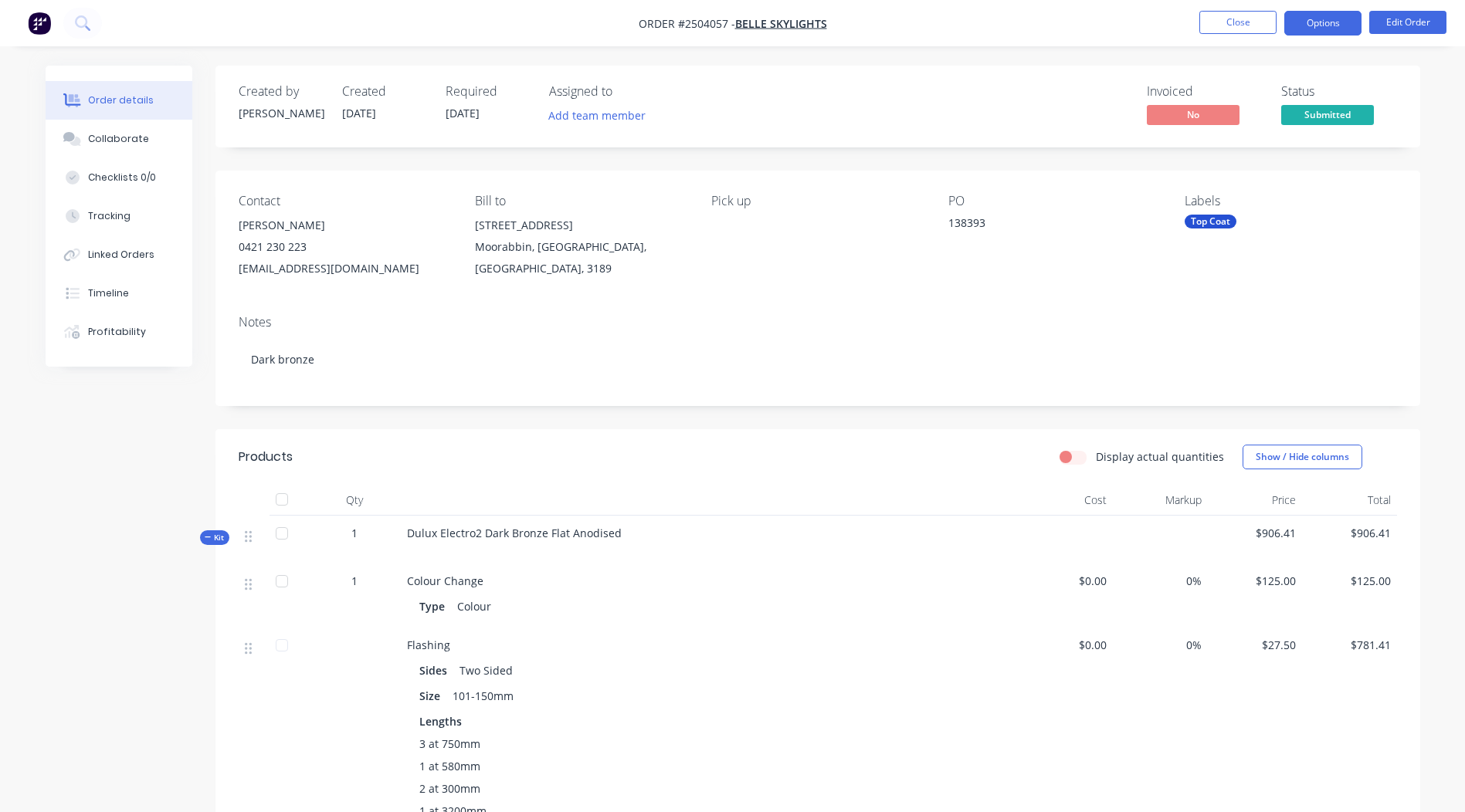
click at [1316, 25] on button "Options" at bounding box center [1323, 23] width 77 height 25
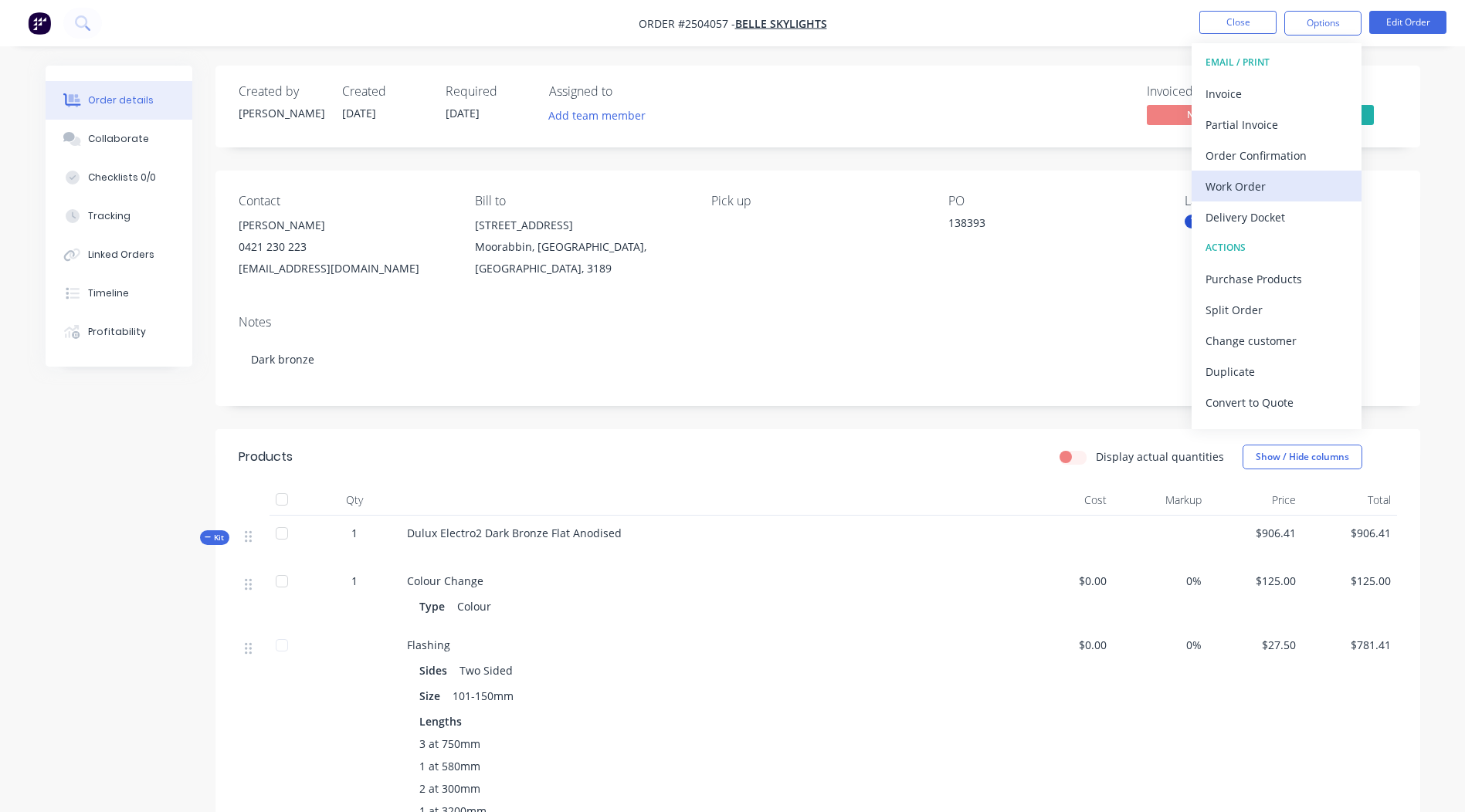
click at [1267, 179] on div "Work Order" at bounding box center [1276, 187] width 142 height 22
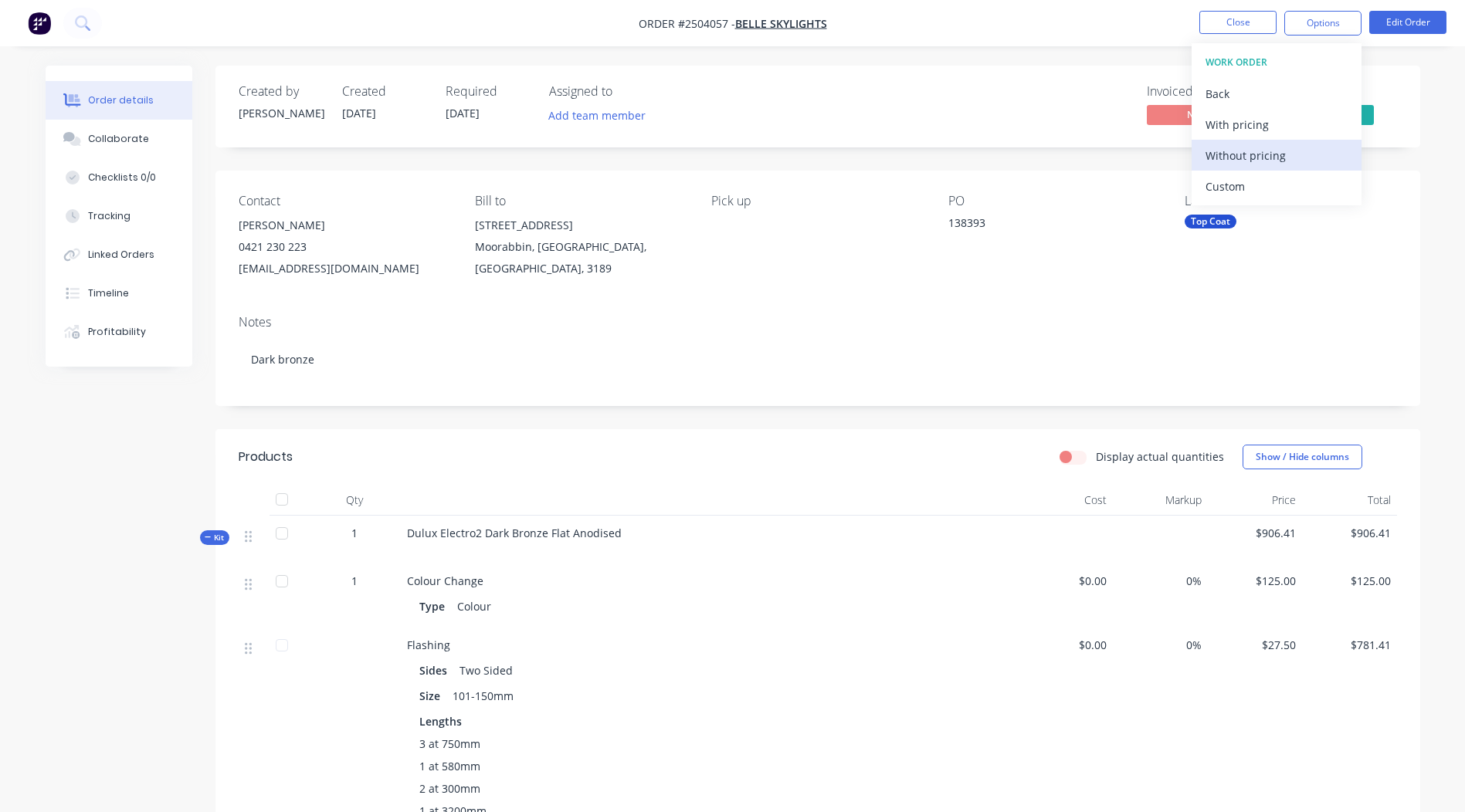
click at [1268, 164] on div "Without pricing" at bounding box center [1276, 155] width 142 height 22
